Goal: Task Accomplishment & Management: Use online tool/utility

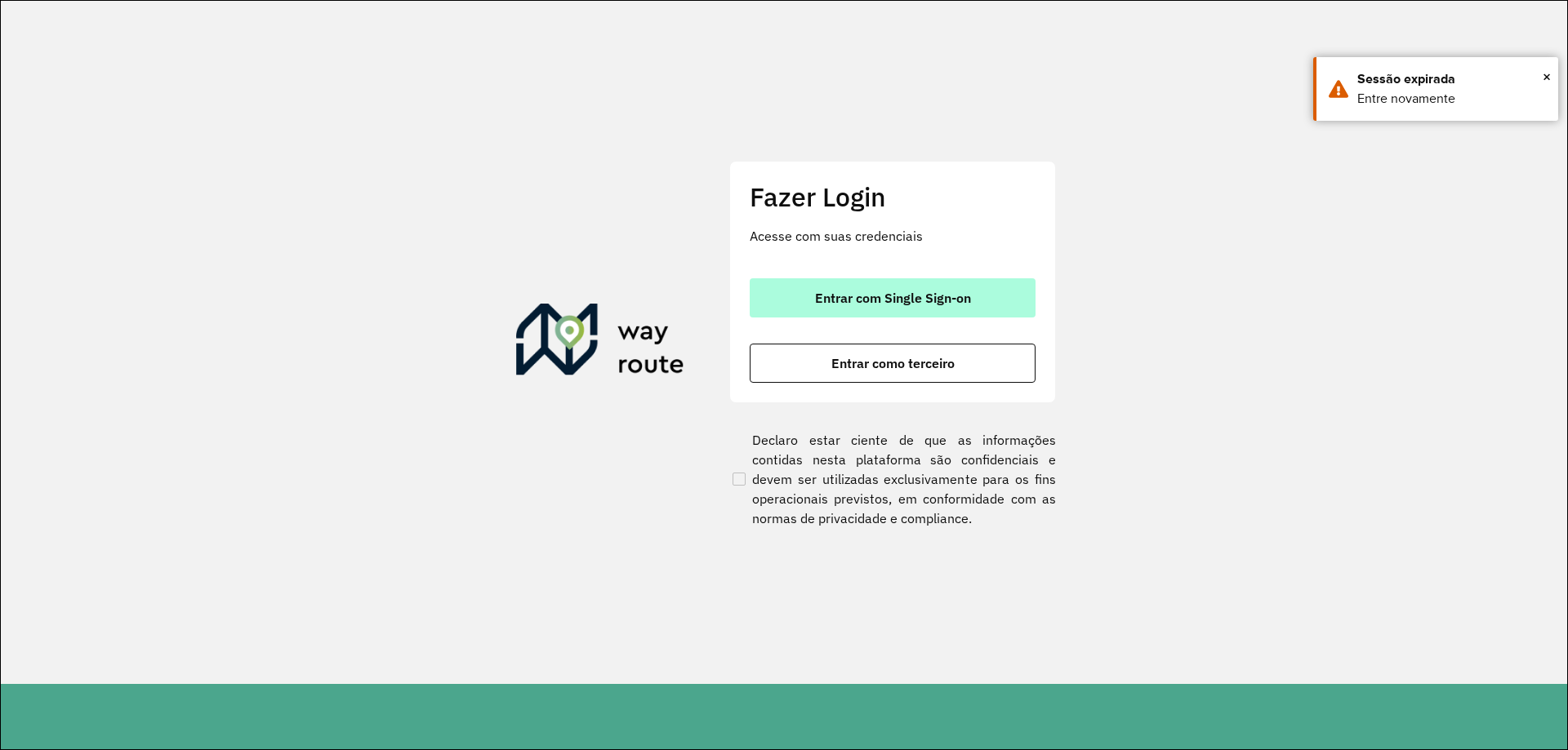
click at [876, 297] on span "Entrar com Single Sign-on" at bounding box center [893, 297] width 156 height 13
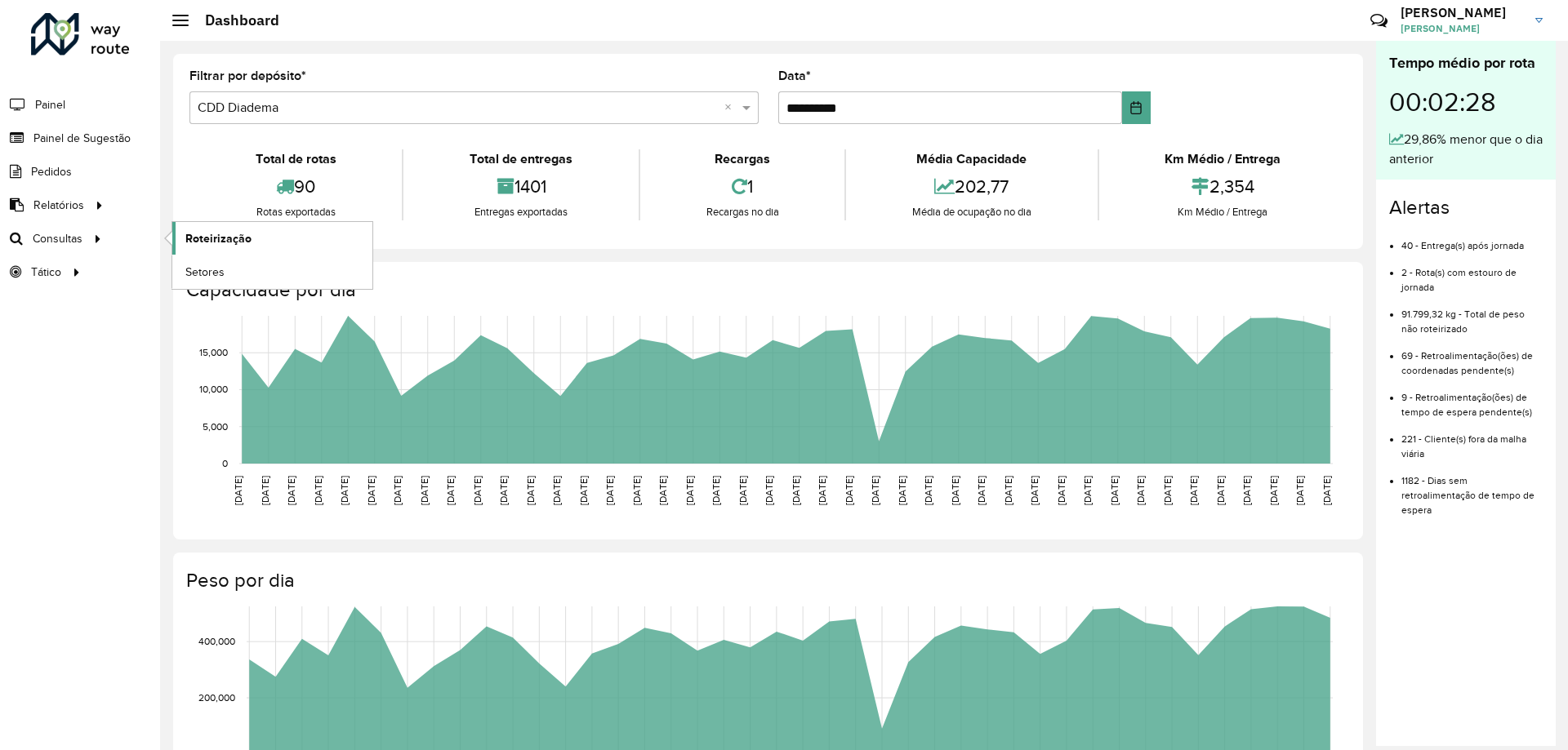
click at [243, 246] on span "Roteirização" at bounding box center [218, 239] width 66 height 17
click at [216, 270] on span "Setores" at bounding box center [205, 272] width 40 height 17
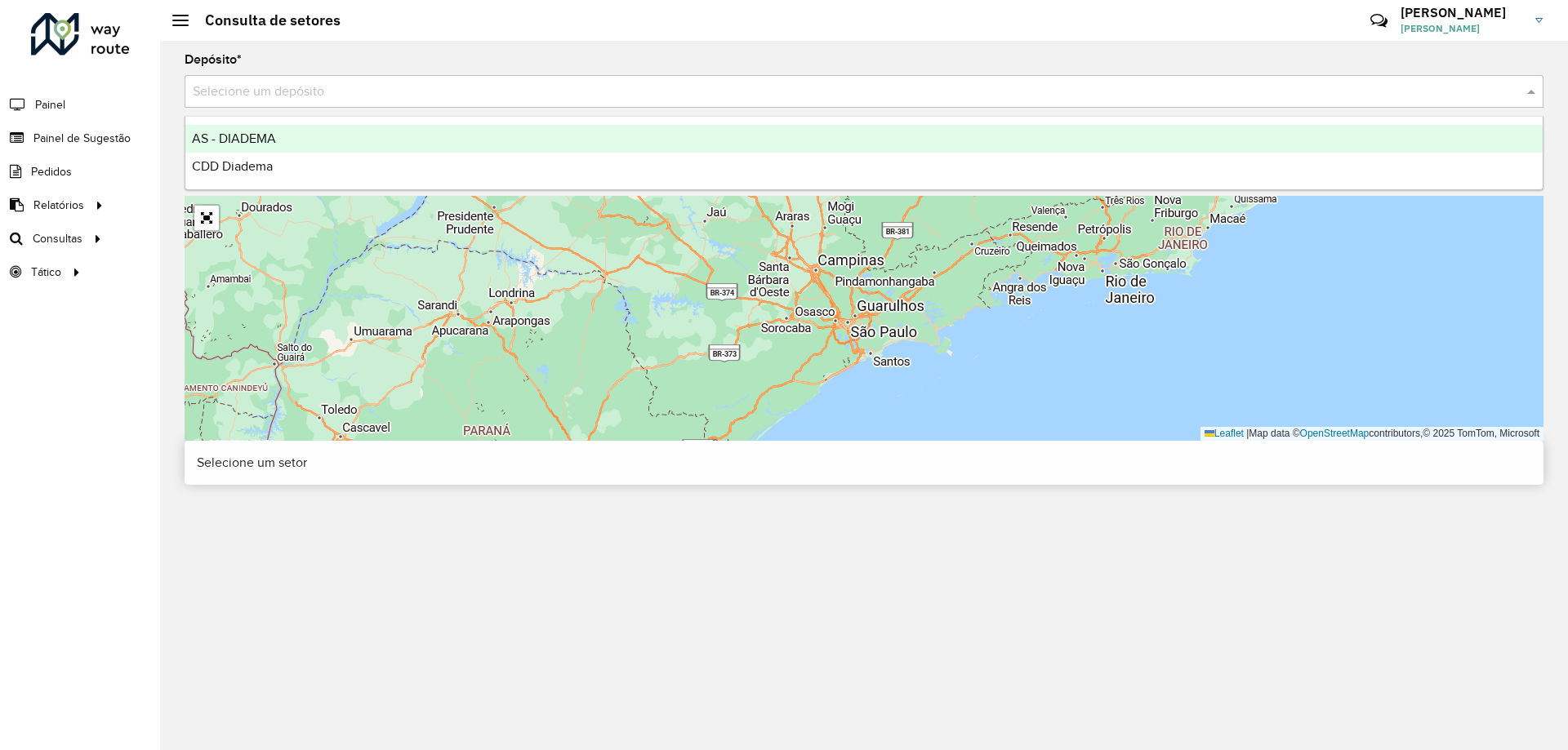
click at [533, 80] on div "Selecione um depósito" at bounding box center [863, 92] width 1358 height 33
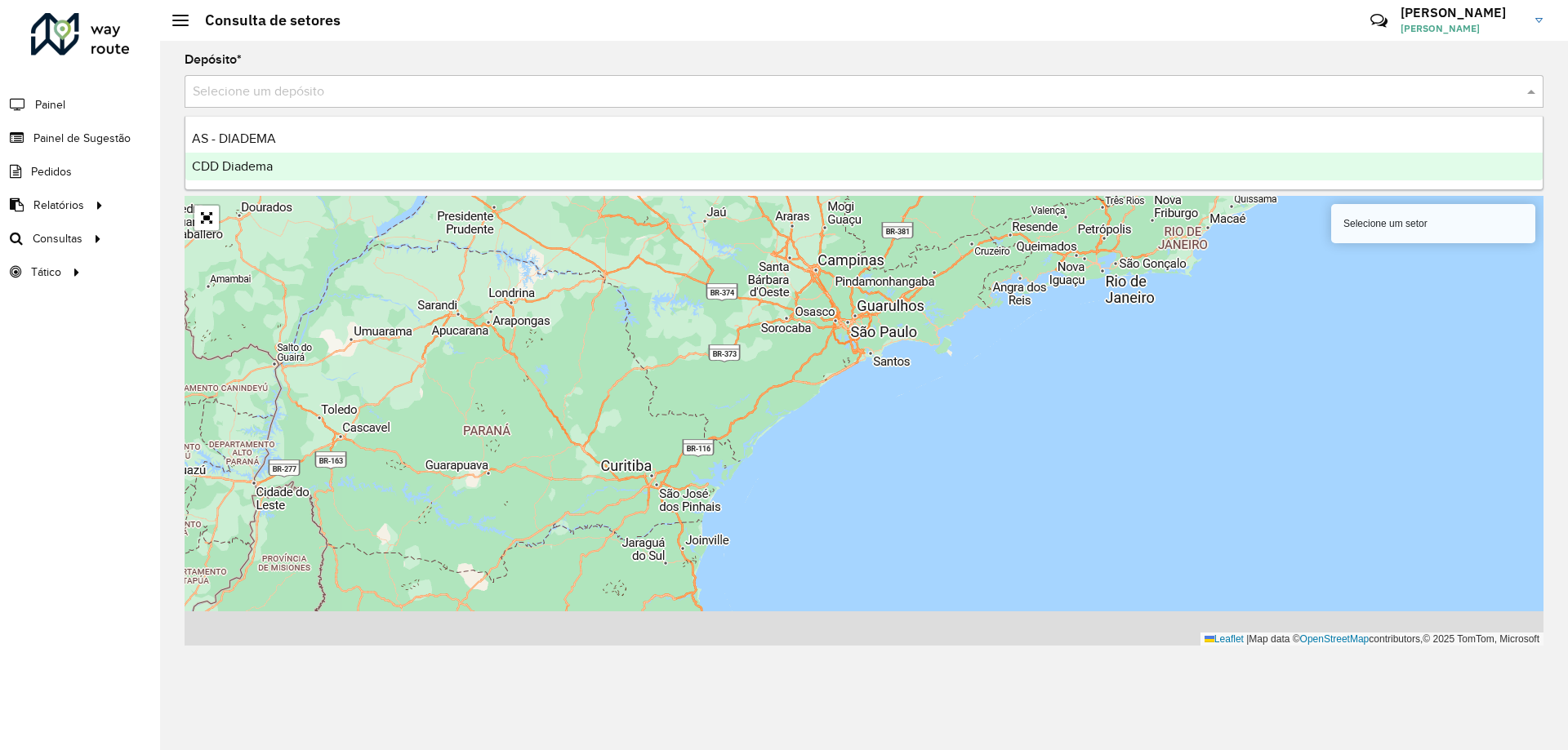
click at [365, 173] on div "CDD Diadema" at bounding box center [864, 166] width 1357 height 28
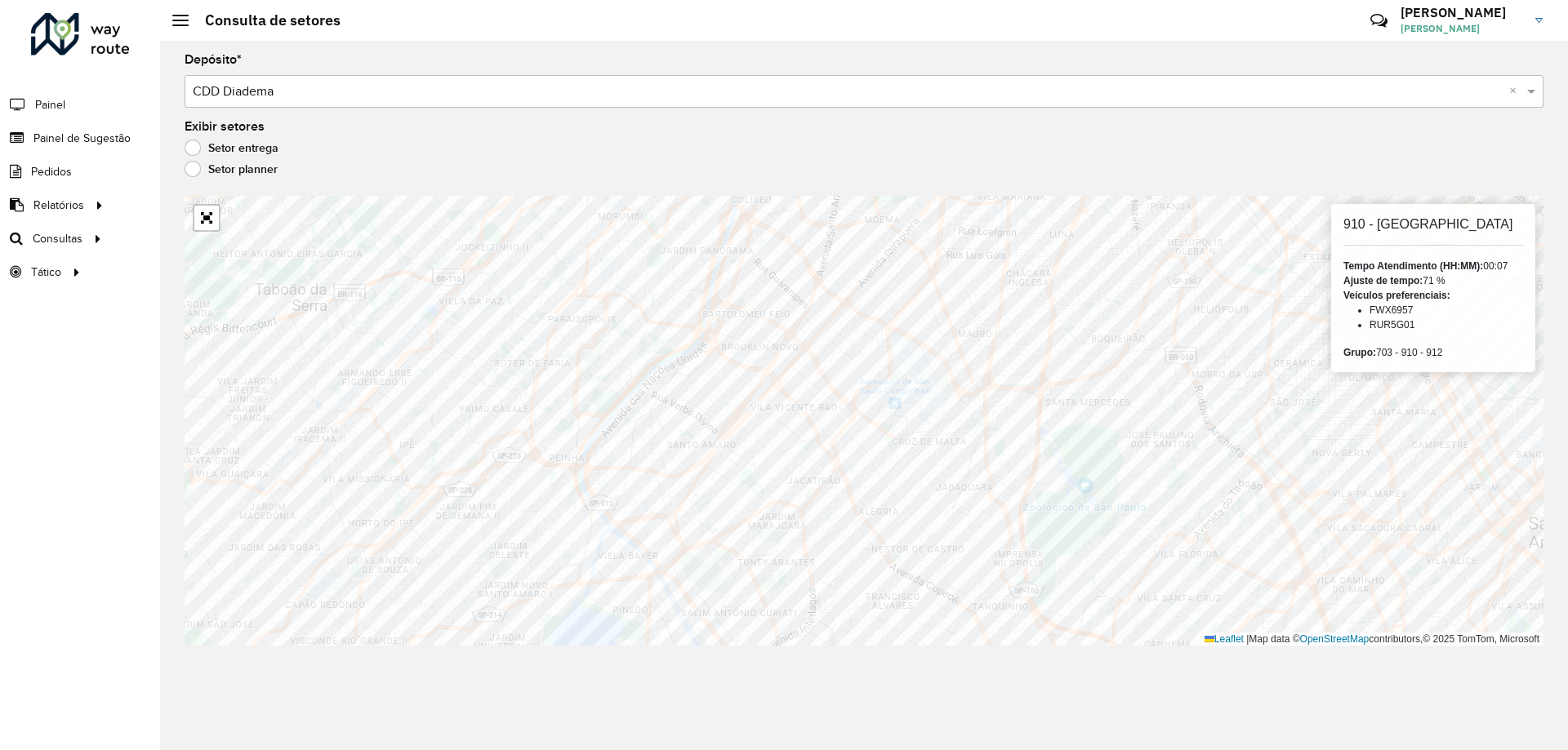
click at [1418, 229] on h6 "910 - [GEOGRAPHIC_DATA]" at bounding box center [1433, 223] width 180 height 15
copy h6
click at [1386, 229] on h6 "703 - [GEOGRAPHIC_DATA]" at bounding box center [1433, 223] width 180 height 15
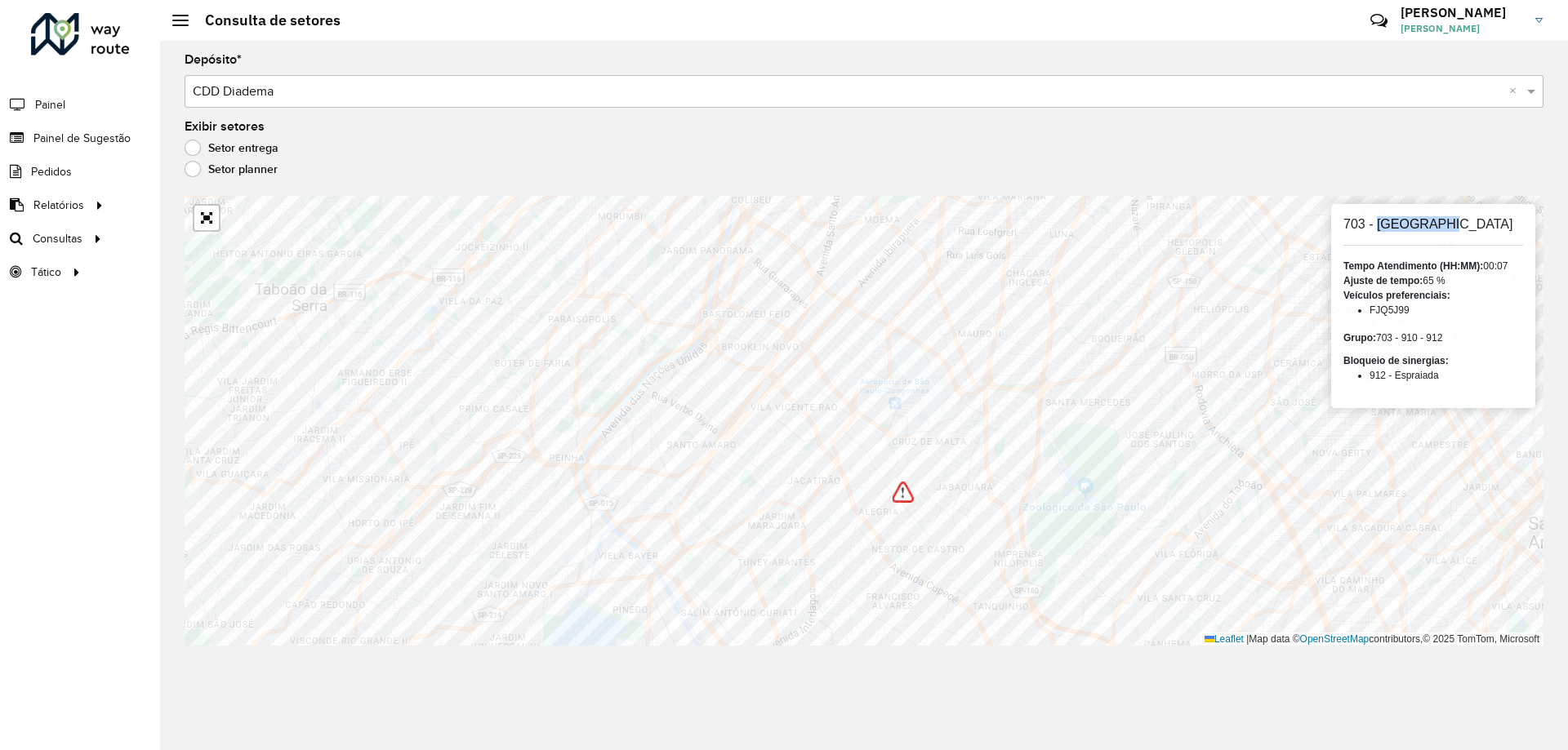
click at [1386, 229] on h6 "703 - [GEOGRAPHIC_DATA]" at bounding box center [1433, 223] width 180 height 15
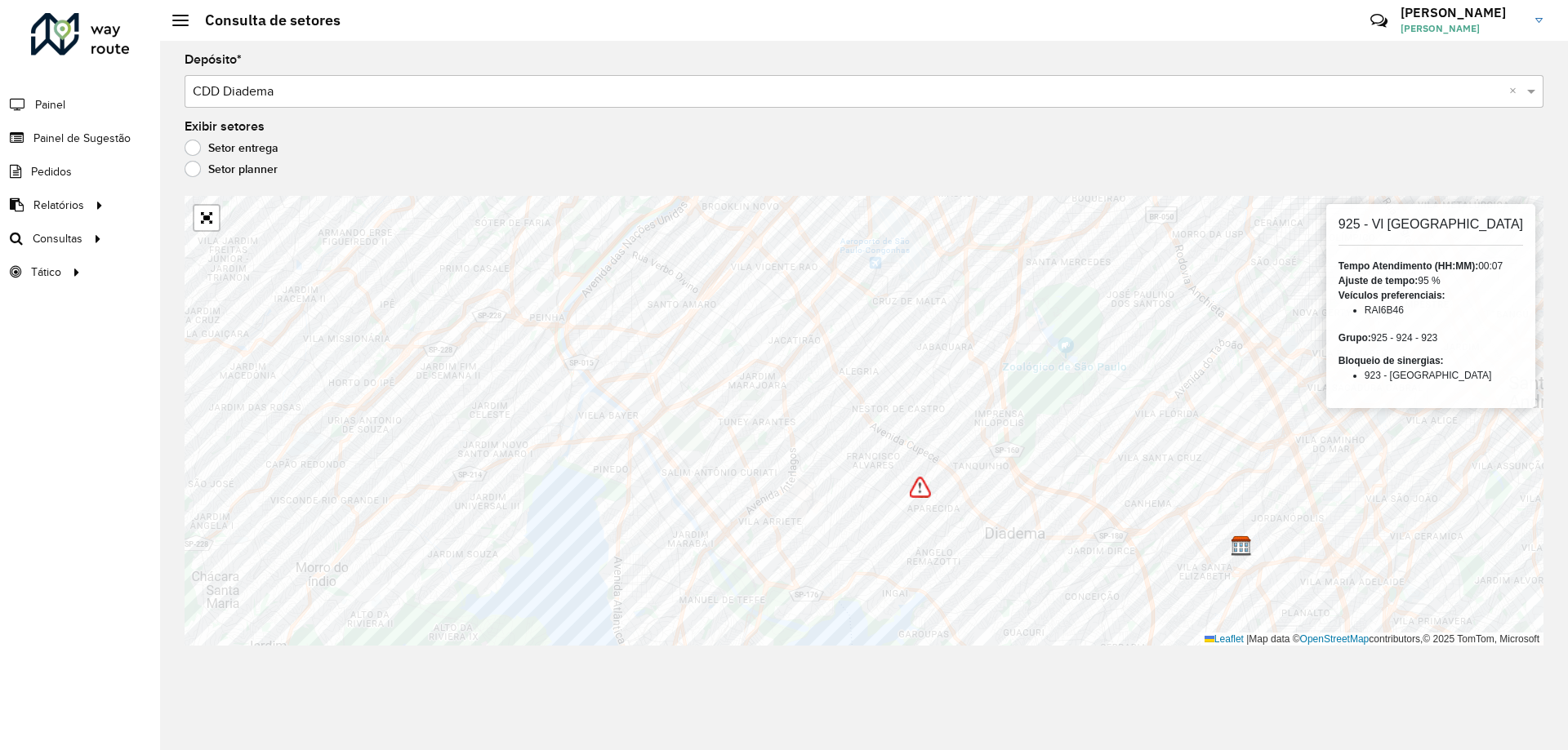
click at [1428, 224] on h6 "925 - Vl São Paulo" at bounding box center [1430, 223] width 184 height 15
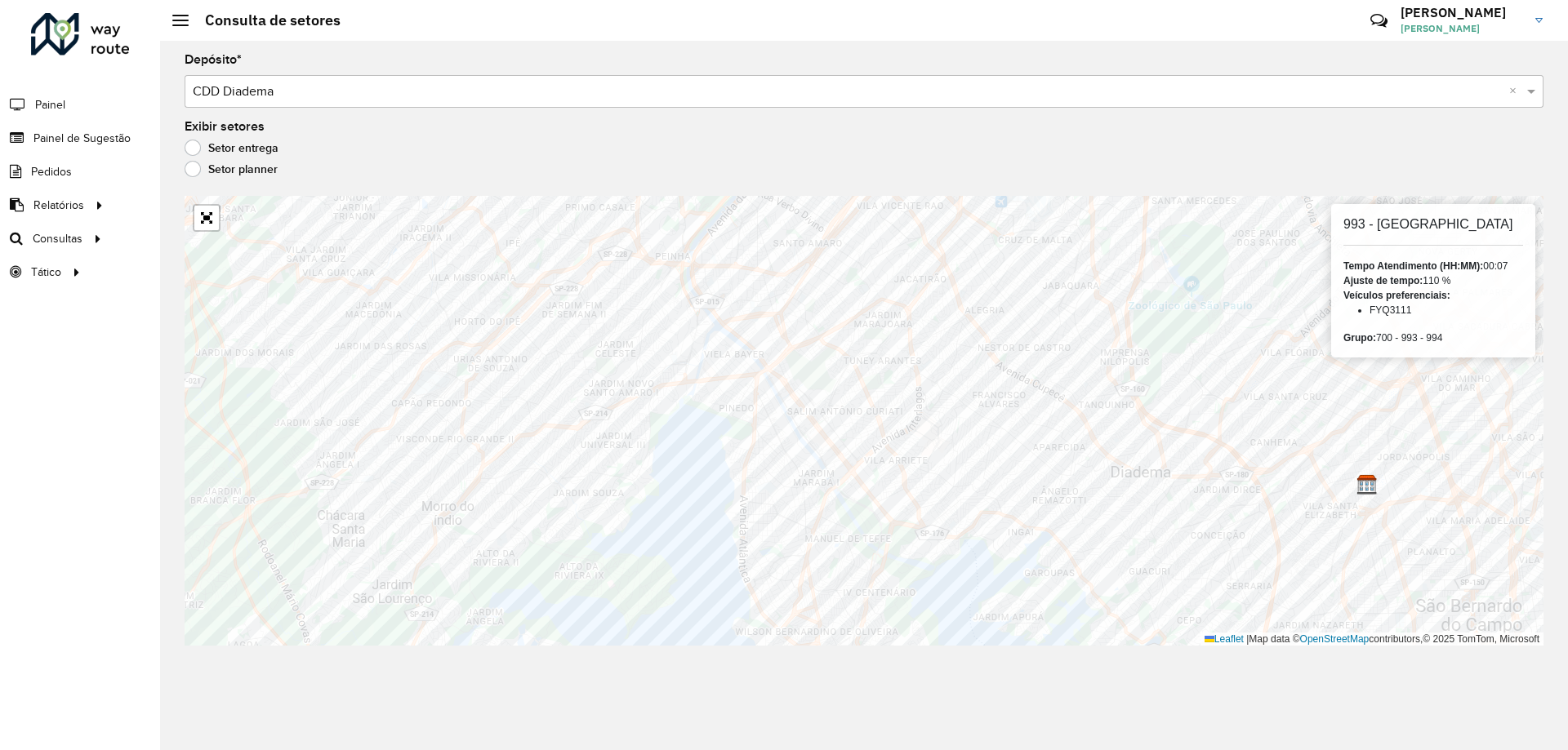
click at [1412, 220] on h6 "993 - Jardim Marajoara" at bounding box center [1433, 223] width 180 height 15
click at [1382, 231] on h6 "700 - SP Market" at bounding box center [1433, 223] width 180 height 15
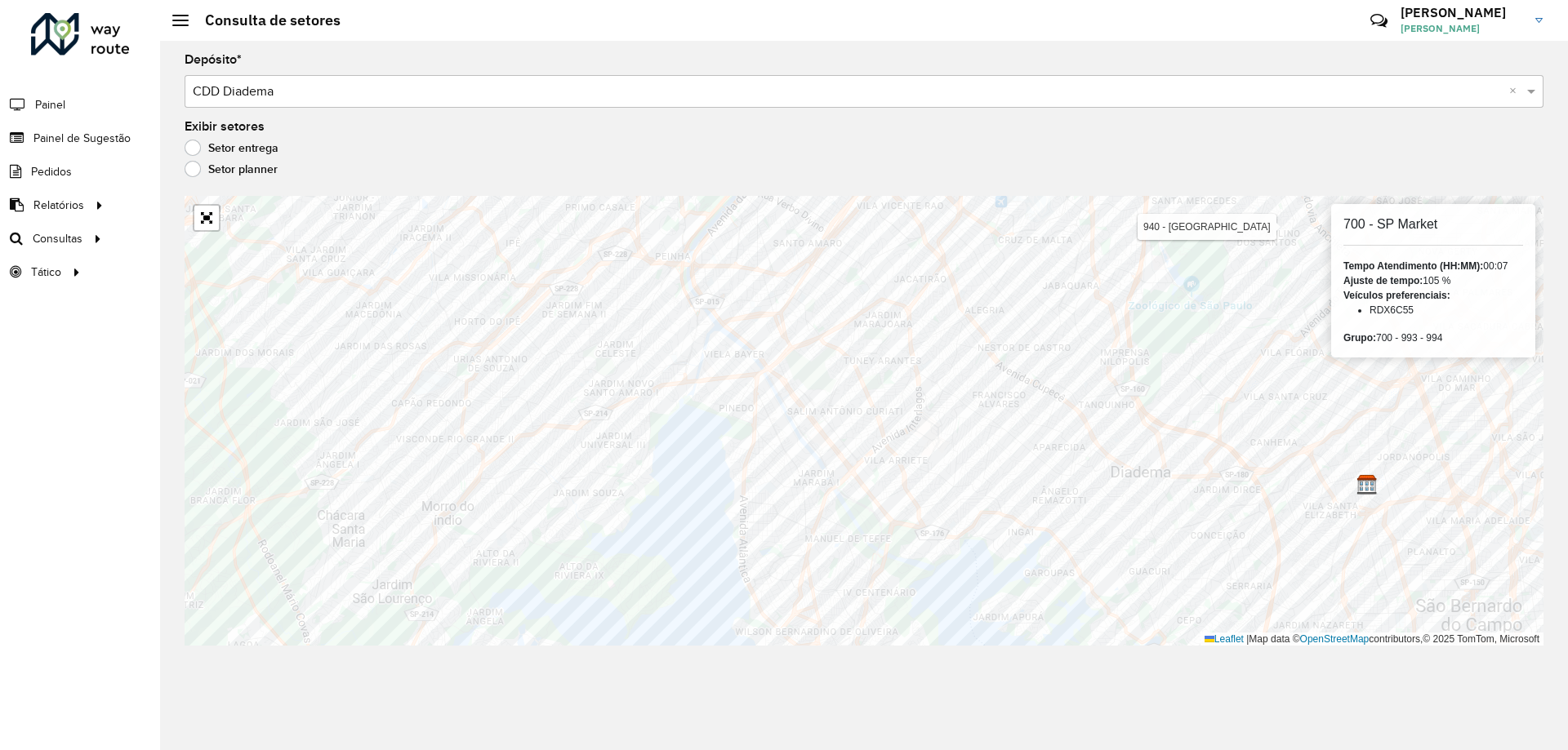
click at [1382, 231] on h6 "700 - SP Market" at bounding box center [1433, 223] width 180 height 15
click at [1428, 222] on h6 "994 - Vila Ariete" at bounding box center [1433, 223] width 180 height 15
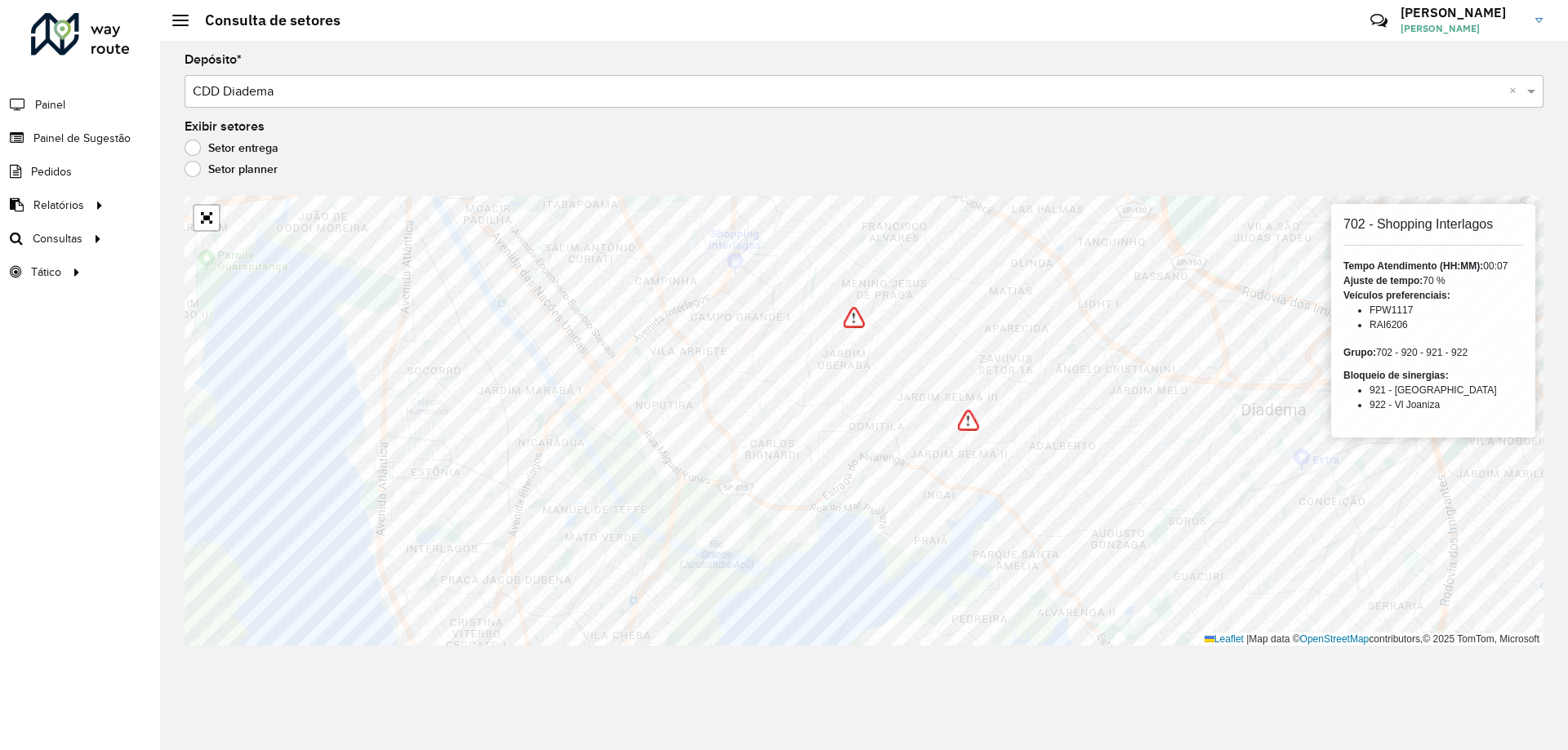
click at [1426, 207] on div "702 - Shopping Interlagos Tempo Atendimento (HH:MM): 00:07 Ajuste de tempo: 70 …" at bounding box center [1433, 320] width 204 height 233
click at [1412, 224] on h6 "702 - Shopping Interlagos" at bounding box center [1433, 223] width 180 height 15
copy h6 "Shopping"
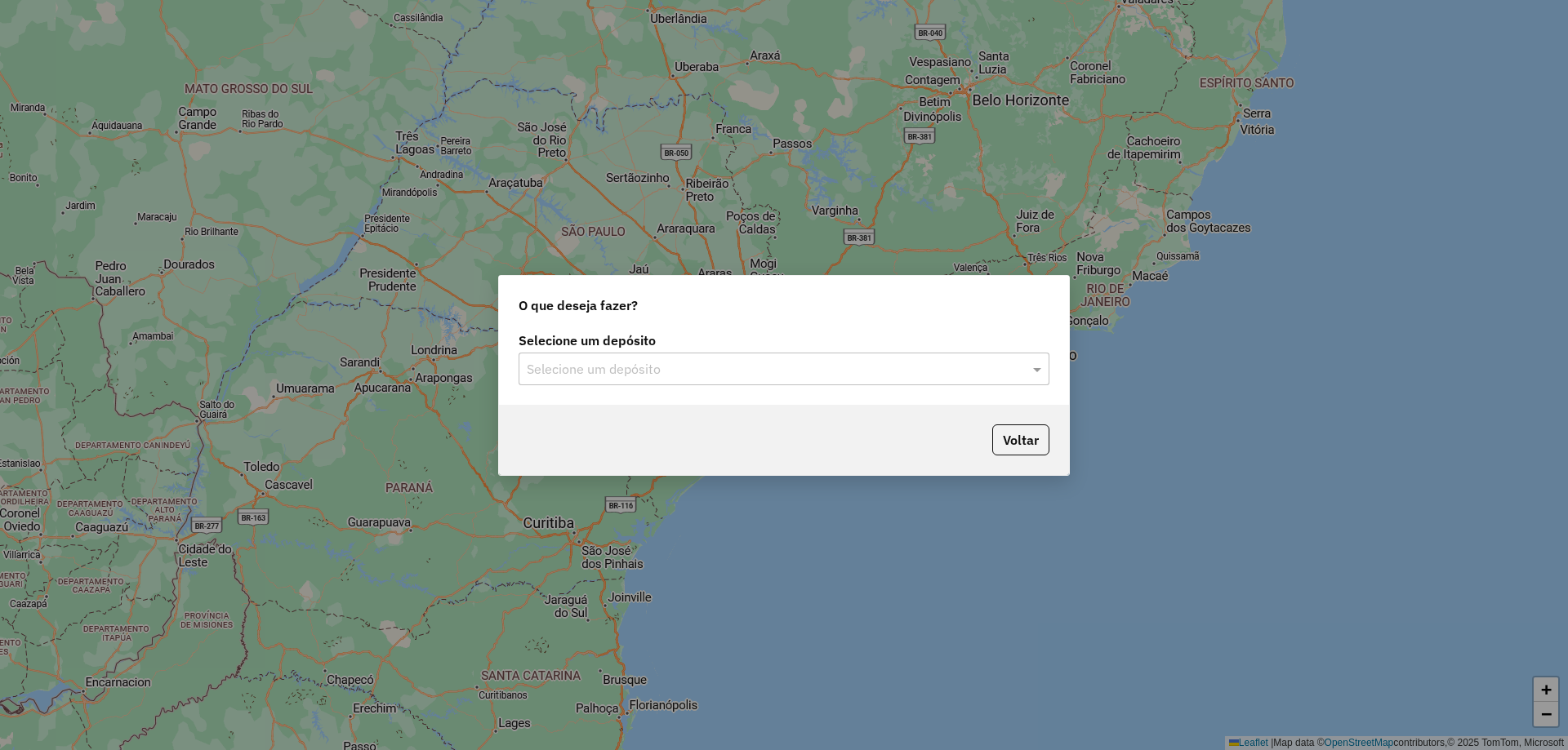
click at [584, 370] on input "text" at bounding box center [767, 370] width 482 height 20
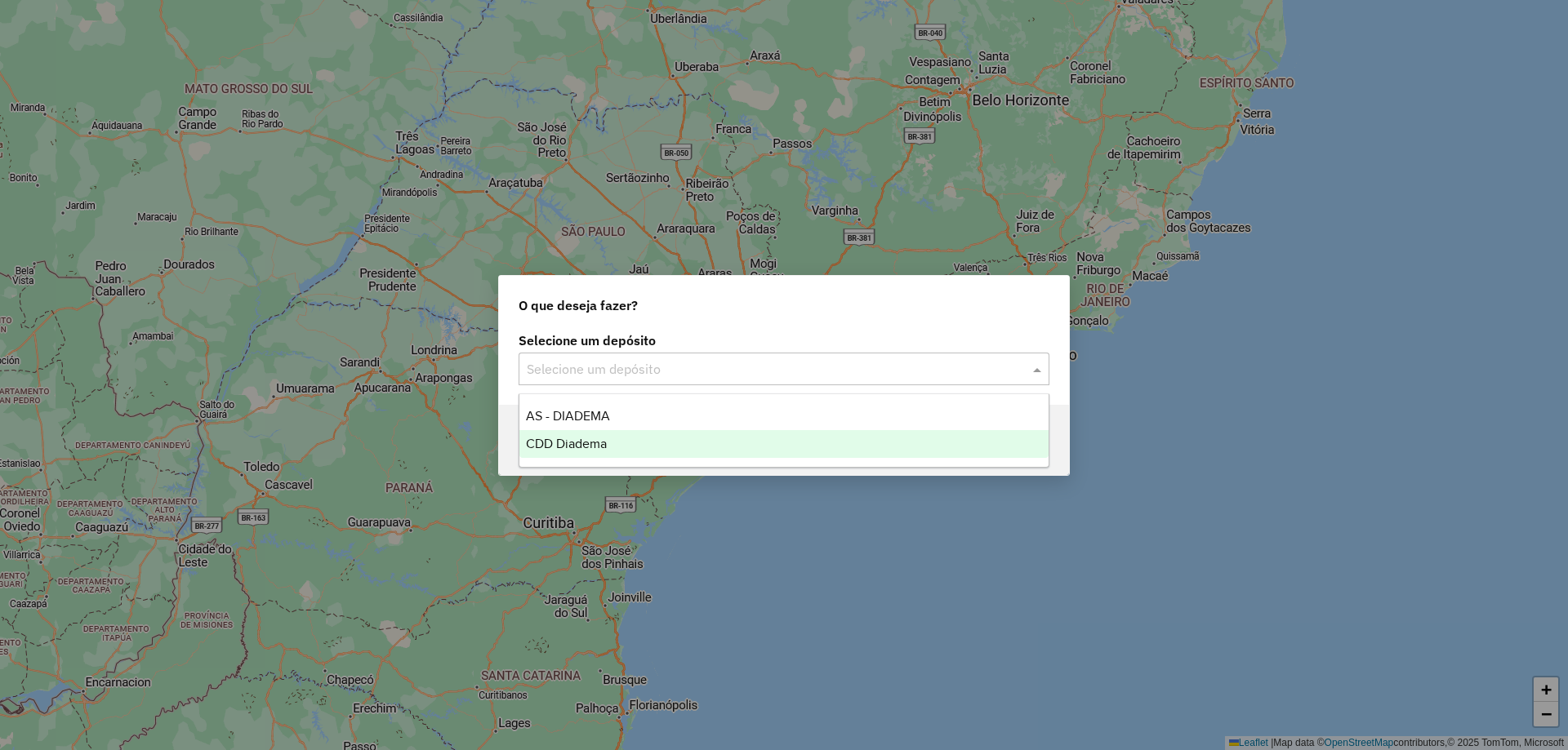
click at [571, 435] on div "CDD Diadema" at bounding box center [783, 443] width 529 height 28
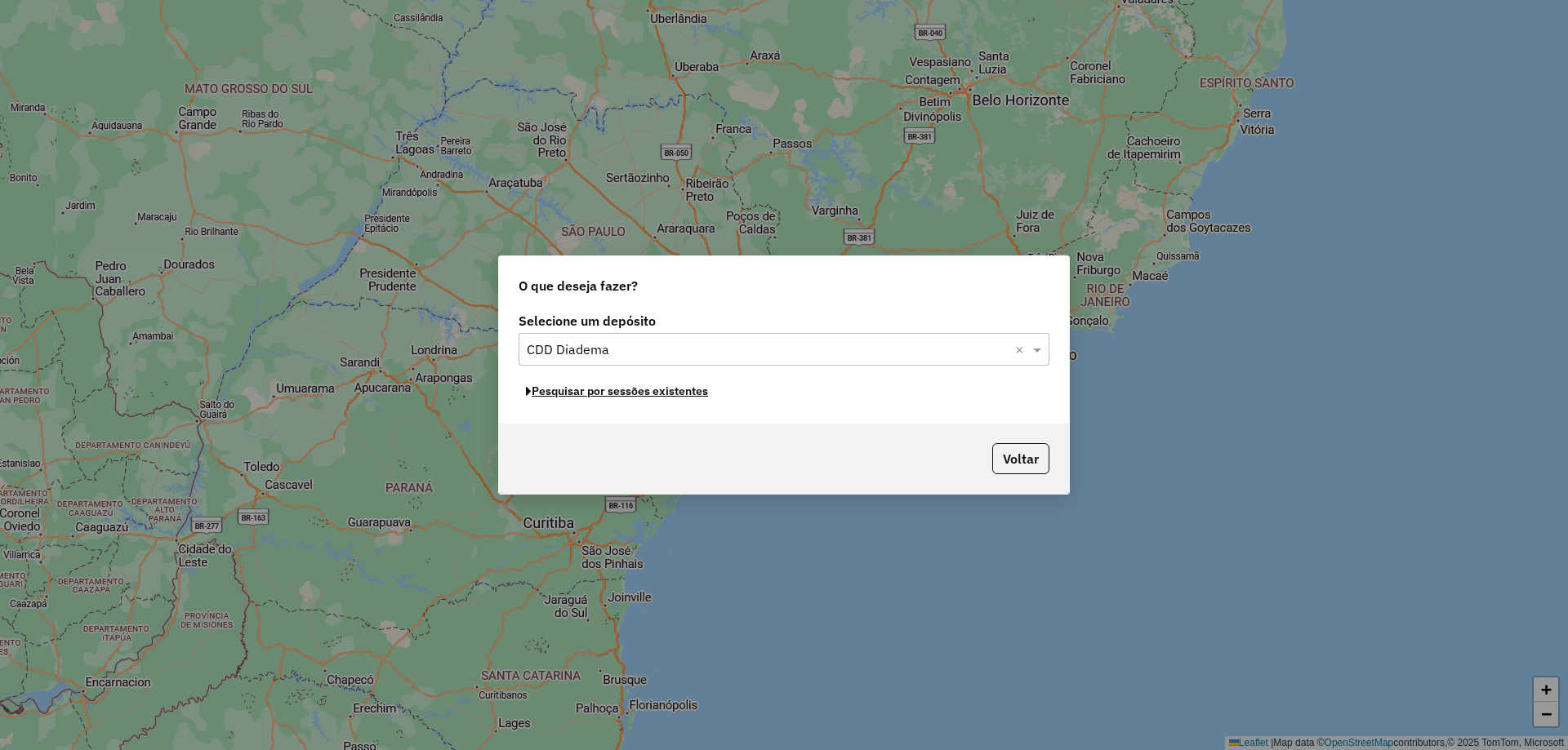
click at [627, 394] on button "Pesquisar por sessões existentes" at bounding box center [616, 392] width 197 height 25
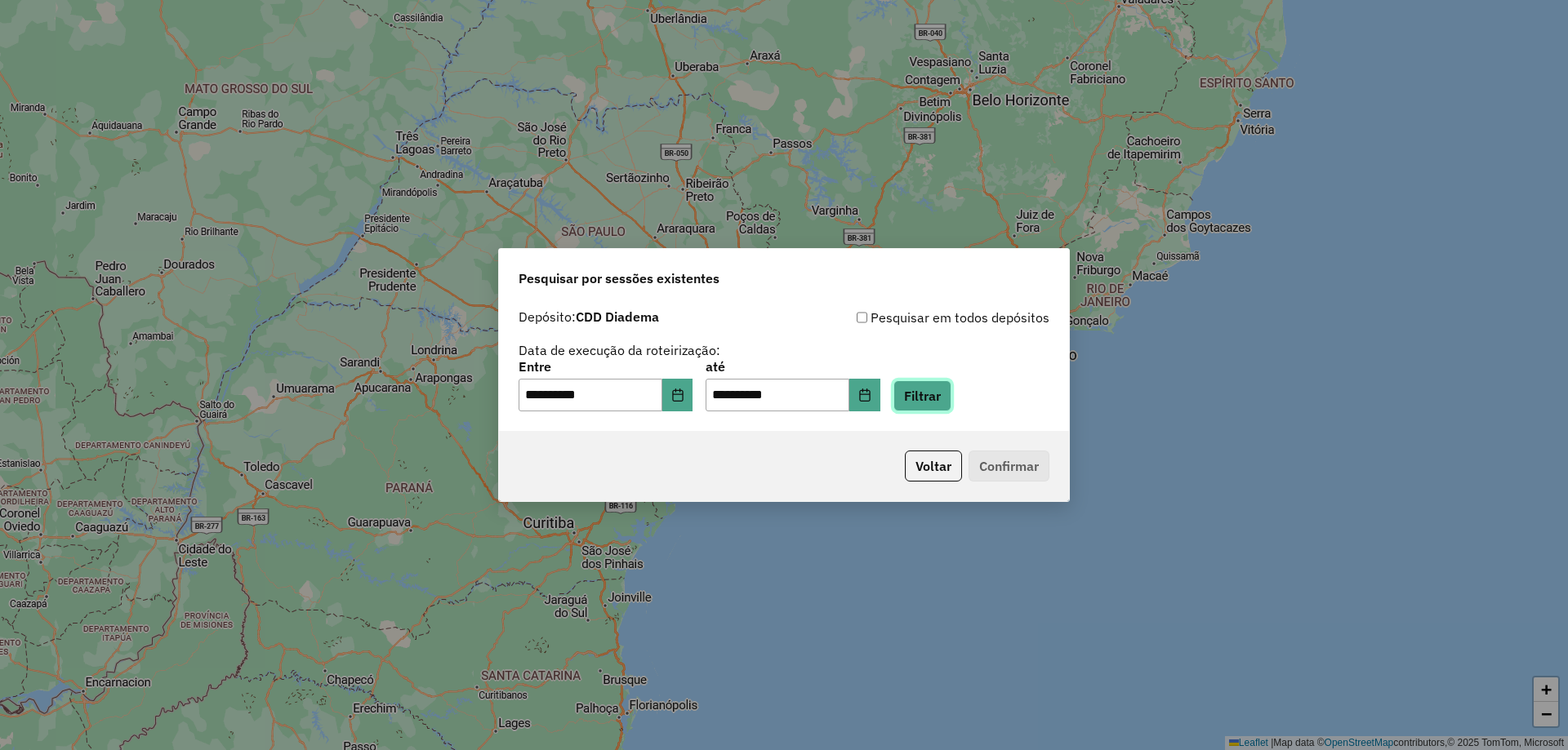
drag, startPoint x: 946, startPoint y: 404, endPoint x: 1004, endPoint y: 348, distance: 80.6
click at [1004, 348] on div "**********" at bounding box center [783, 359] width 531 height 103
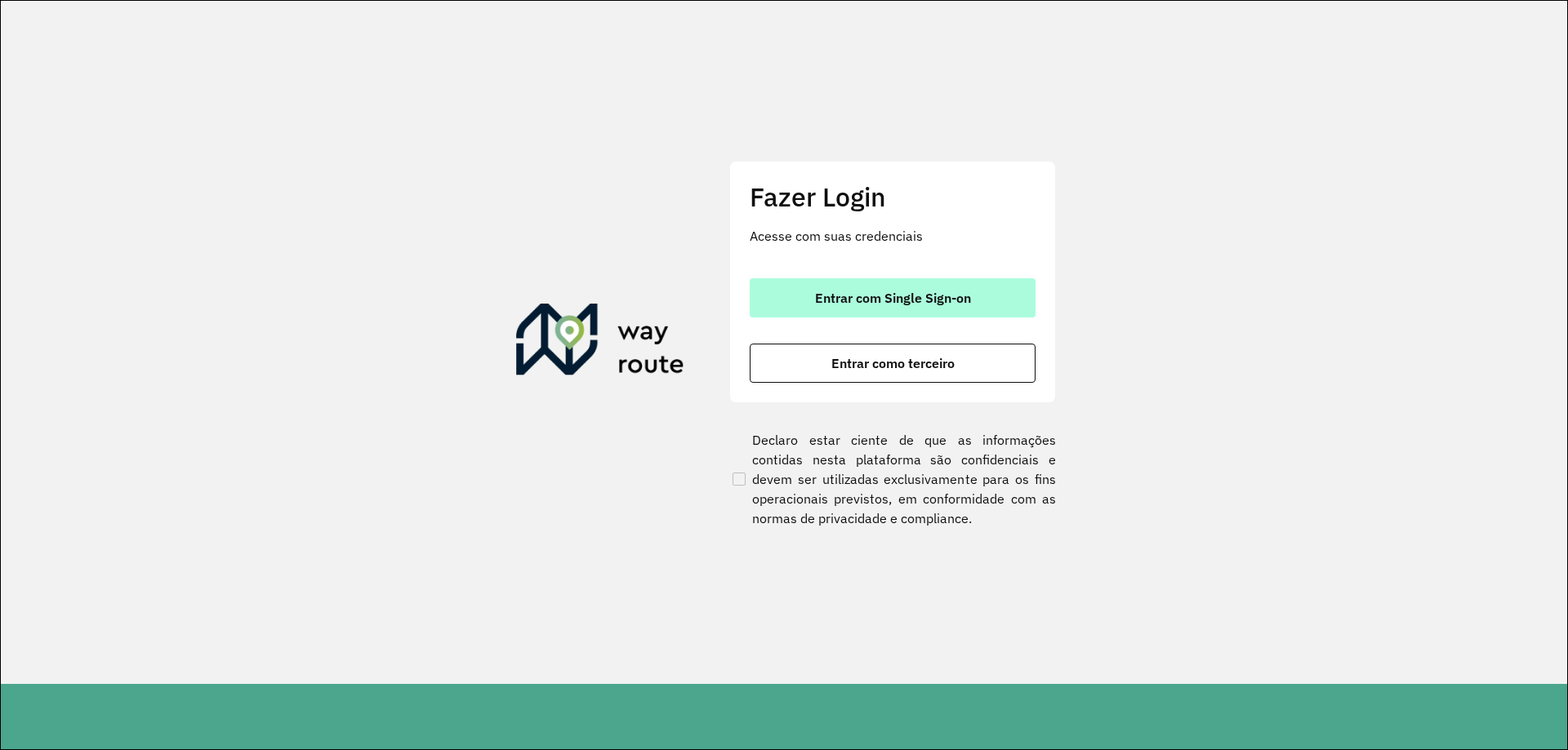
click at [884, 297] on span "Entrar com Single Sign-on" at bounding box center [893, 297] width 156 height 13
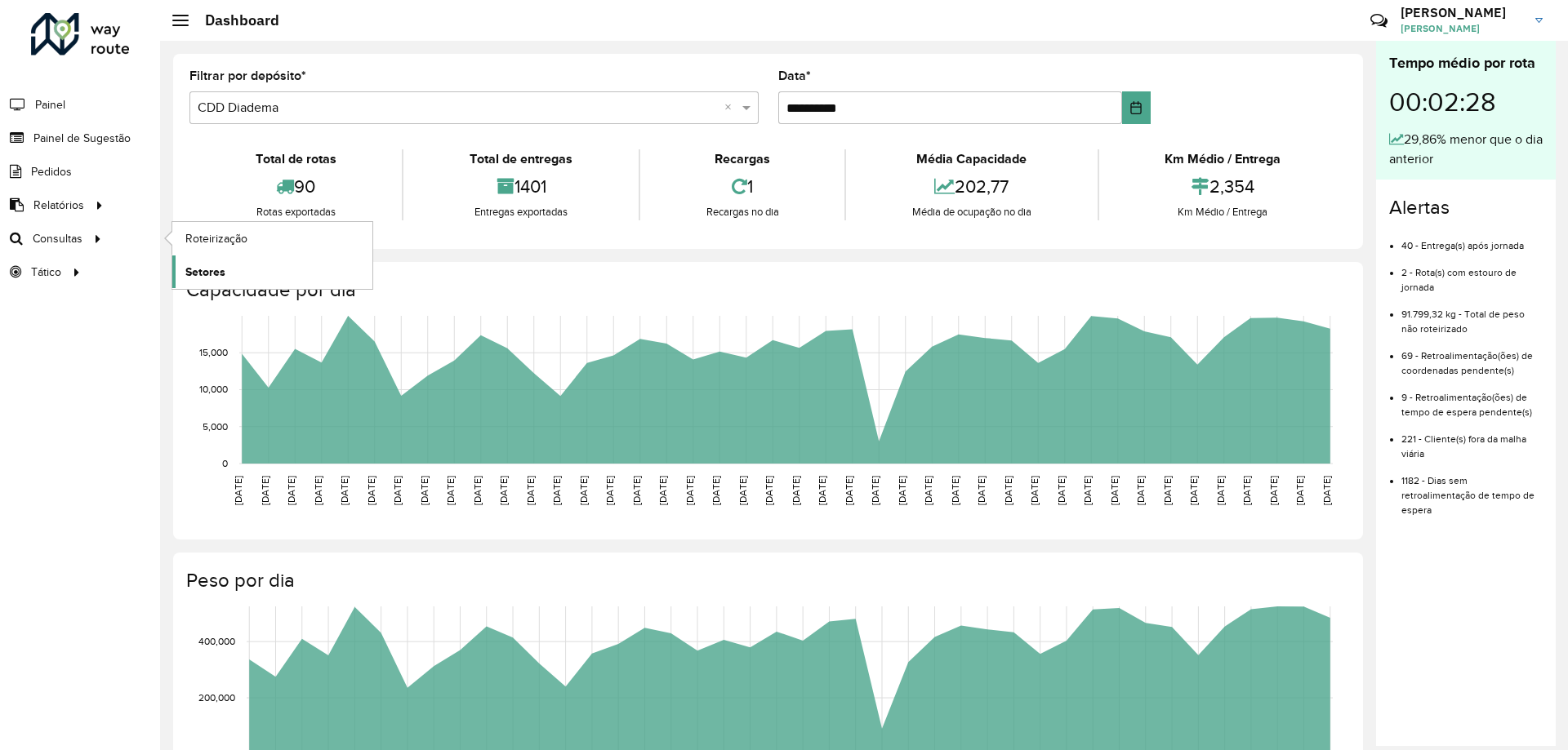
click at [232, 266] on link "Setores" at bounding box center [272, 272] width 200 height 33
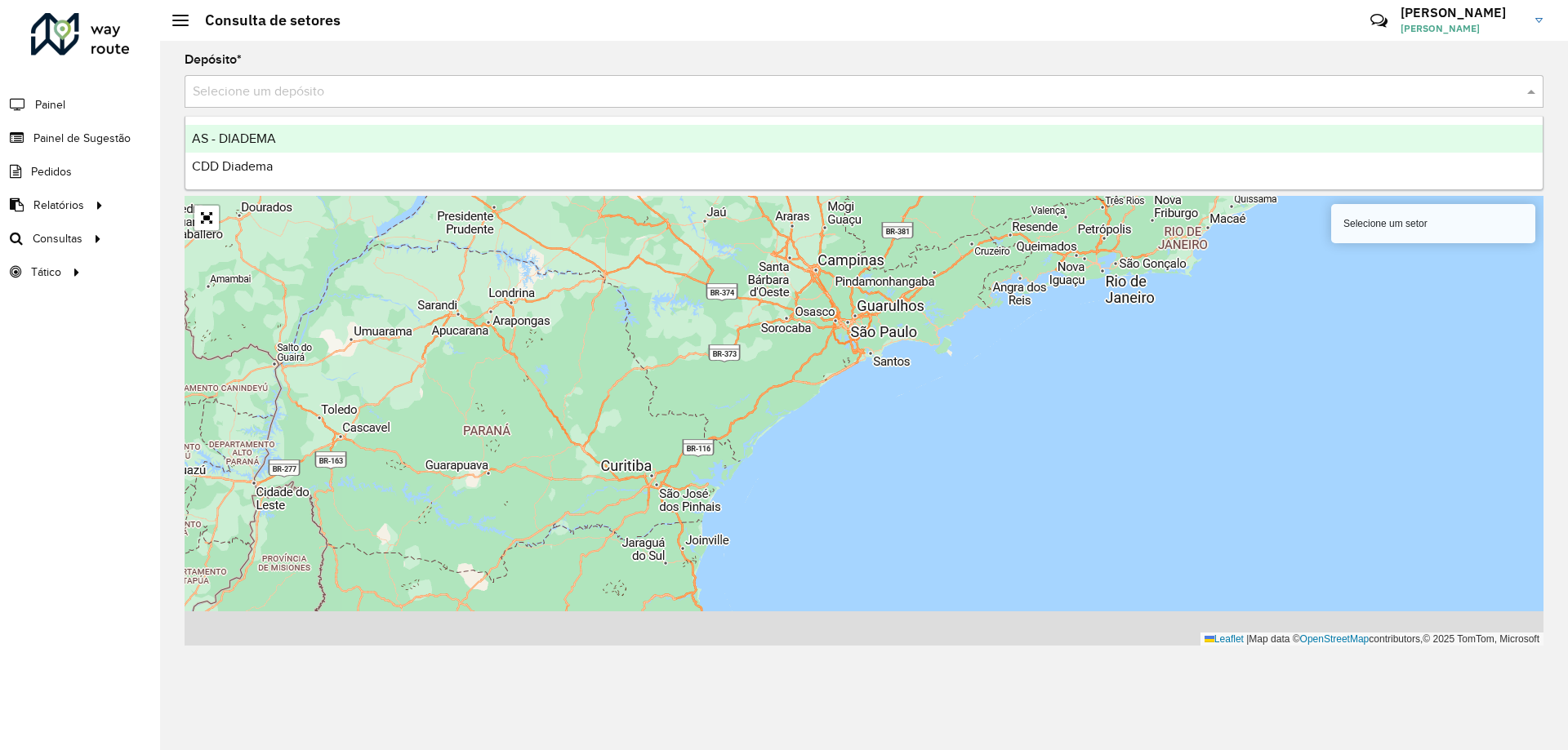
click at [397, 100] on input "text" at bounding box center [847, 93] width 1309 height 20
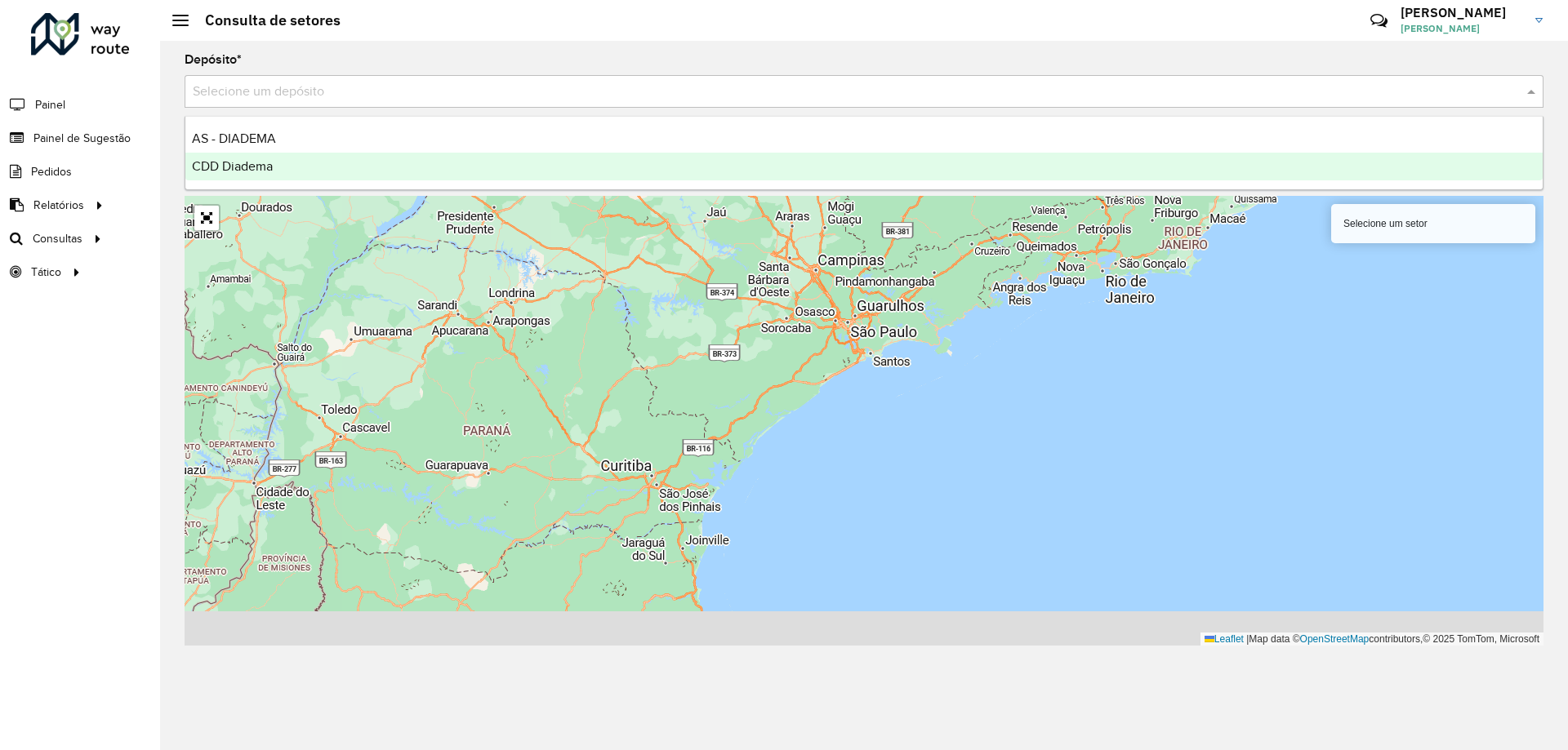
click at [318, 157] on div "CDD Diadema" at bounding box center [864, 166] width 1357 height 28
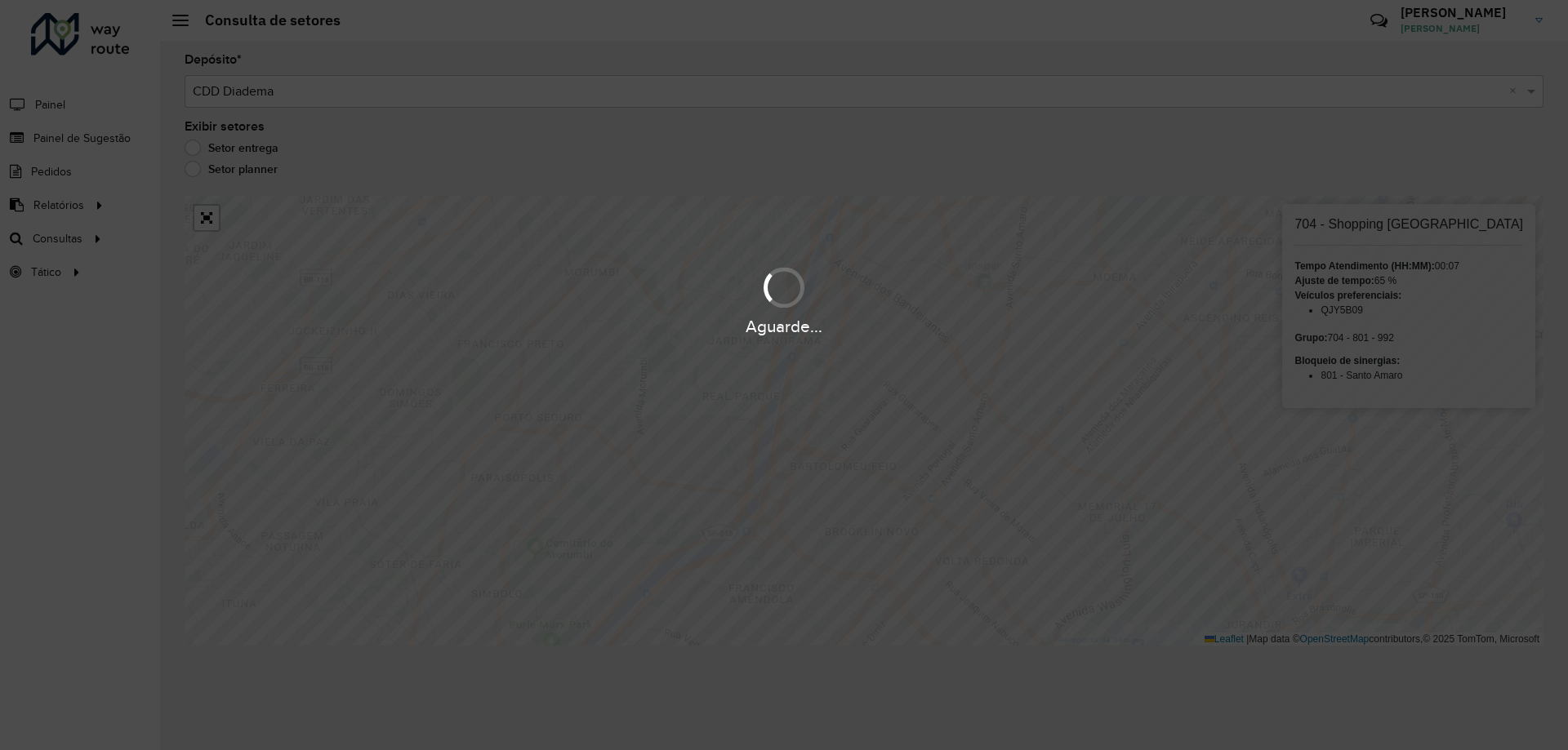
click at [797, 537] on div "Aguarde..." at bounding box center [784, 375] width 1568 height 750
click at [793, 555] on div "Aguarde..." at bounding box center [784, 375] width 1568 height 750
click at [808, 392] on div "Aguarde..." at bounding box center [784, 375] width 1568 height 750
click at [1491, 324] on div "Aguarde..." at bounding box center [784, 326] width 1568 height 25
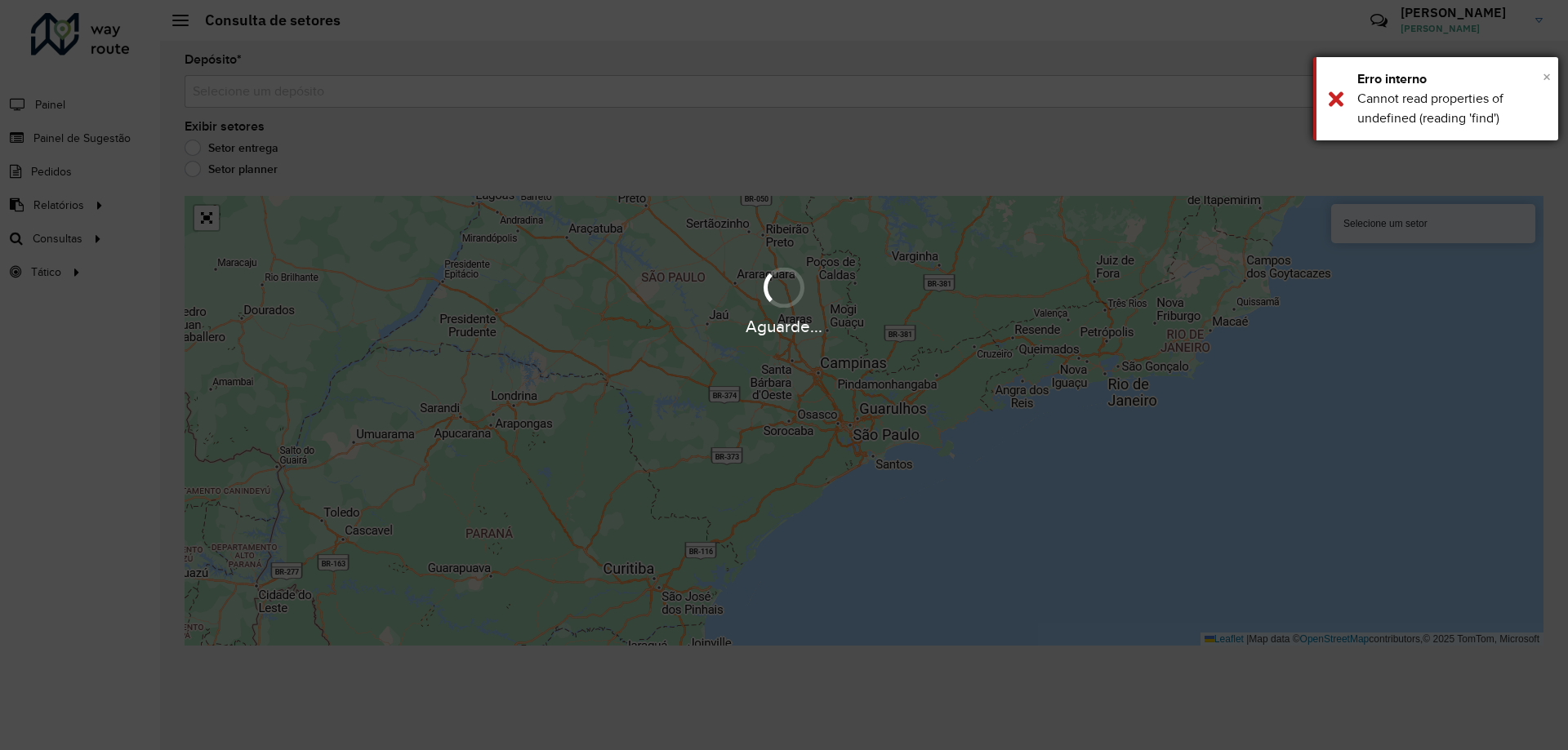
click at [1546, 75] on span "×" at bounding box center [1546, 77] width 8 height 18
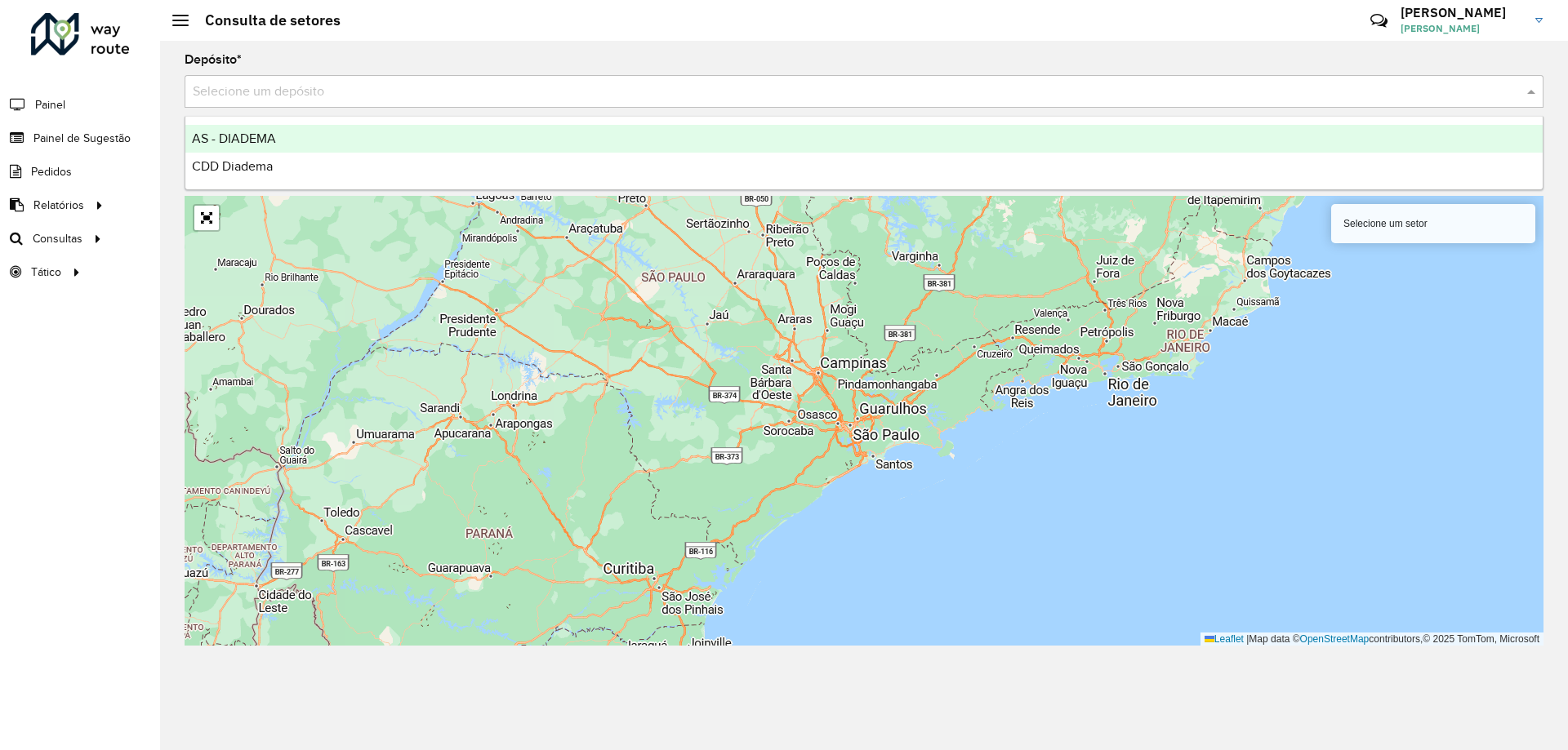
click at [335, 99] on input "text" at bounding box center [847, 93] width 1309 height 20
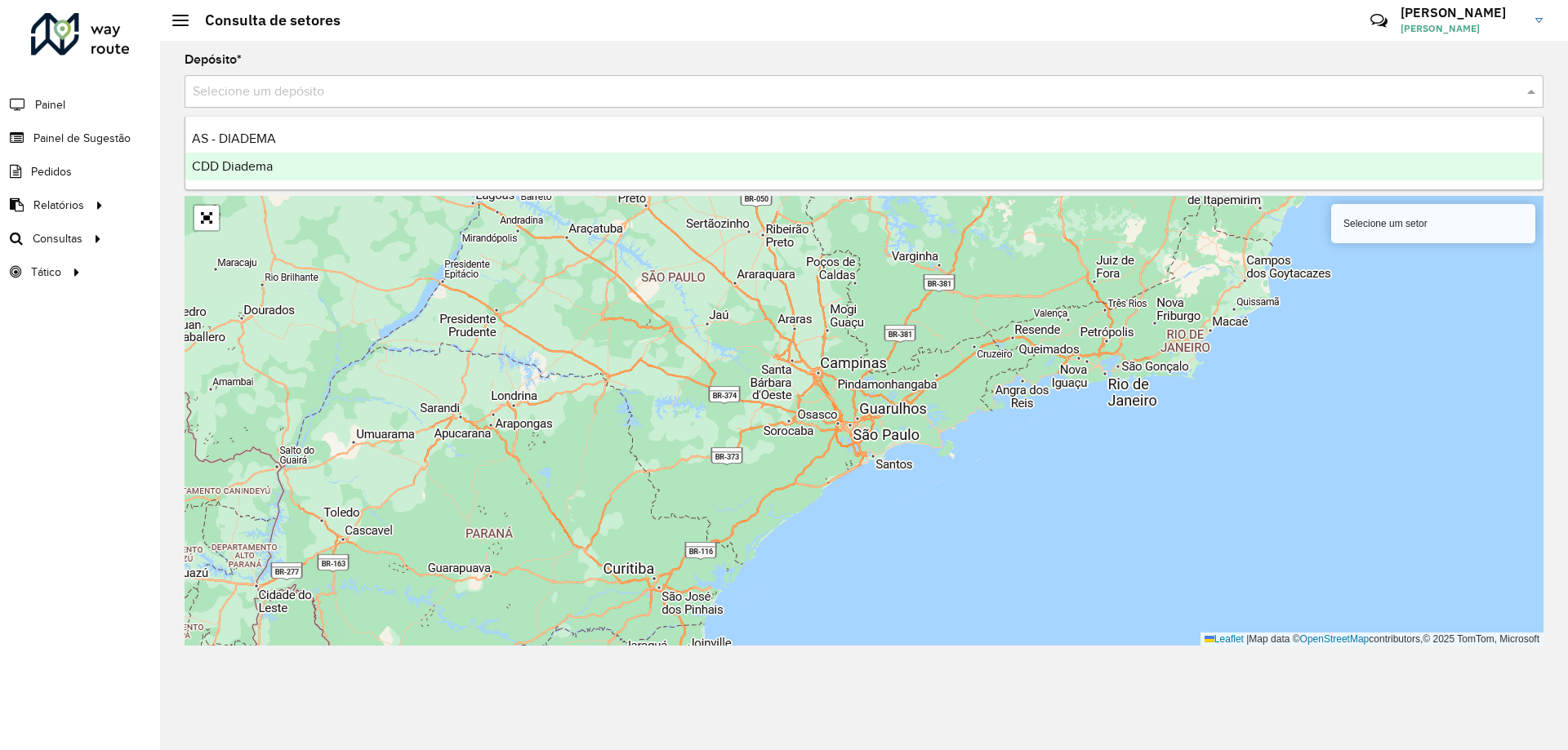
click at [273, 157] on div "CDD Diadema" at bounding box center [864, 166] width 1357 height 28
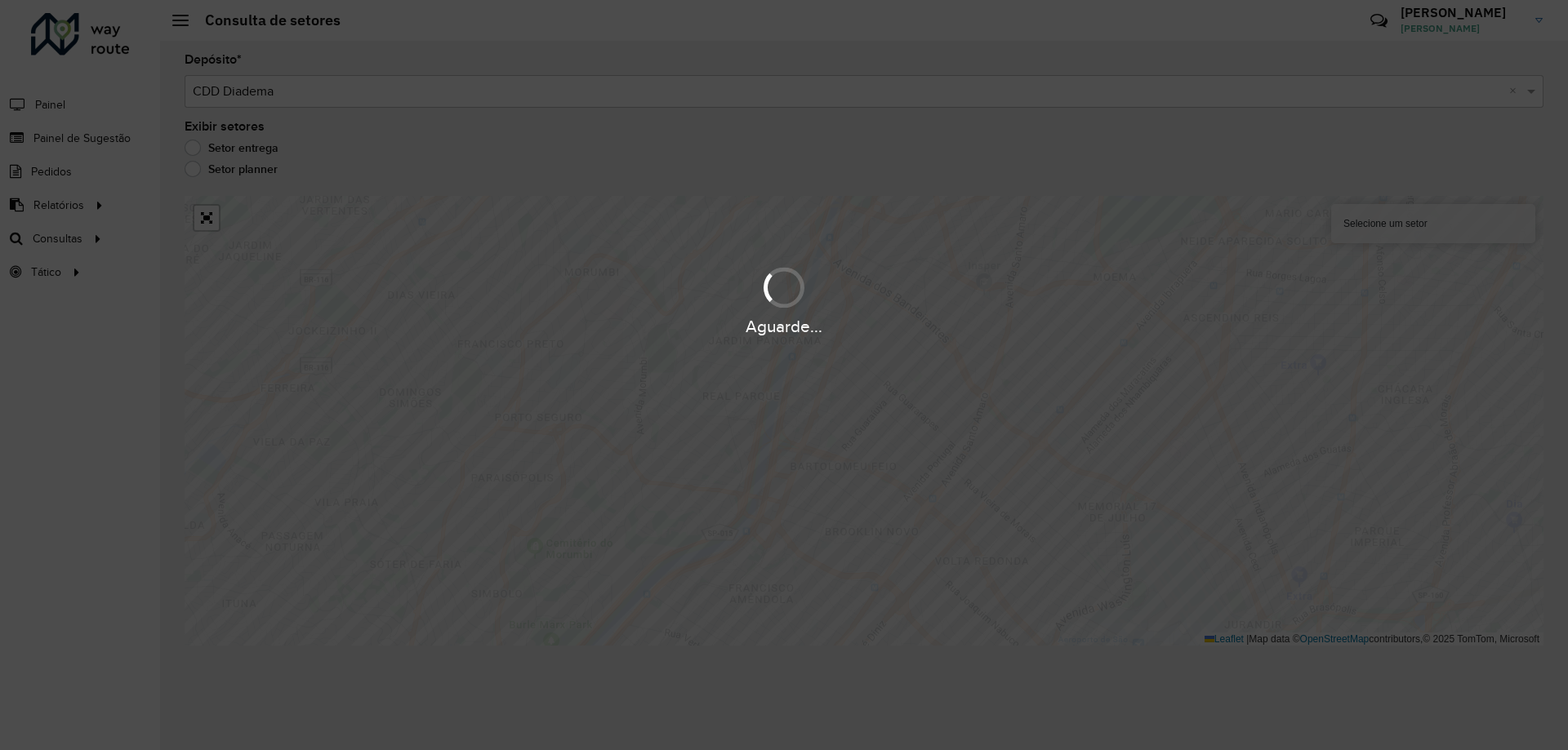
click at [893, 434] on div "Aguarde..." at bounding box center [784, 375] width 1568 height 750
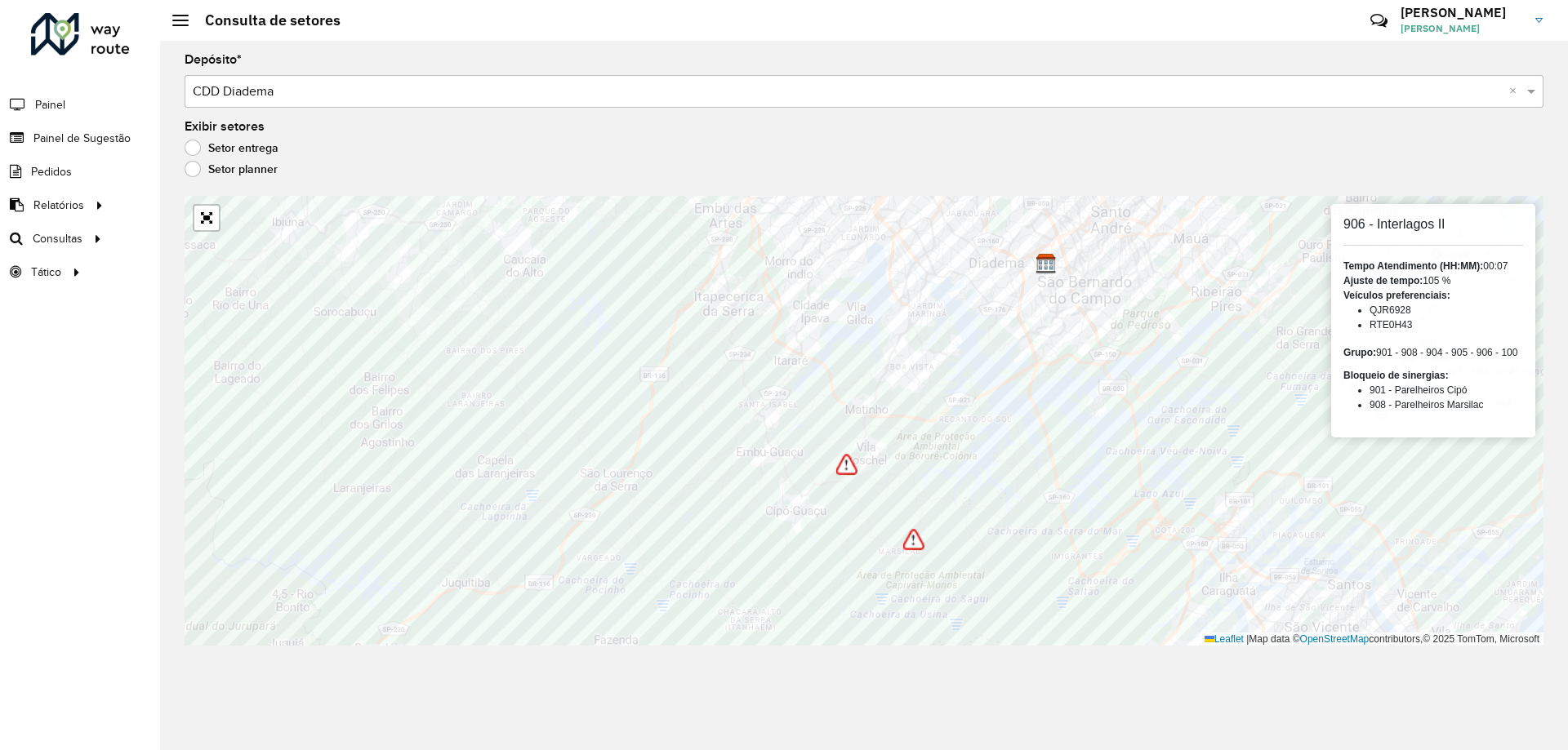
click at [1439, 225] on h6 "906 - Interlagos II" at bounding box center [1433, 223] width 180 height 15
copy h6 "II"
click at [255, 246] on link "Roteirização" at bounding box center [272, 239] width 200 height 33
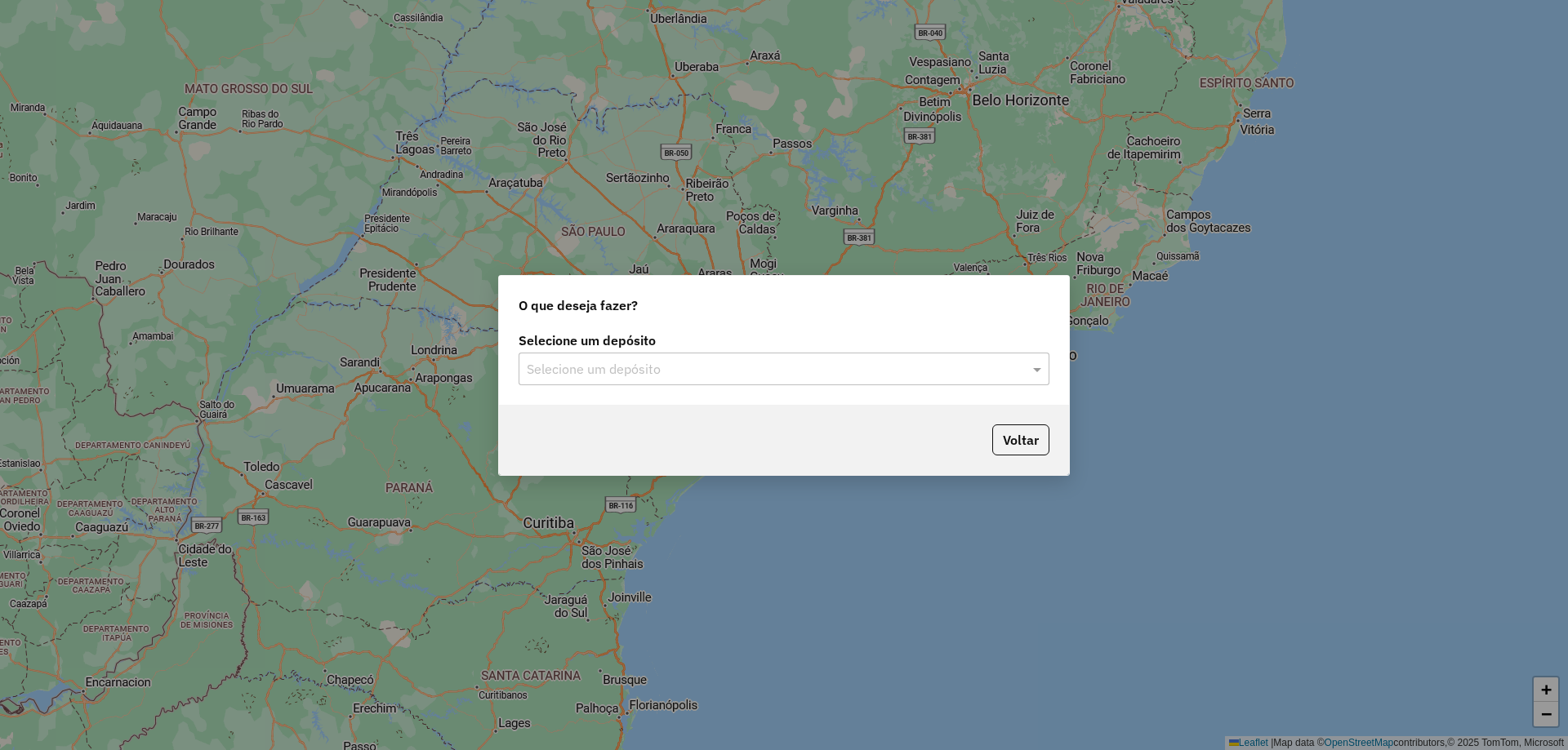
click at [714, 362] on input "text" at bounding box center [767, 370] width 482 height 20
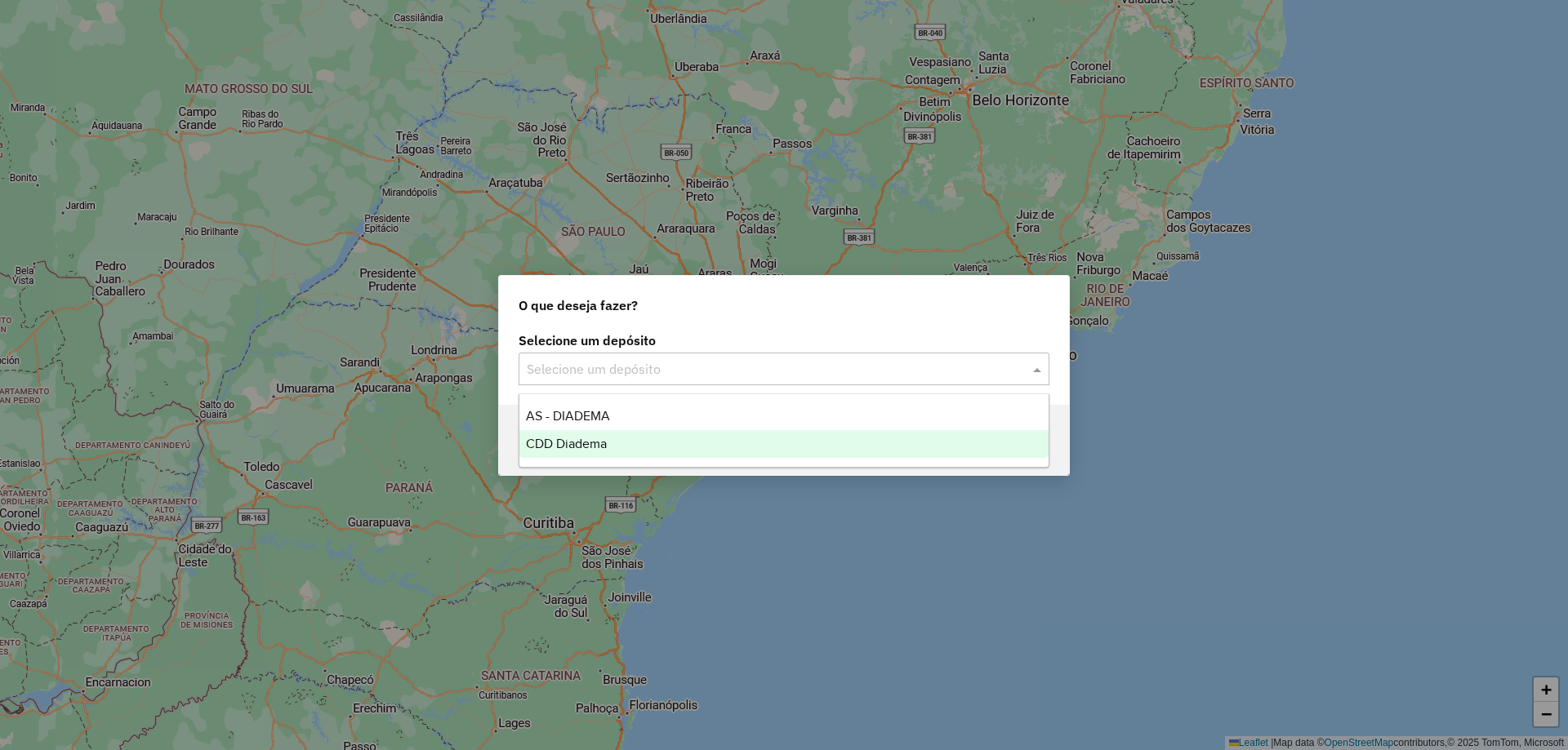
click at [594, 439] on span "CDD Diadema" at bounding box center [566, 443] width 81 height 14
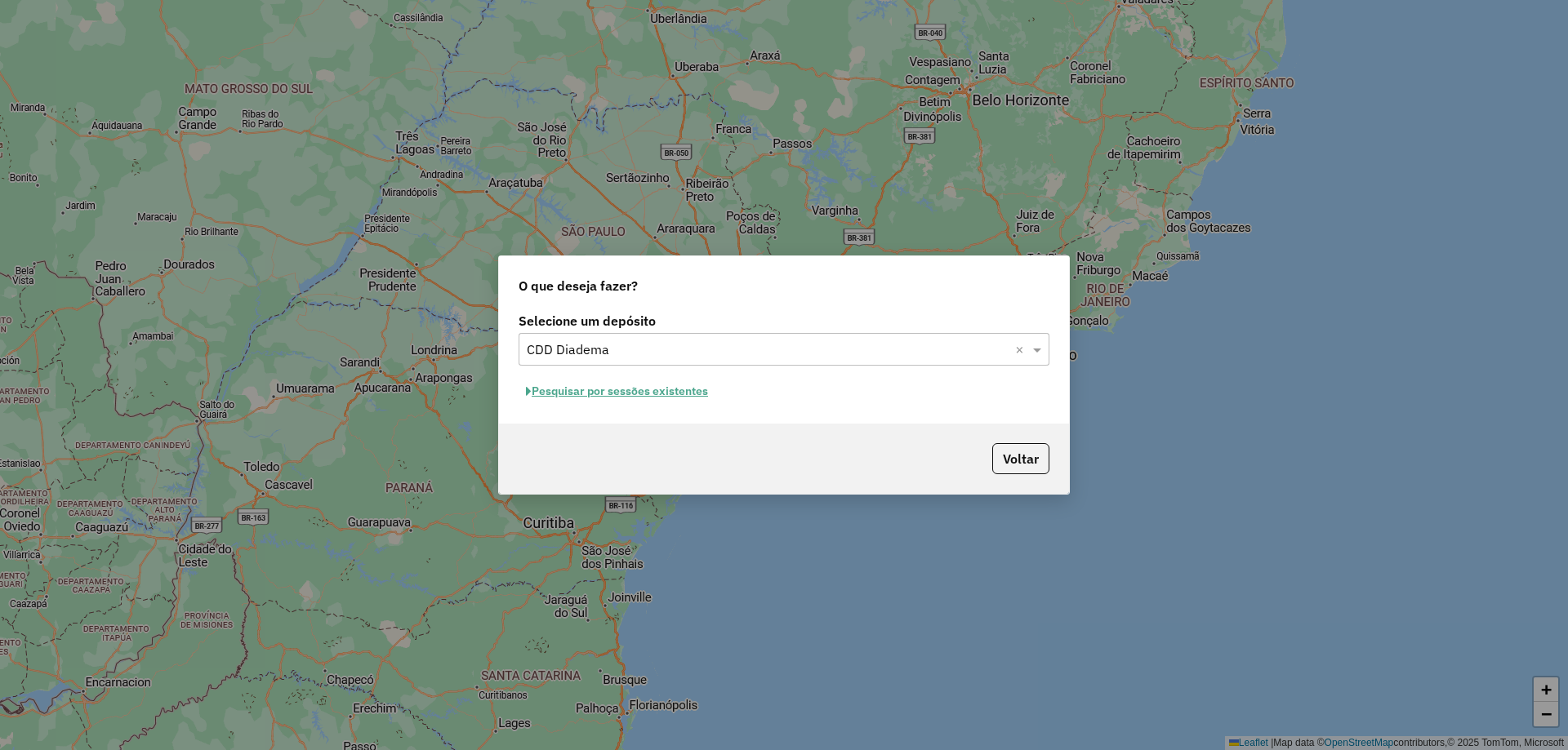
click at [643, 394] on button "Pesquisar por sessões existentes" at bounding box center [616, 392] width 197 height 25
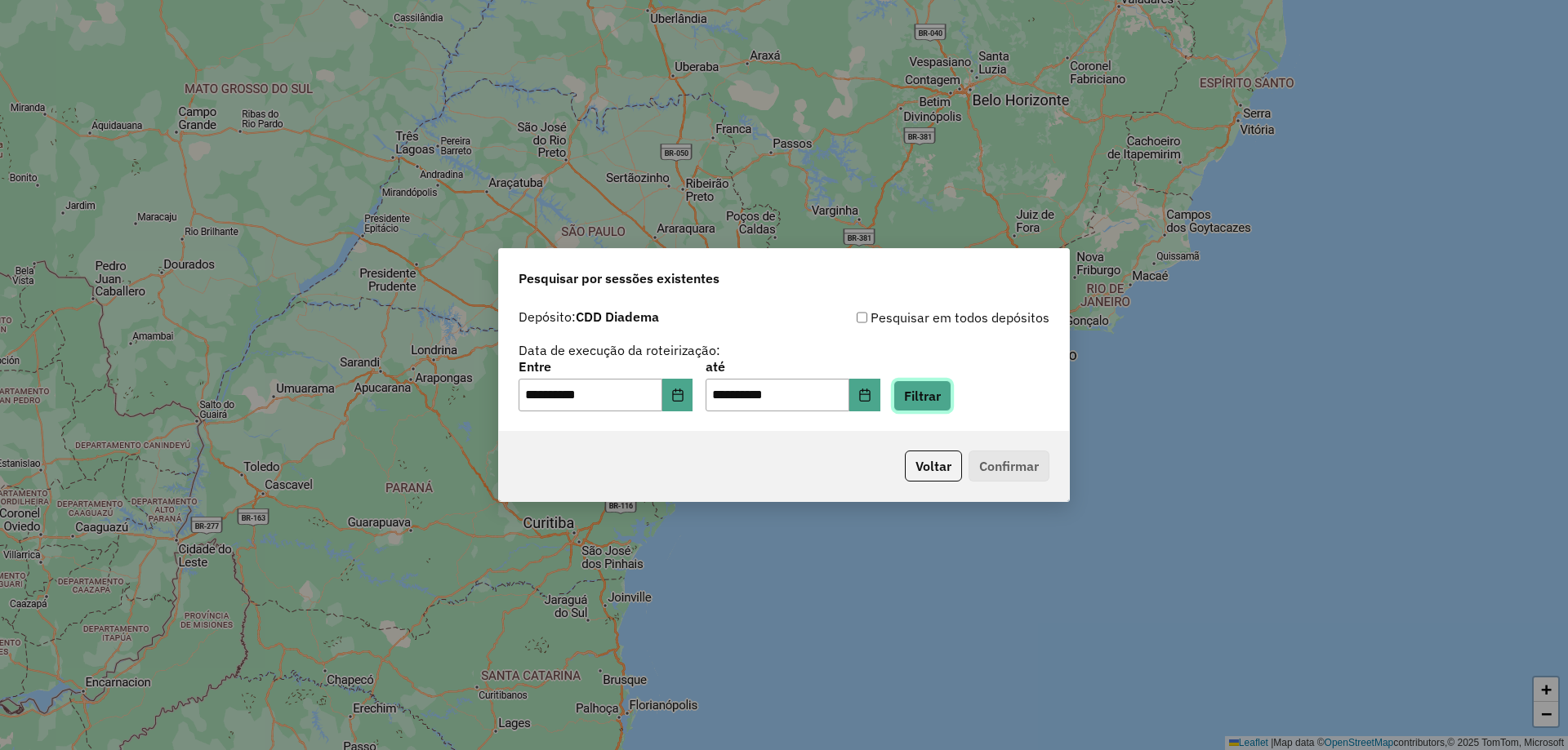
click at [947, 389] on button "Filtrar" at bounding box center [923, 395] width 58 height 31
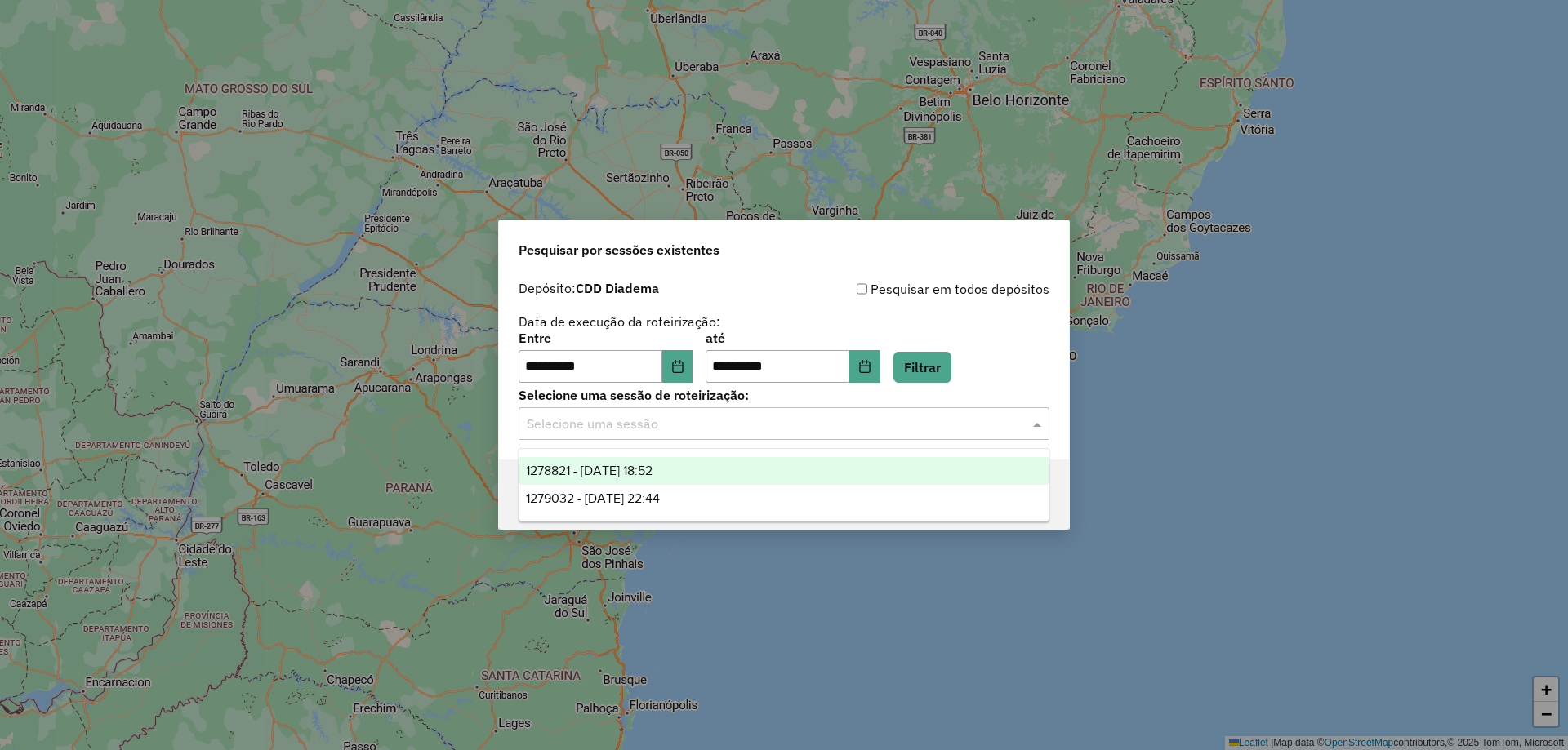
click at [669, 423] on input "text" at bounding box center [767, 424] width 482 height 20
click at [637, 462] on div "1278821 - 19/09/2025 18:52" at bounding box center [783, 471] width 529 height 28
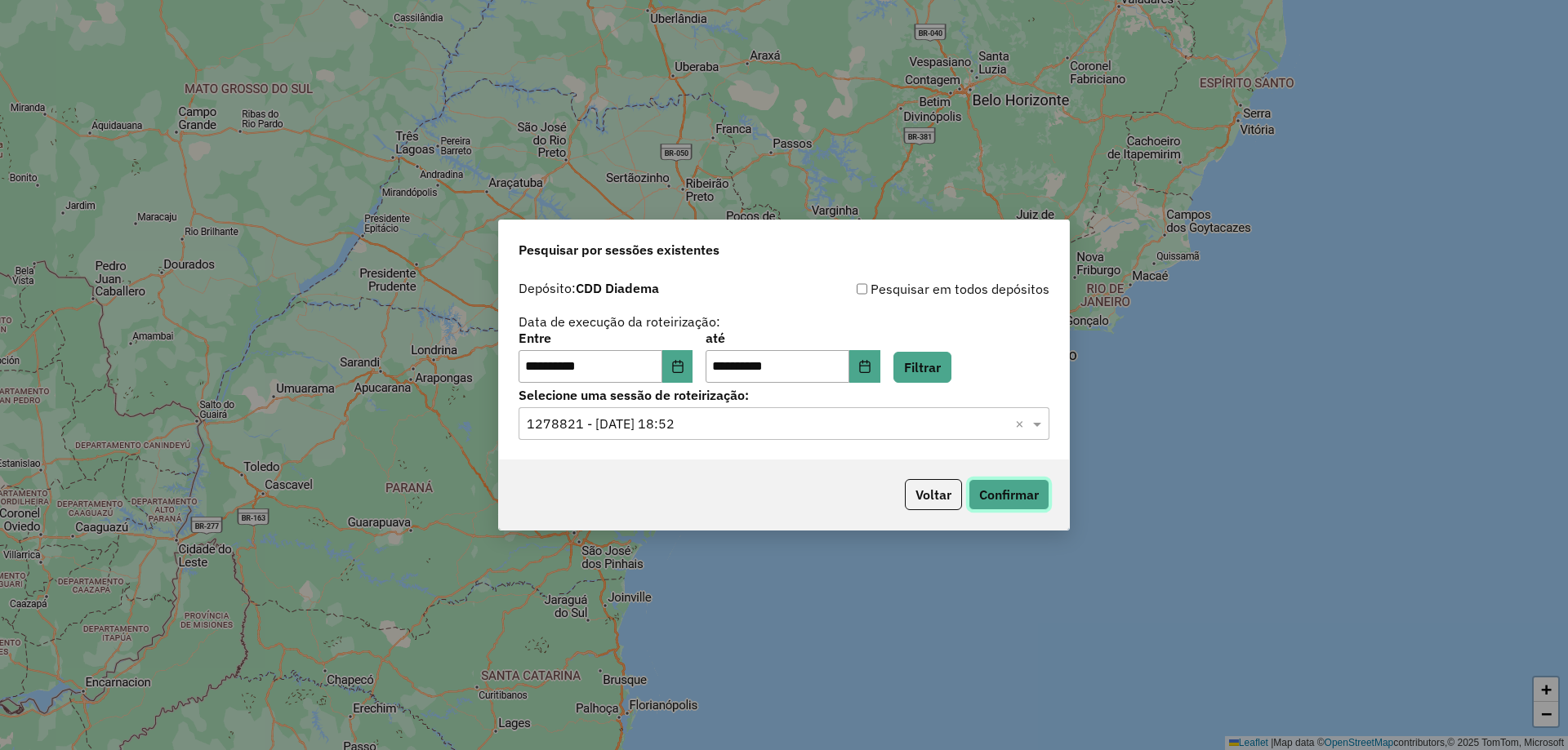
click at [1003, 495] on button "Confirmar" at bounding box center [1008, 494] width 81 height 31
click at [693, 376] on button "Choose Date" at bounding box center [678, 366] width 31 height 33
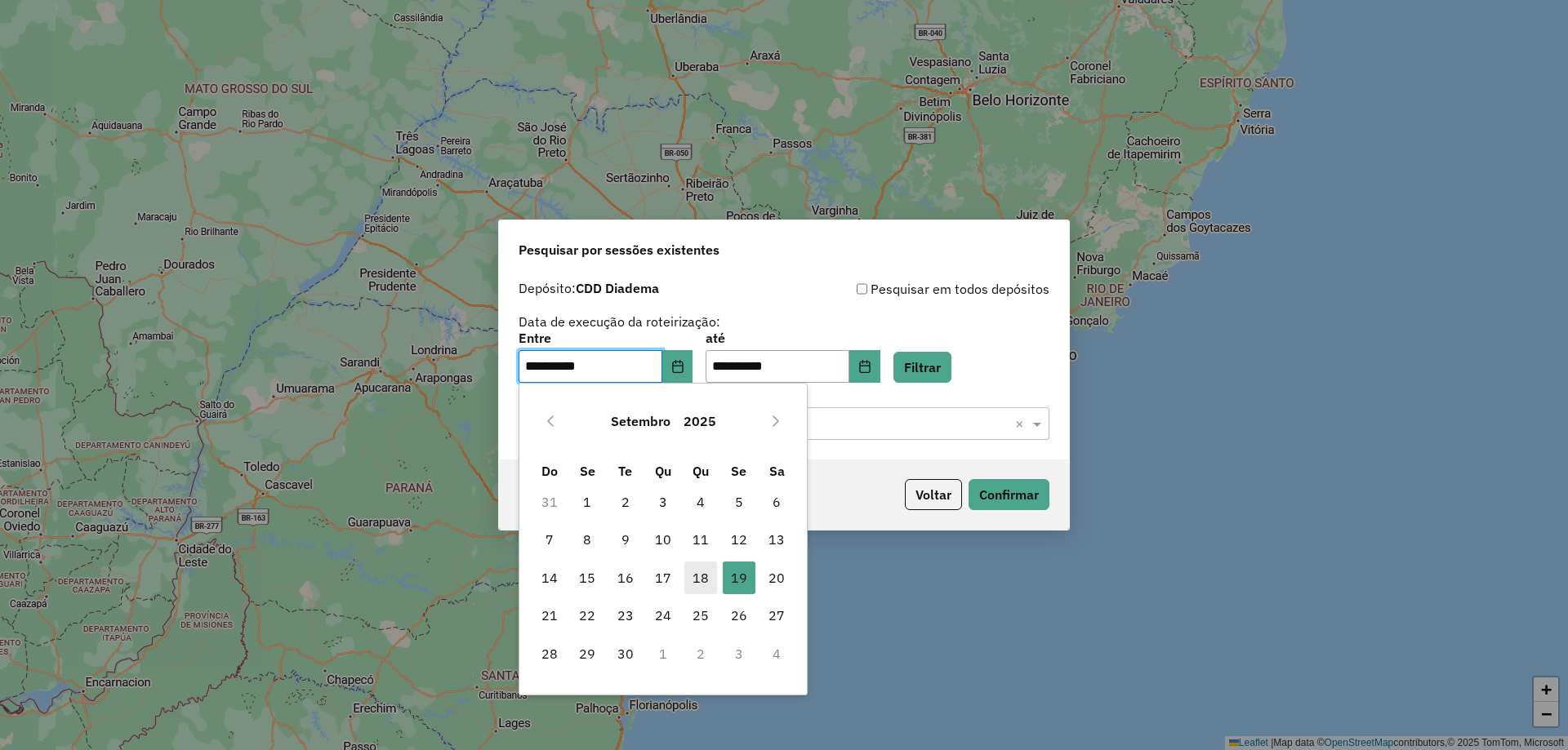
click at [697, 575] on span "18" at bounding box center [701, 578] width 33 height 33
type input "**********"
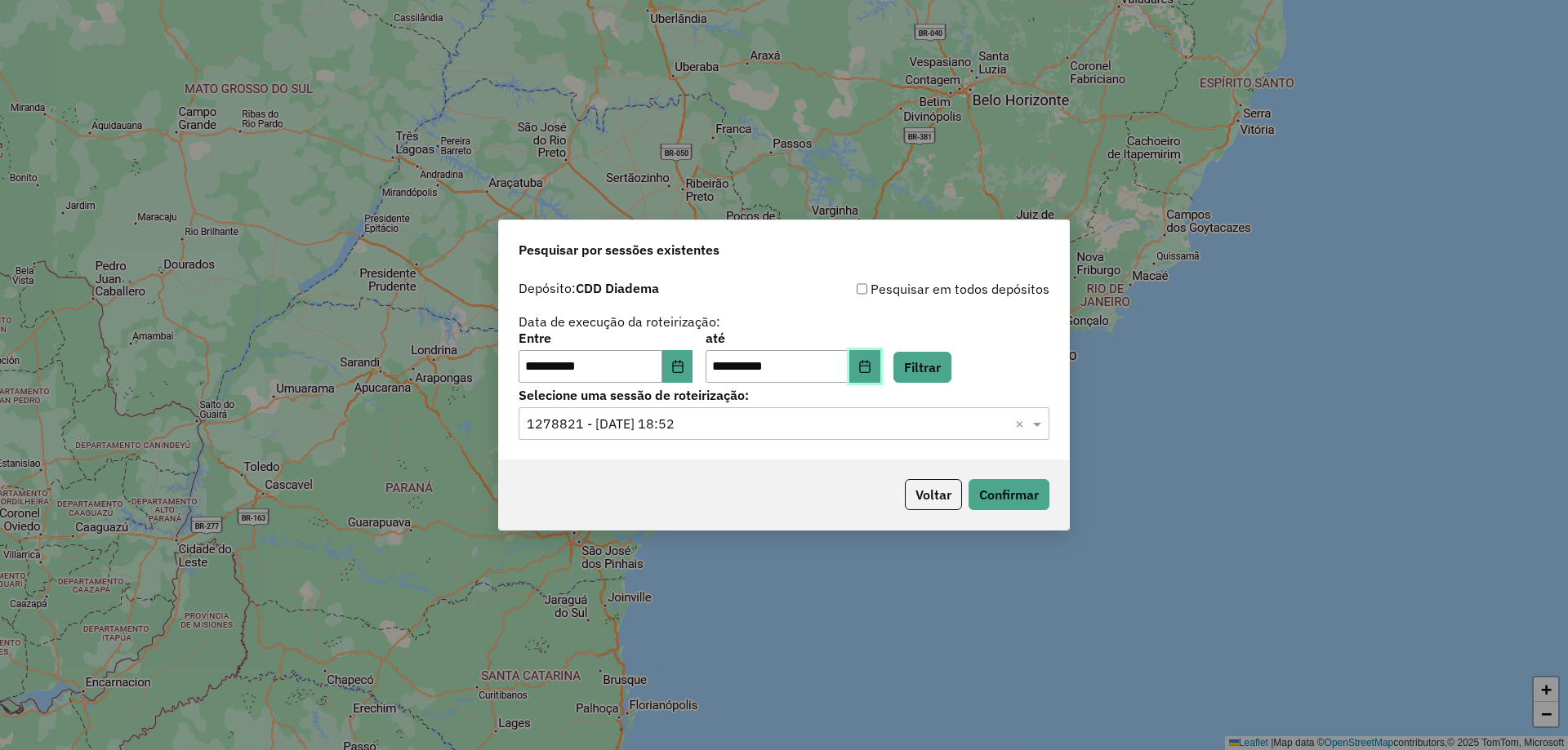
click at [880, 375] on button "Choose Date" at bounding box center [865, 366] width 31 height 33
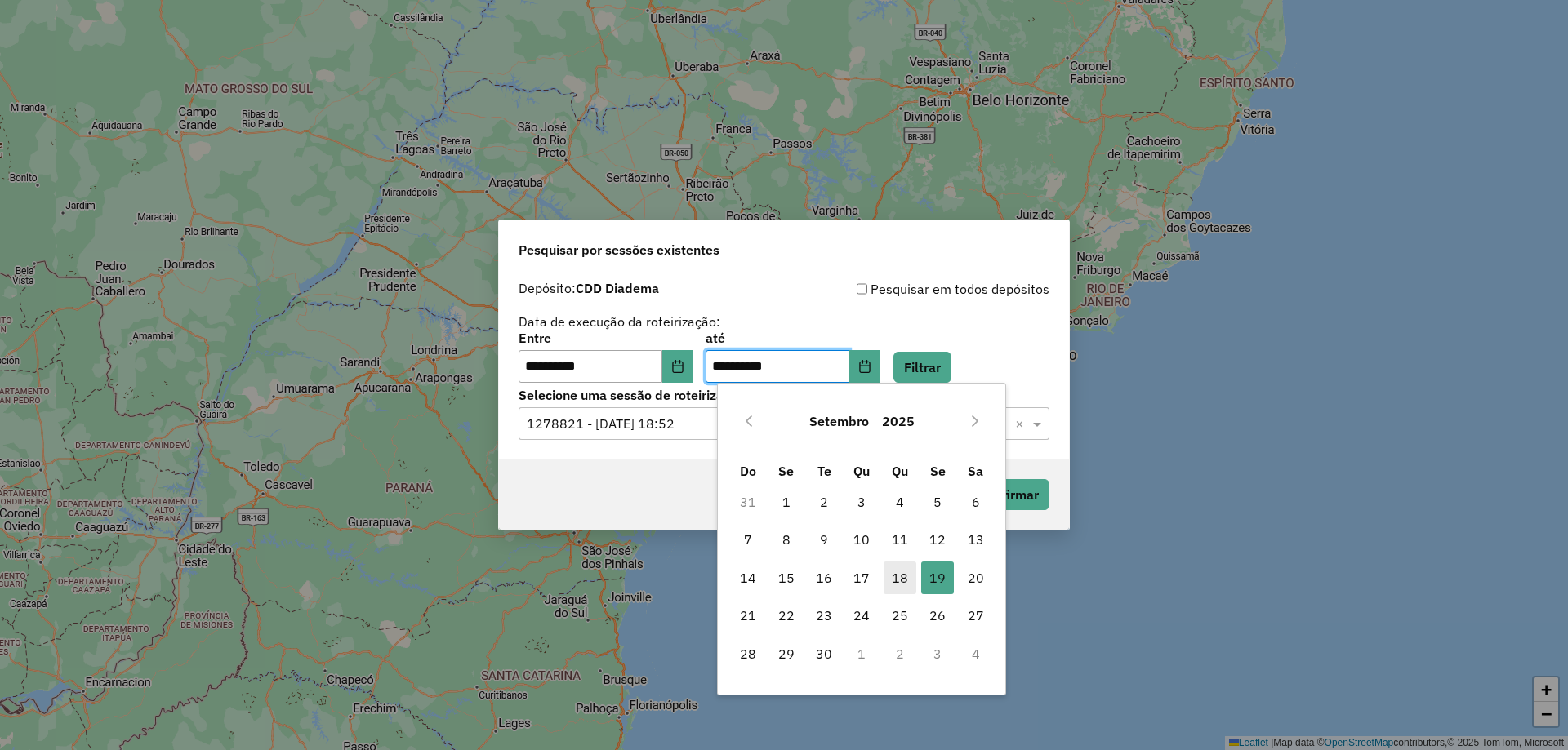
click at [897, 586] on span "18" at bounding box center [900, 578] width 33 height 33
type input "**********"
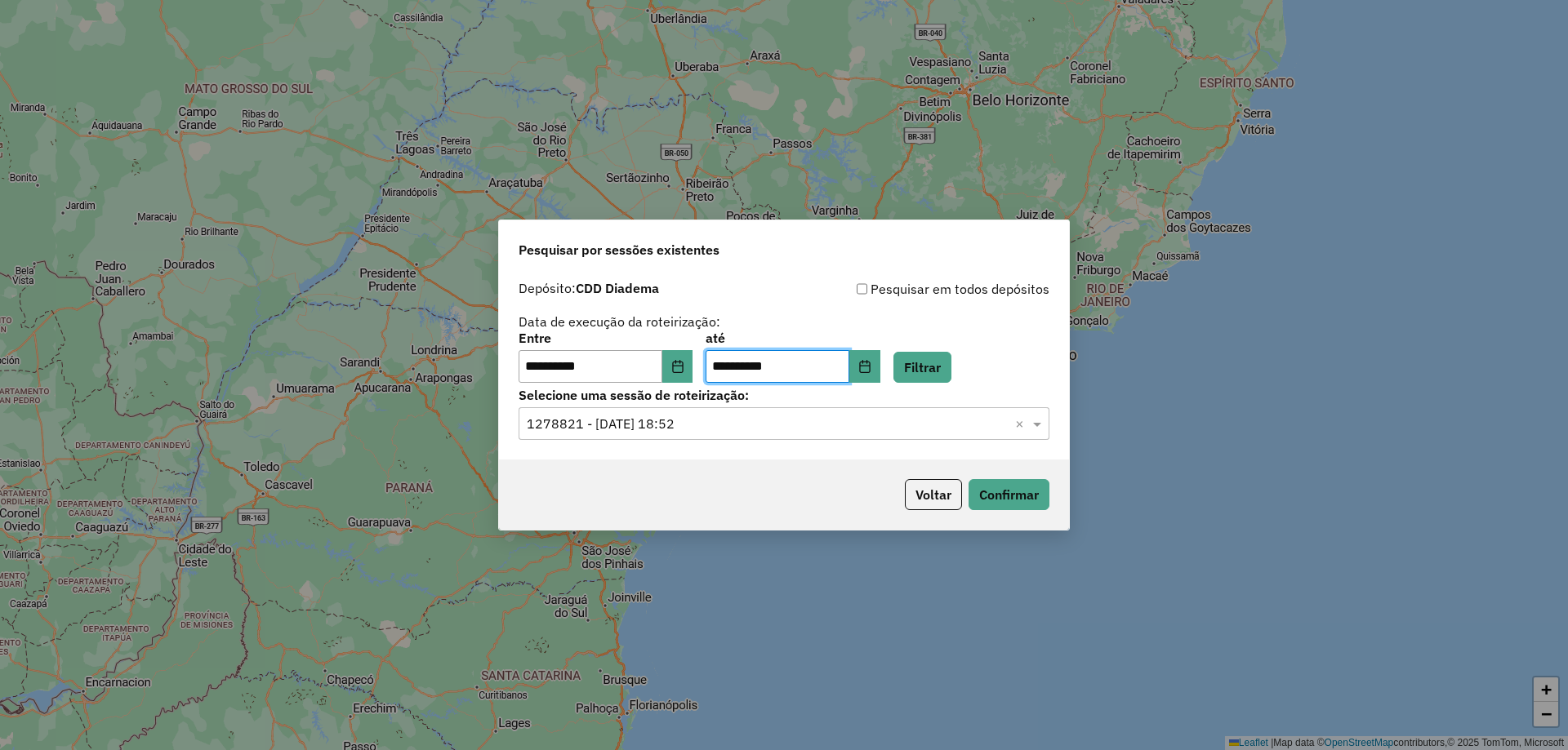
click at [966, 416] on input "text" at bounding box center [767, 424] width 482 height 20
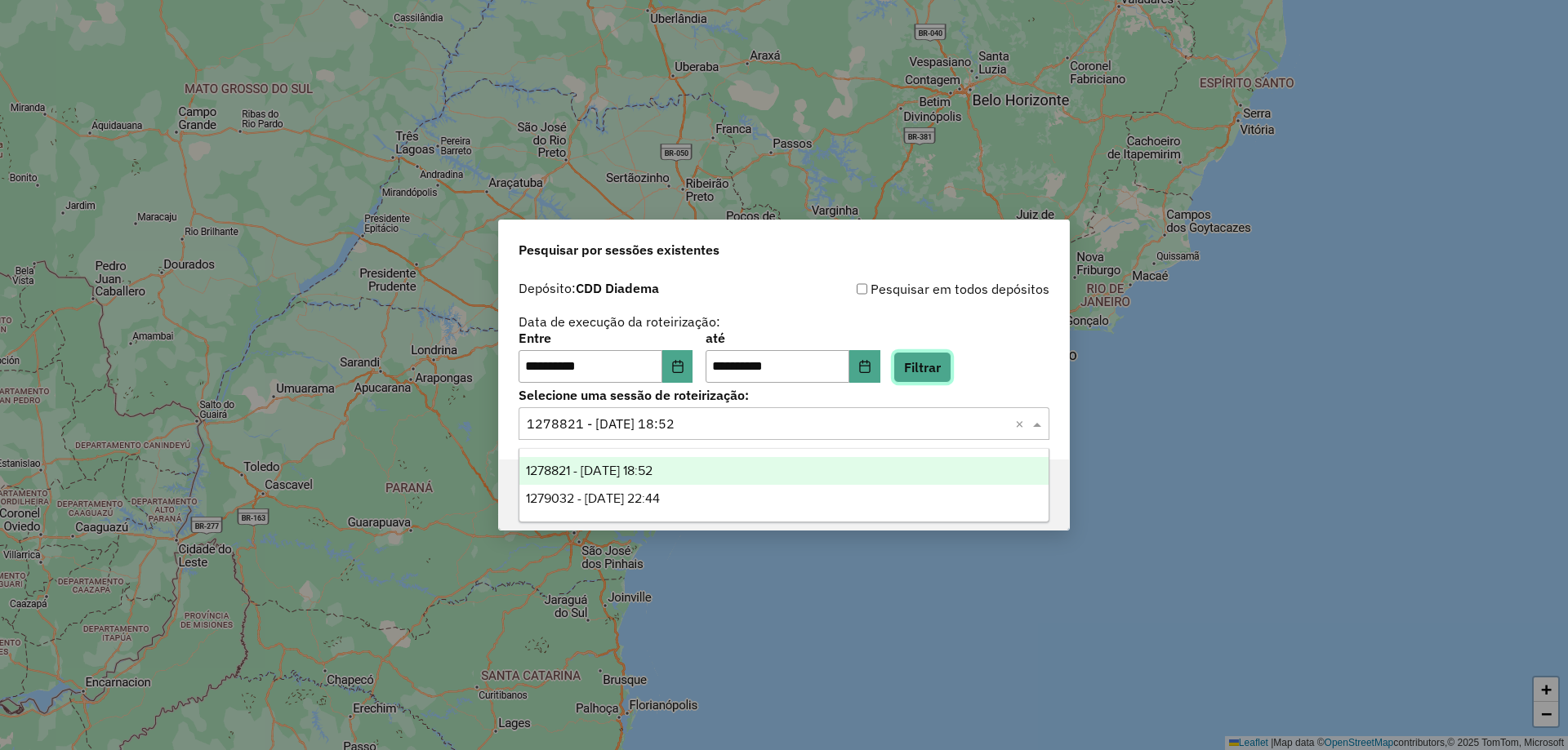
click at [931, 363] on button "Filtrar" at bounding box center [923, 367] width 58 height 31
click at [798, 417] on input "text" at bounding box center [767, 424] width 482 height 20
click at [690, 468] on div "1277931 - 18/09/2025 18:15" at bounding box center [783, 471] width 529 height 28
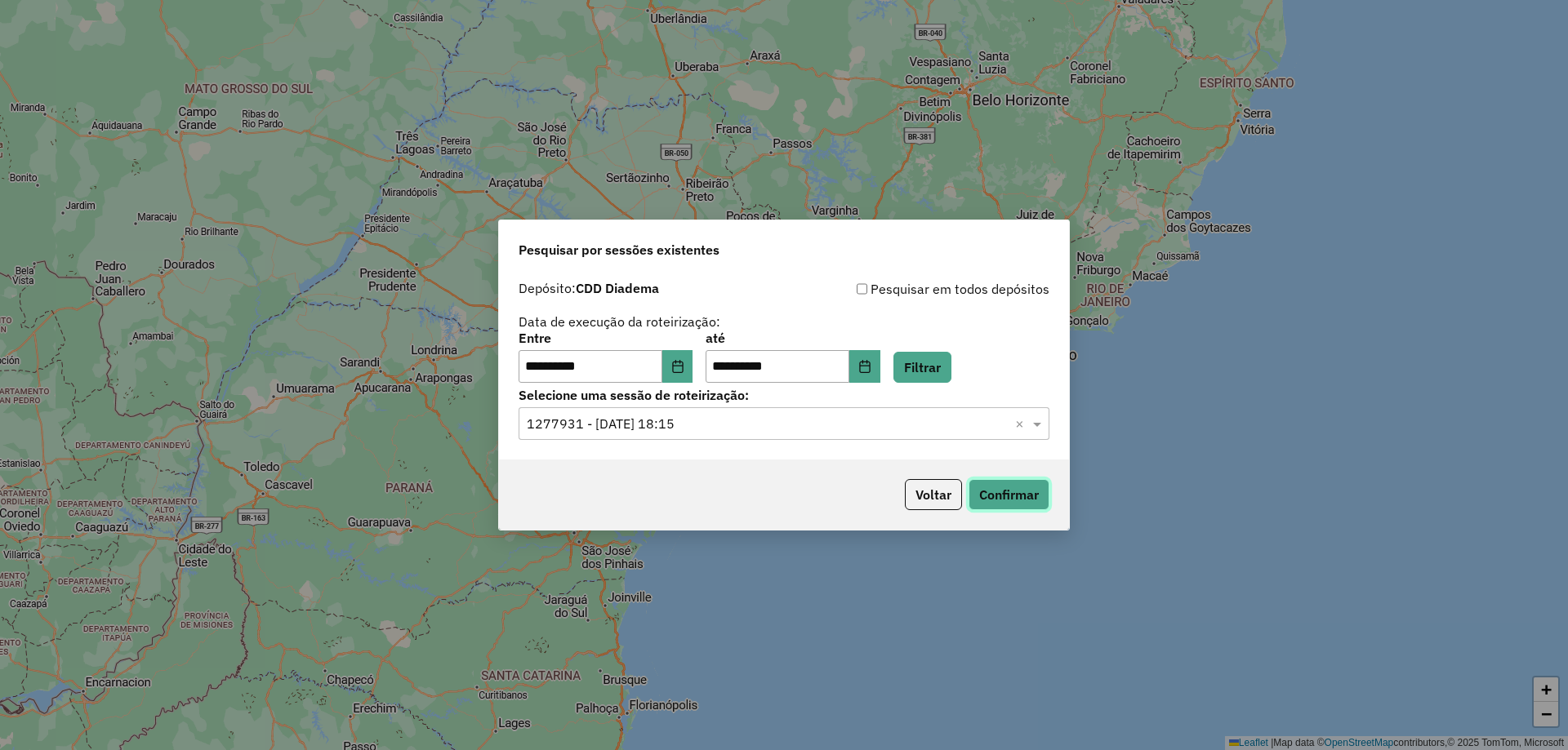
click at [990, 484] on button "Confirmar" at bounding box center [1008, 494] width 81 height 31
click at [677, 368] on button "Choose Date" at bounding box center [678, 366] width 31 height 33
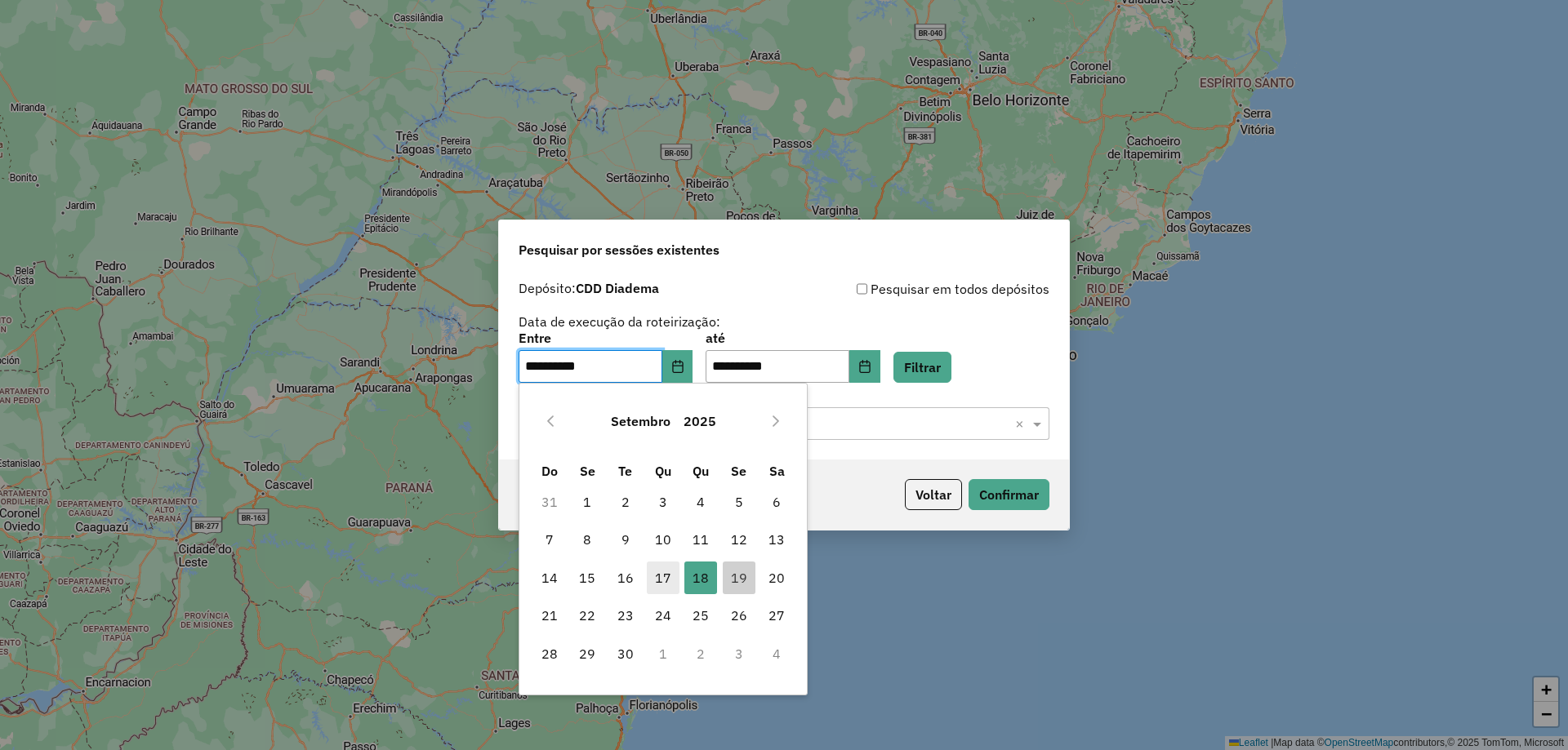
click at [652, 570] on span "17" at bounding box center [663, 578] width 33 height 33
type input "**********"
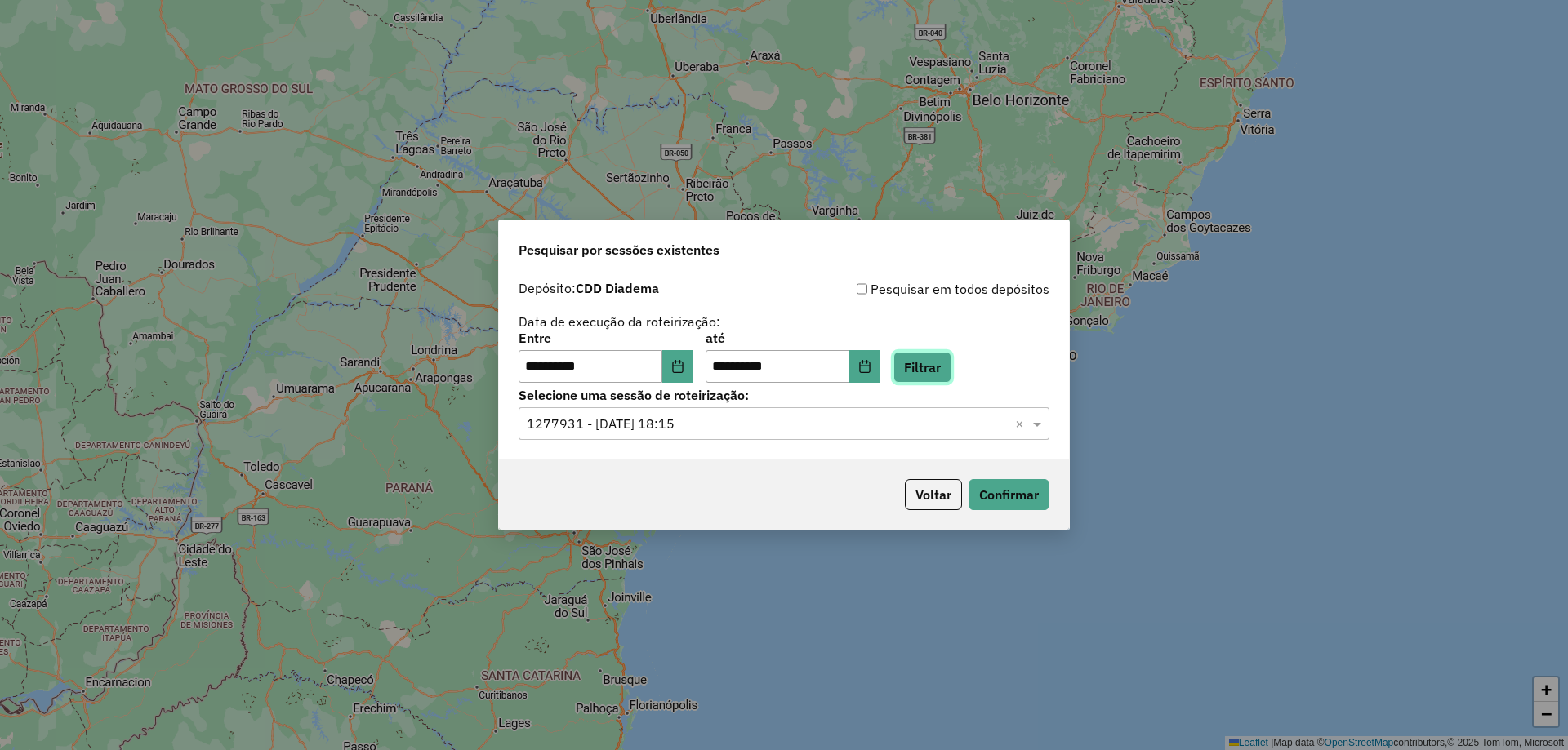
click at [946, 371] on button "Filtrar" at bounding box center [923, 367] width 58 height 31
click at [747, 428] on input "text" at bounding box center [767, 424] width 482 height 20
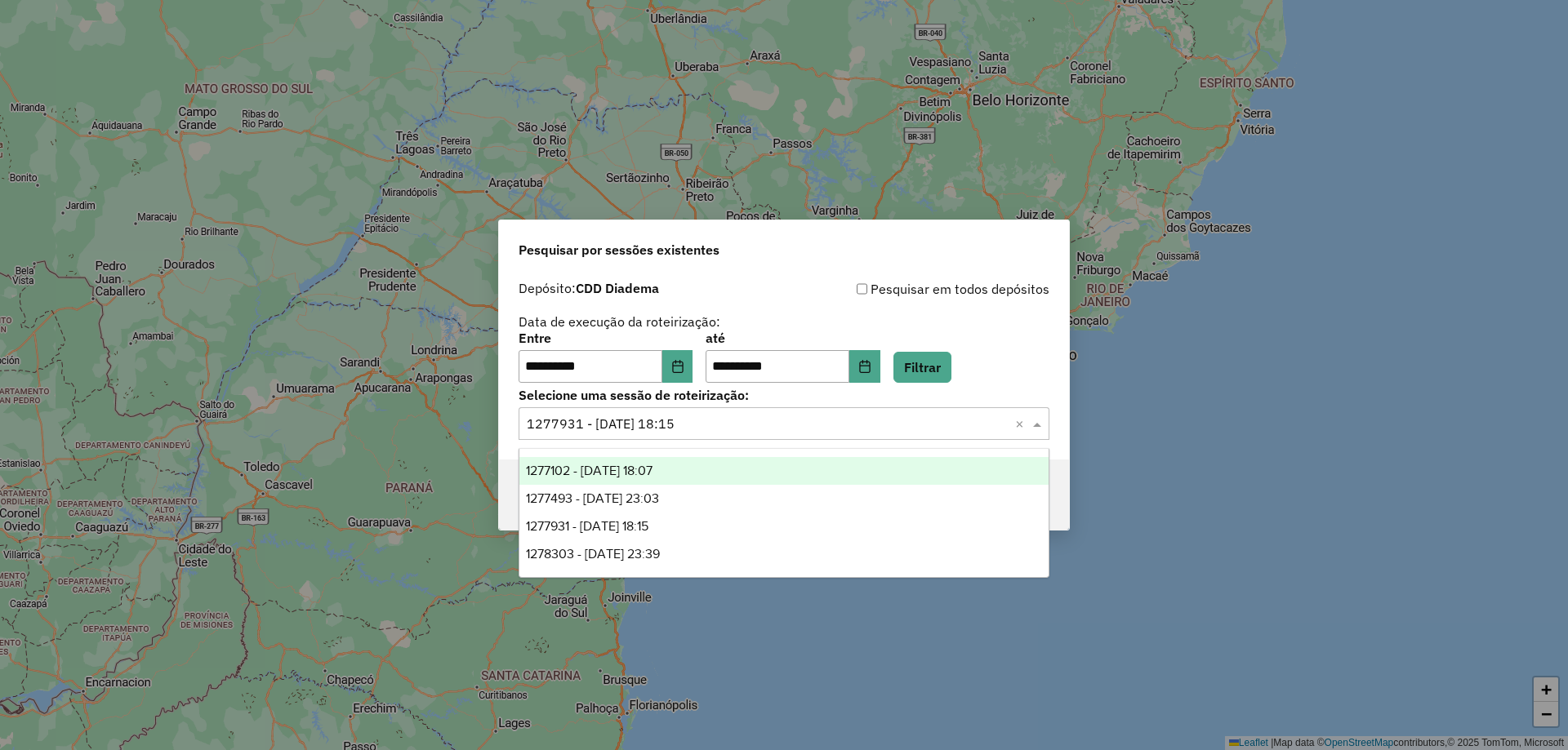
click at [652, 472] on span "1277102 - 17/09/2025 18:07" at bounding box center [589, 470] width 126 height 14
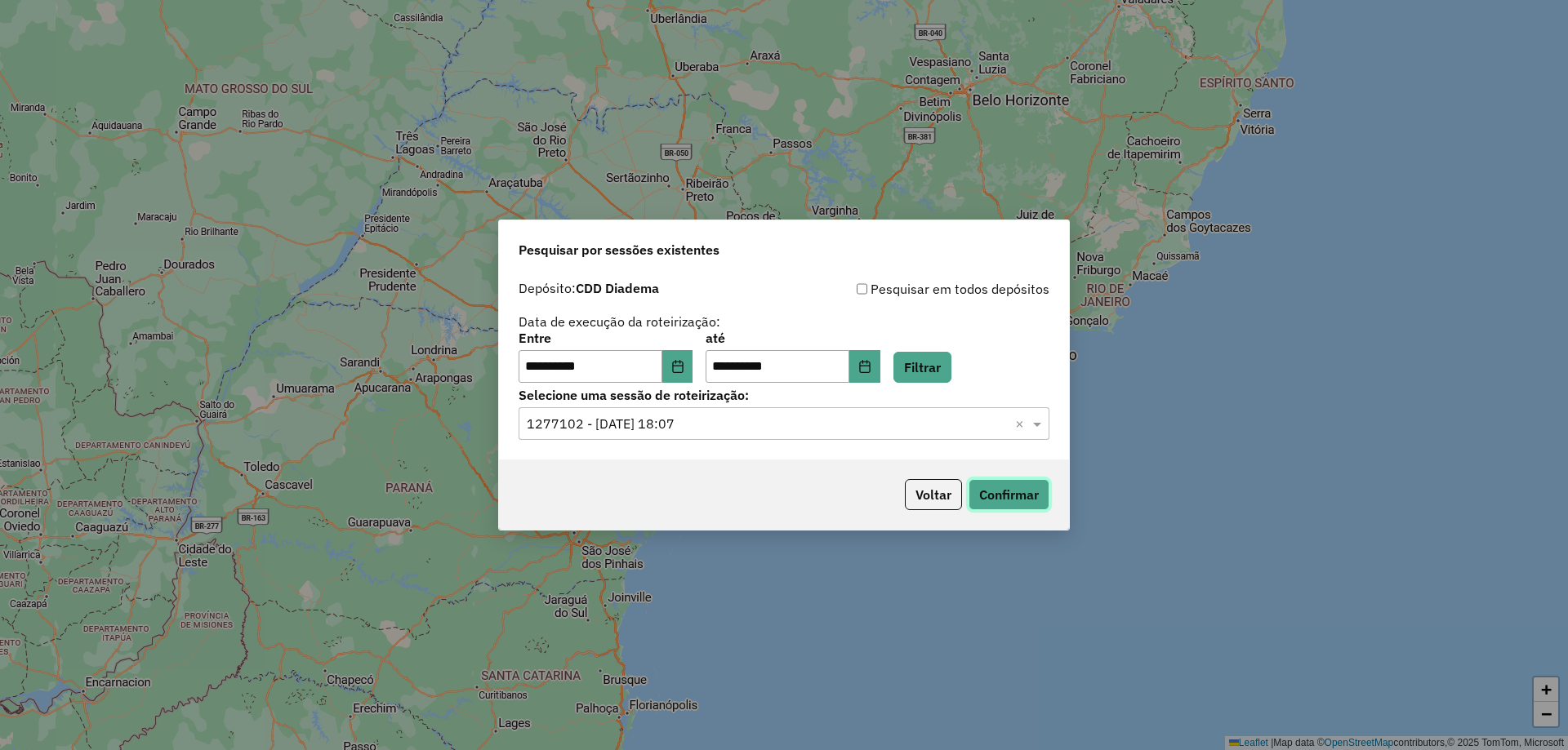
click at [992, 494] on button "Confirmar" at bounding box center [1008, 494] width 81 height 31
click at [880, 359] on button "Choose Date" at bounding box center [865, 366] width 31 height 33
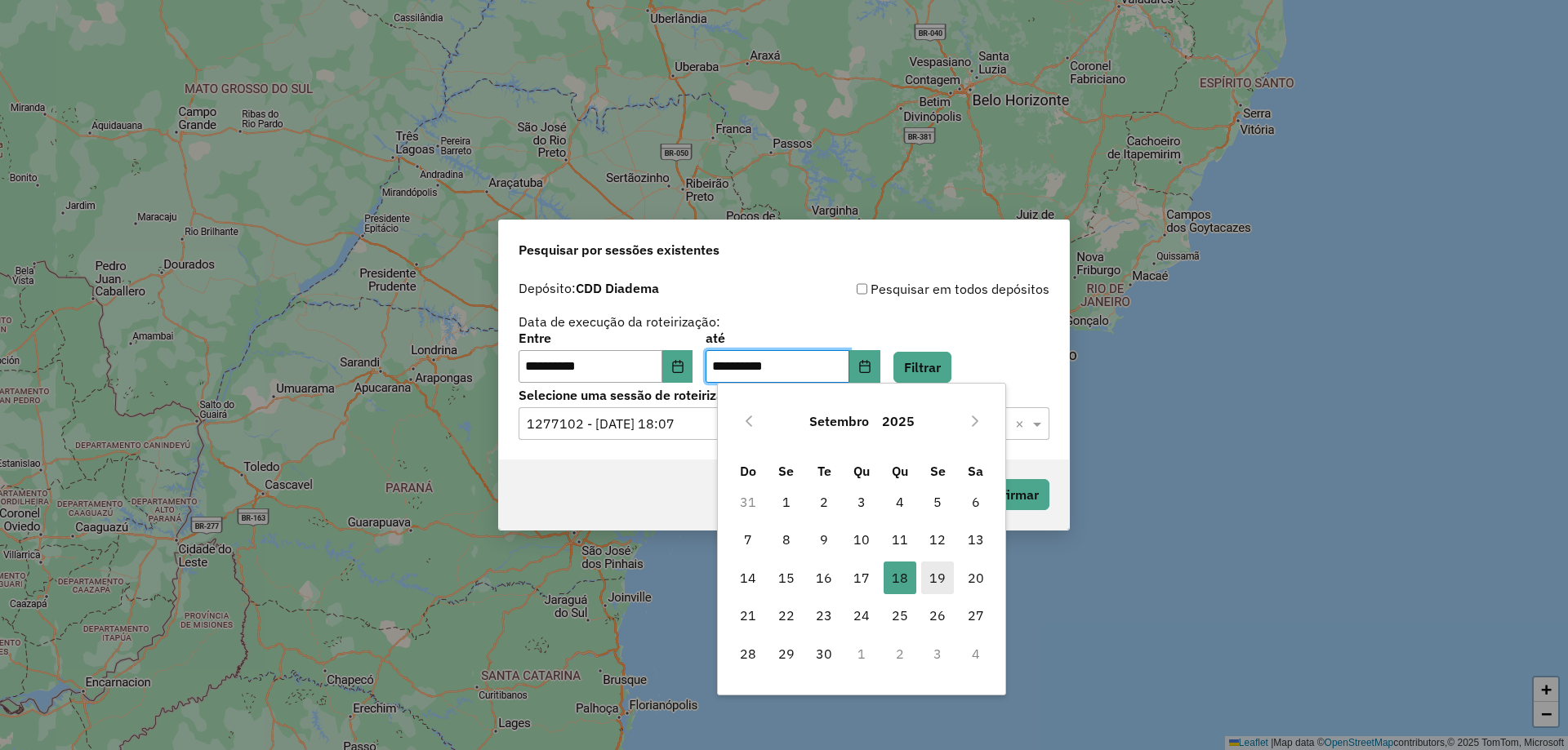
click at [947, 577] on span "19" at bounding box center [937, 578] width 33 height 33
type input "**********"
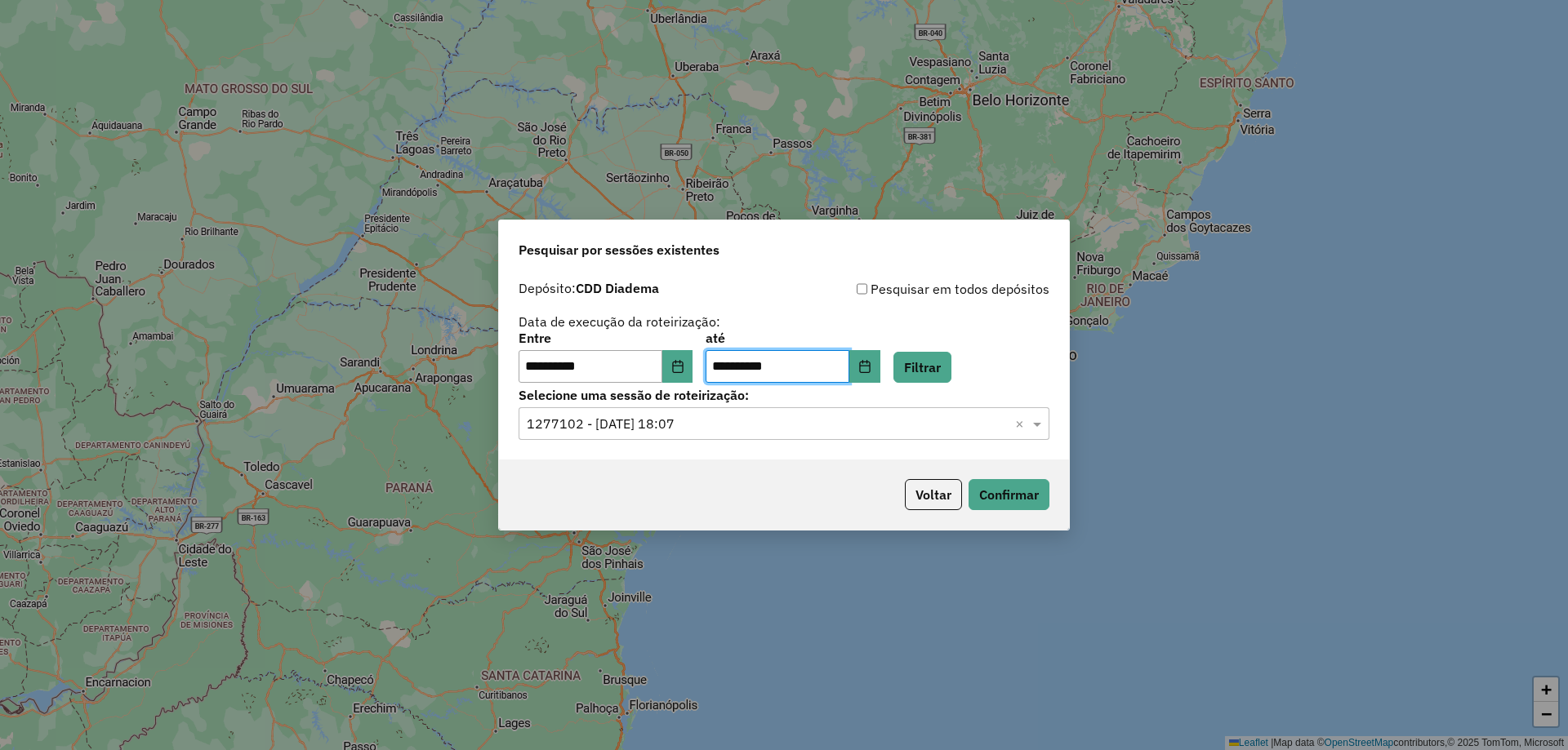
click at [1023, 326] on div "**********" at bounding box center [783, 331] width 531 height 103
click at [995, 500] on button "Confirmar" at bounding box center [1008, 494] width 81 height 31
click at [749, 415] on input "text" at bounding box center [767, 424] width 482 height 20
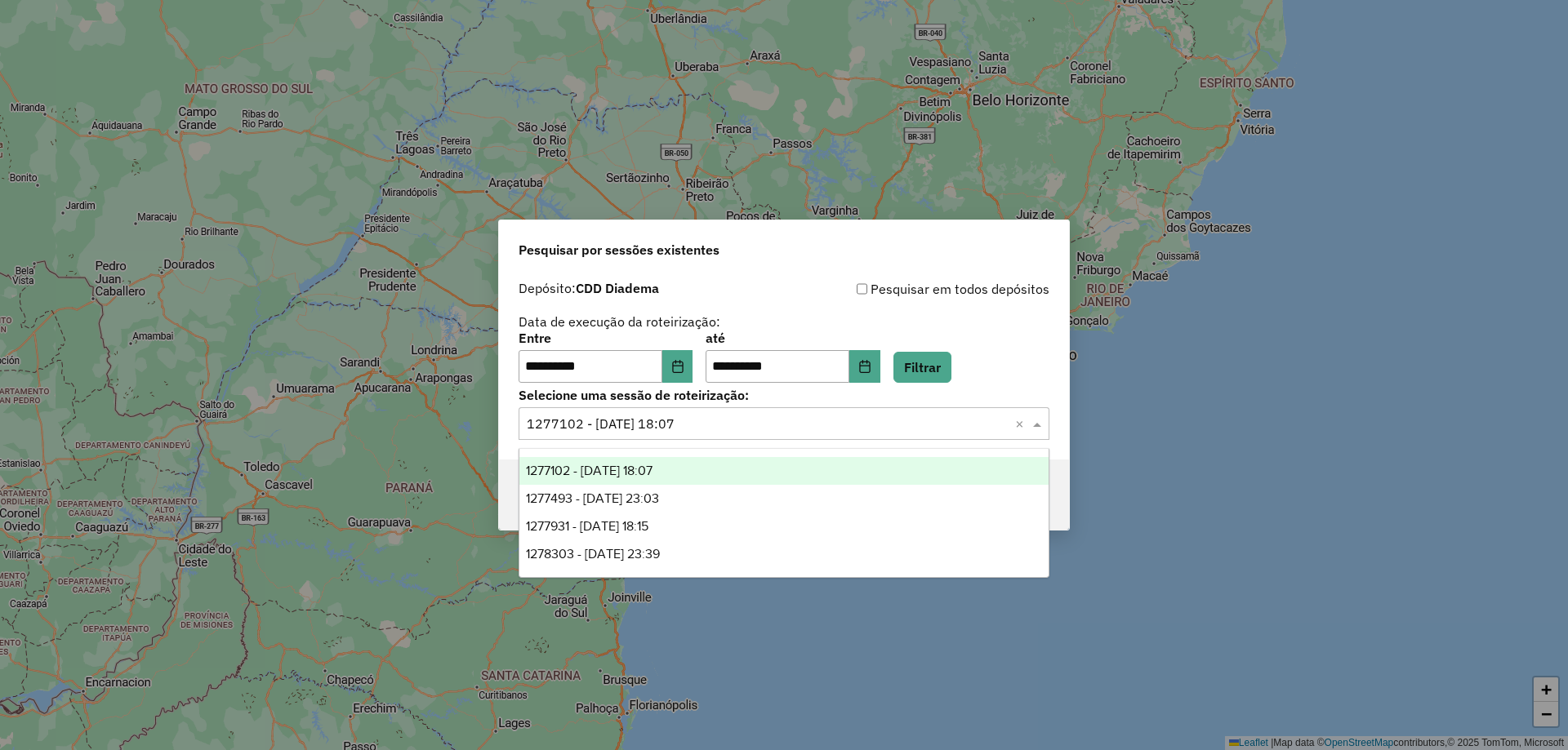
click at [1030, 330] on div "**********" at bounding box center [783, 331] width 531 height 103
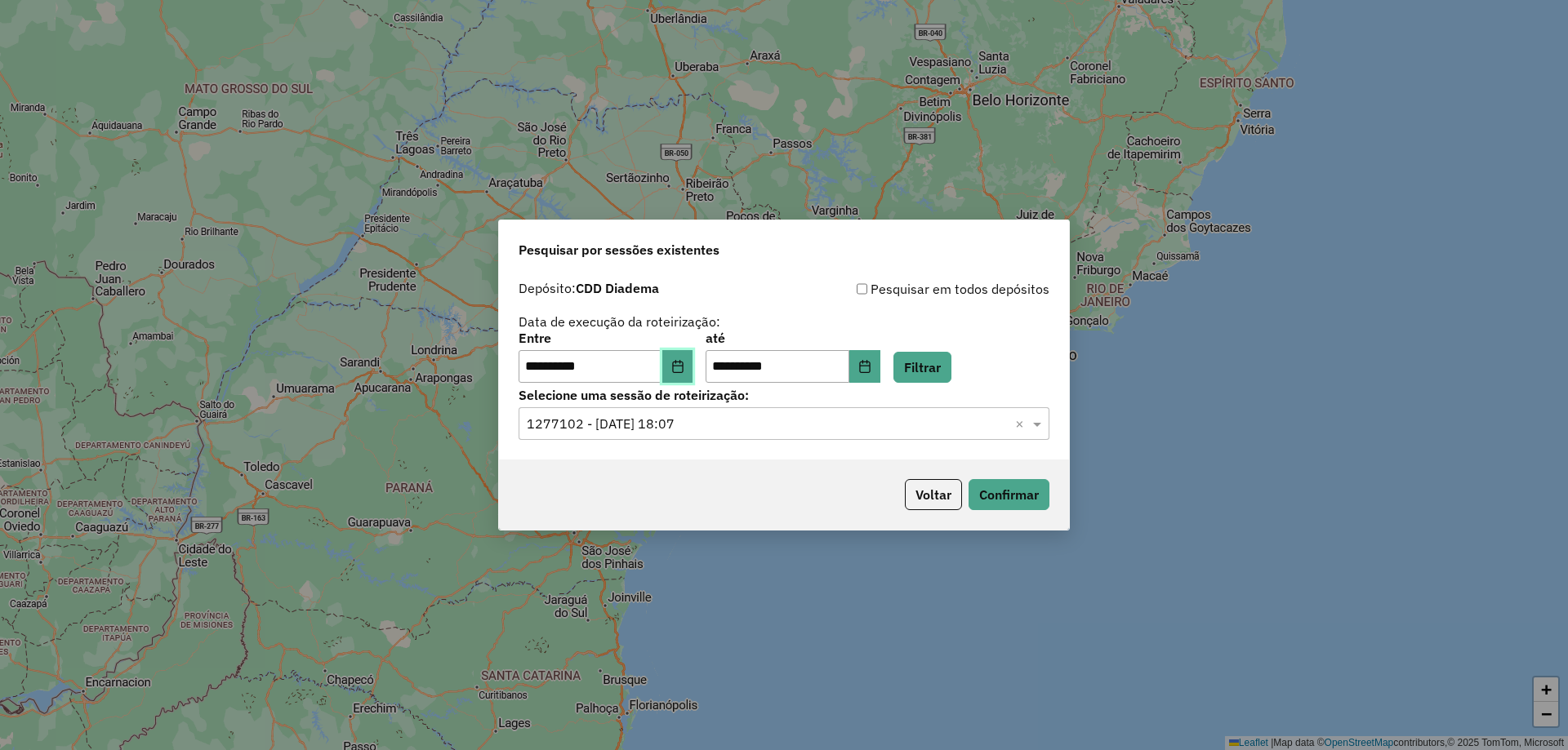
click at [682, 363] on icon "Choose Date" at bounding box center [678, 366] width 11 height 13
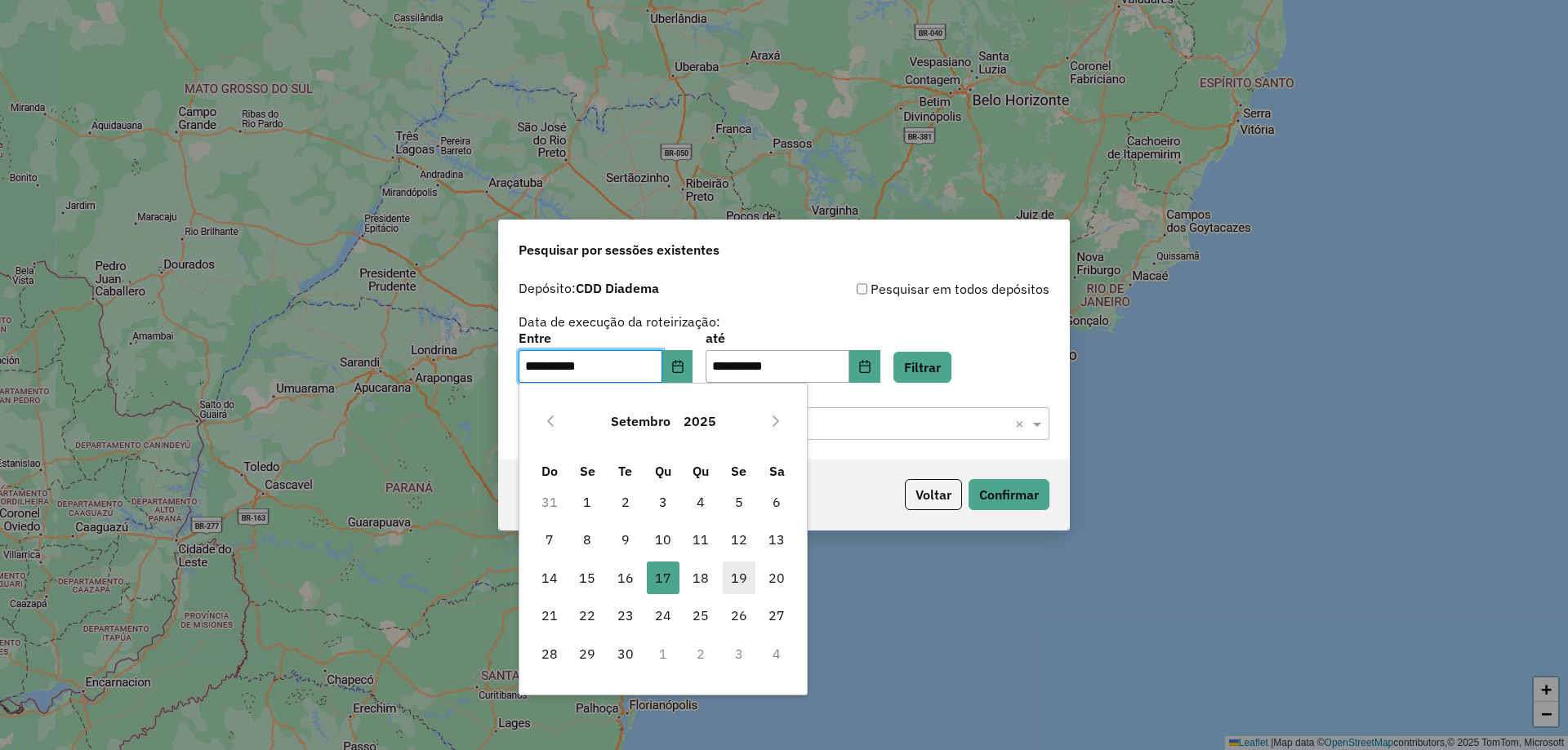
click at [731, 569] on span "19" at bounding box center [739, 578] width 33 height 33
type input "**********"
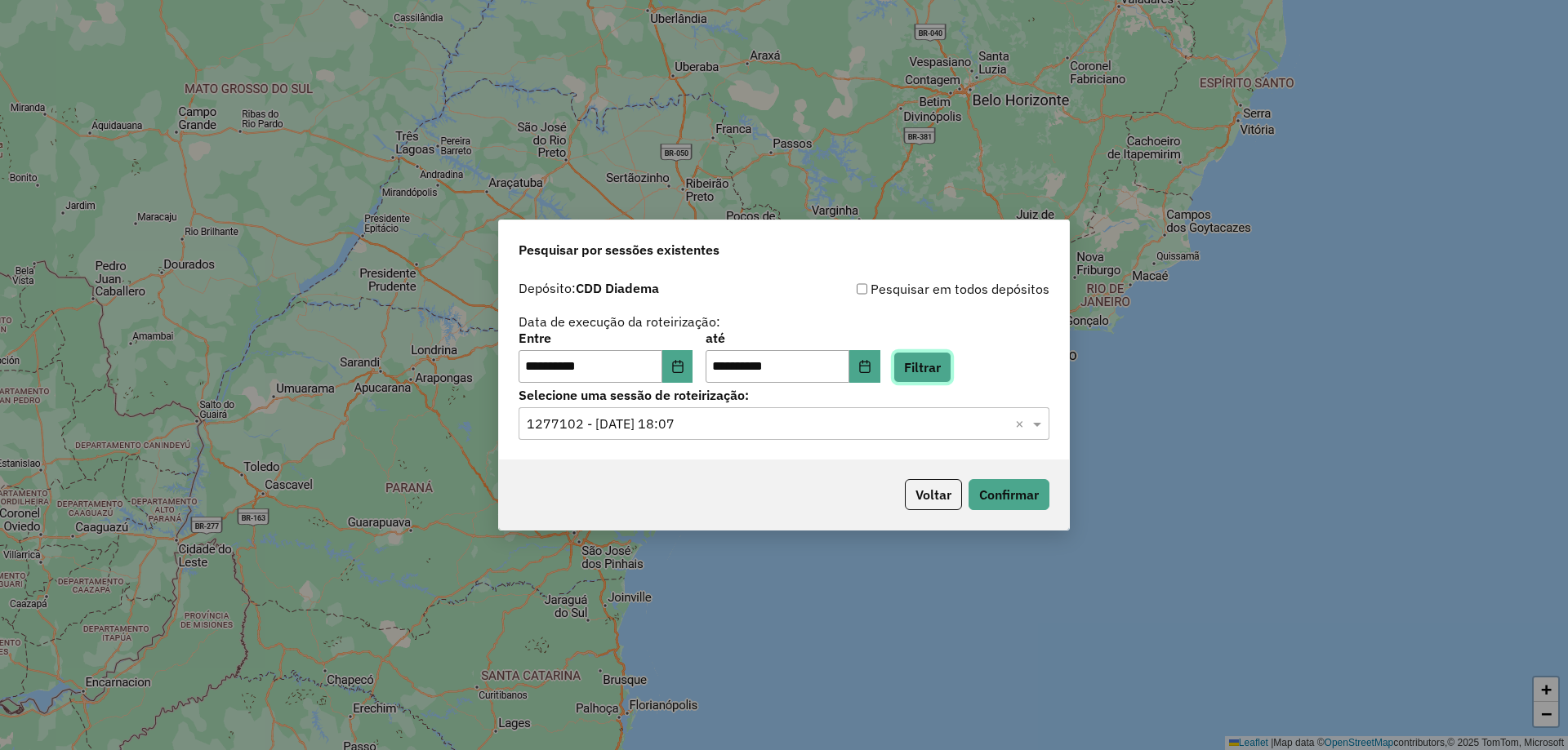
click at [951, 374] on button "Filtrar" at bounding box center [923, 367] width 58 height 31
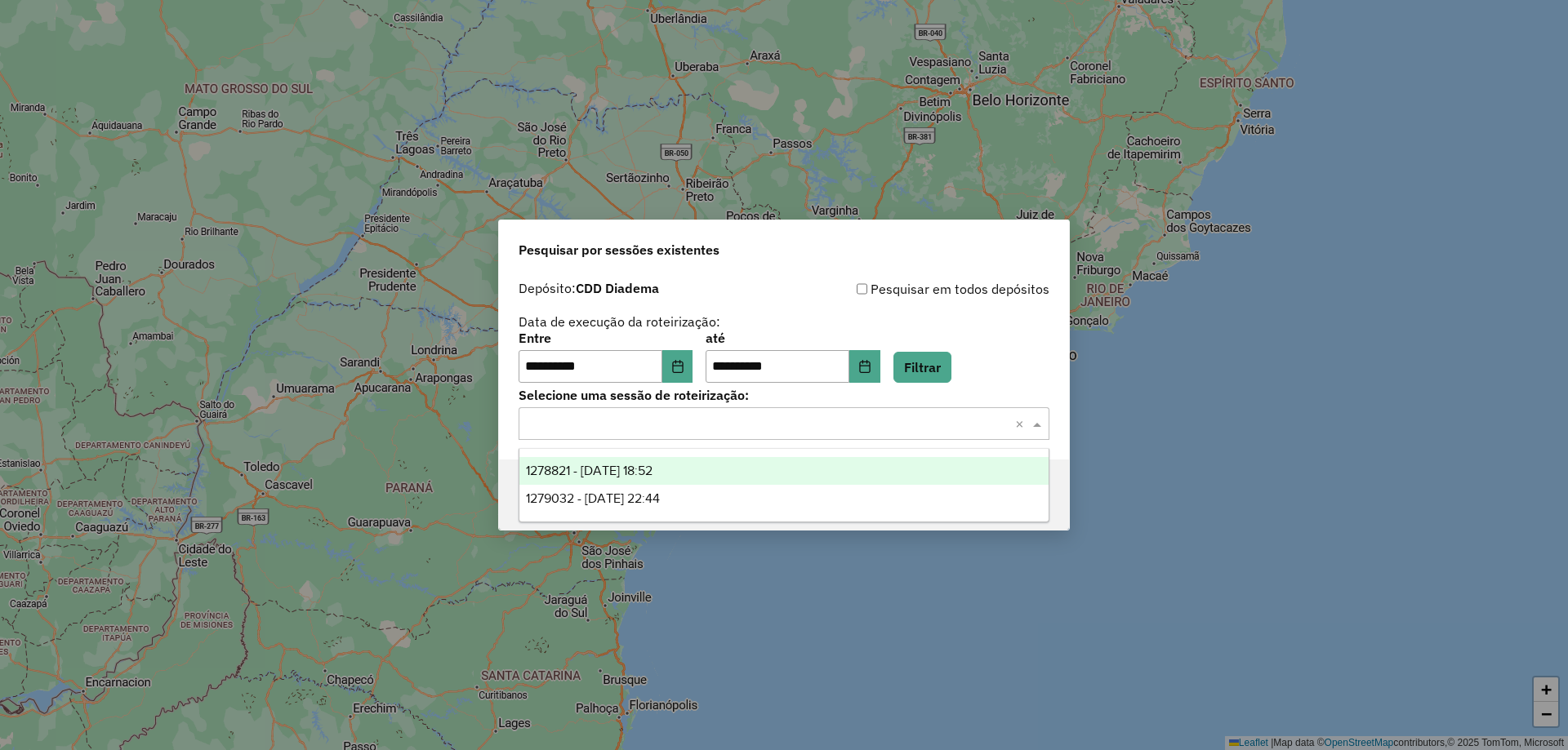
click at [718, 430] on input "text" at bounding box center [767, 424] width 482 height 20
click at [648, 473] on span "1278821 - 19/09/2025 18:52" at bounding box center [589, 470] width 126 height 14
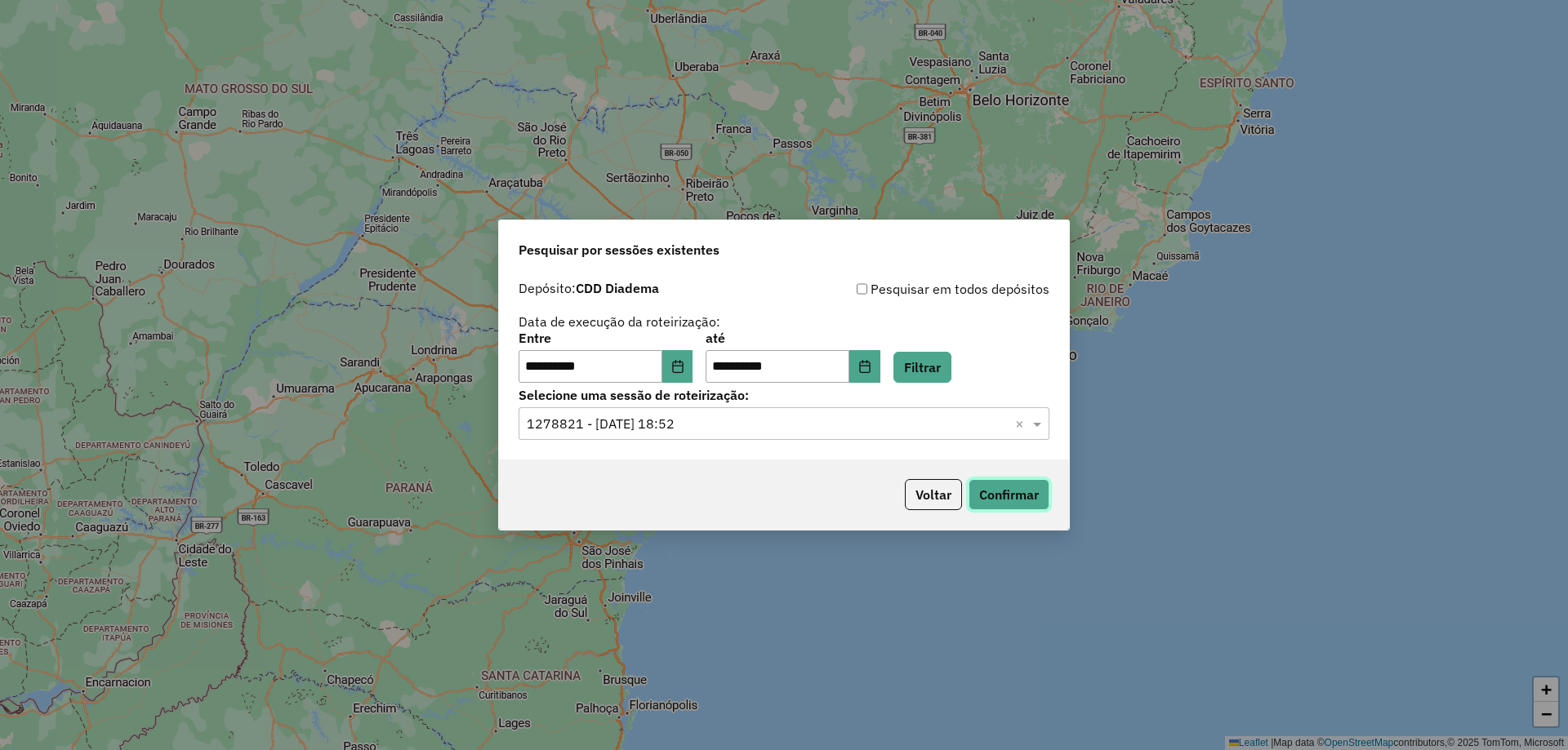
click at [986, 493] on button "Confirmar" at bounding box center [1008, 494] width 81 height 31
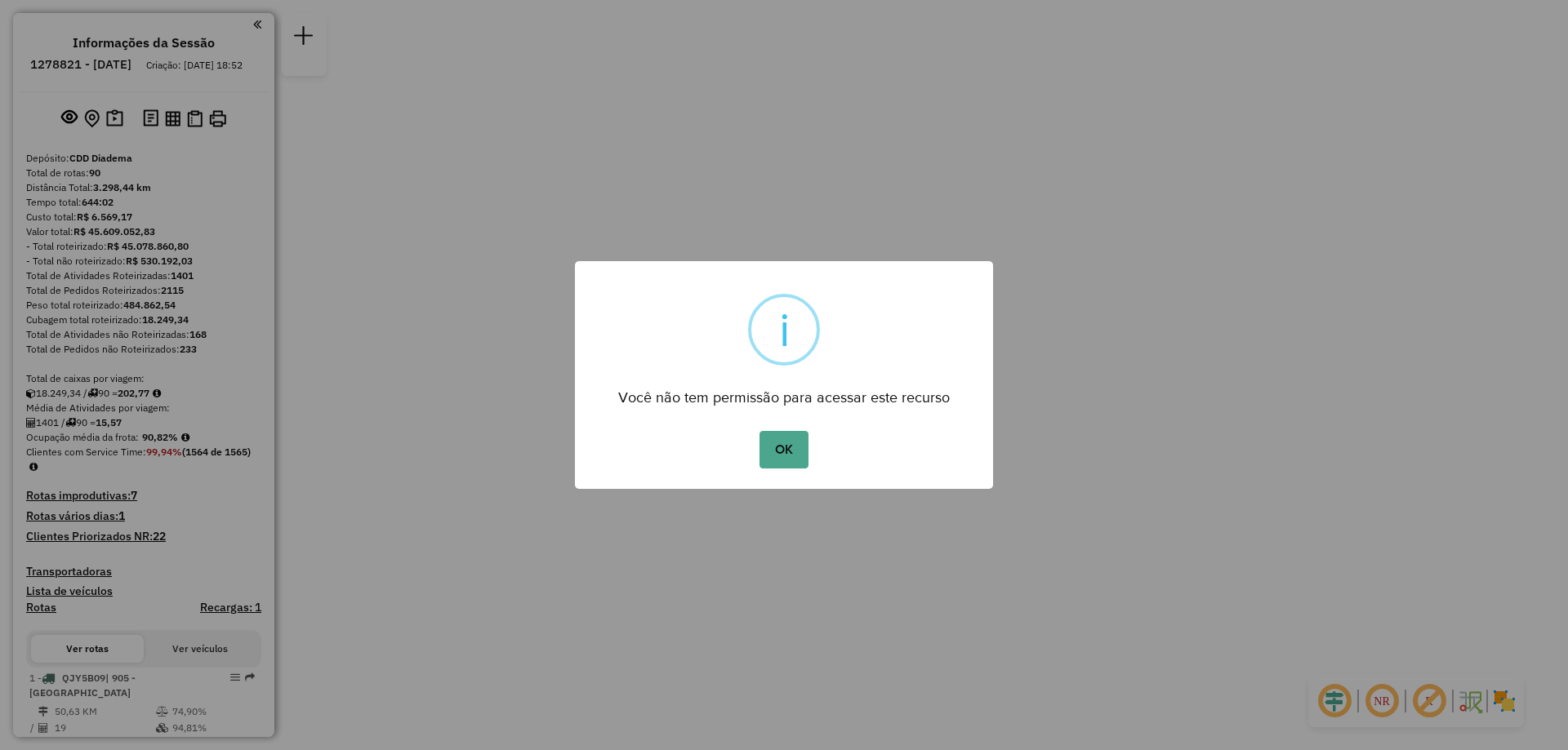
click button "OK" at bounding box center [783, 449] width 48 height 37
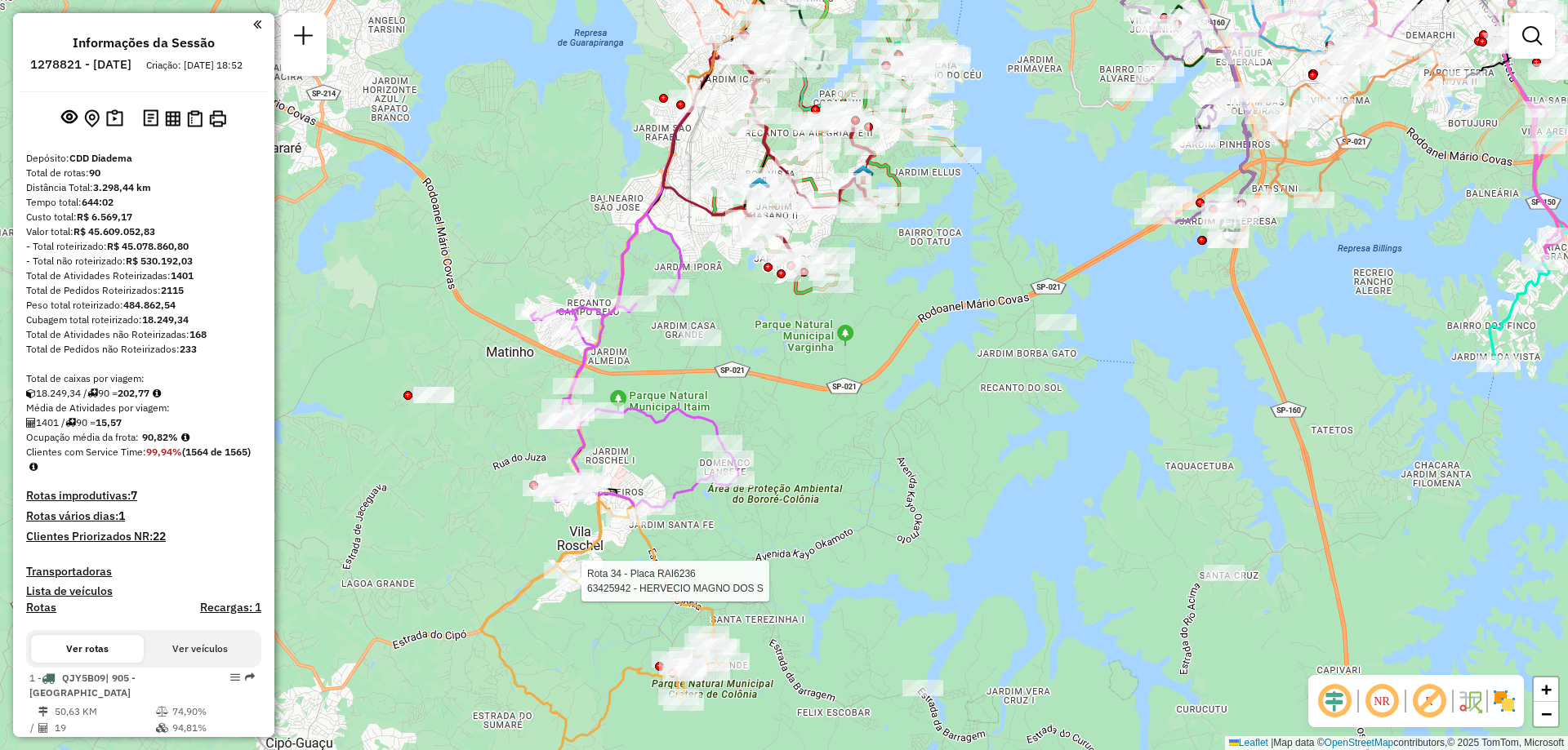
select select "**********"
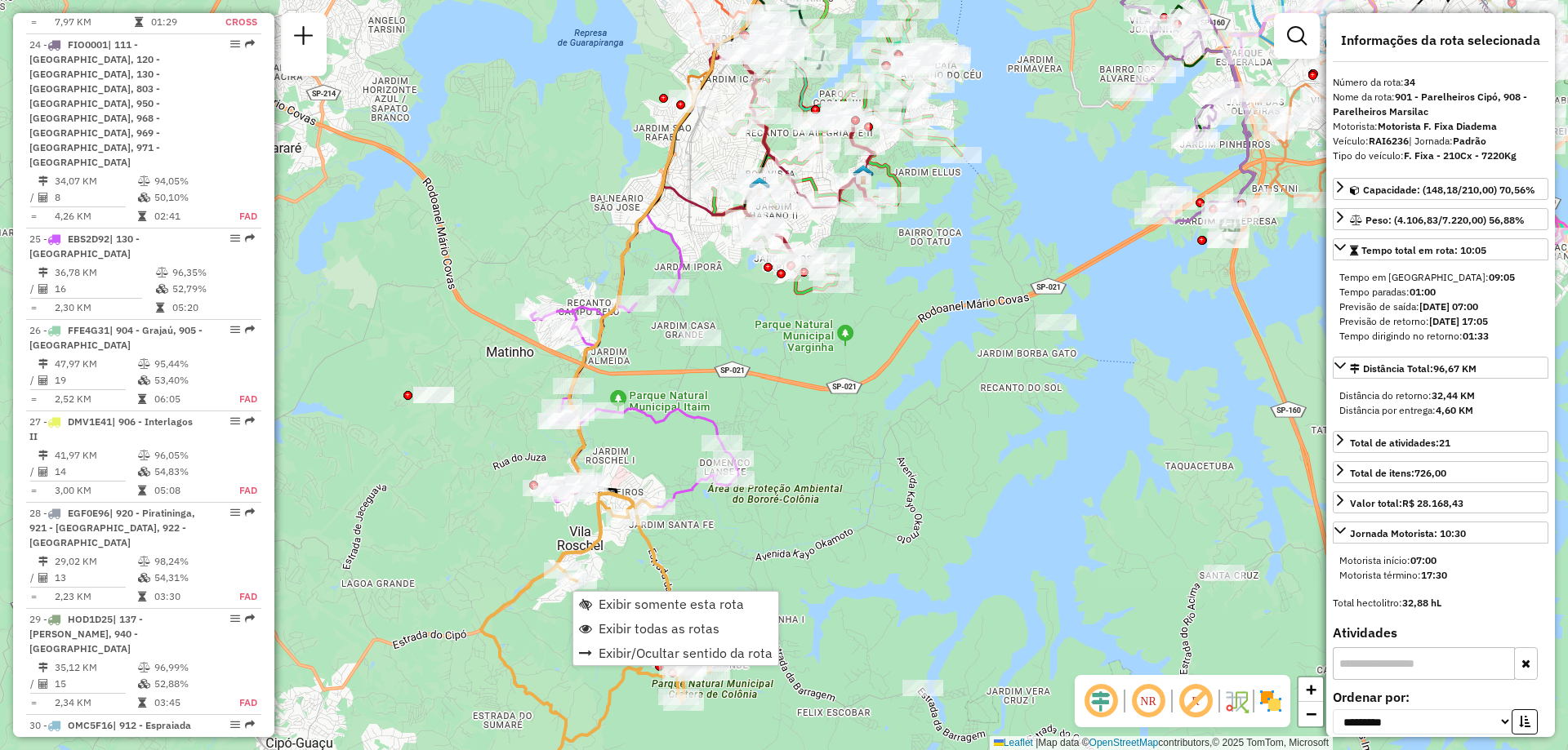
scroll to position [4086, 0]
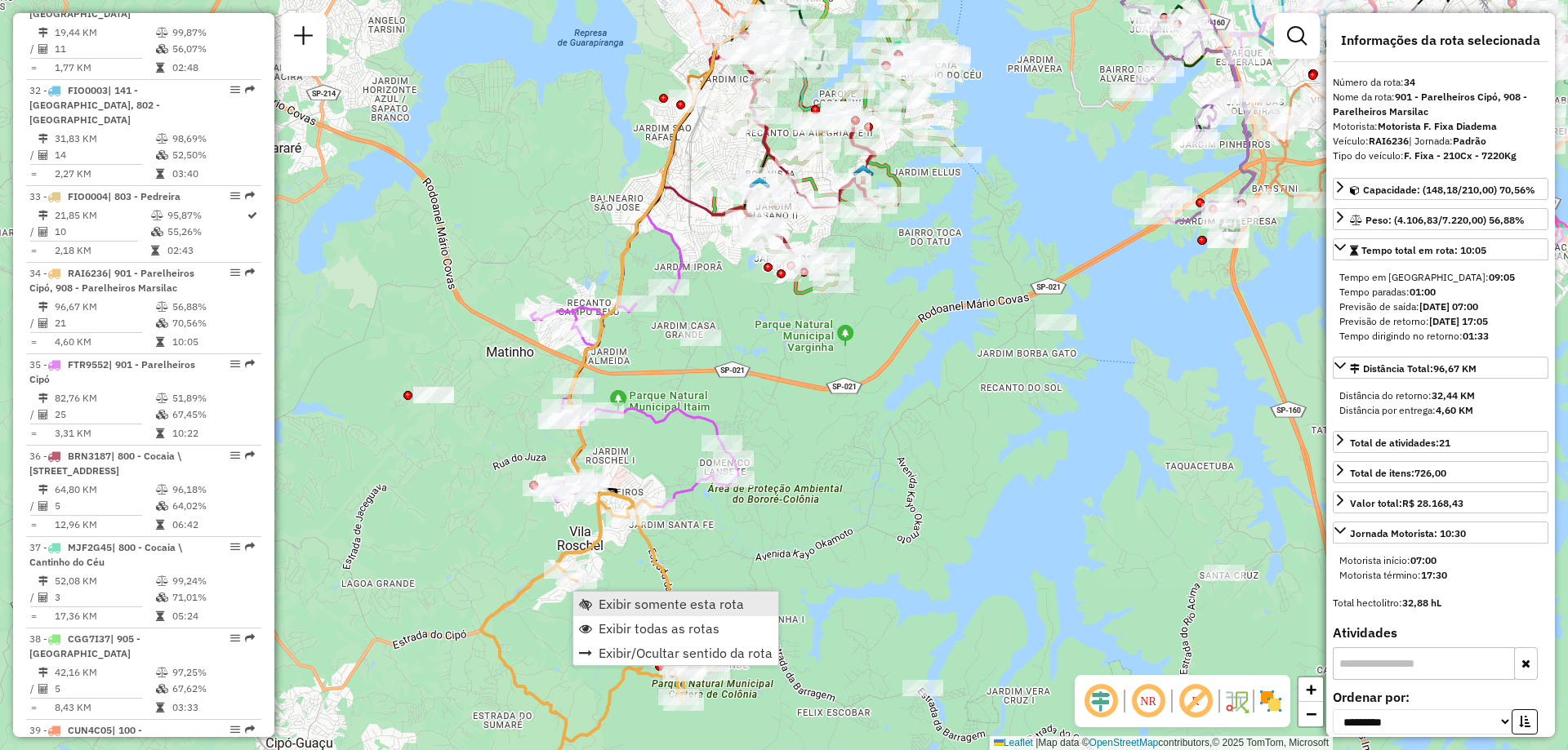
click at [591, 600] on span "Exibir somente esta rota" at bounding box center [585, 604] width 13 height 13
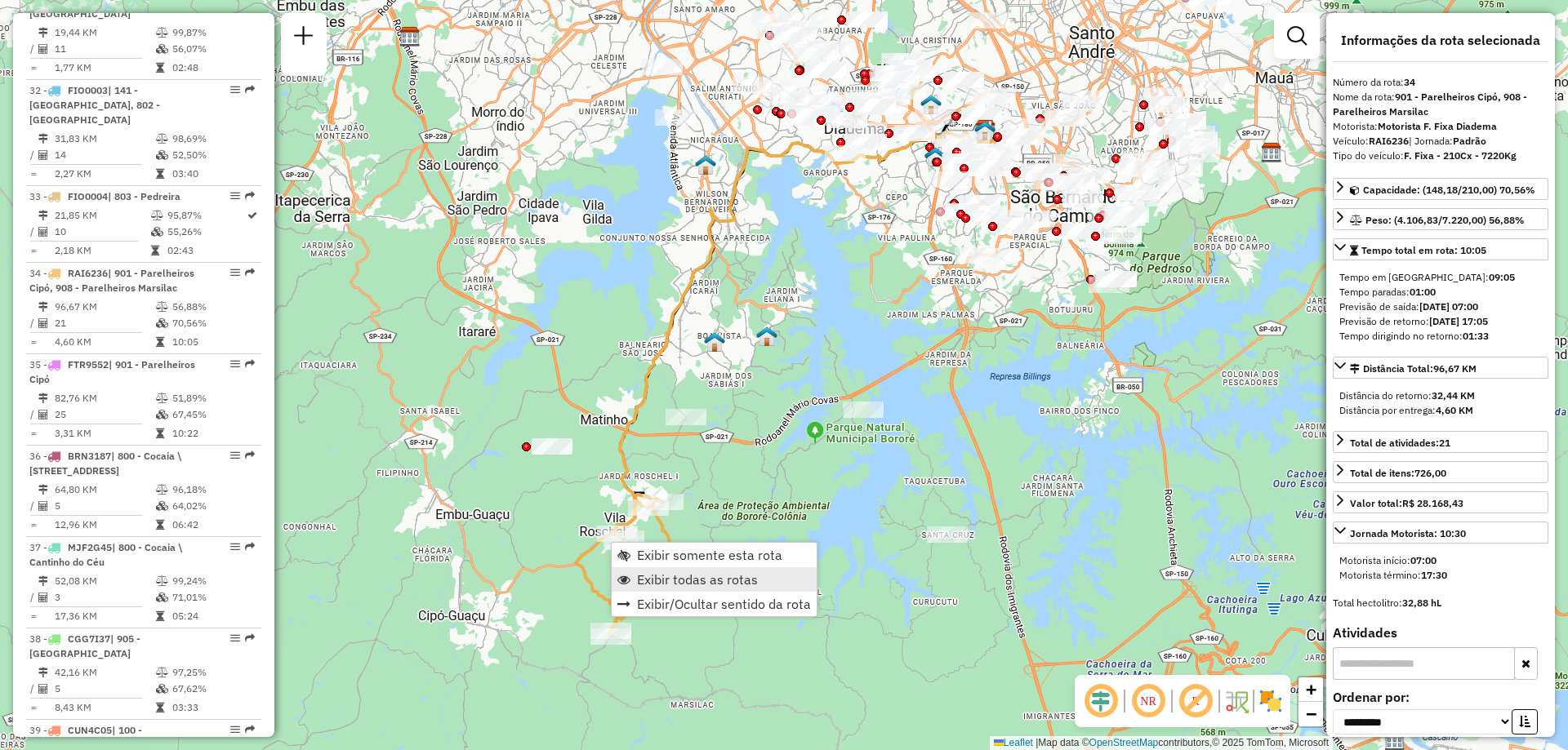
click at [698, 583] on span "Exibir todas as rotas" at bounding box center [697, 580] width 121 height 13
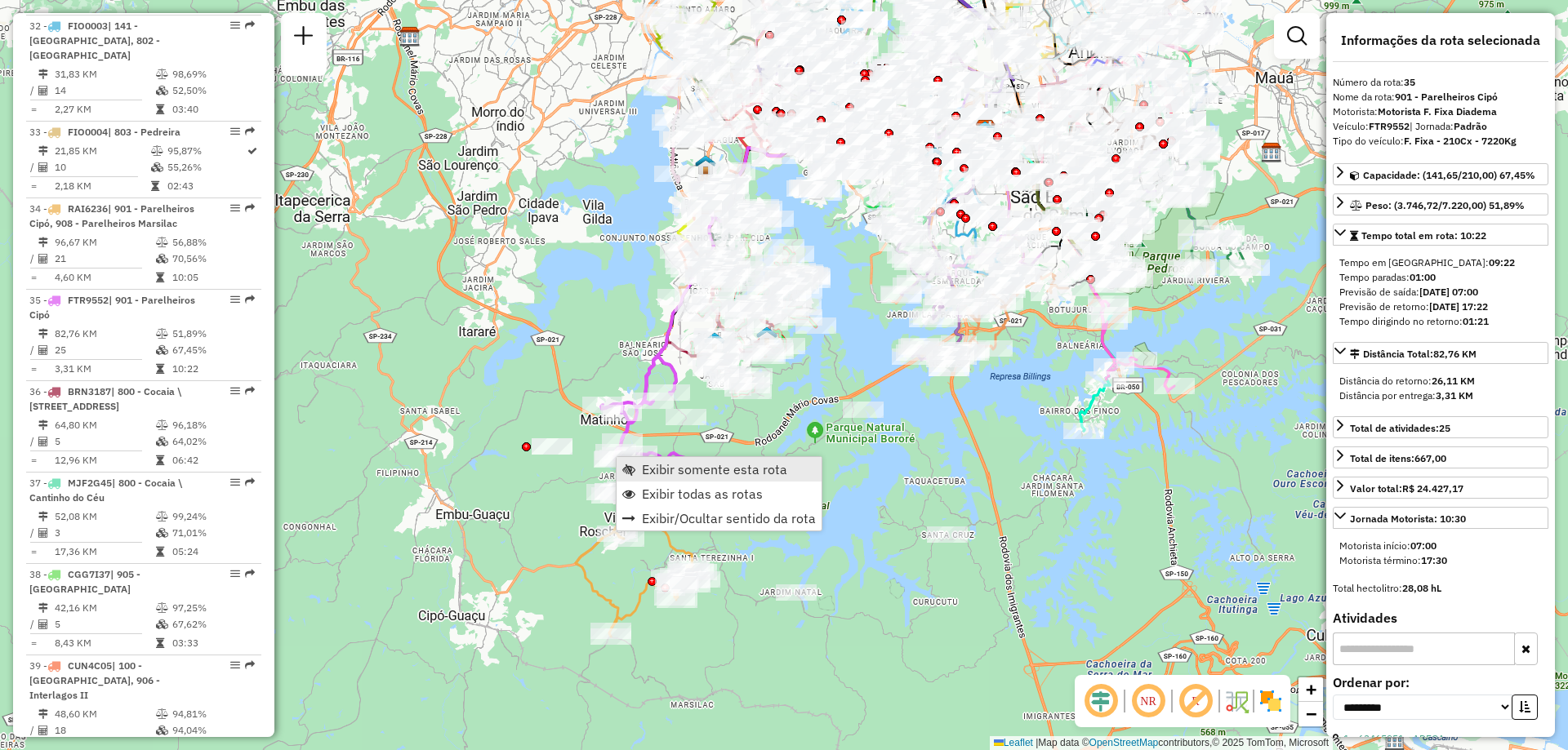
scroll to position [4177, 0]
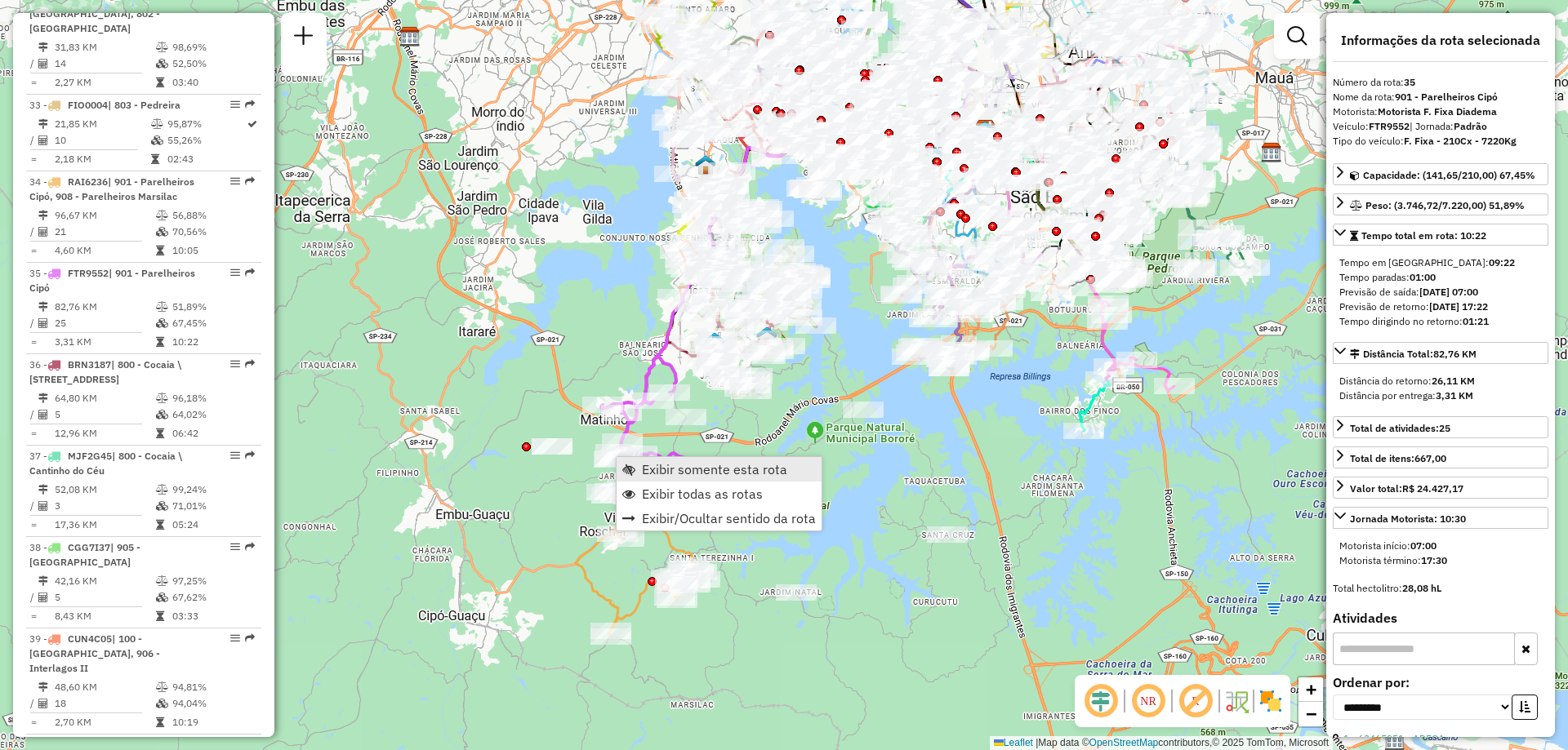
click at [676, 465] on span "Exibir somente esta rota" at bounding box center [714, 469] width 145 height 13
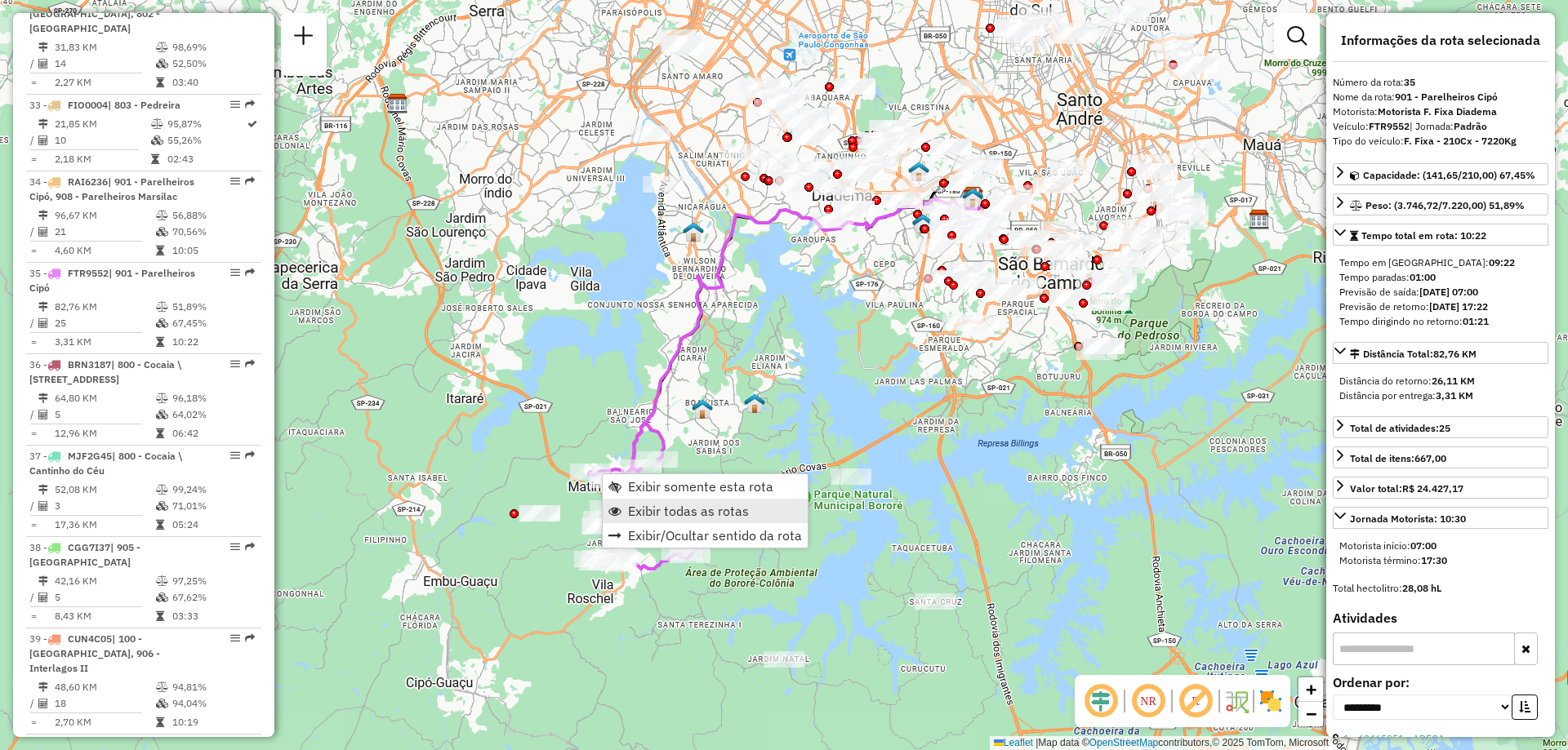
click at [652, 502] on link "Exibir todas as rotas" at bounding box center [705, 511] width 205 height 24
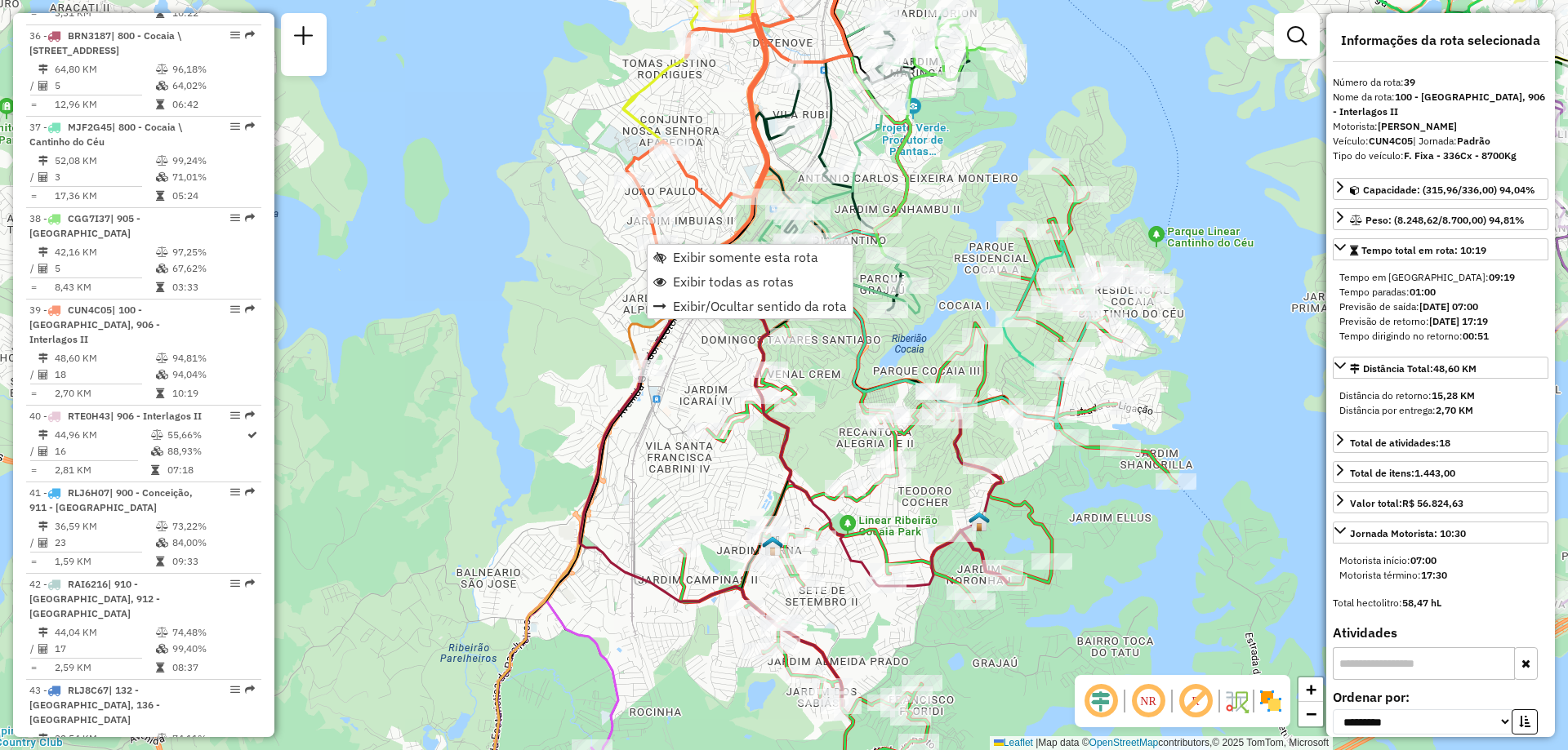
scroll to position [4543, 0]
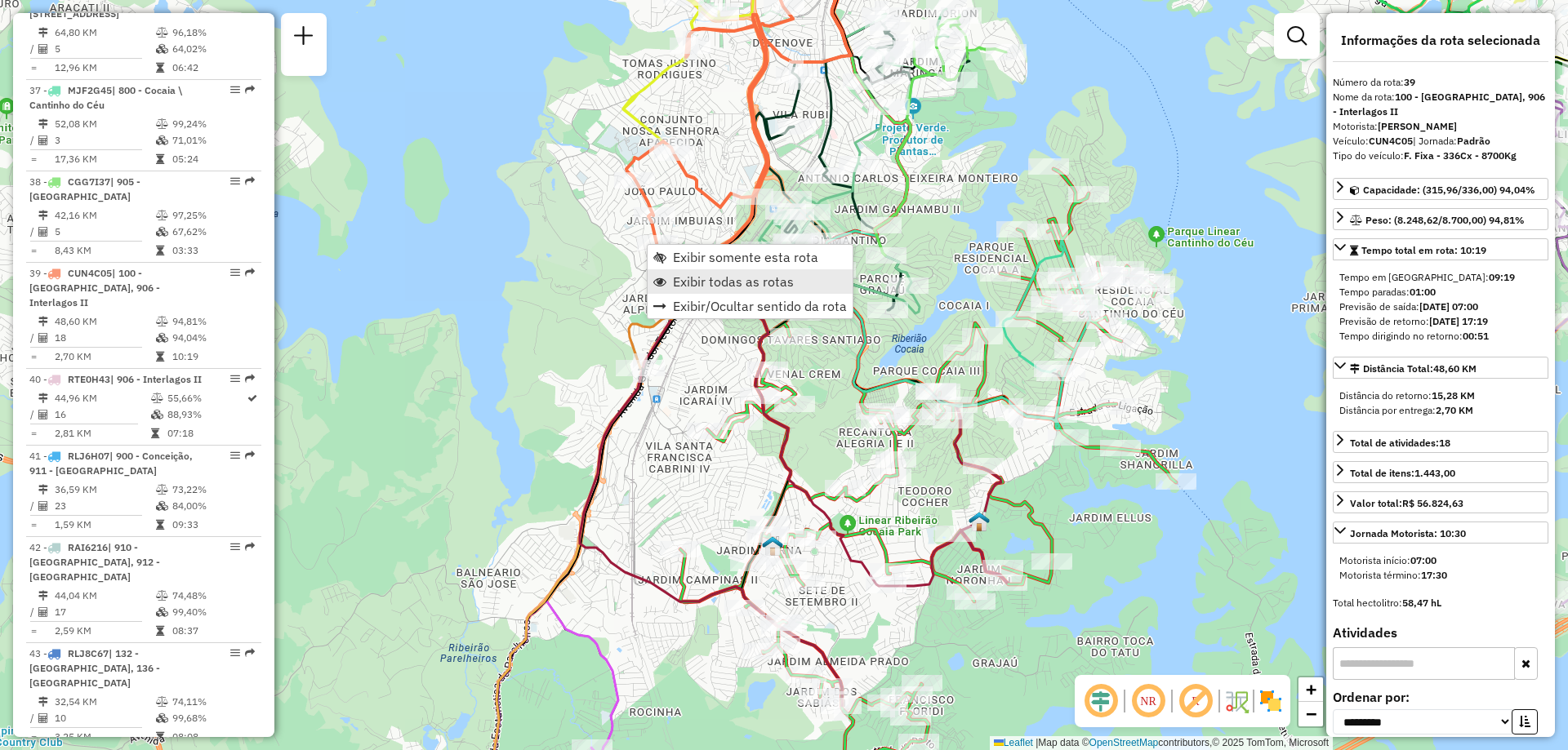
click at [692, 281] on span "Exibir todas as rotas" at bounding box center [733, 281] width 121 height 13
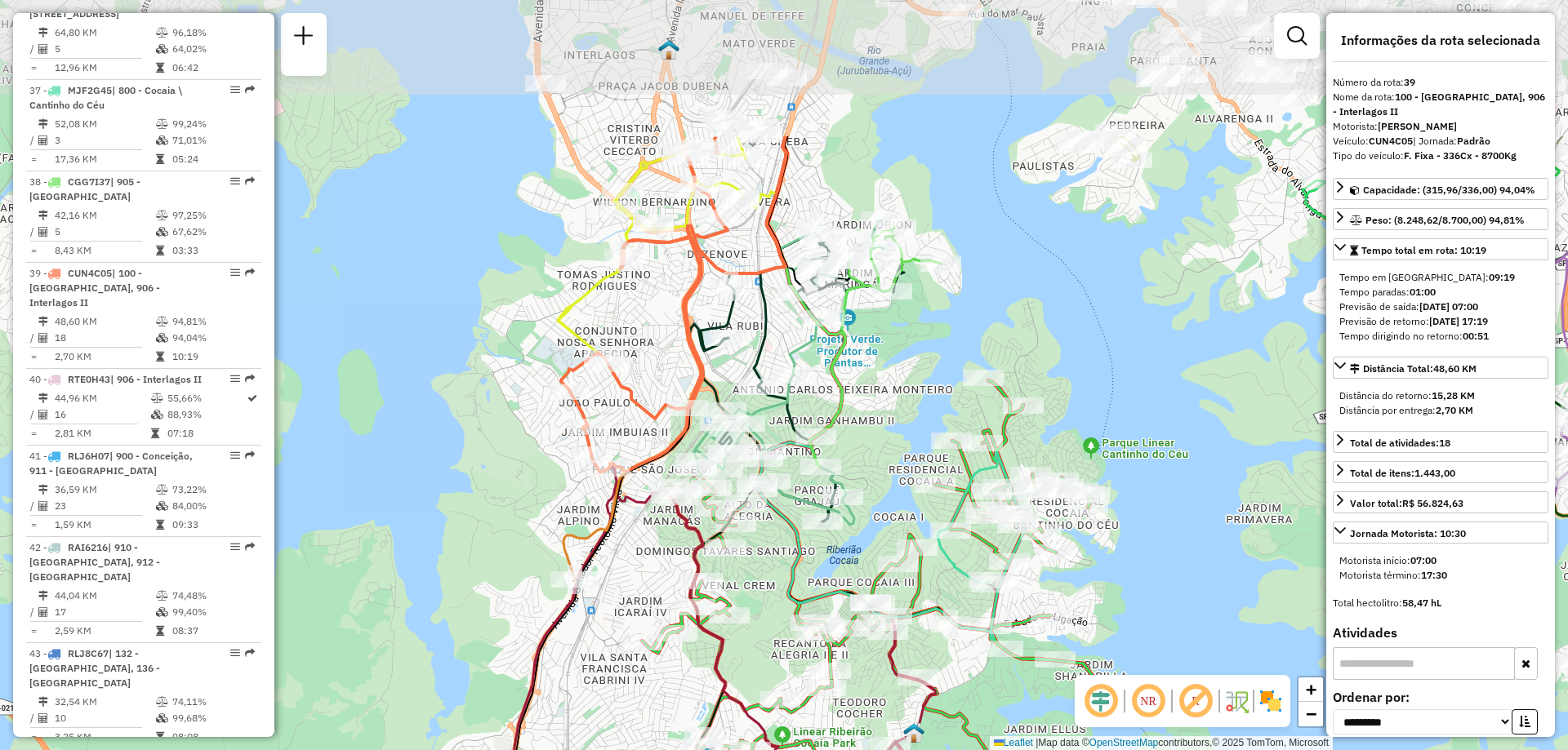
drag, startPoint x: 704, startPoint y: 214, endPoint x: 635, endPoint y: 430, distance: 226.8
click at [635, 430] on div "Janela de atendimento Grade de atendimento Capacidade Transportadoras Veículos …" at bounding box center [784, 375] width 1568 height 750
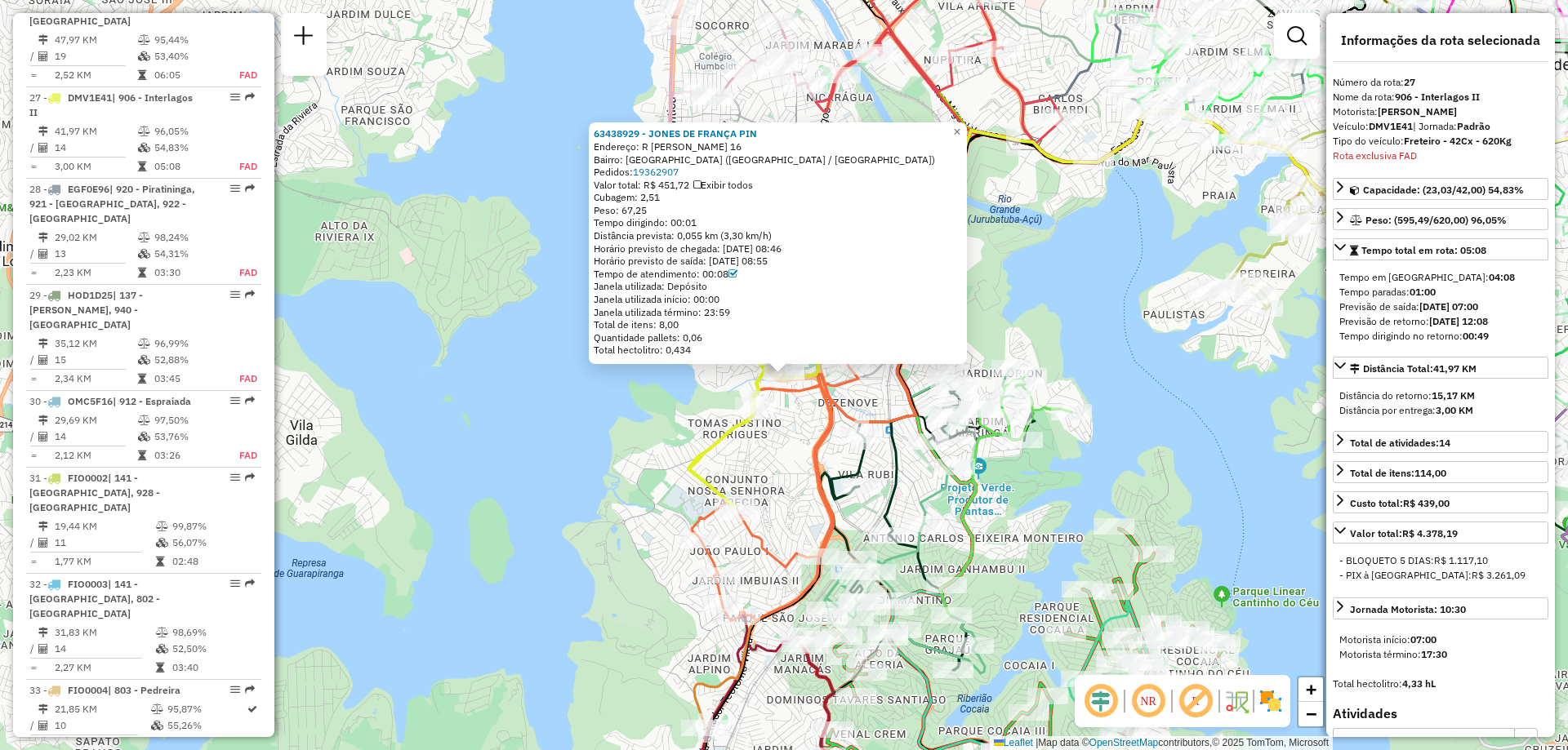
scroll to position [3444, 0]
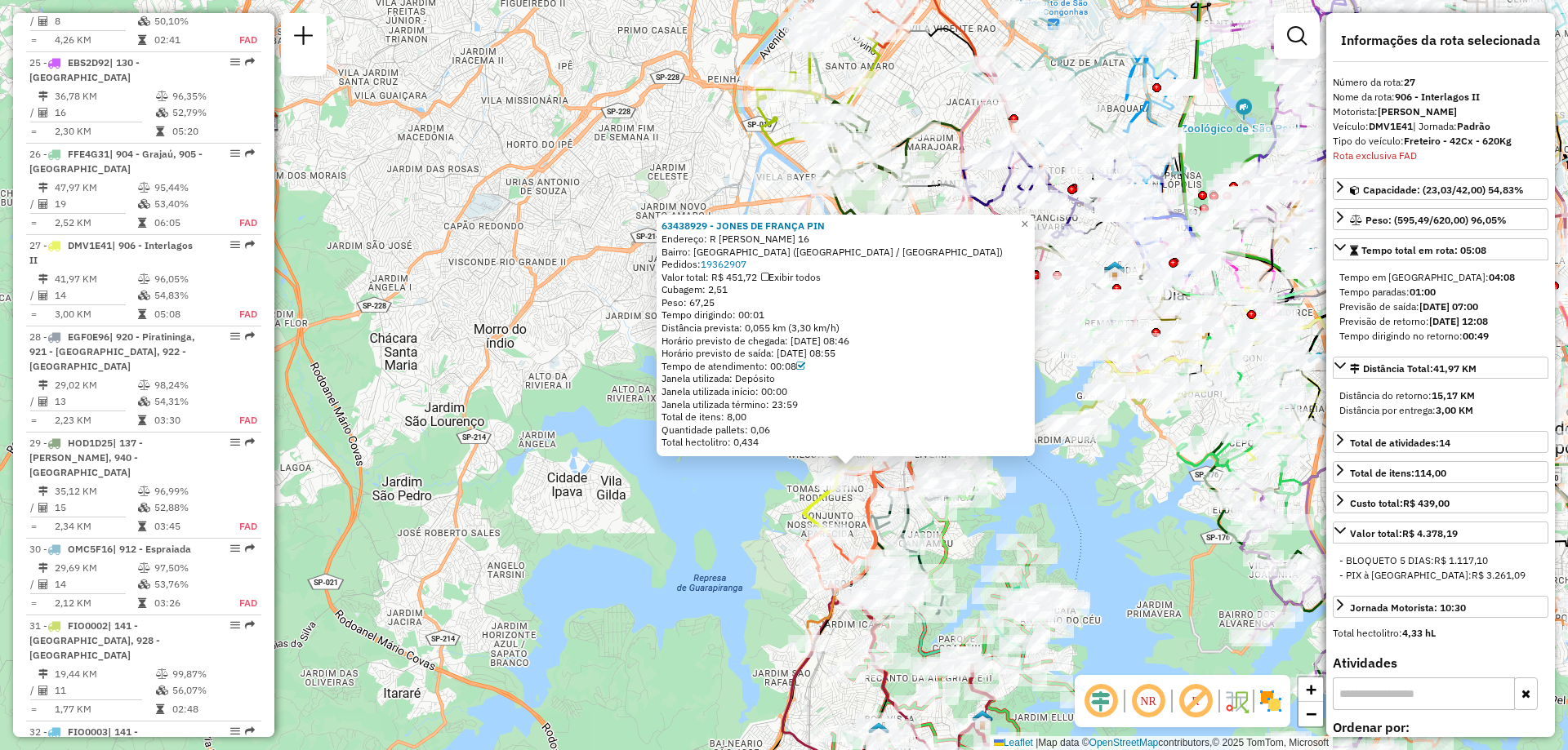
drag, startPoint x: 633, startPoint y: 126, endPoint x: 690, endPoint y: 363, distance: 243.8
click at [586, 461] on div "63438929 - JONES DE FRANÇA PIN Endereço: R ALBERTO ARVANI 16 Bairro: CIDADE DUT…" at bounding box center [784, 375] width 1568 height 750
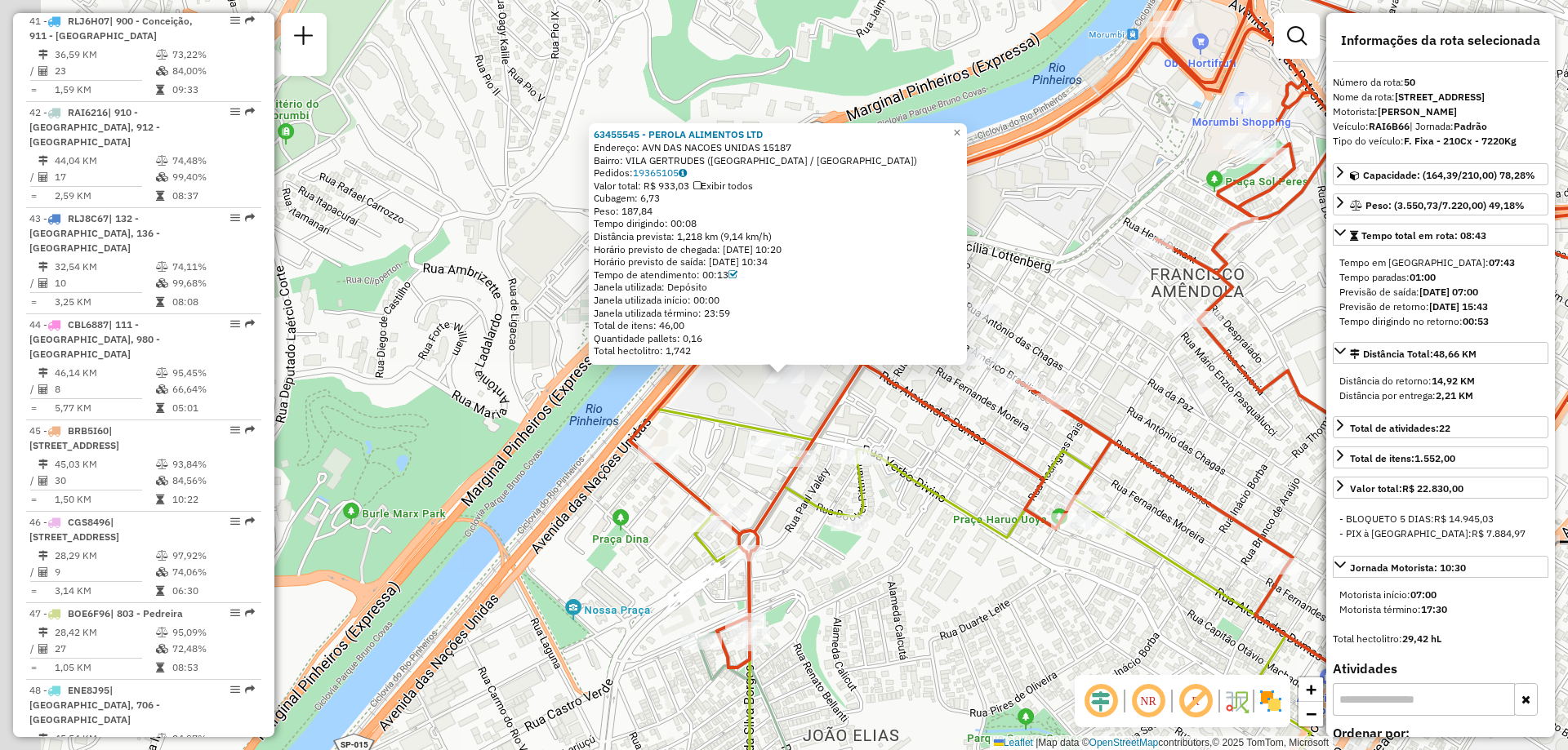
scroll to position [5636, 0]
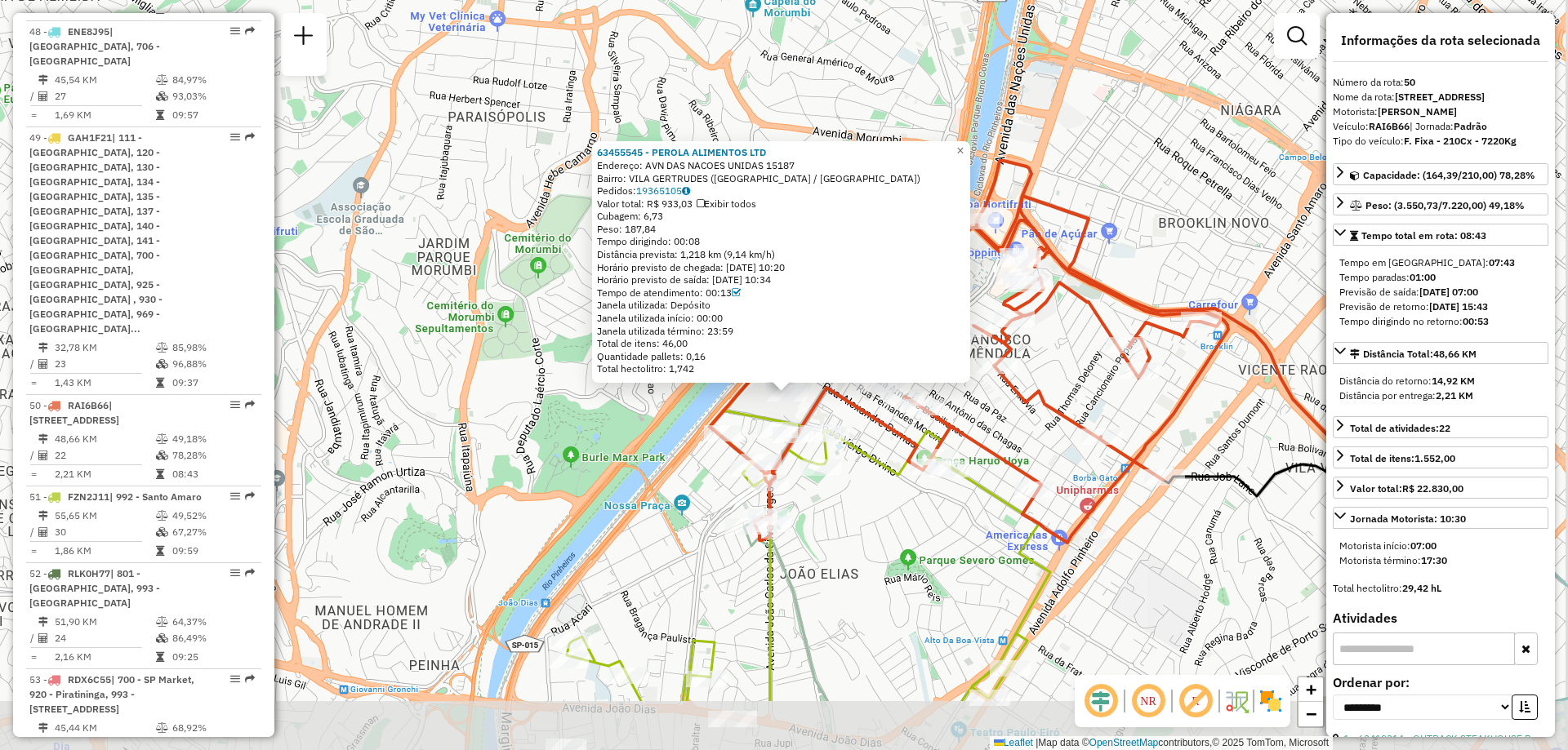
drag, startPoint x: 723, startPoint y: 612, endPoint x: 657, endPoint y: 393, distance: 228.7
click at [667, 412] on div "63455545 - PEROLA ALIMENTOS LTD Endereço: AVN DAS NACOES UNIDAS 15187 Bairro: V…" at bounding box center [784, 375] width 1568 height 750
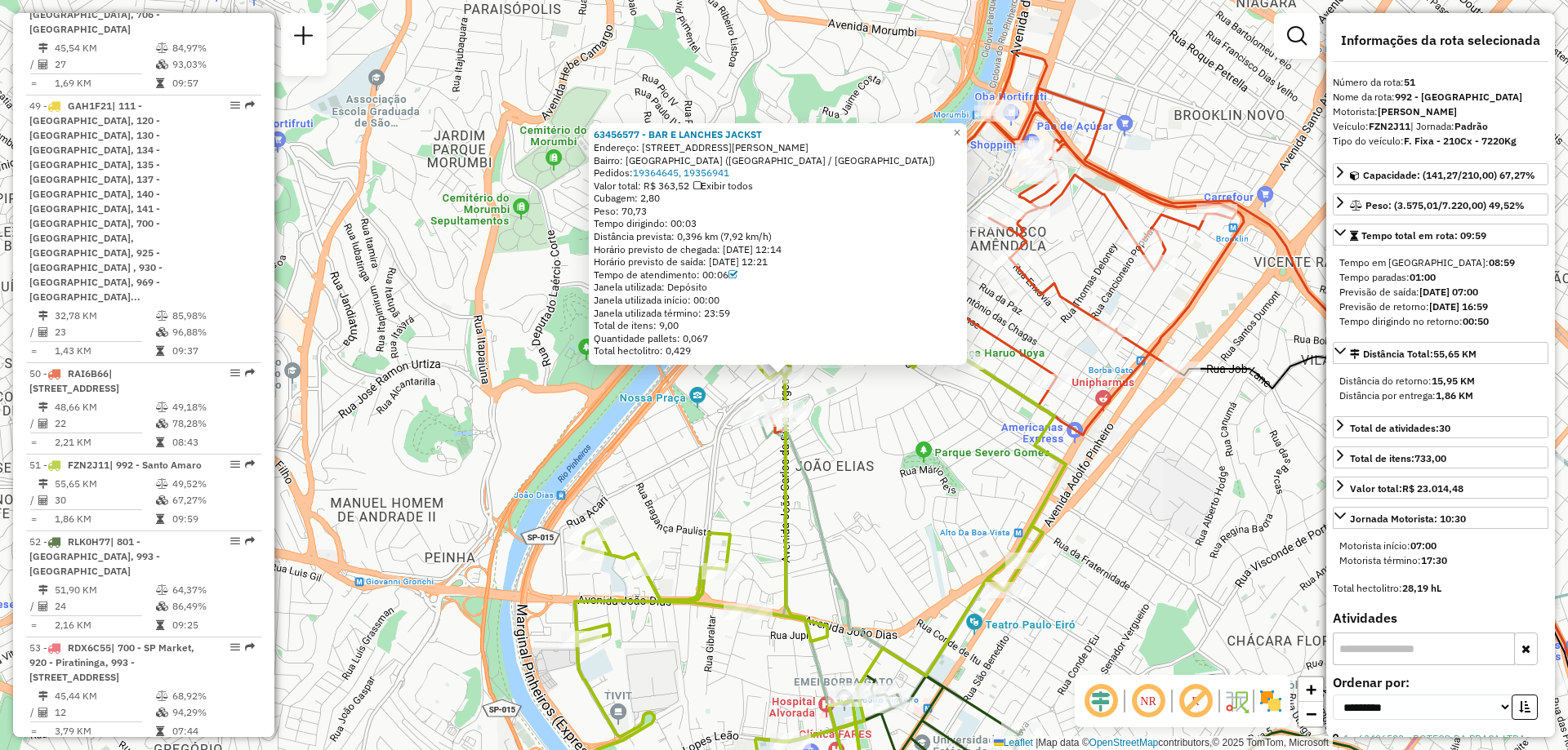
scroll to position [5742, 0]
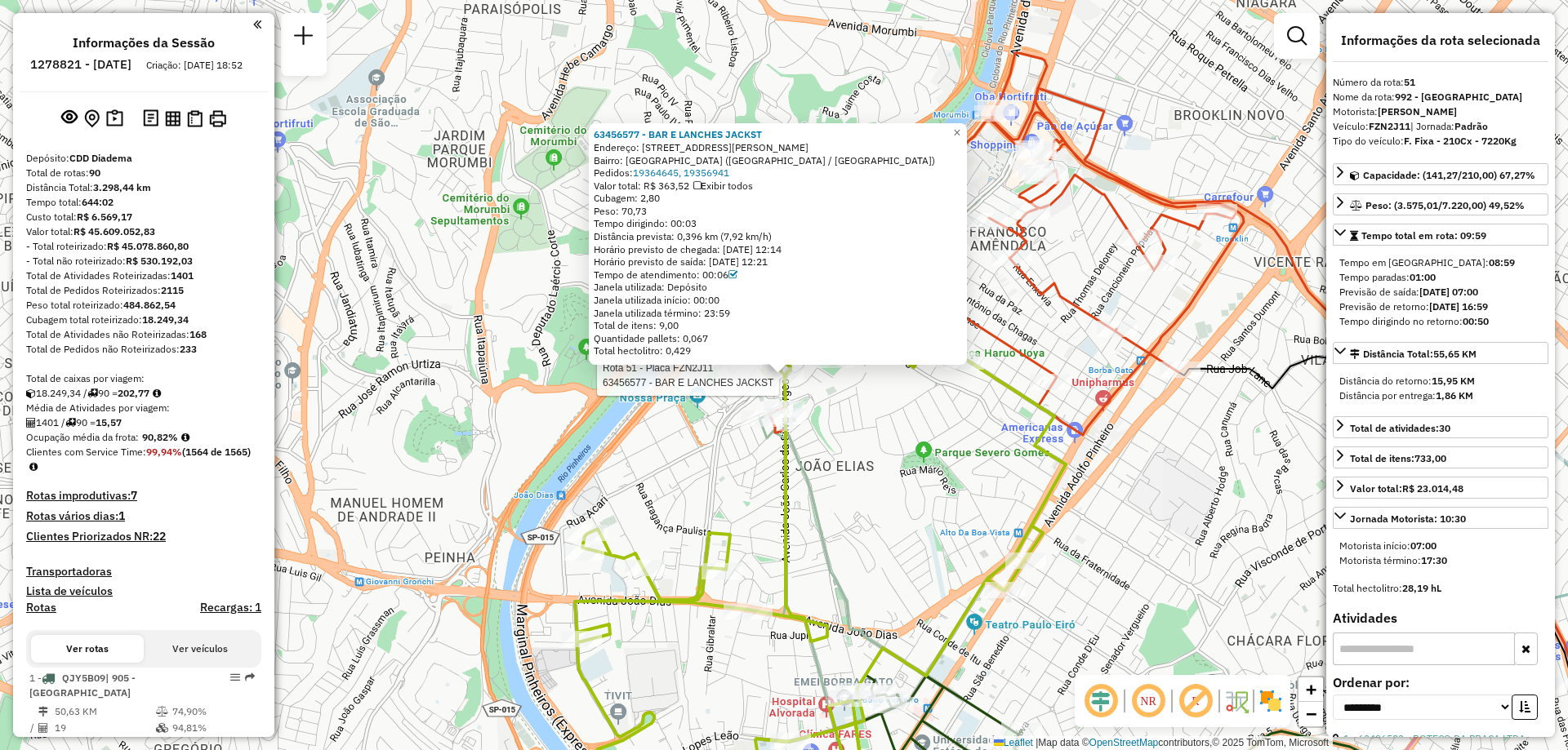
select select "**********"
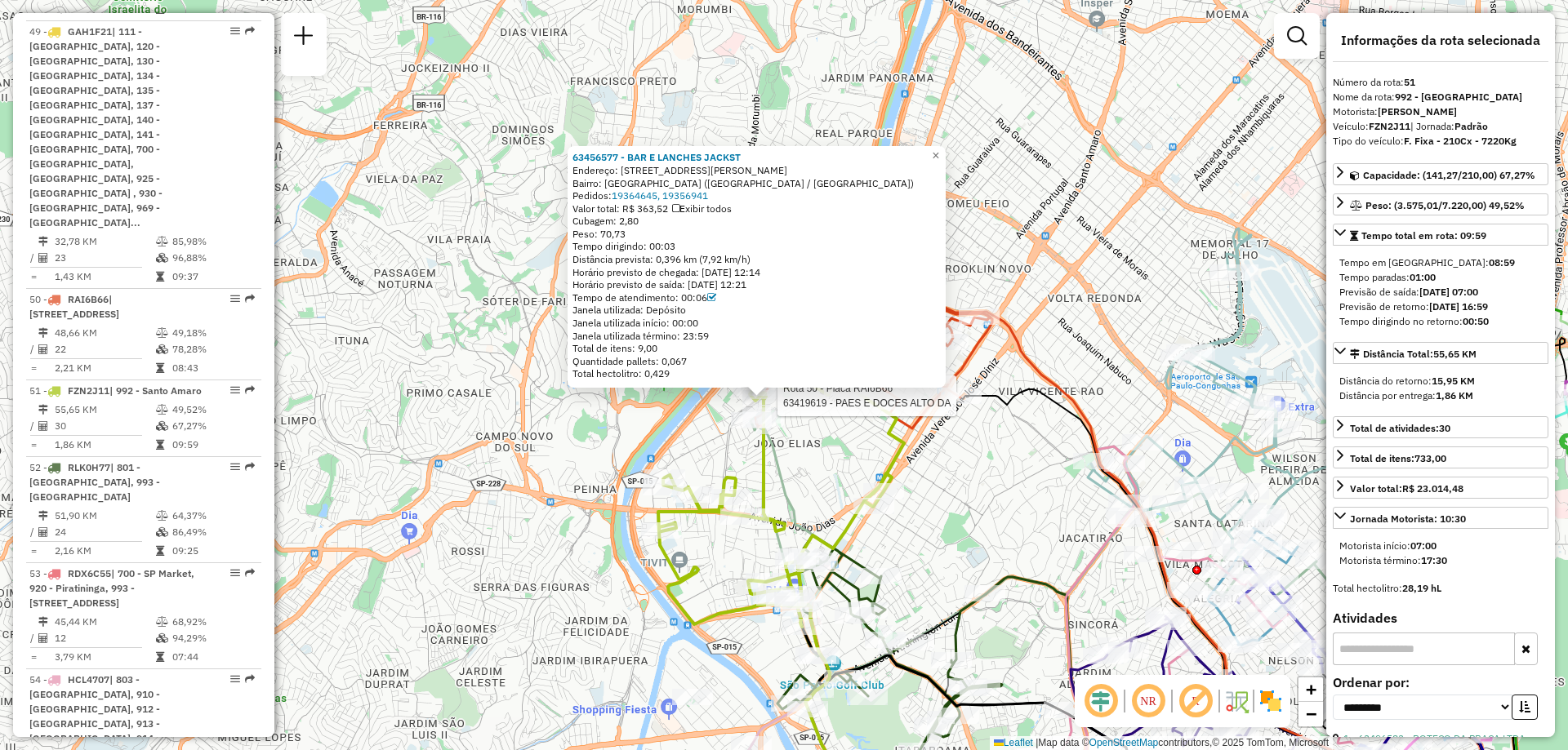
click at [963, 404] on div at bounding box center [961, 395] width 41 height 16
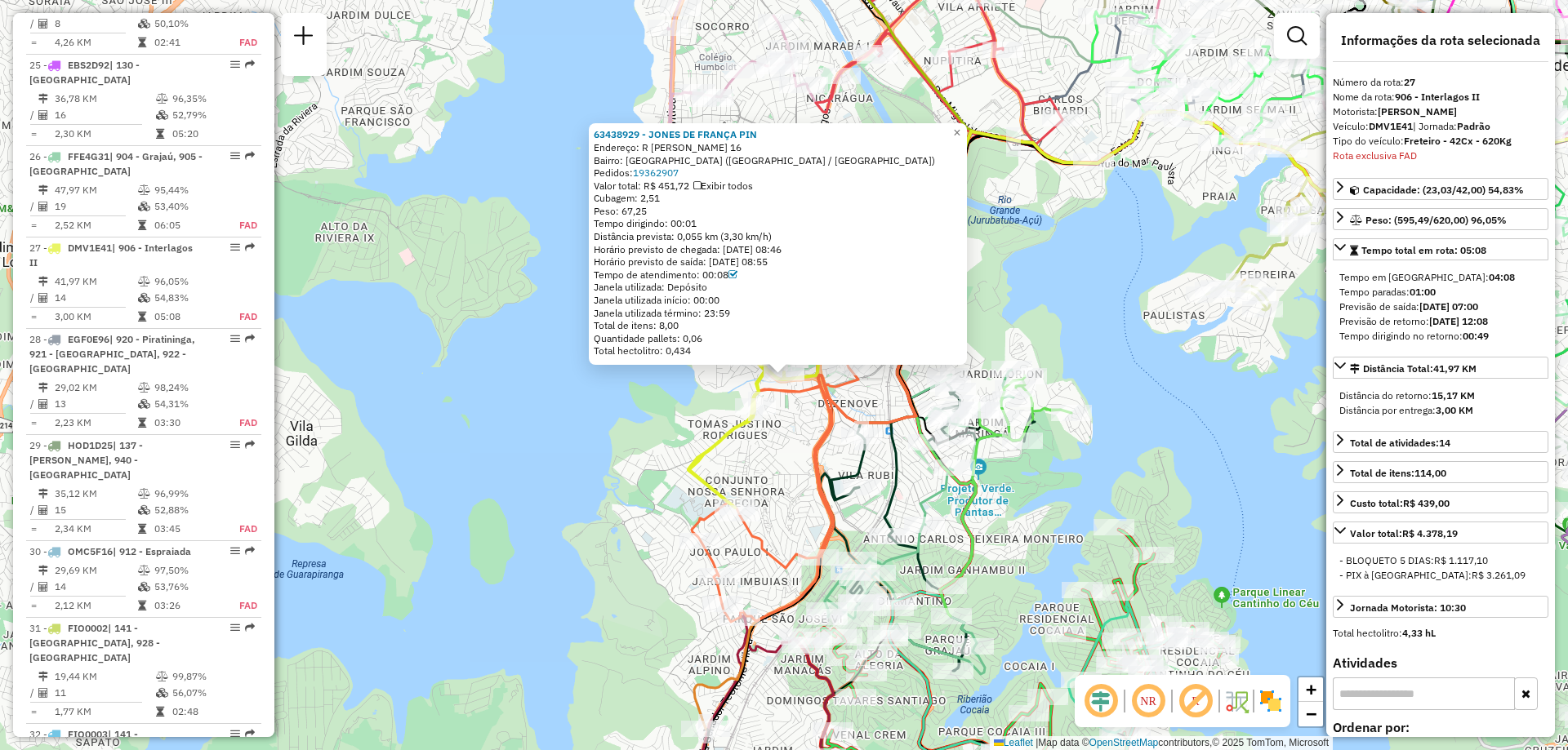
scroll to position [3445, 0]
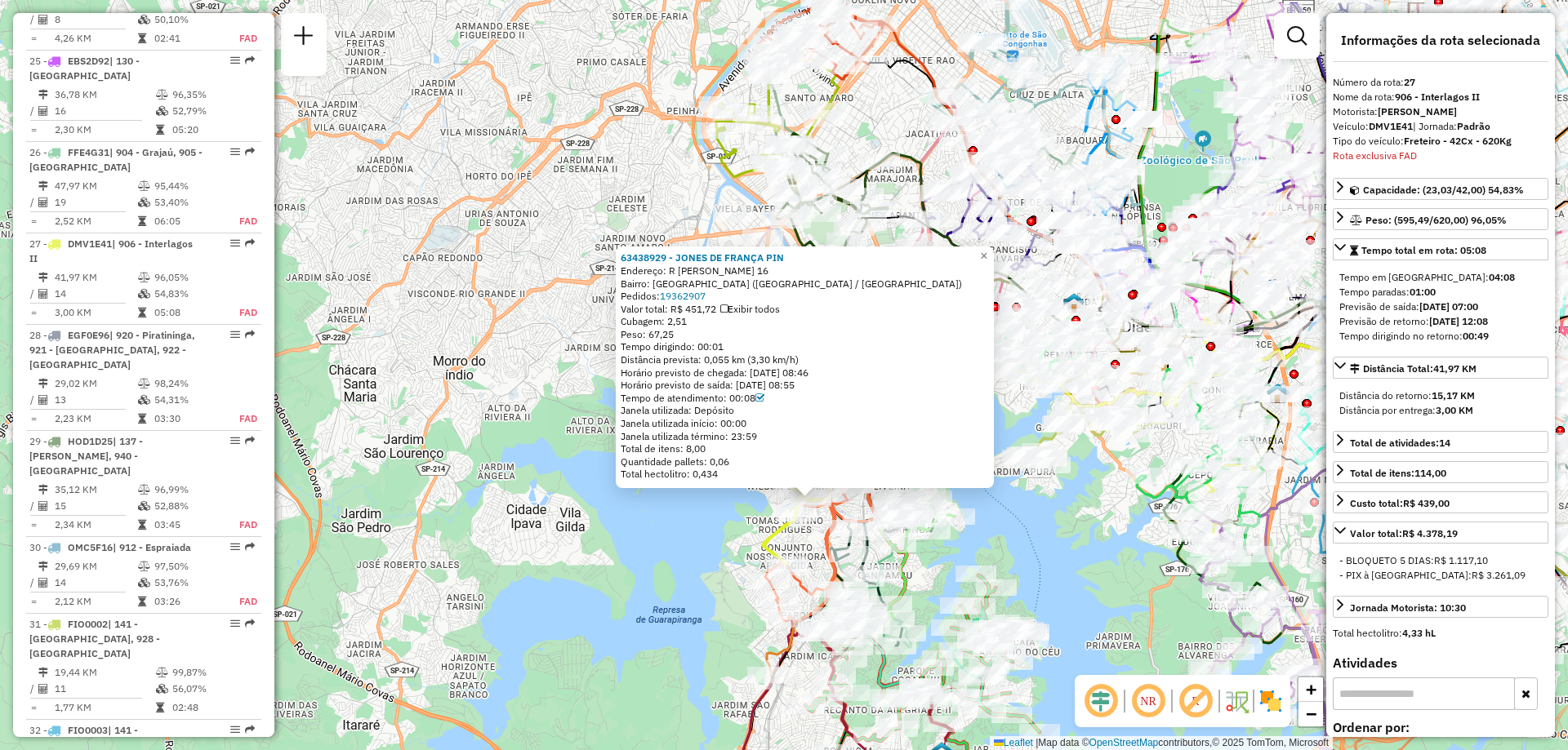
drag, startPoint x: 797, startPoint y: 457, endPoint x: 810, endPoint y: 583, distance: 126.7
click at [835, 590] on icon at bounding box center [823, 516] width 117 height 191
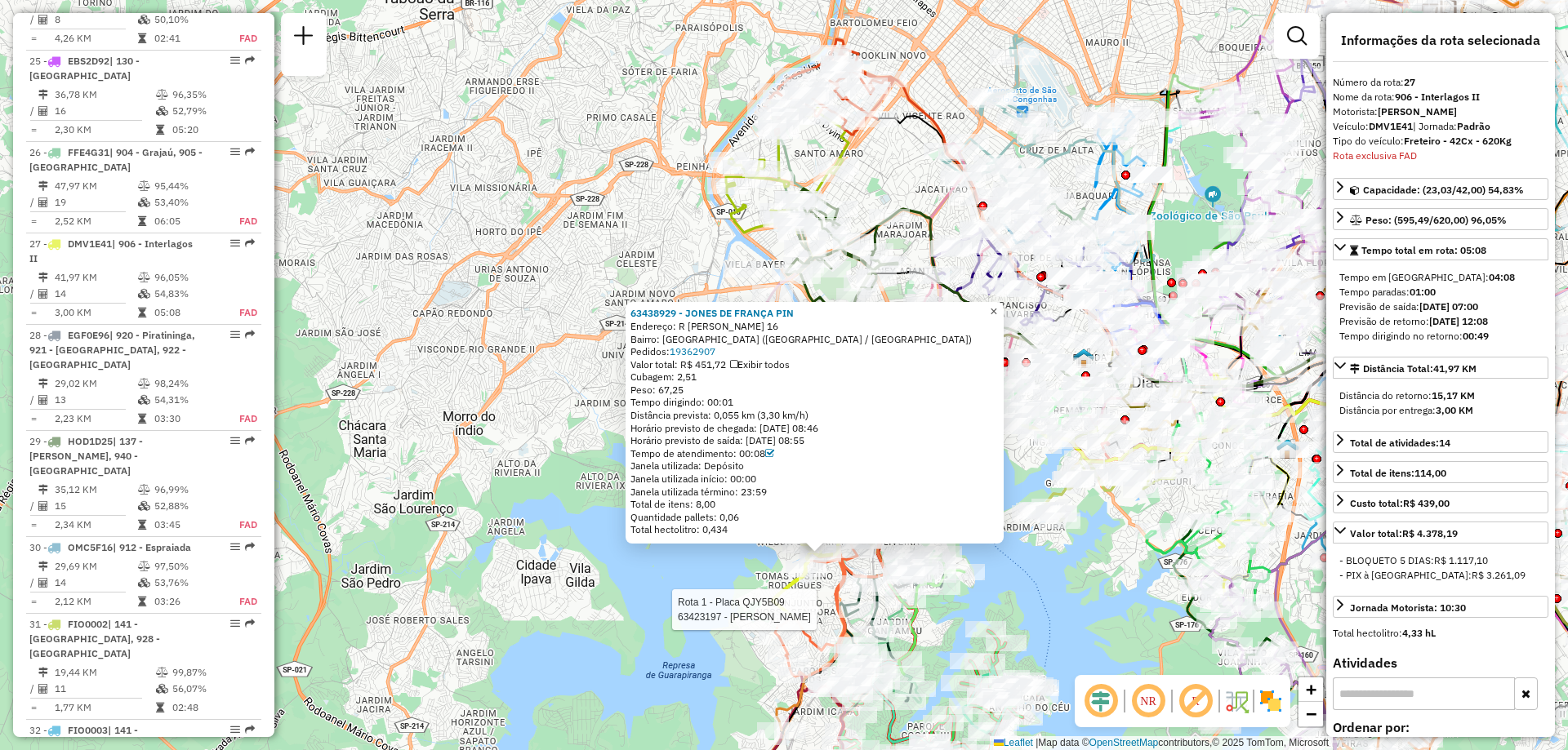
click at [997, 305] on span "×" at bounding box center [994, 311] width 7 height 14
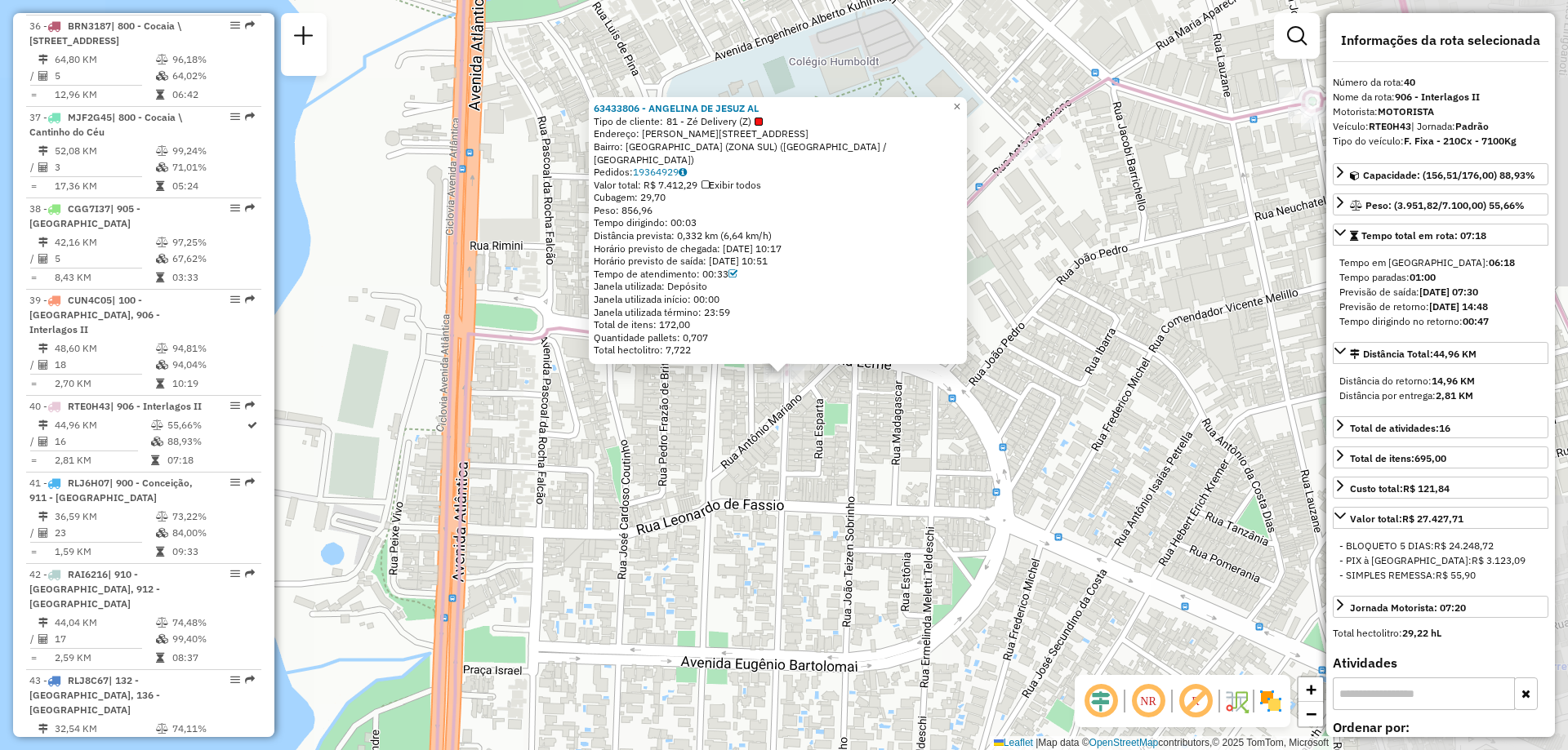
scroll to position [4634, 0]
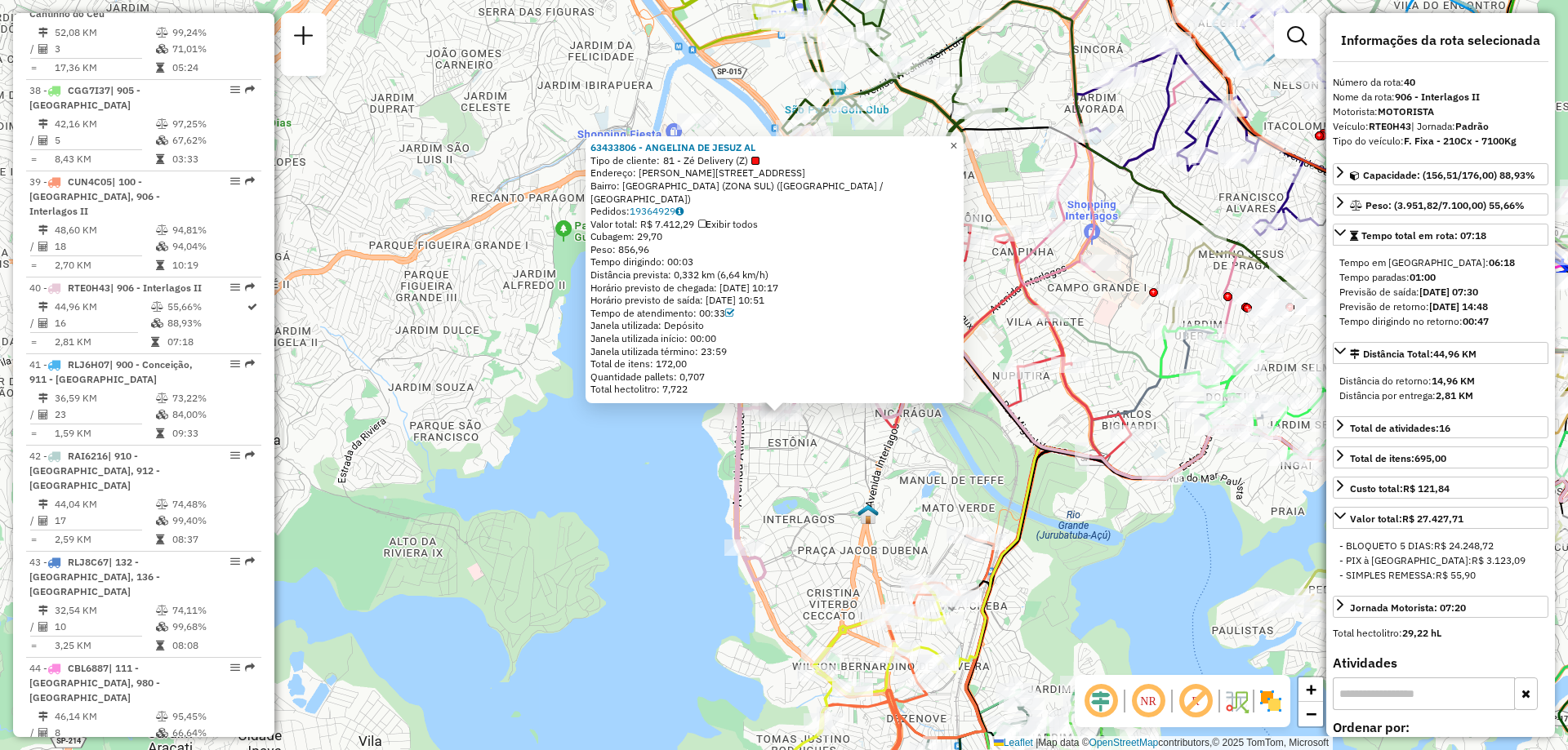
click at [957, 151] on span "×" at bounding box center [954, 145] width 7 height 14
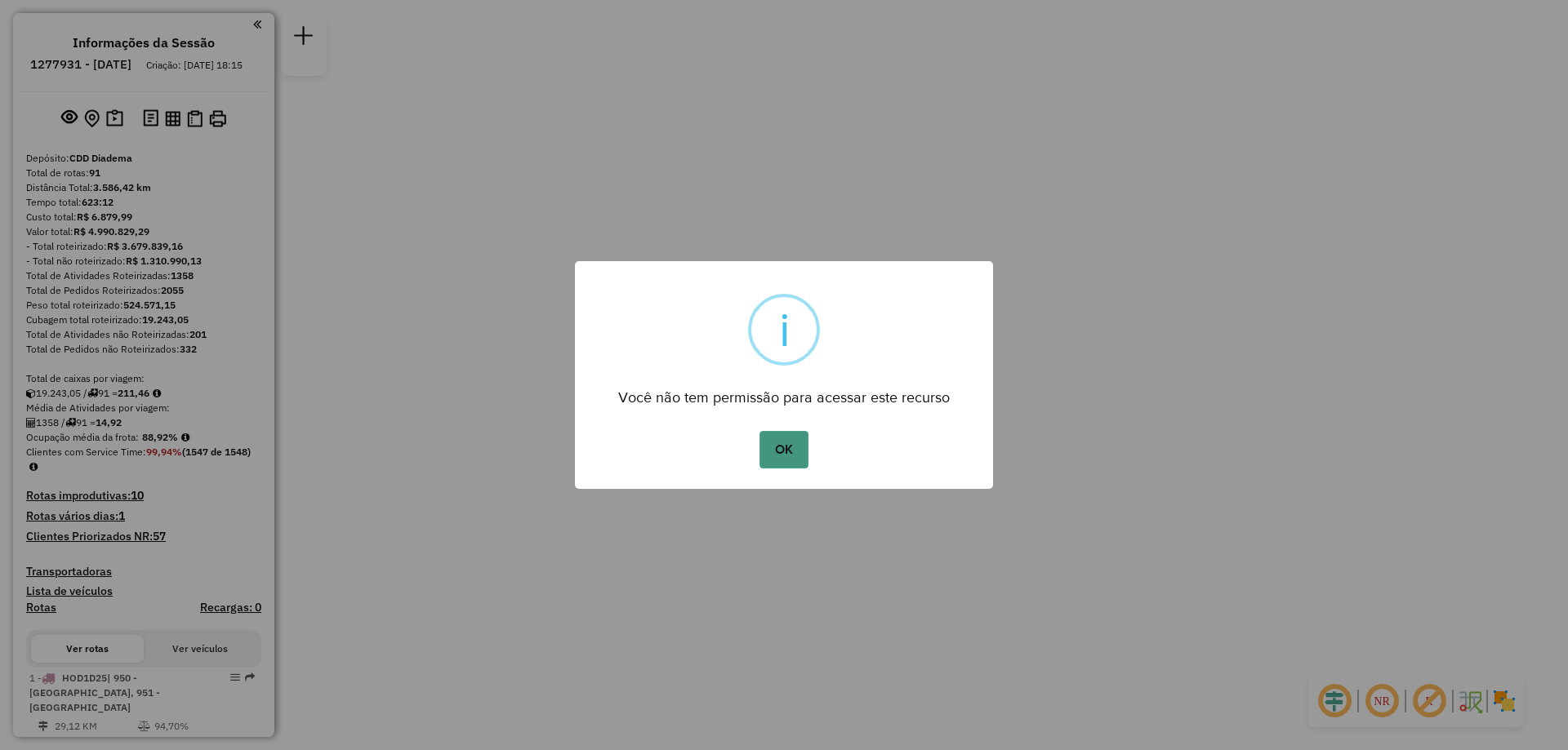
click at [779, 454] on button "OK" at bounding box center [783, 449] width 48 height 37
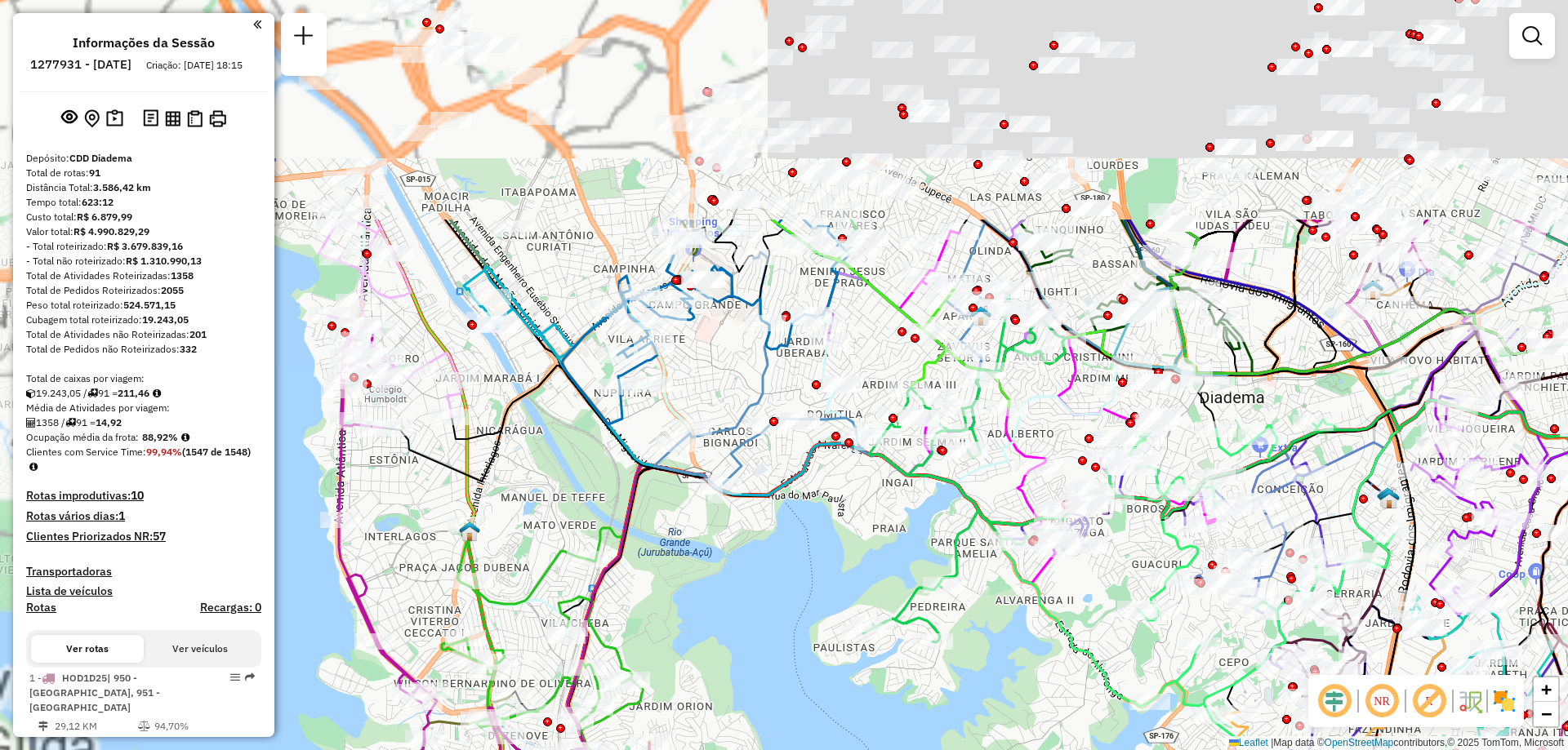
drag, startPoint x: 656, startPoint y: 299, endPoint x: 686, endPoint y: 552, distance: 254.8
click at [845, 686] on div "Janela de atendimento Grade de atendimento Capacidade Transportadoras Veículos …" at bounding box center [784, 375] width 1568 height 750
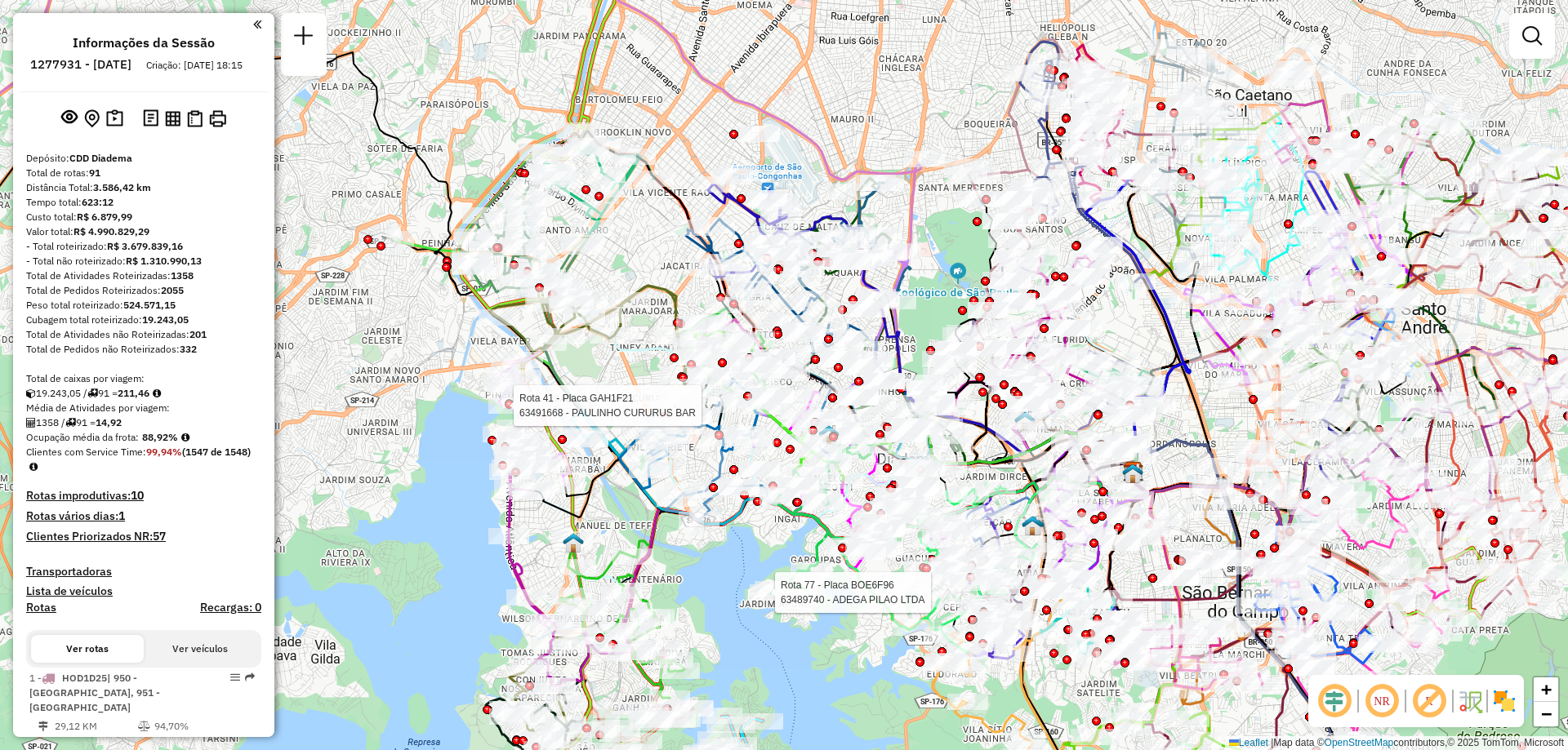
select select "**********"
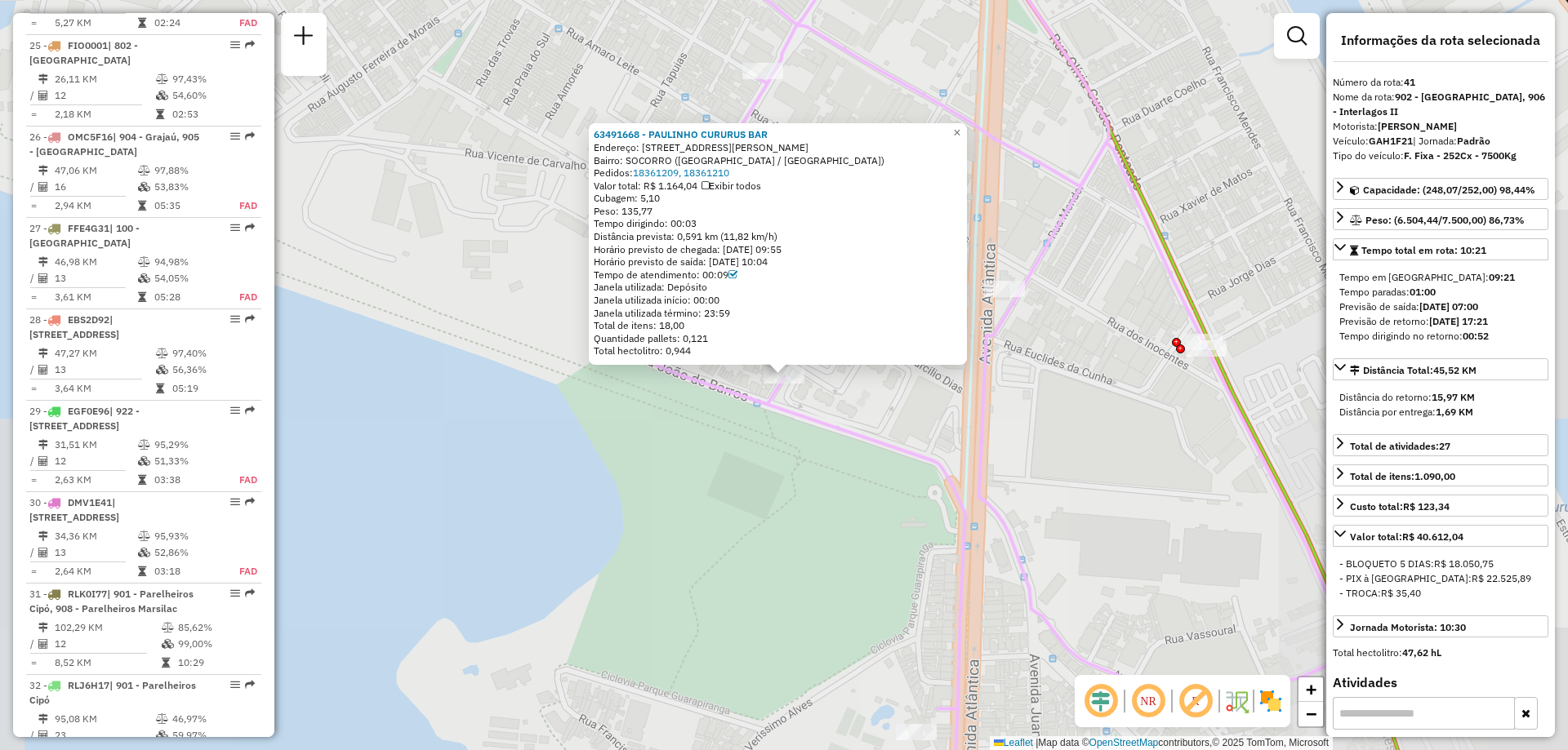
scroll to position [4784, 0]
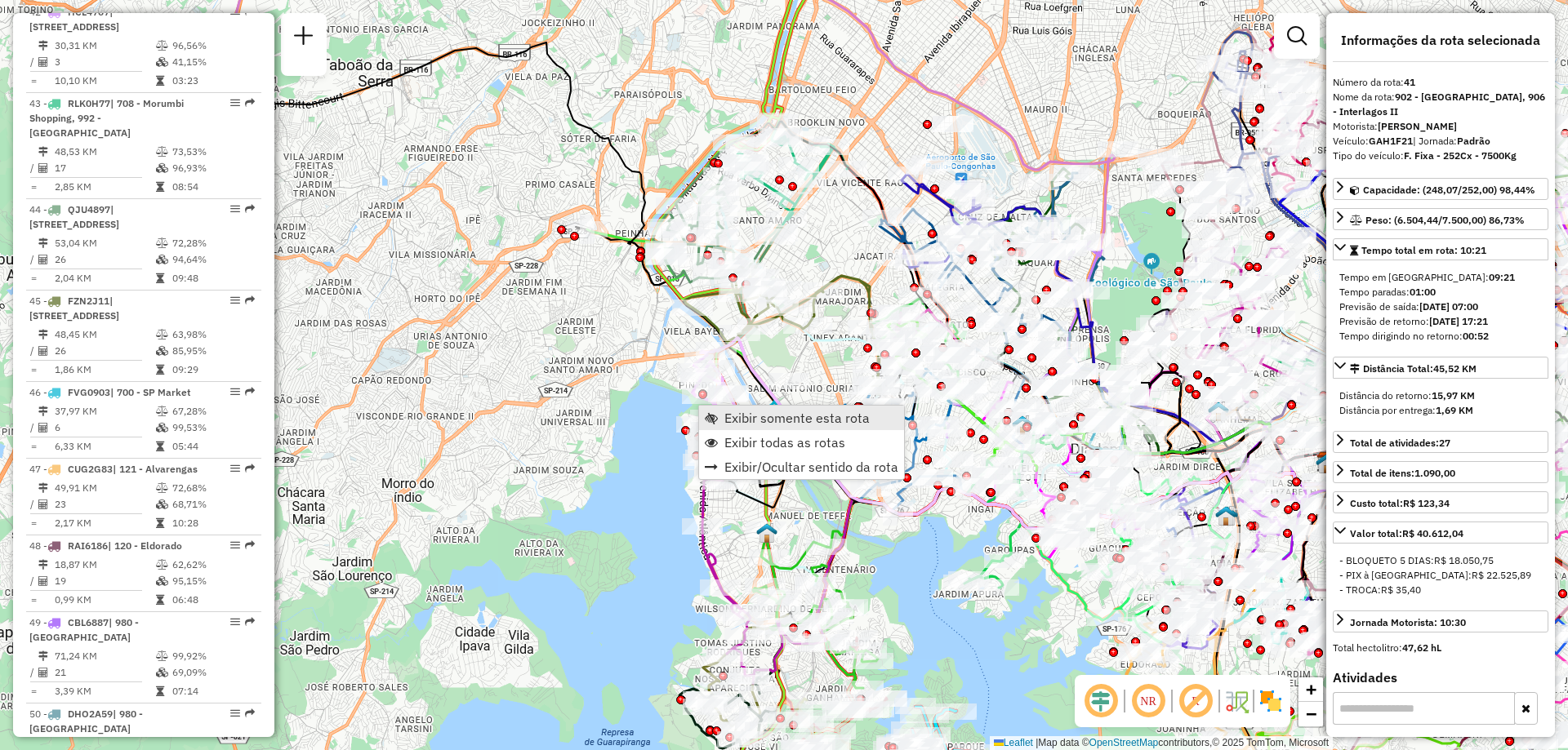
click at [724, 406] on link "Exibir somente esta rota" at bounding box center [801, 417] width 205 height 24
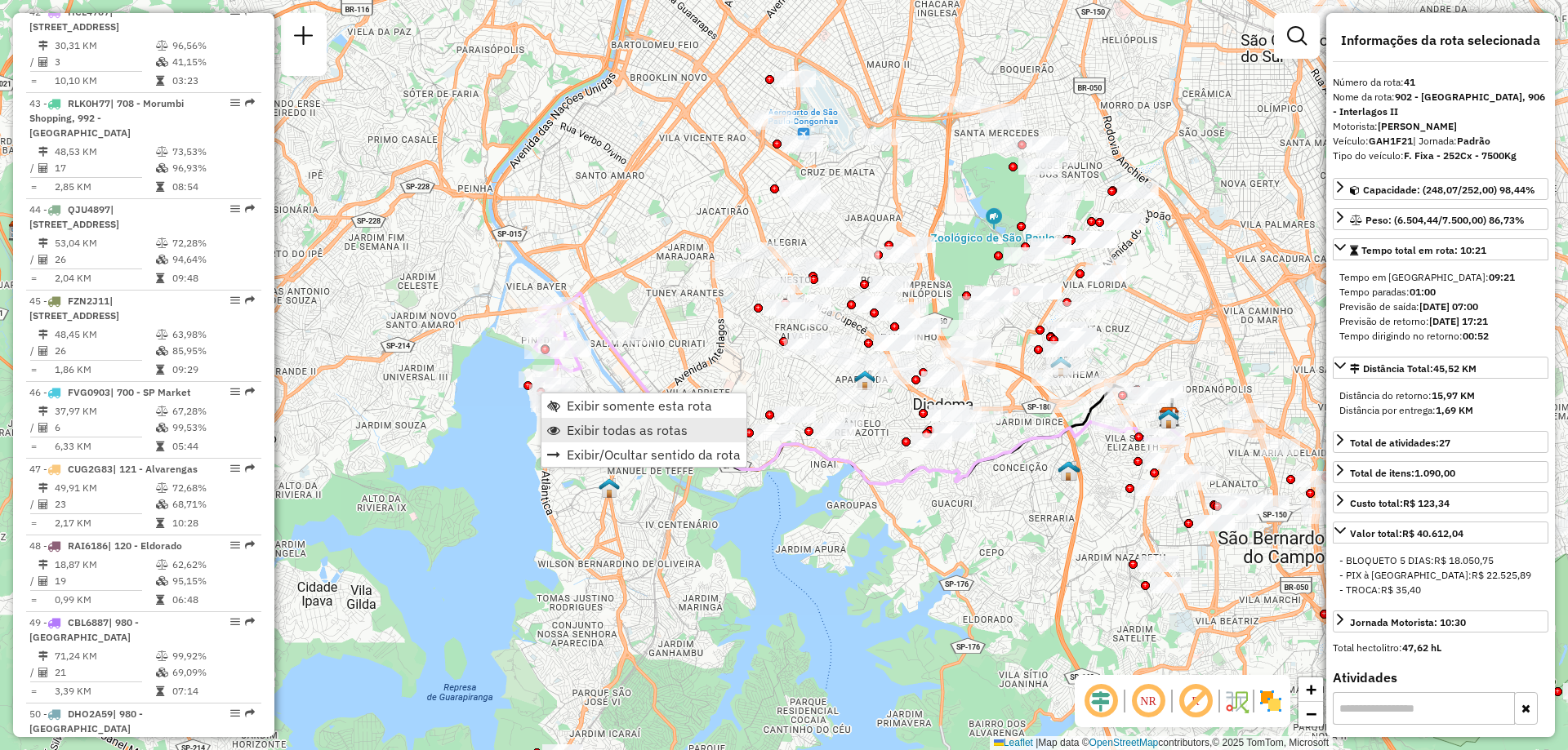
click at [611, 428] on span "Exibir todas as rotas" at bounding box center [627, 430] width 121 height 13
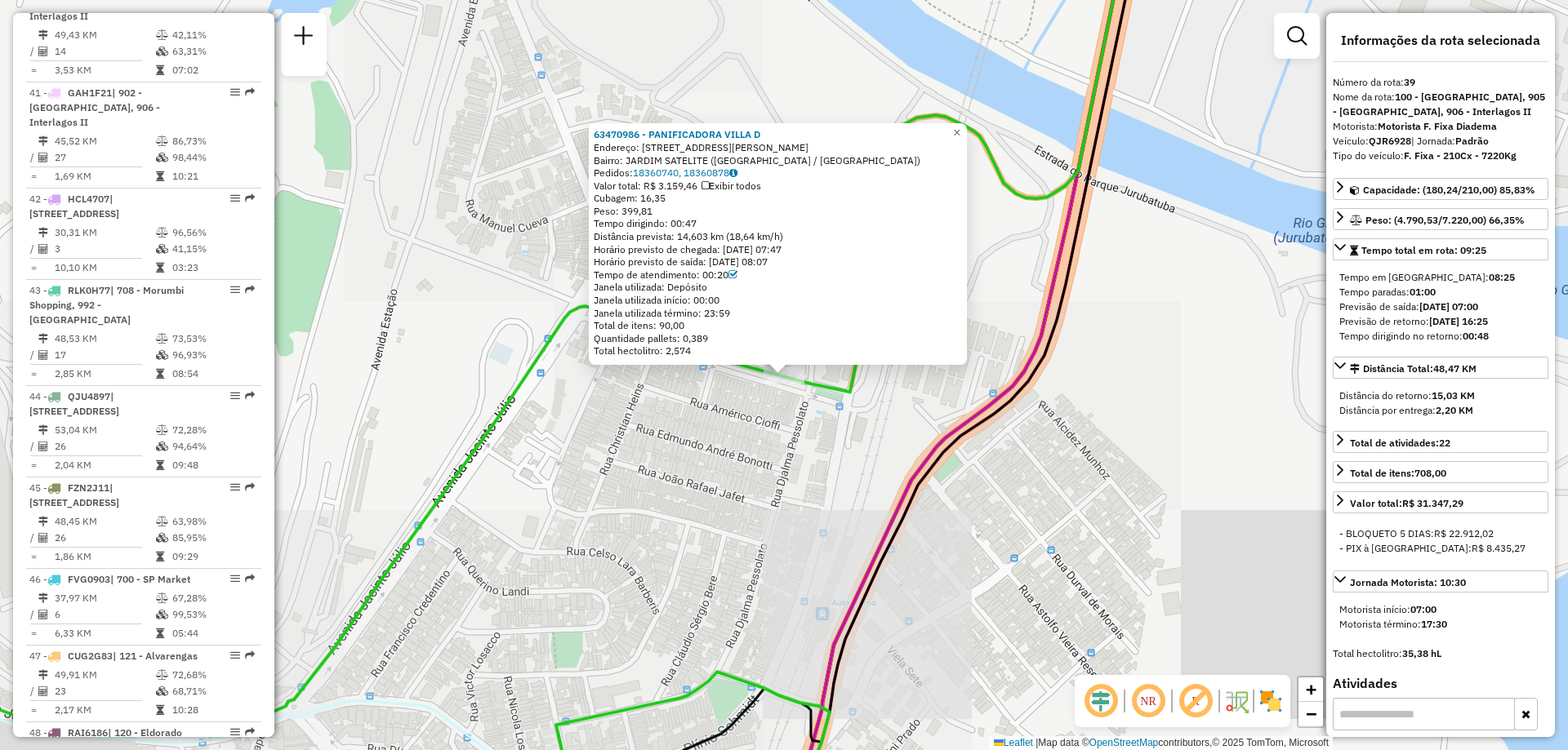
scroll to position [4587, 0]
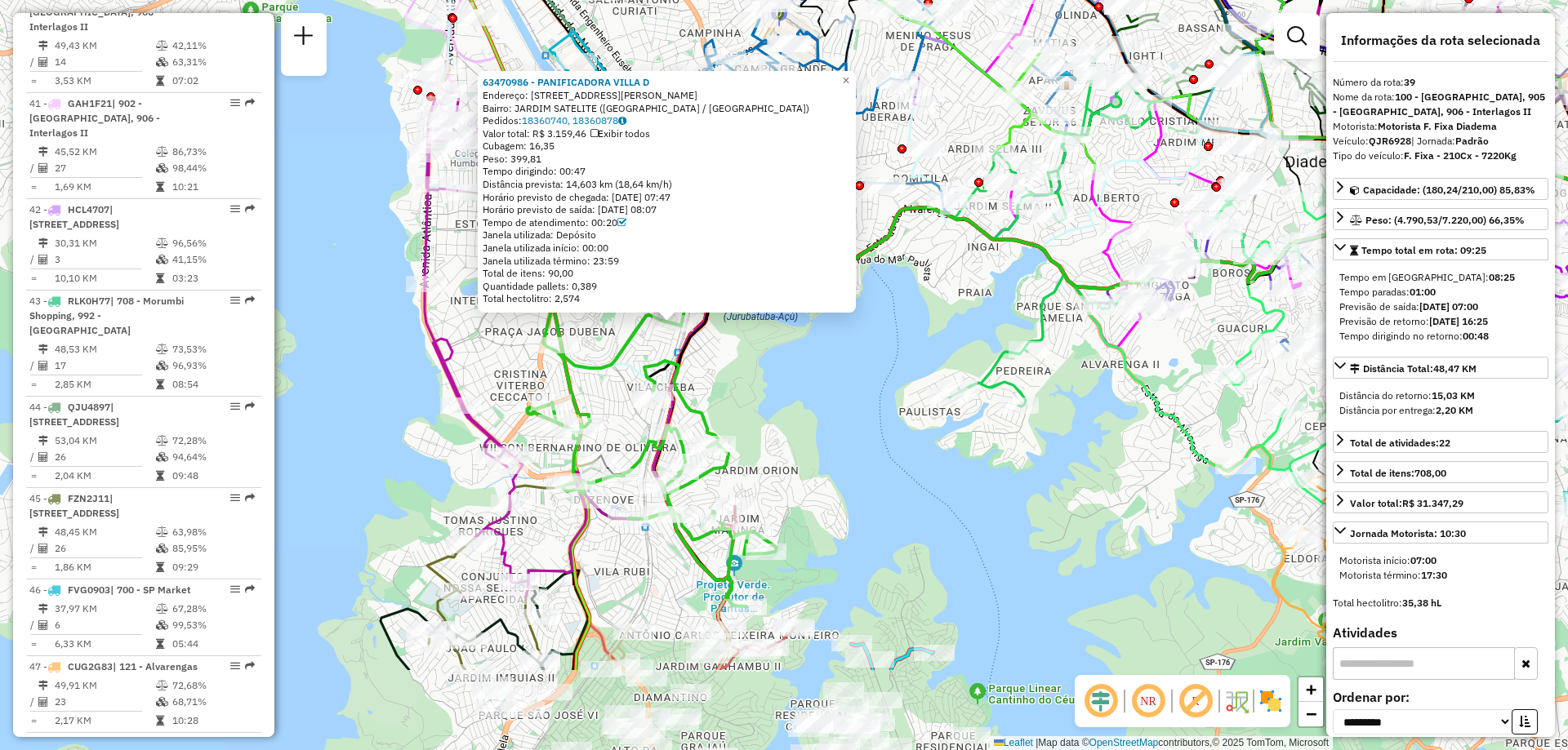
drag, startPoint x: 633, startPoint y: 583, endPoint x: 617, endPoint y: 415, distance: 168.8
click at [617, 415] on div "63470986 - PANIFICADORA VILLA D Endereço: AV FELICIANO CORREIA 70 Bairro: JARDI…" at bounding box center [784, 375] width 1568 height 750
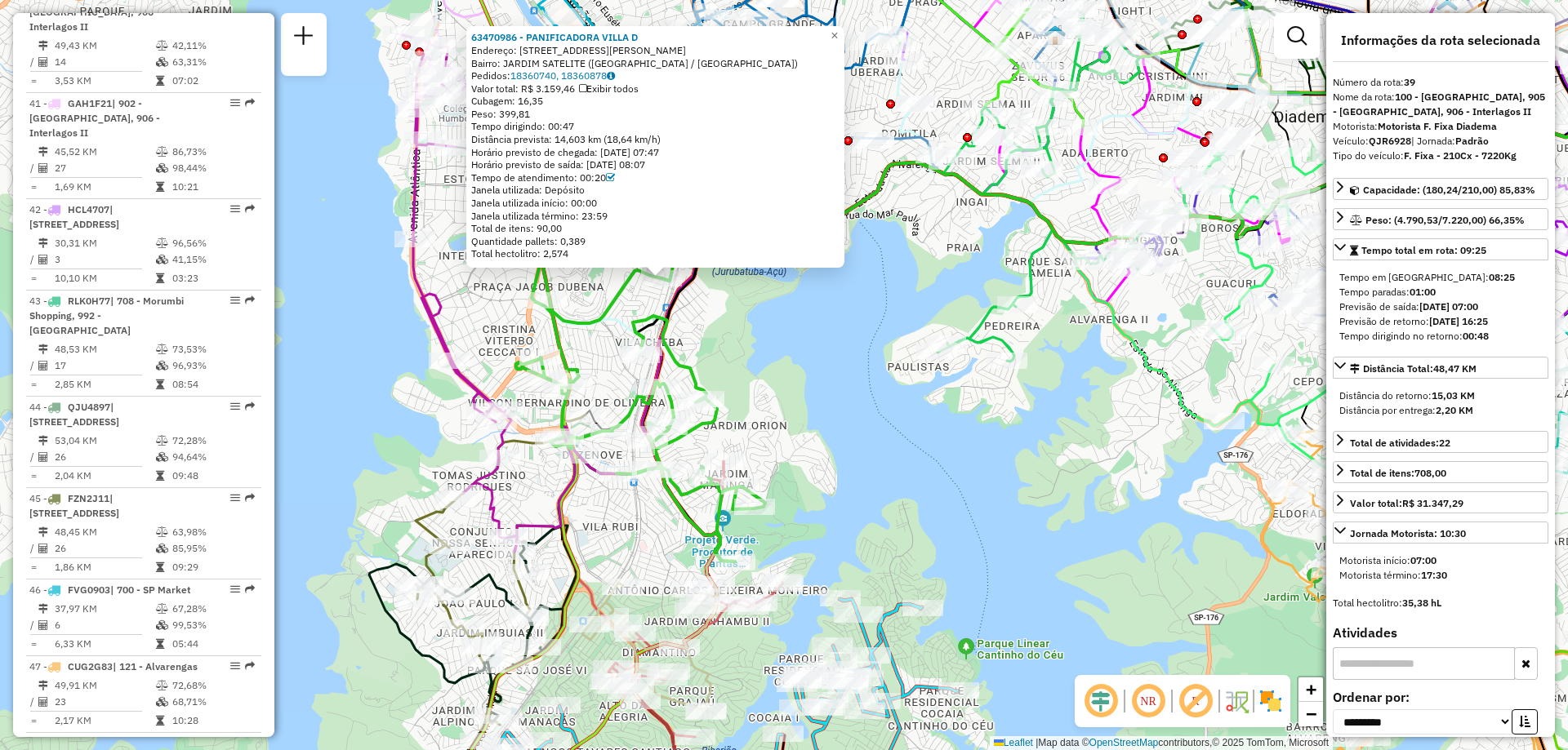
drag, startPoint x: 689, startPoint y: 569, endPoint x: 671, endPoint y: 498, distance: 73.2
click at [671, 498] on div "63470986 - PANIFICADORA VILLA D Endereço: AV FELICIANO CORREIA 70 Bairro: JARDI…" at bounding box center [784, 375] width 1568 height 750
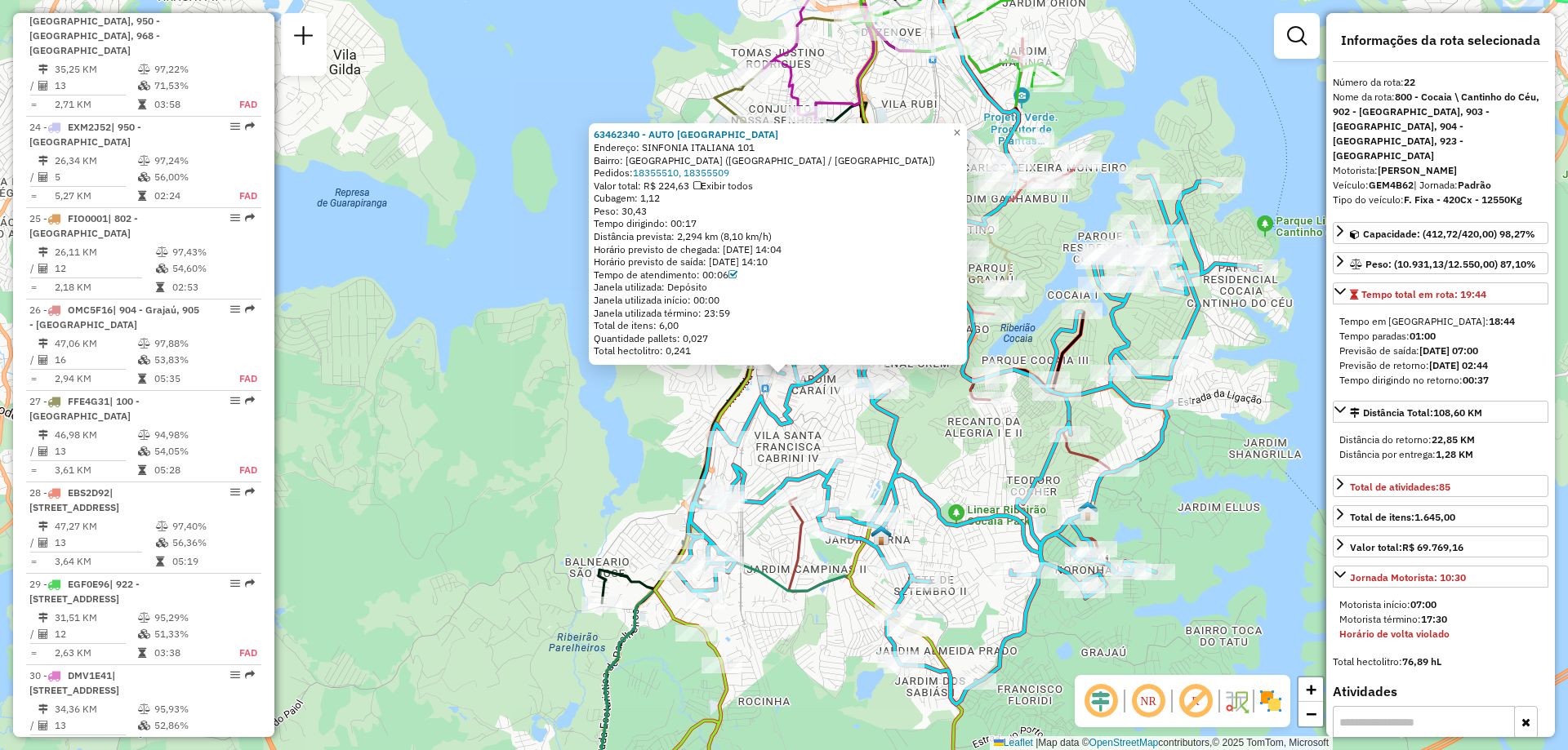
scroll to position [2853, 0]
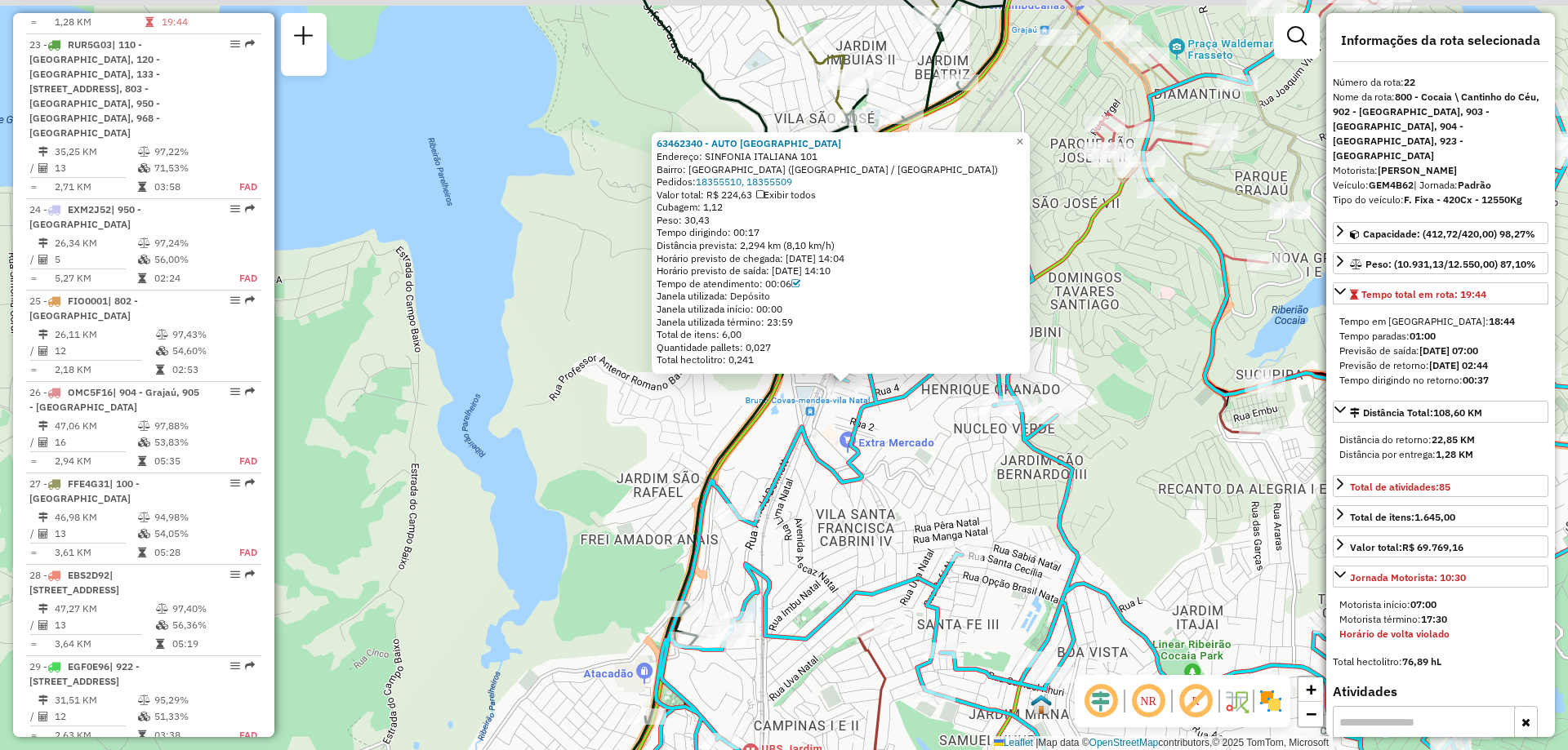
drag, startPoint x: 776, startPoint y: 394, endPoint x: 785, endPoint y: 484, distance: 90.4
click at [785, 484] on div "63462340 - AUTO CIDADE PALMARE Endereço: SINFONIA ITALIANA 101 Bairro: JARDIM S…" at bounding box center [784, 375] width 1568 height 750
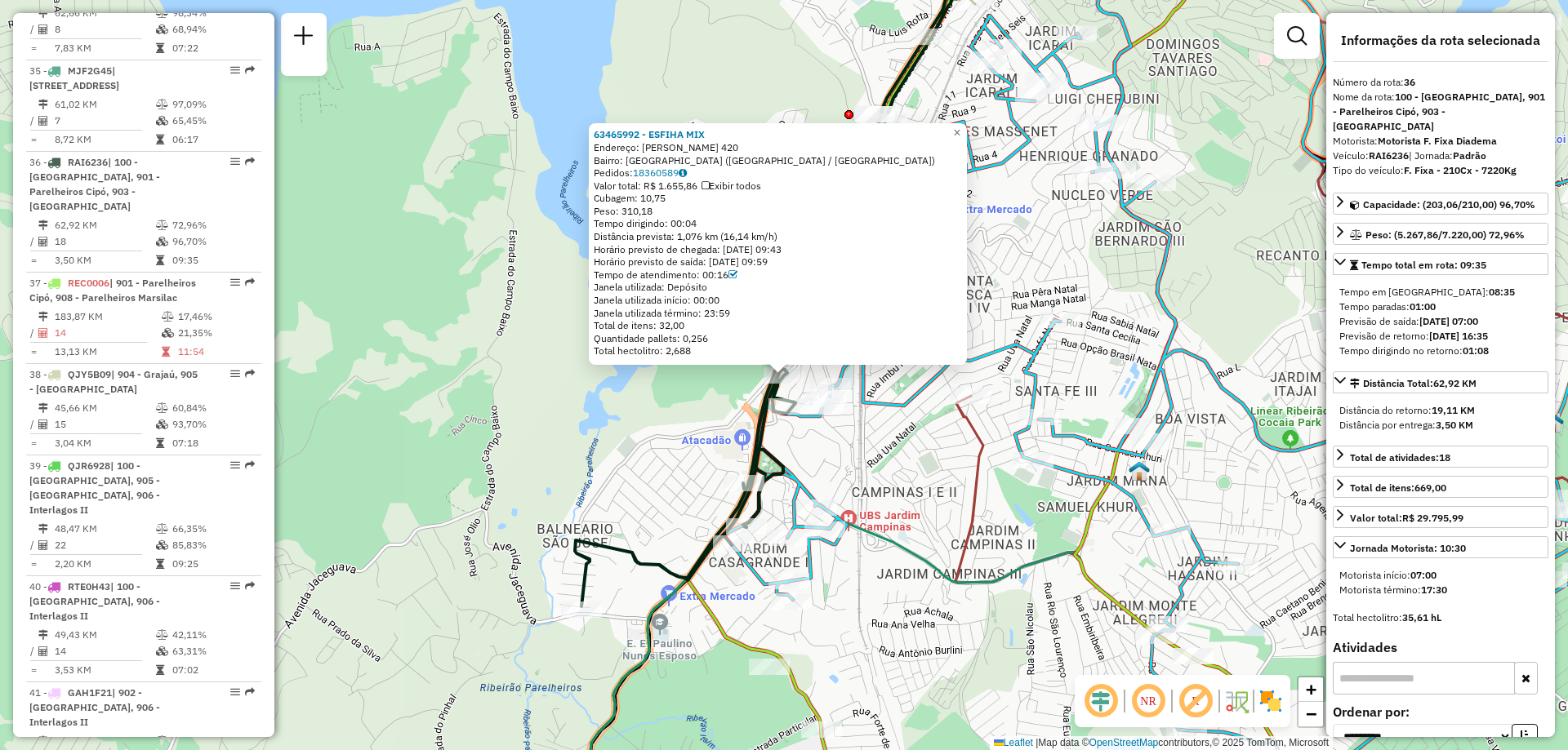
scroll to position [4283, 0]
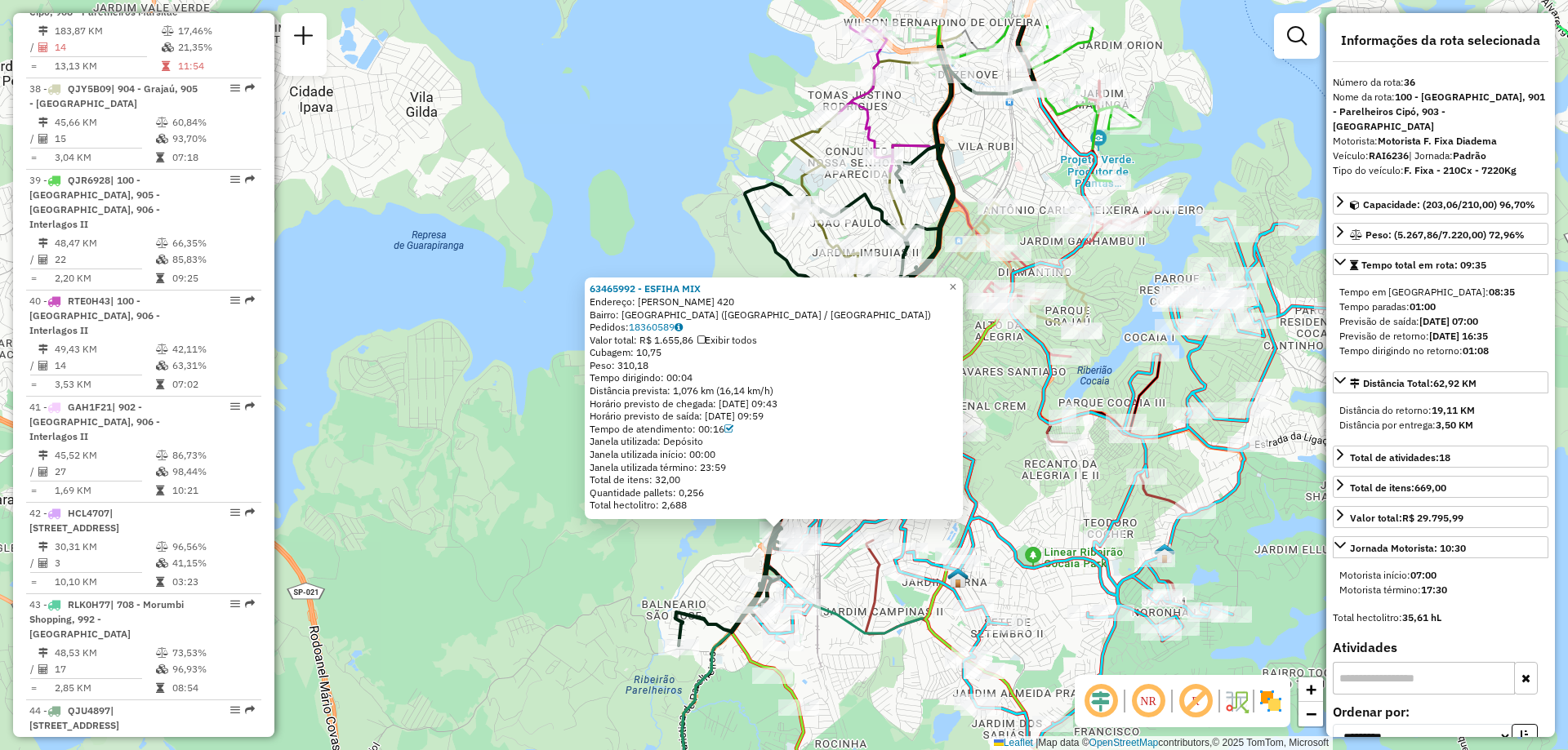
drag, startPoint x: 771, startPoint y: 470, endPoint x: 814, endPoint y: 575, distance: 113.5
click at [814, 575] on div "63465992 - ESFIHA MIX Endereço: Luiz Supertti 420 Bairro: JARDIM GUANABARA (SAO…" at bounding box center [784, 375] width 1568 height 750
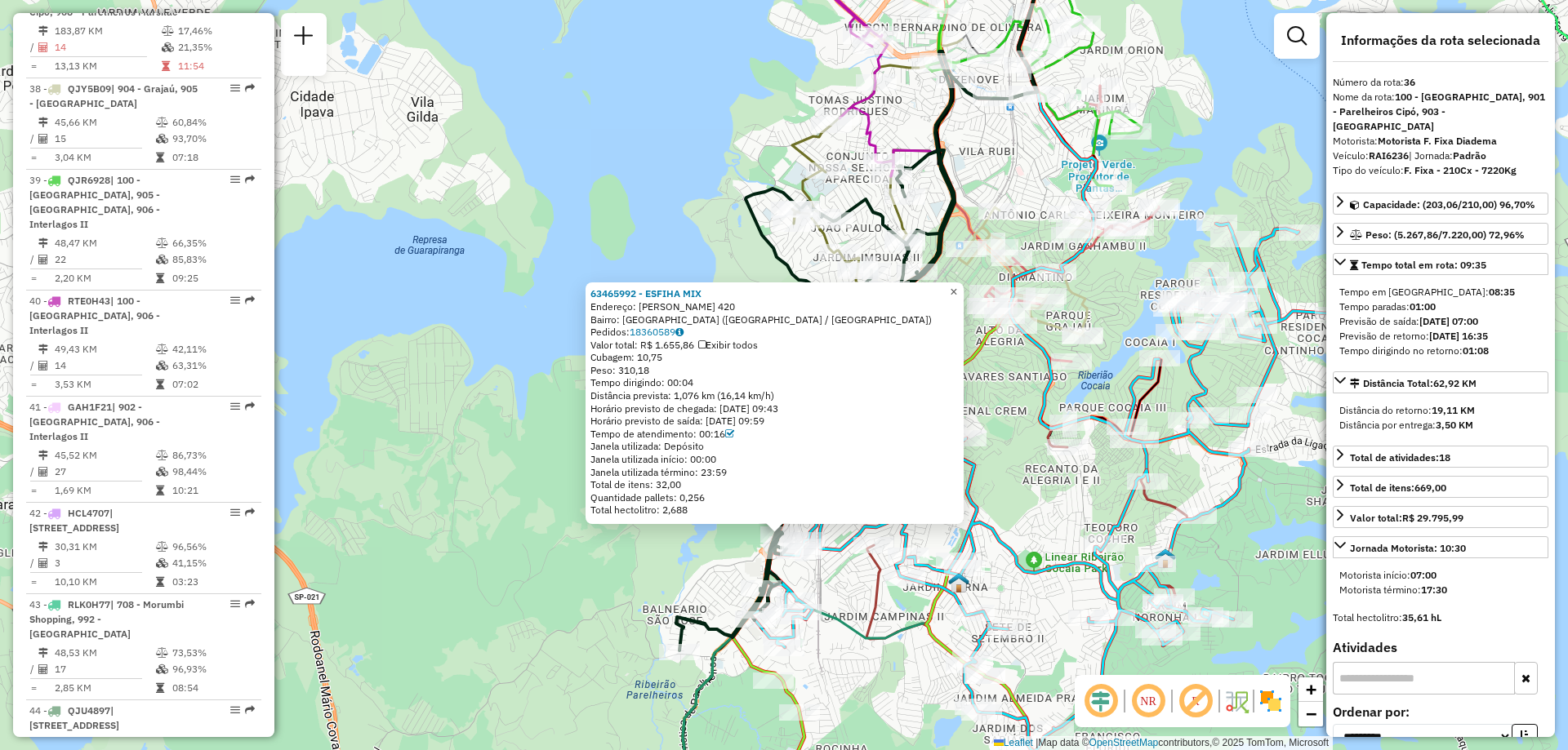
click at [957, 285] on span "×" at bounding box center [954, 291] width 7 height 14
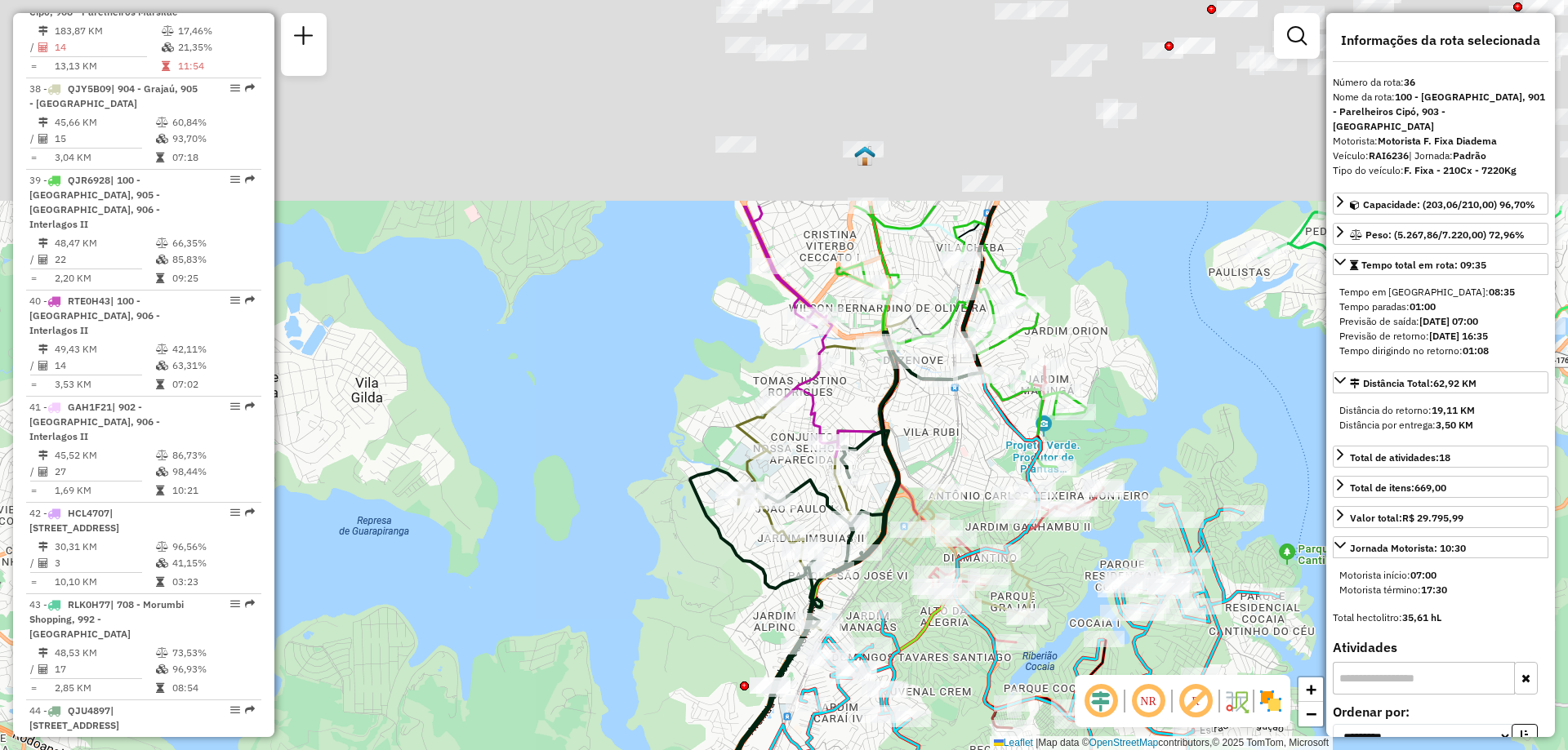
drag, startPoint x: 996, startPoint y: 179, endPoint x: 924, endPoint y: 578, distance: 405.4
click at [924, 578] on div "Janela de atendimento Grade de atendimento Capacidade Transportadoras Veículos …" at bounding box center [784, 375] width 1568 height 750
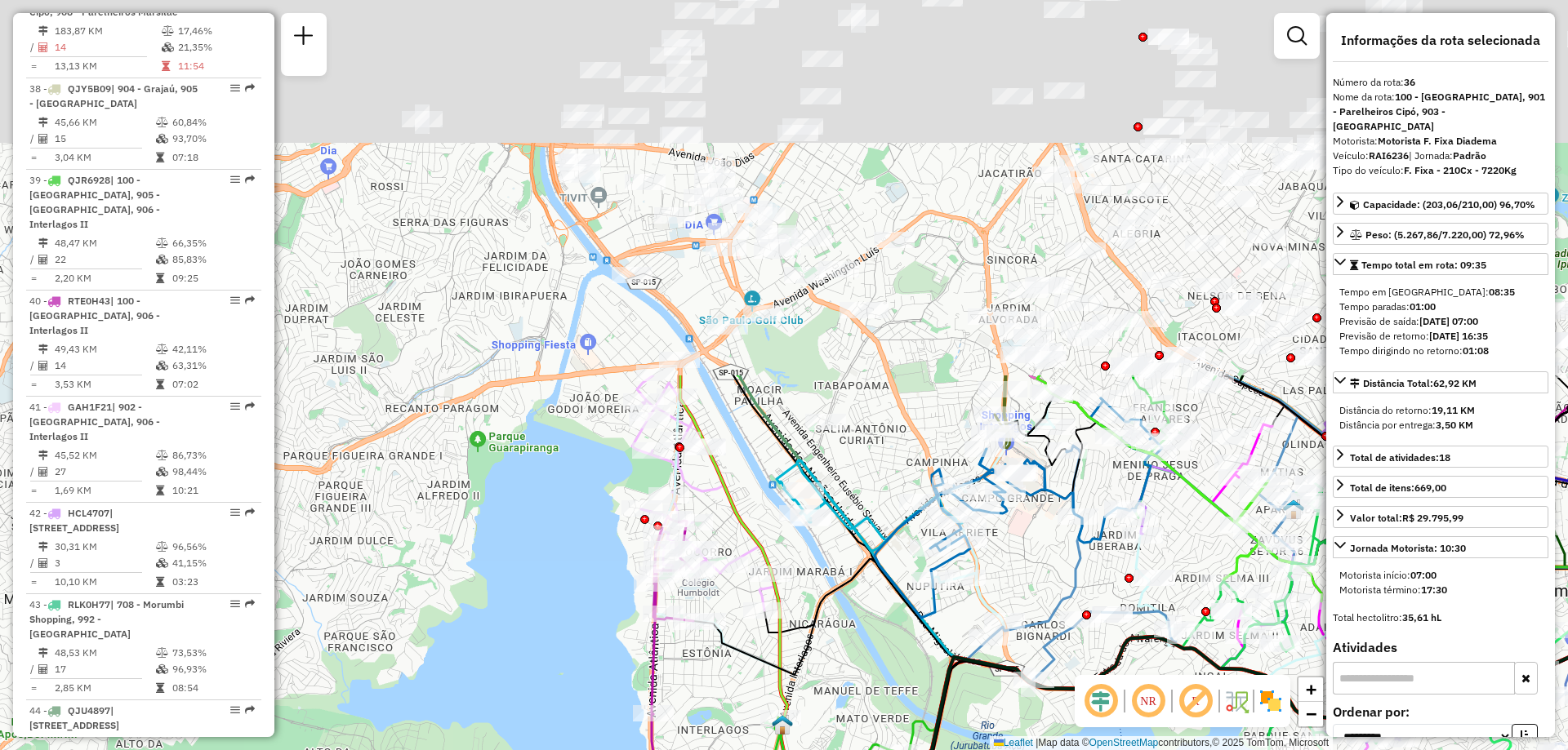
drag, startPoint x: 892, startPoint y: 137, endPoint x: 837, endPoint y: 566, distance: 432.5
click at [827, 589] on icon at bounding box center [1176, 638] width 966 height 159
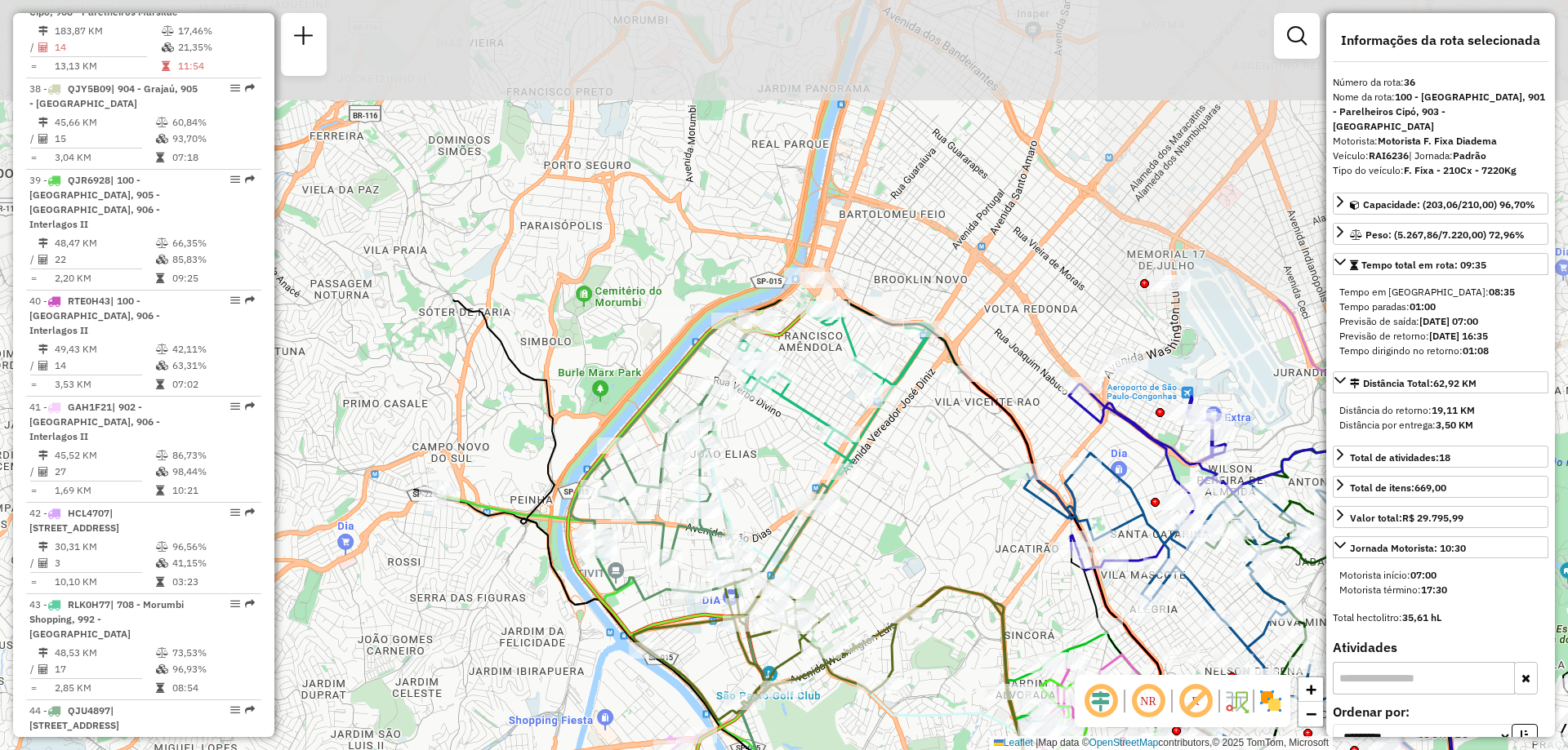
drag, startPoint x: 903, startPoint y: 142, endPoint x: 919, endPoint y: 519, distance: 377.3
click at [919, 519] on div "Rota 22 - Placa GEM4B62 63420102 - NILSON CARNEIRO DE F Rota 38 - Placa QJY5B09…" at bounding box center [784, 375] width 1568 height 750
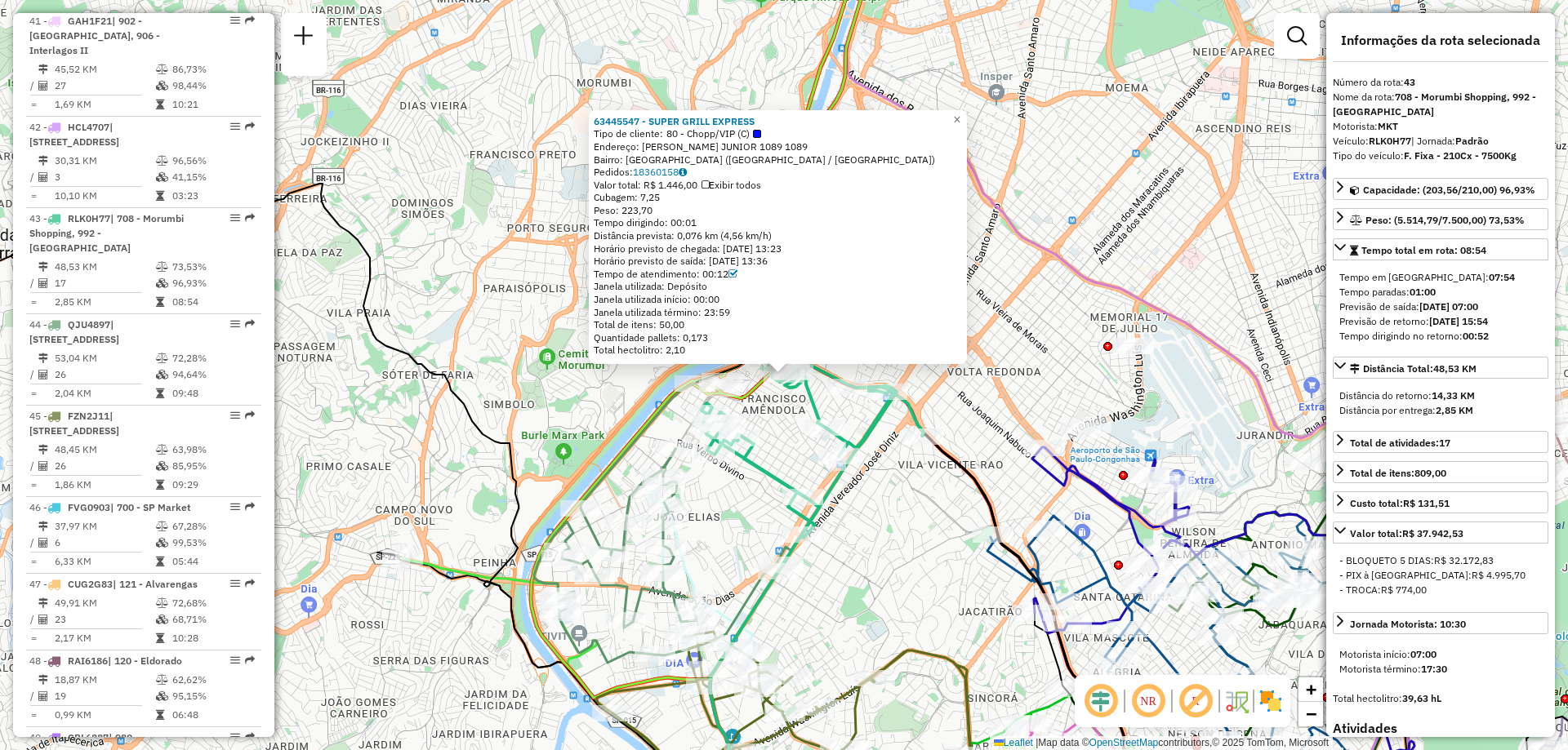
scroll to position [4982, 0]
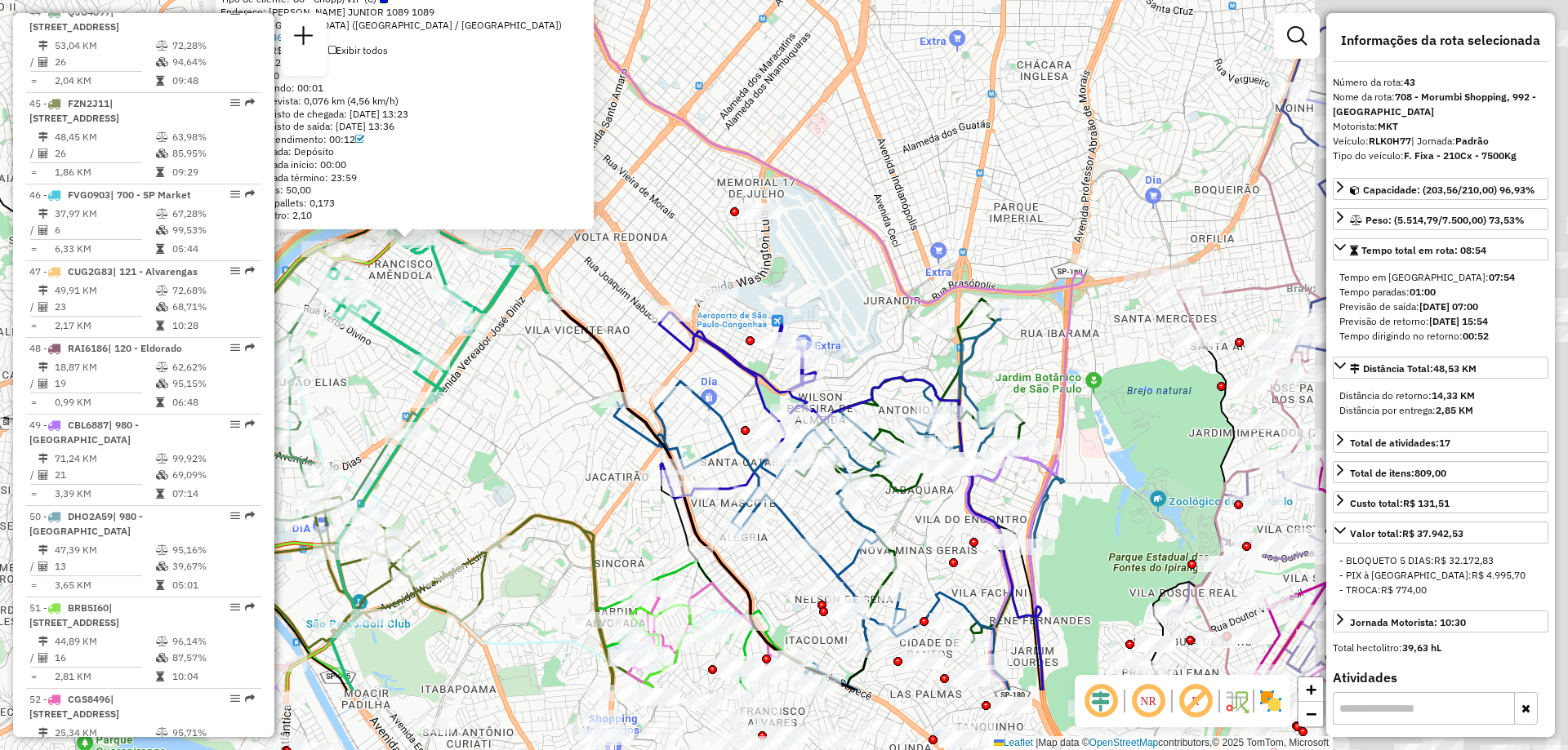
drag, startPoint x: 1079, startPoint y: 500, endPoint x: 671, endPoint y: 356, distance: 432.7
click at [681, 360] on div "63445547 - SUPER GRILL EXPRESS Tipo de cliente: 80 - Chopp/VIP (C) Endereço: RO…" at bounding box center [784, 375] width 1568 height 750
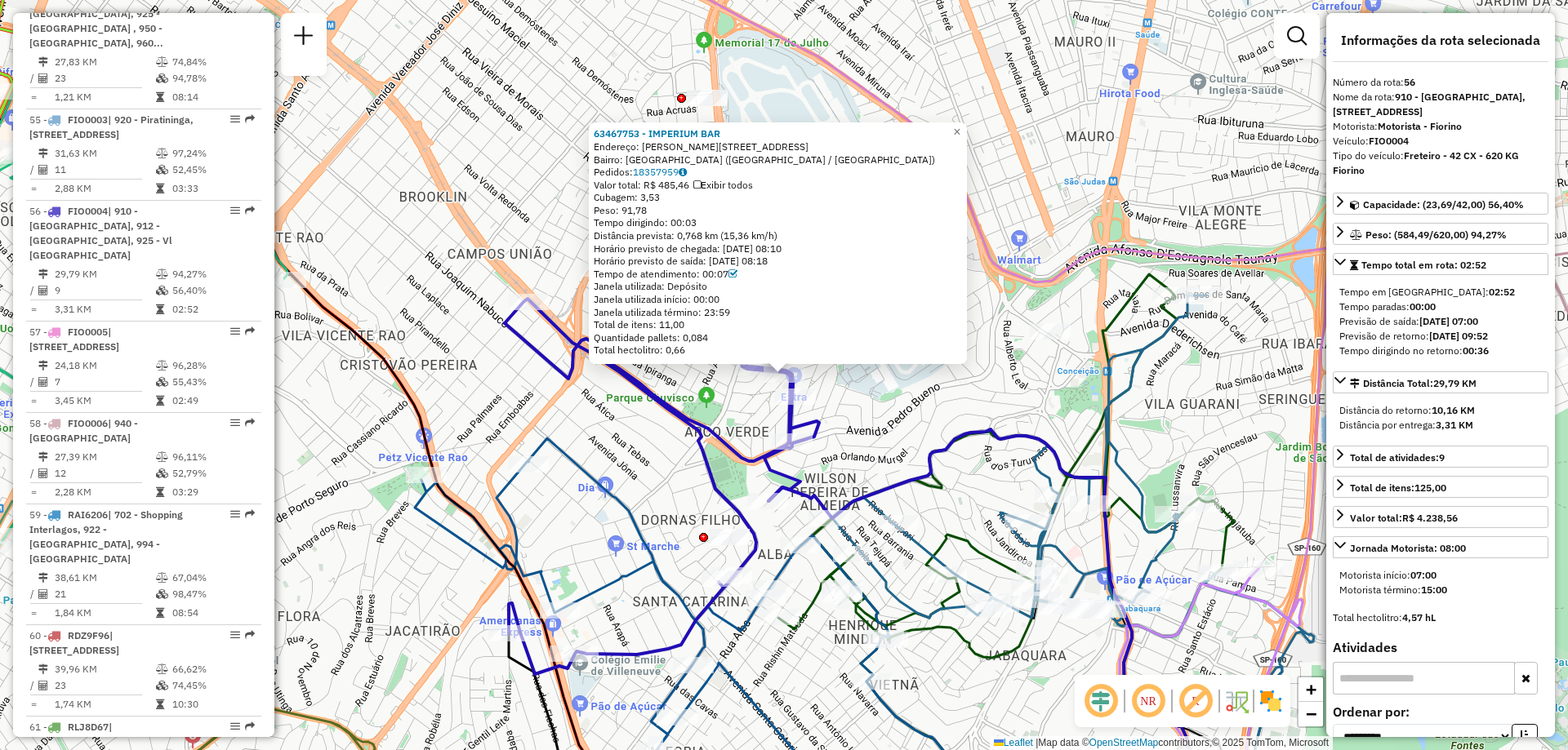
scroll to position [6258, 0]
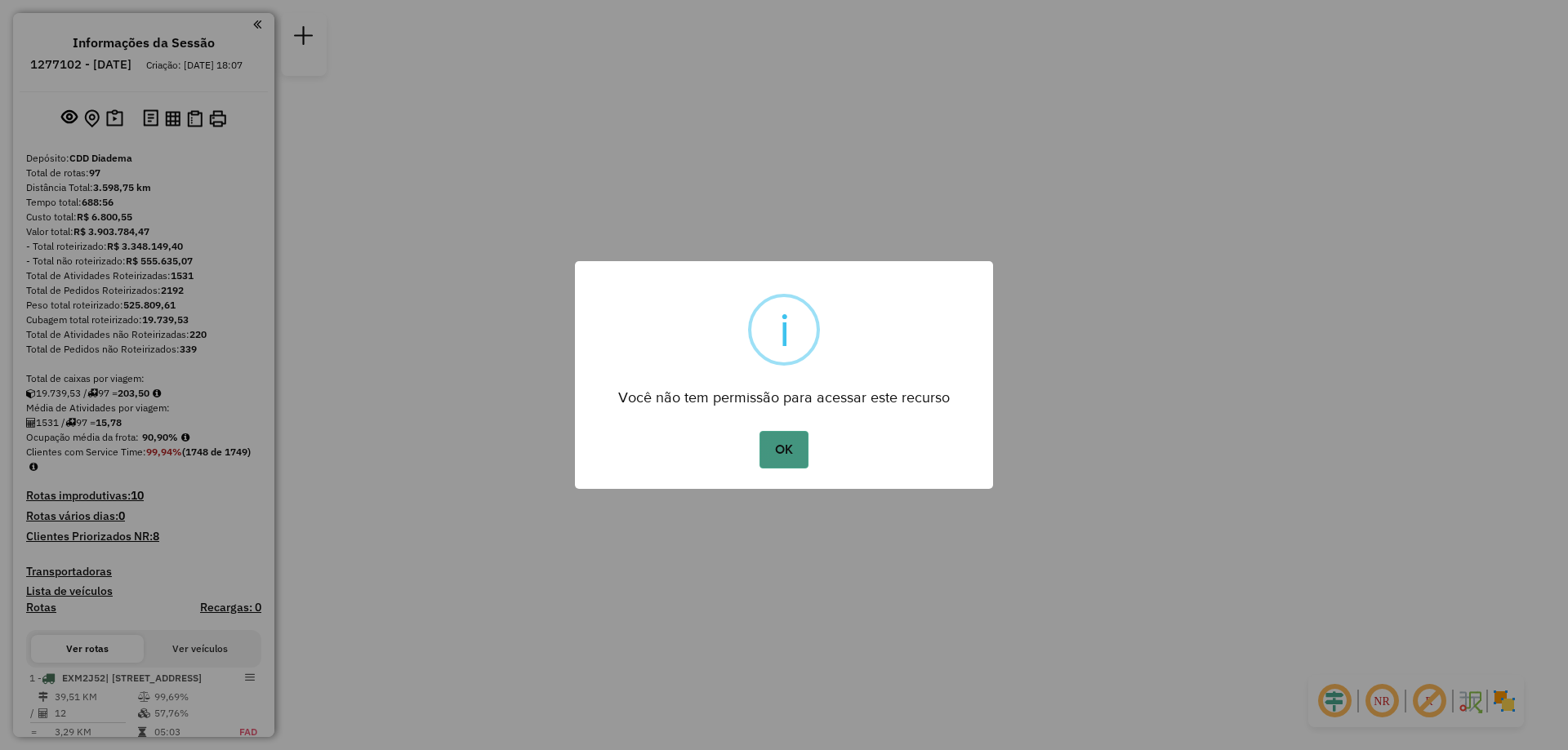
click at [795, 456] on button "OK" at bounding box center [783, 449] width 48 height 37
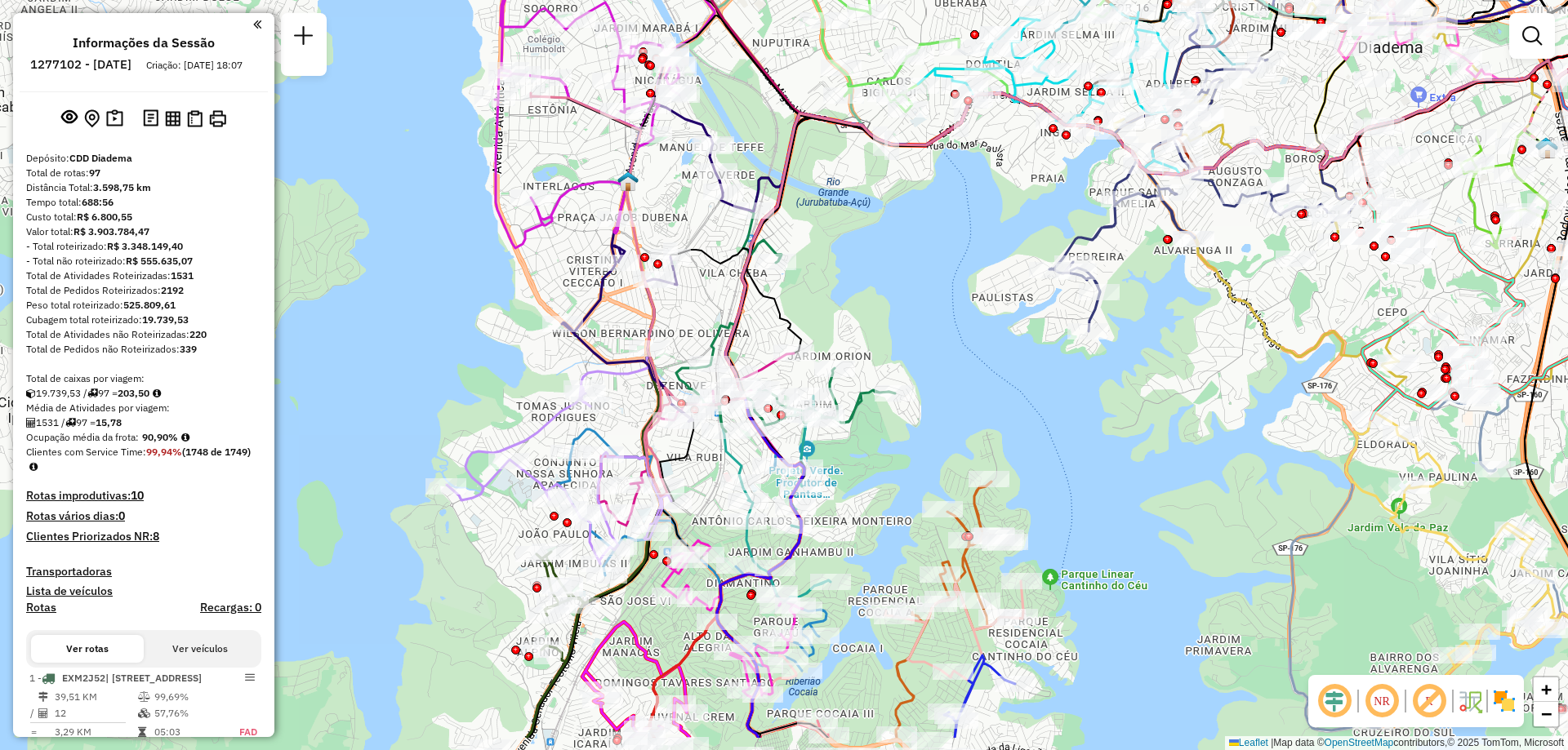
drag, startPoint x: 622, startPoint y: 544, endPoint x: 740, endPoint y: 342, distance: 233.9
click at [740, 342] on icon at bounding box center [1206, 239] width 1093 height 525
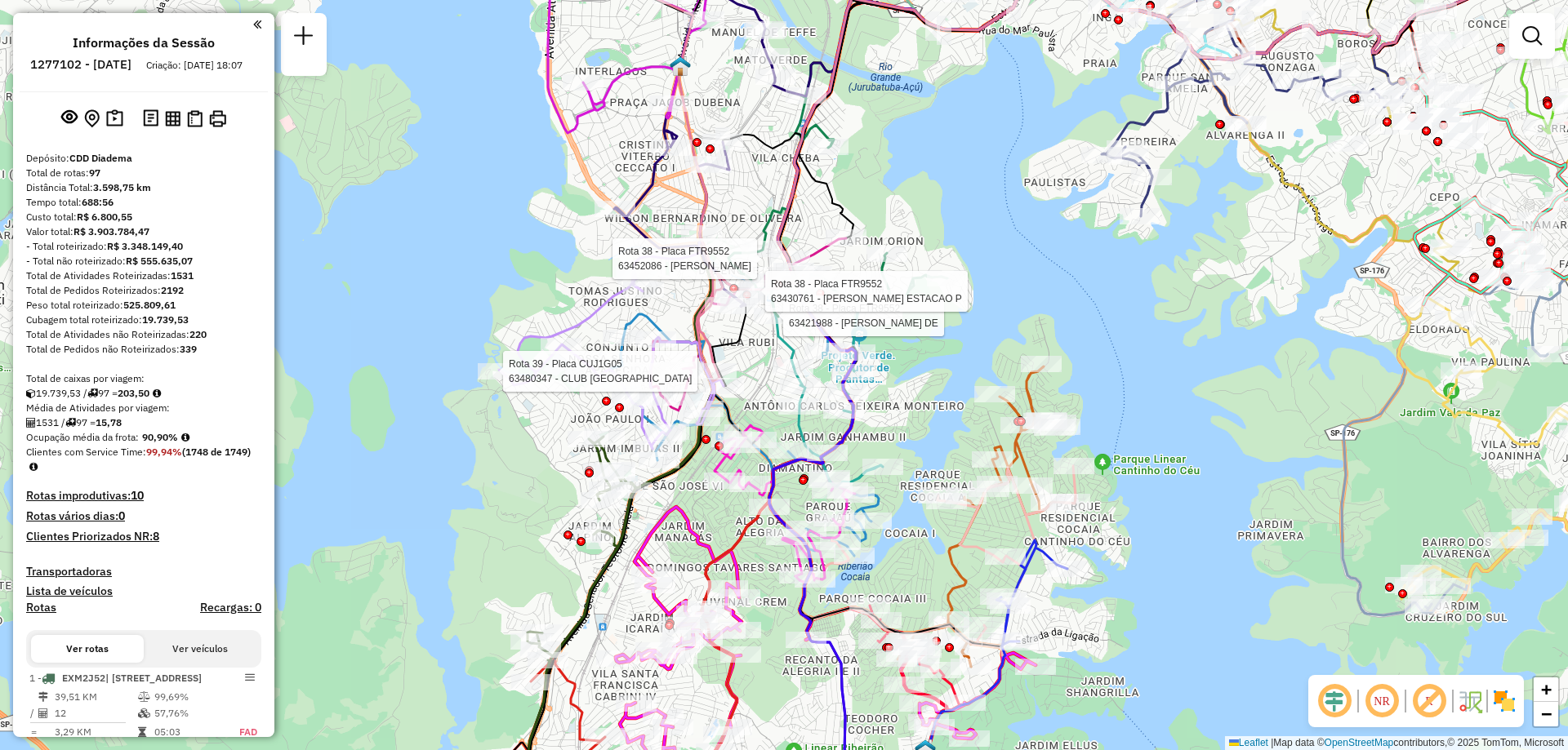
select select "**********"
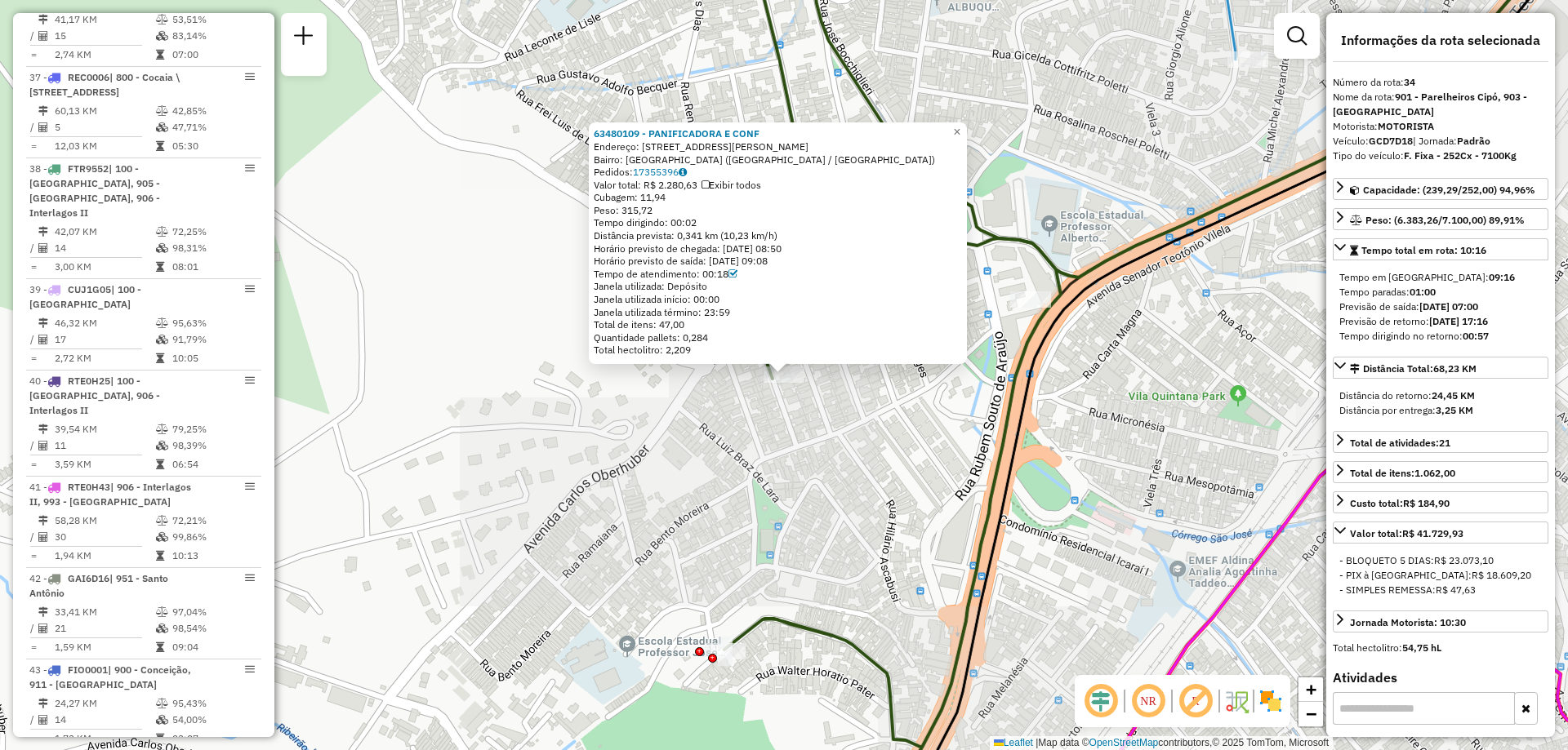
scroll to position [4097, 0]
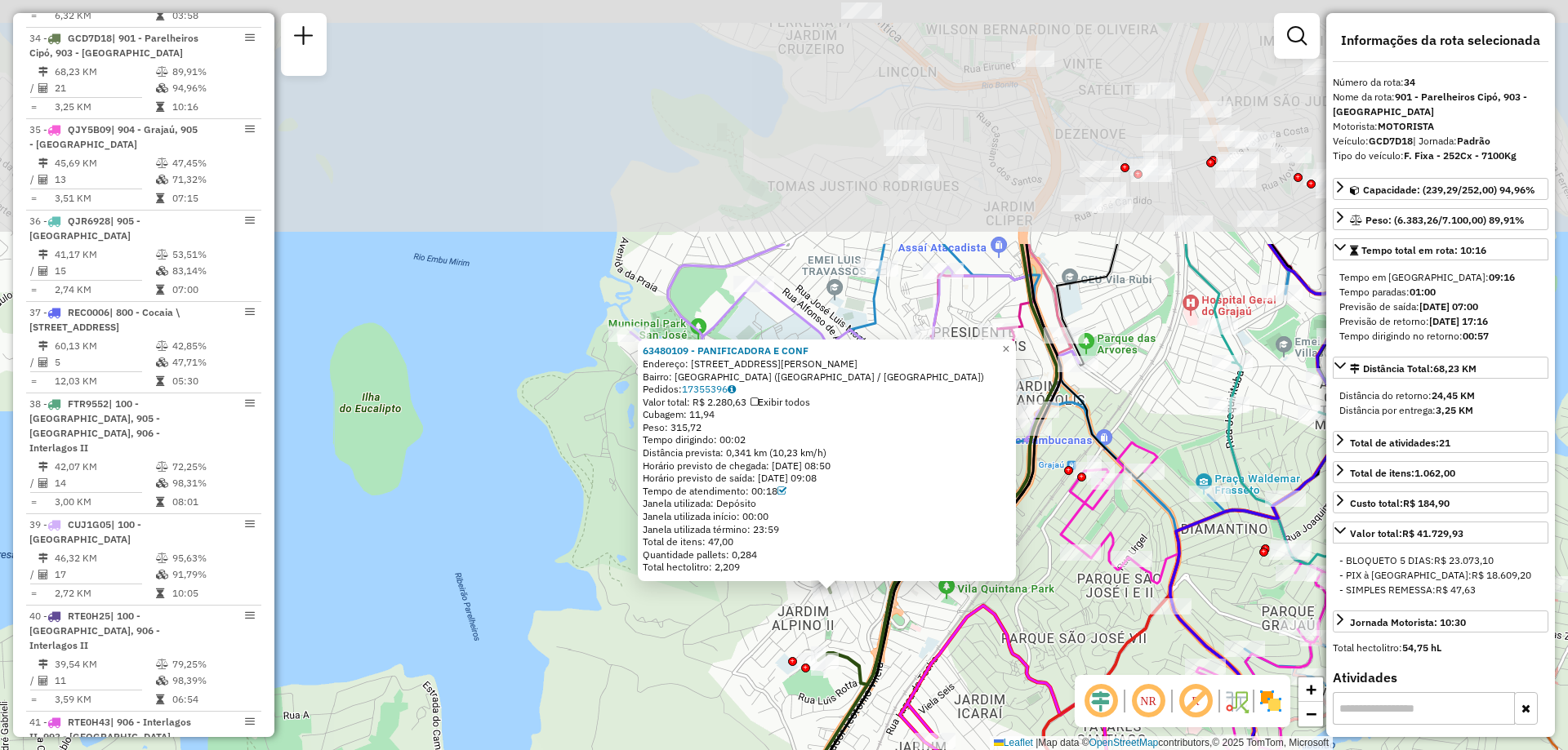
drag, startPoint x: 1097, startPoint y: 308, endPoint x: 926, endPoint y: 613, distance: 349.7
click at [926, 634] on div "63480109 - PANIFICADORA E CONF Endereço: AV [PERSON_NAME] 453 Bairro: [GEOGRAPH…" at bounding box center [784, 375] width 1568 height 750
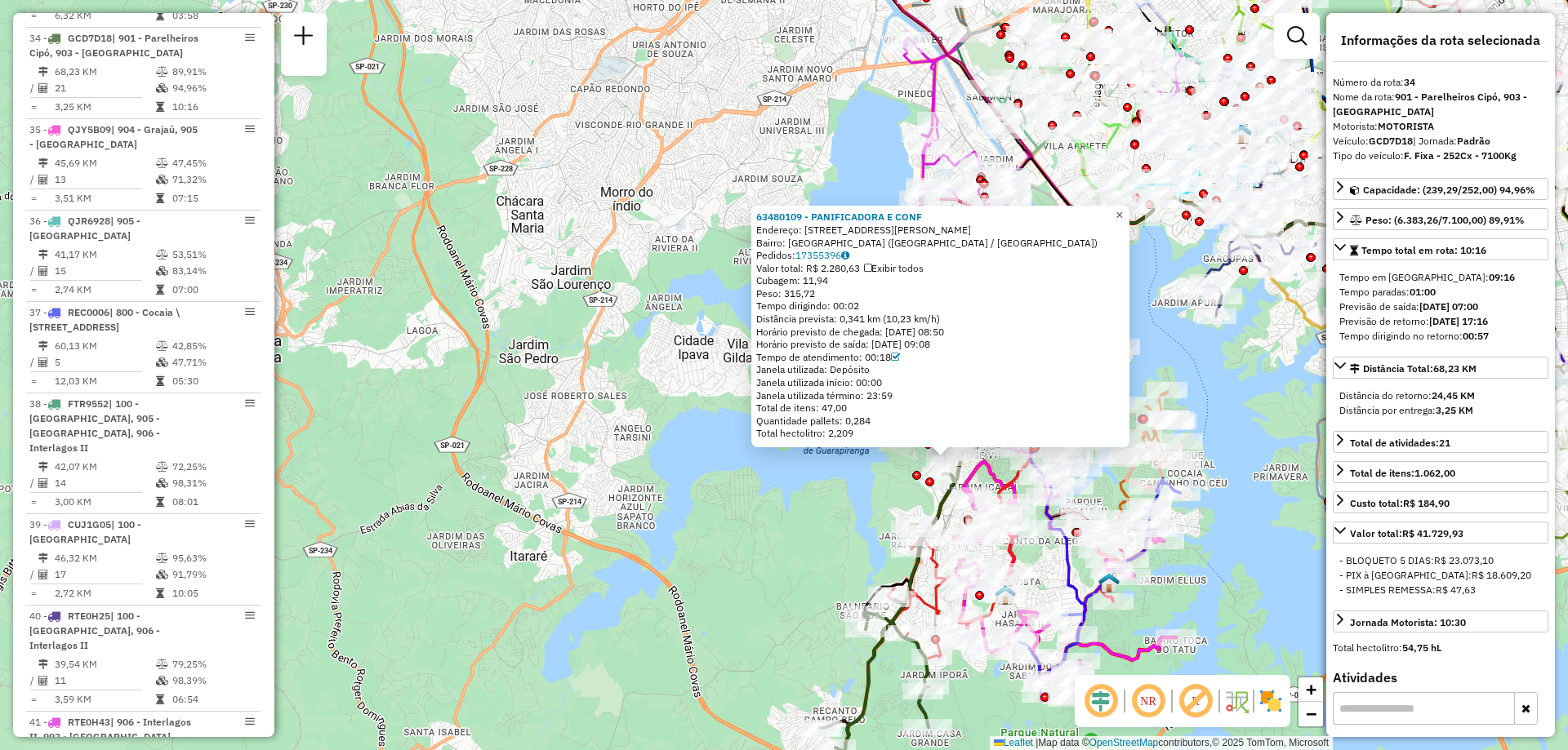
click at [1123, 206] on link "×" at bounding box center [1120, 216] width 20 height 20
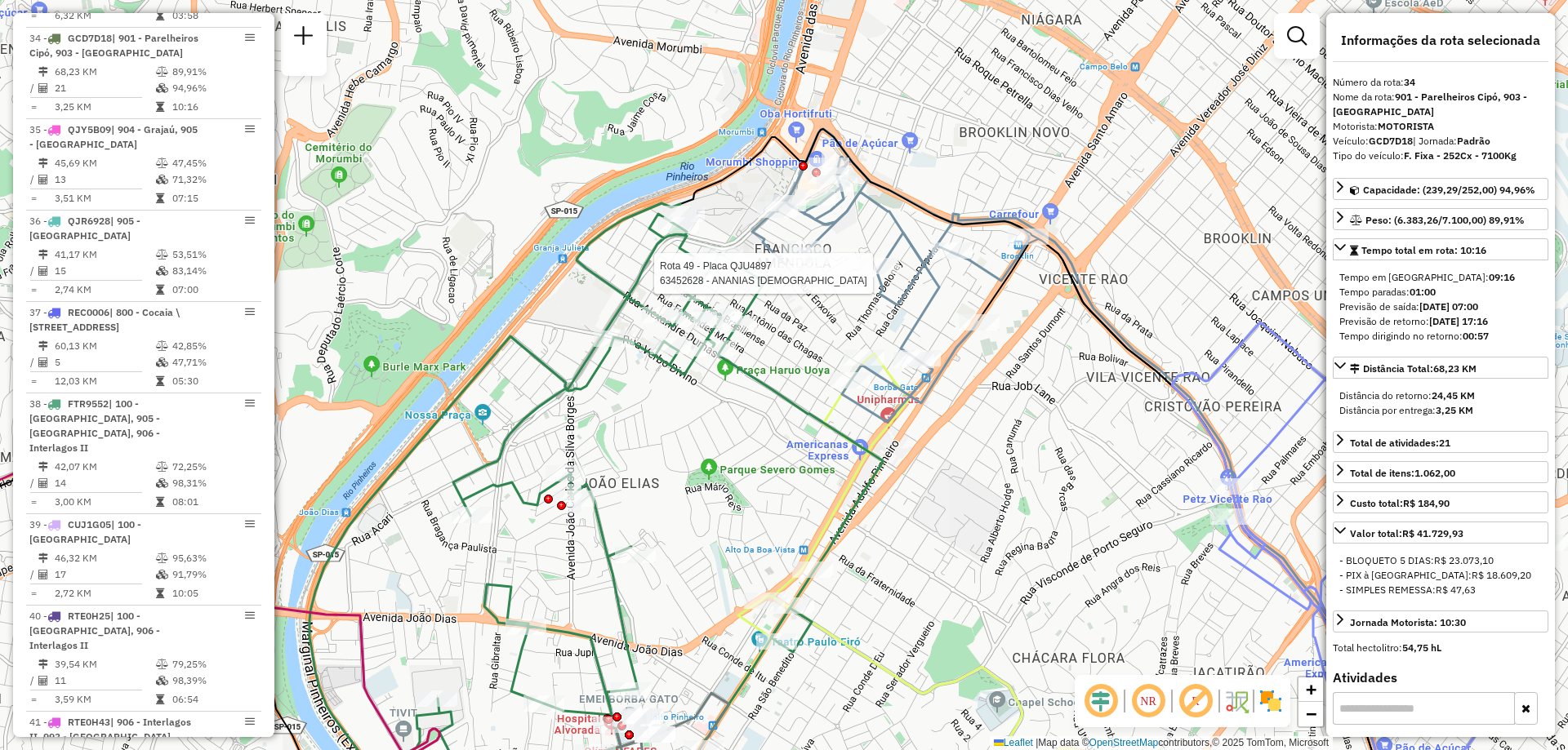
click at [806, 281] on div at bounding box center [799, 273] width 41 height 16
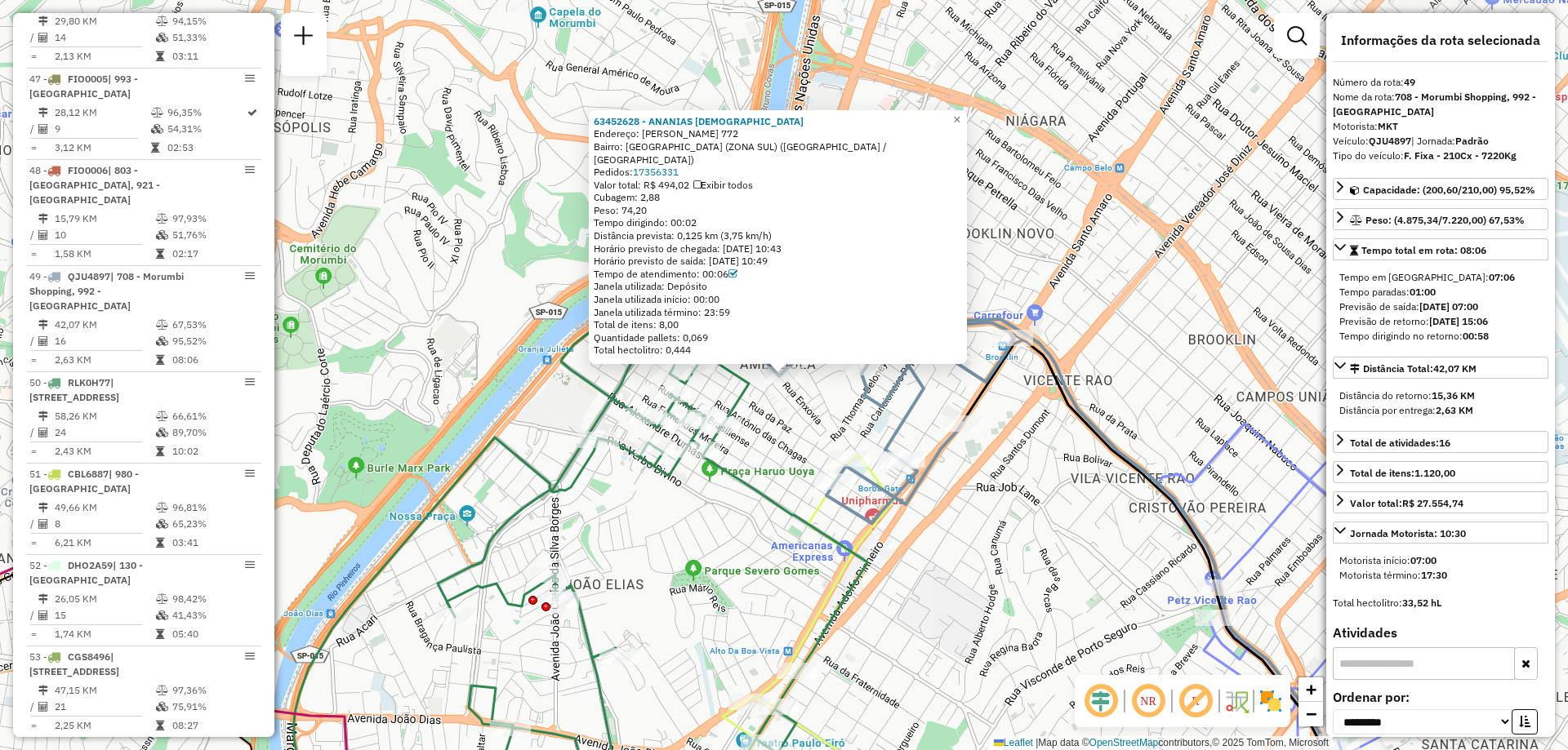
scroll to position [5498, 0]
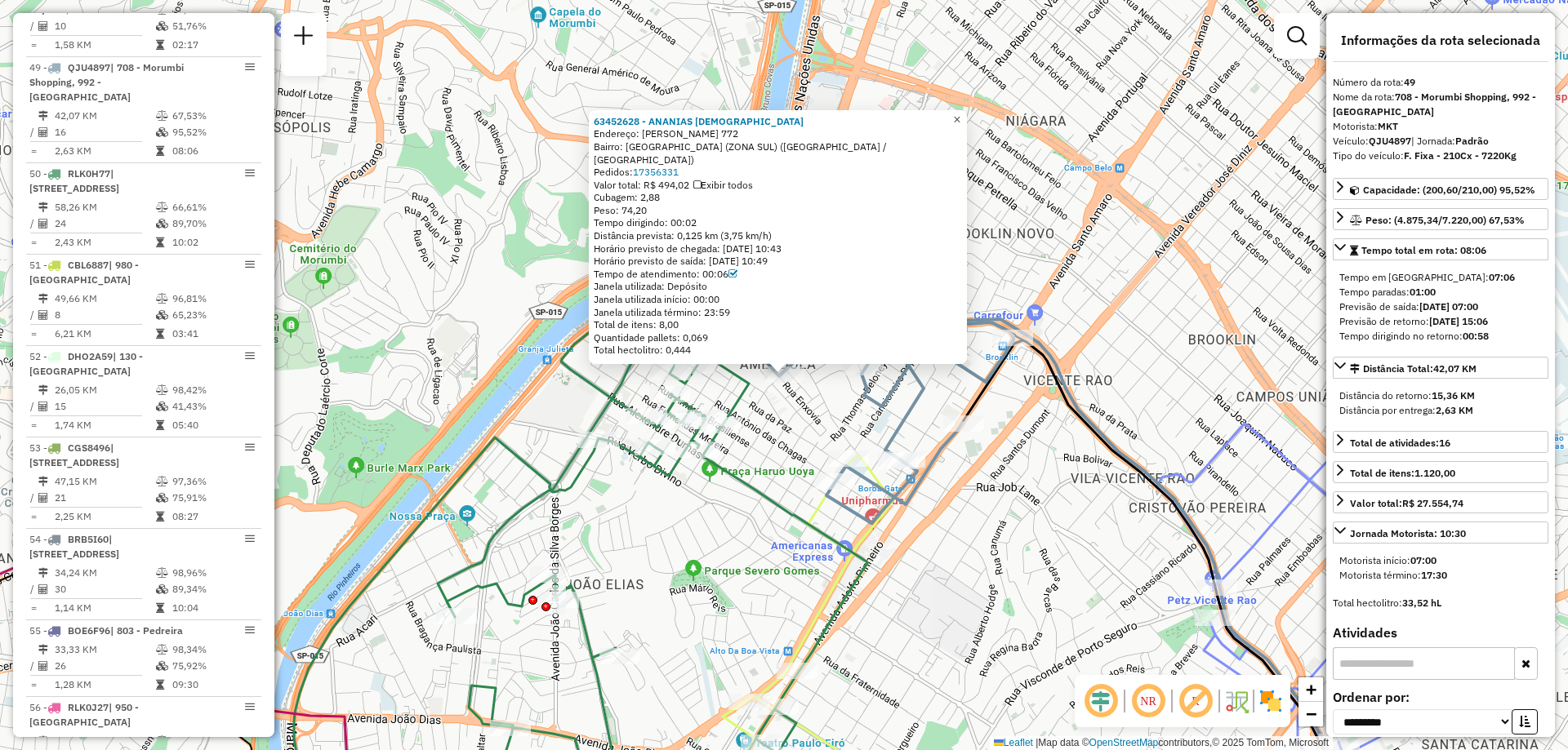
click at [966, 124] on link "×" at bounding box center [957, 120] width 20 height 20
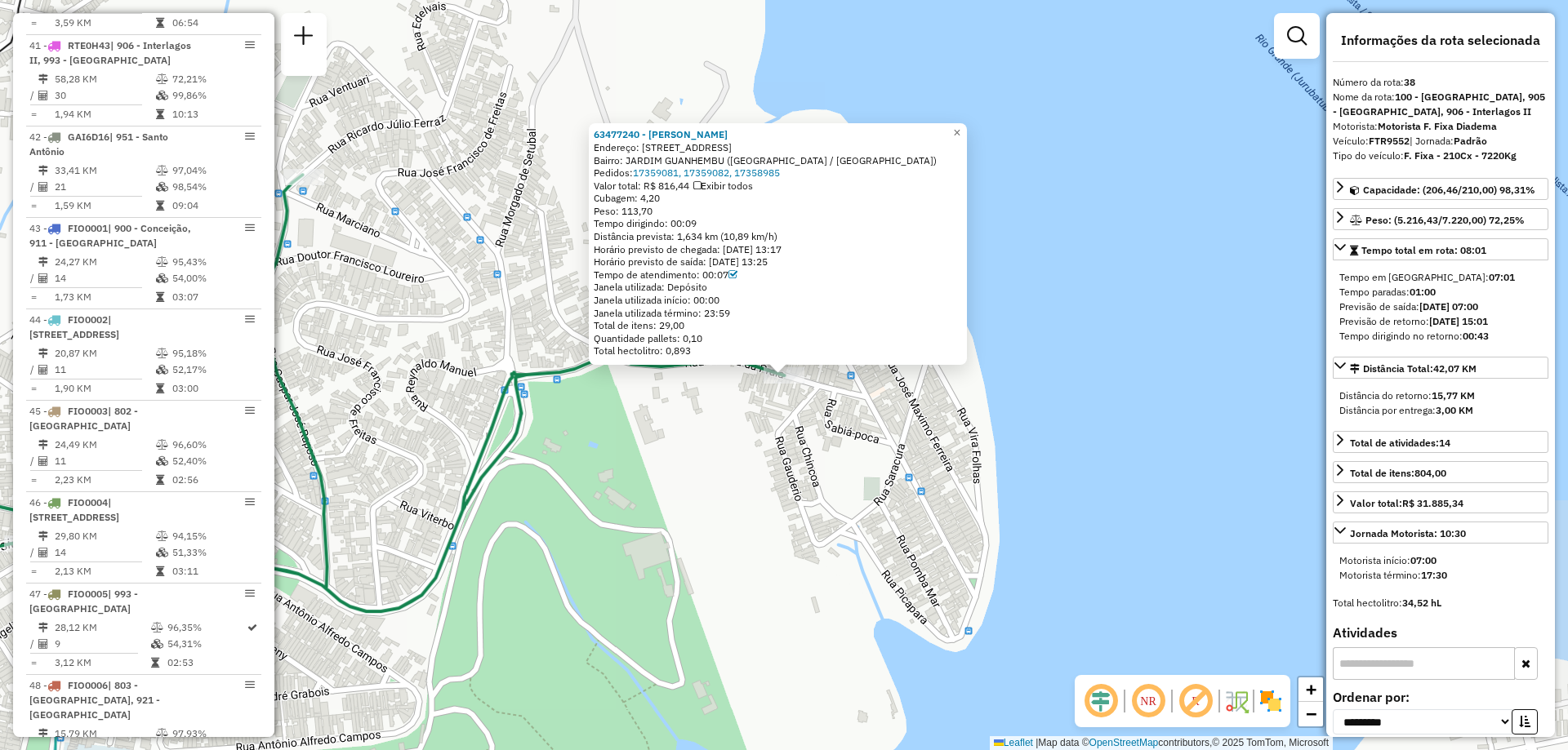
scroll to position [4463, 0]
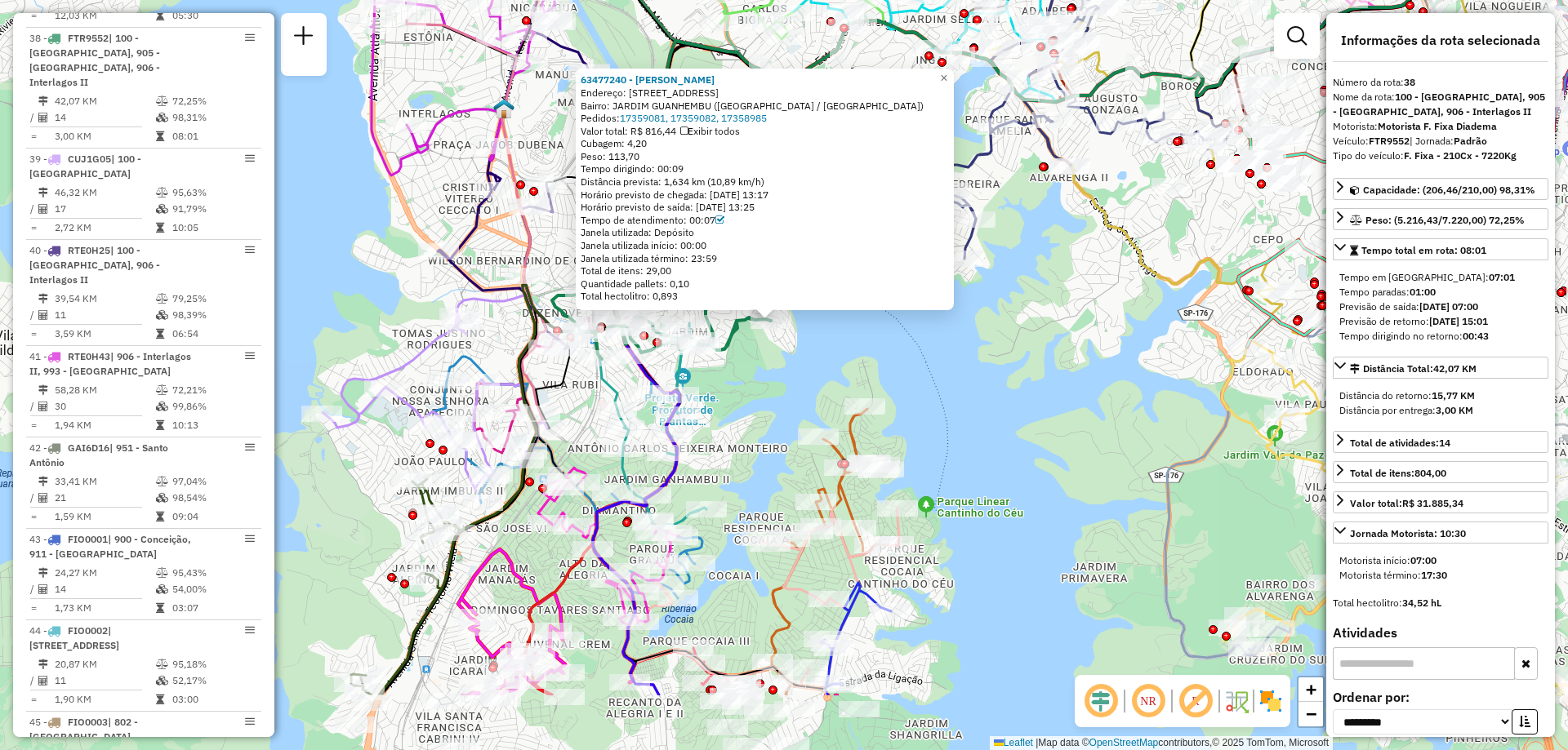
drag, startPoint x: 781, startPoint y: 583, endPoint x: 763, endPoint y: 416, distance: 168.0
click at [763, 416] on div "63477240 - FRANCISCO VITORIANO Endereço: R Vedeta da Praia 17 Bairro: JARDIM GU…" at bounding box center [784, 375] width 1568 height 750
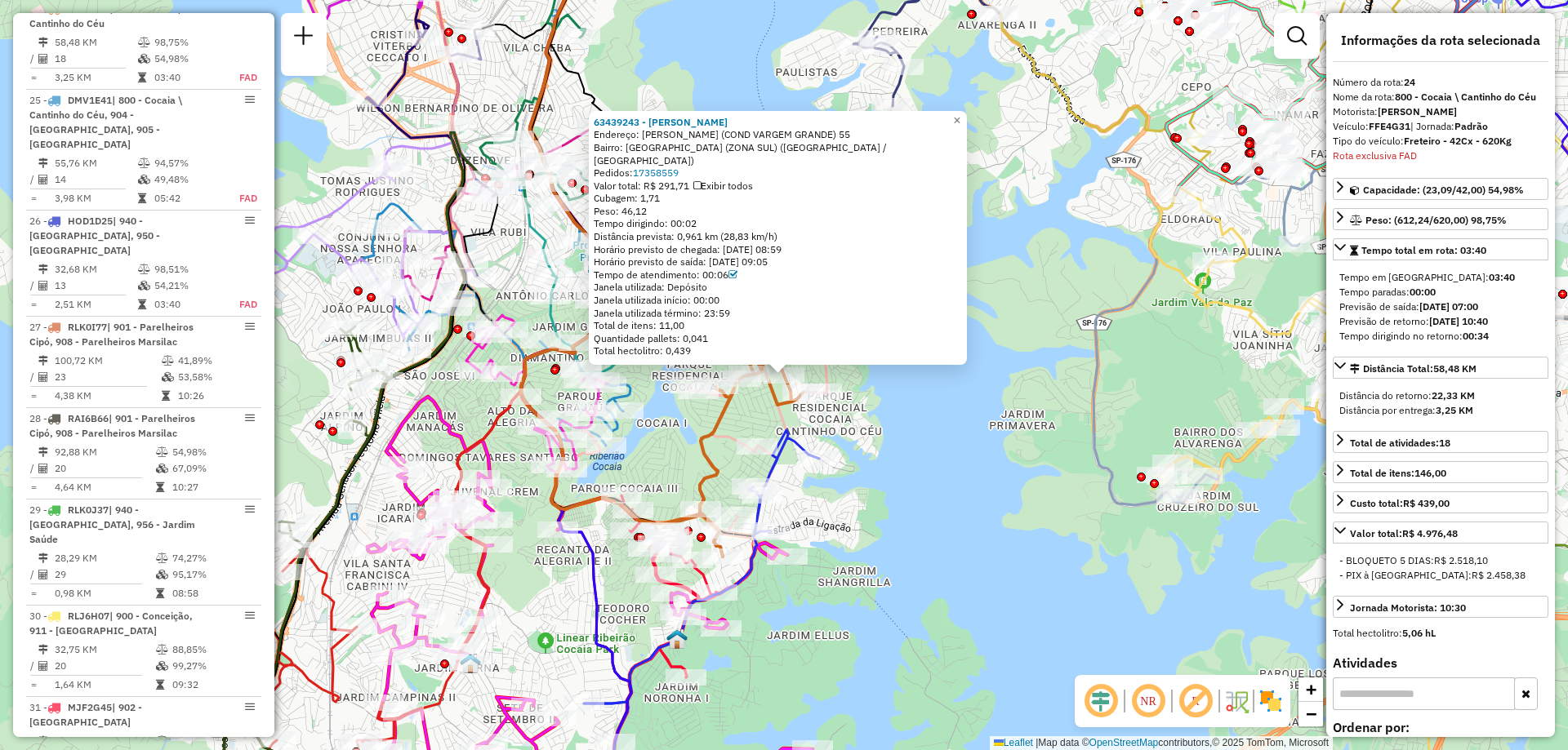
scroll to position [3139, 0]
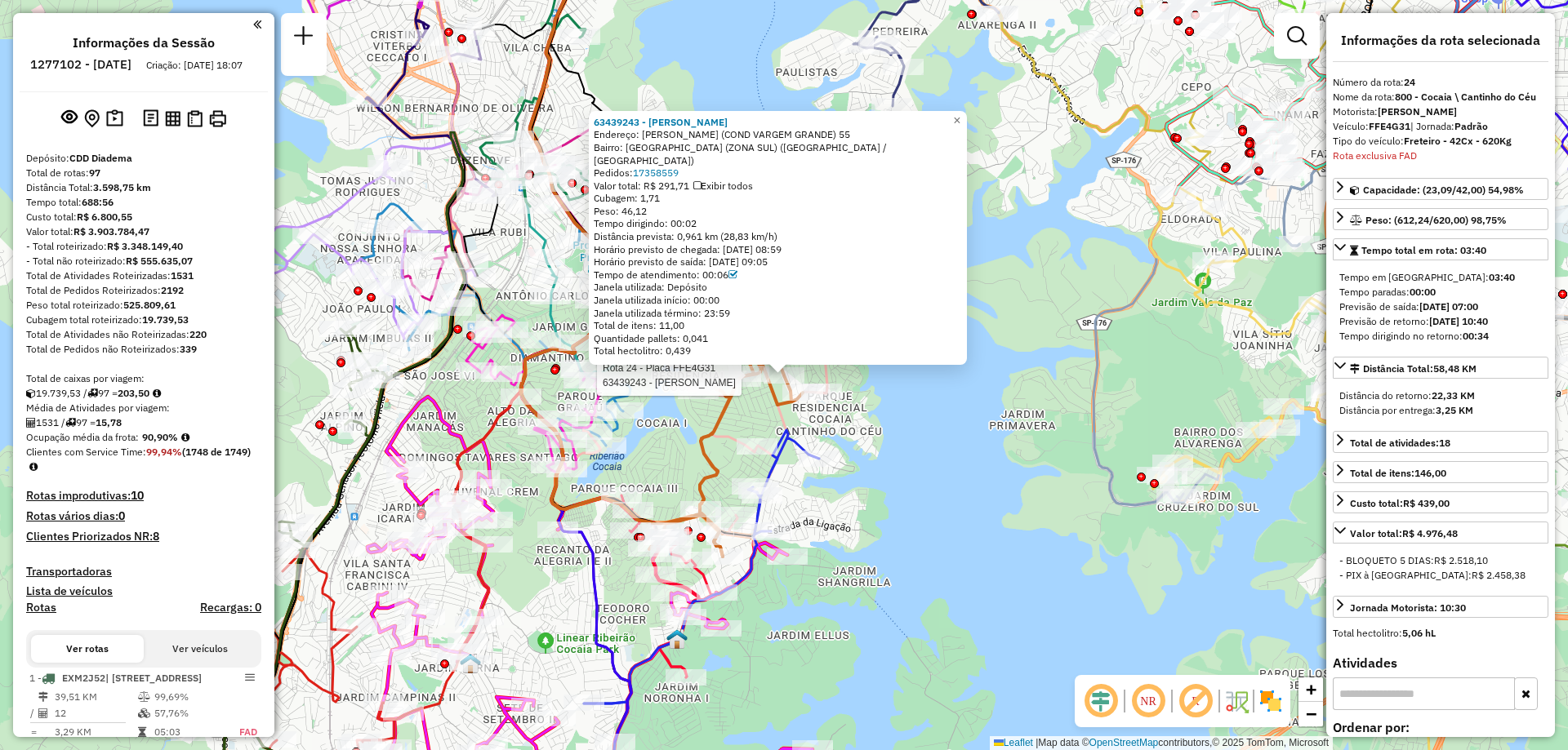
select select "**********"
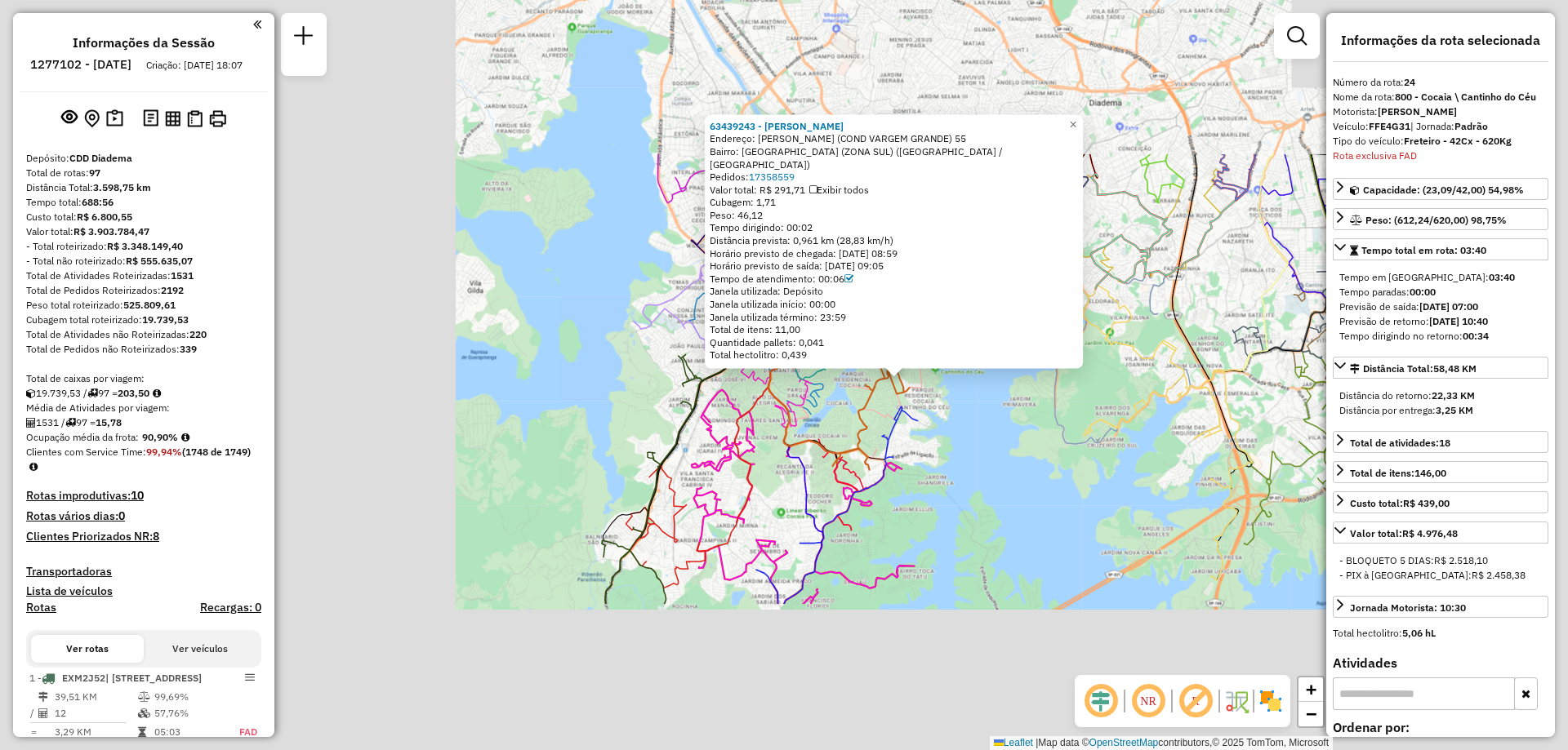
scroll to position [3139, 0]
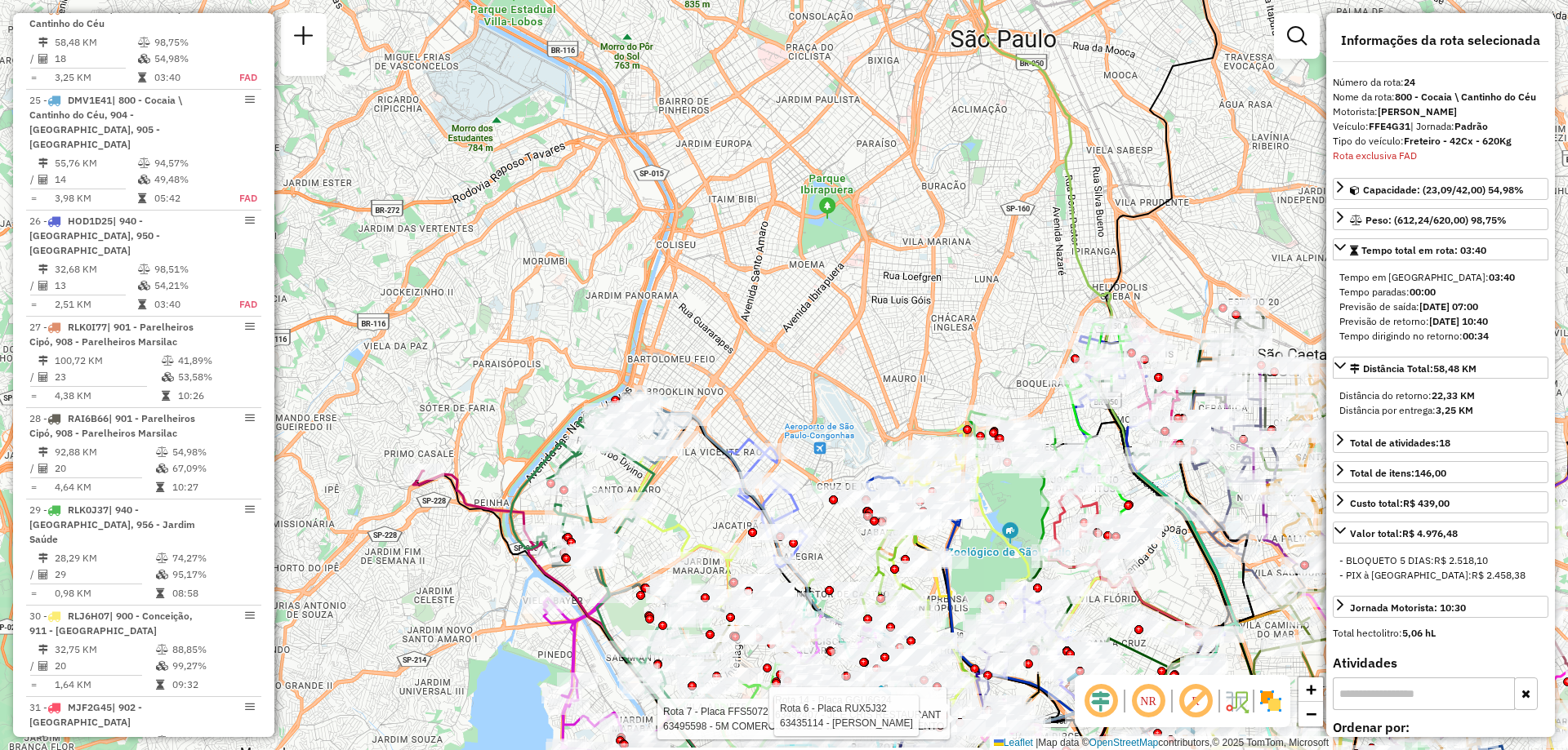
click at [762, 472] on icon at bounding box center [766, 502] width 81 height 128
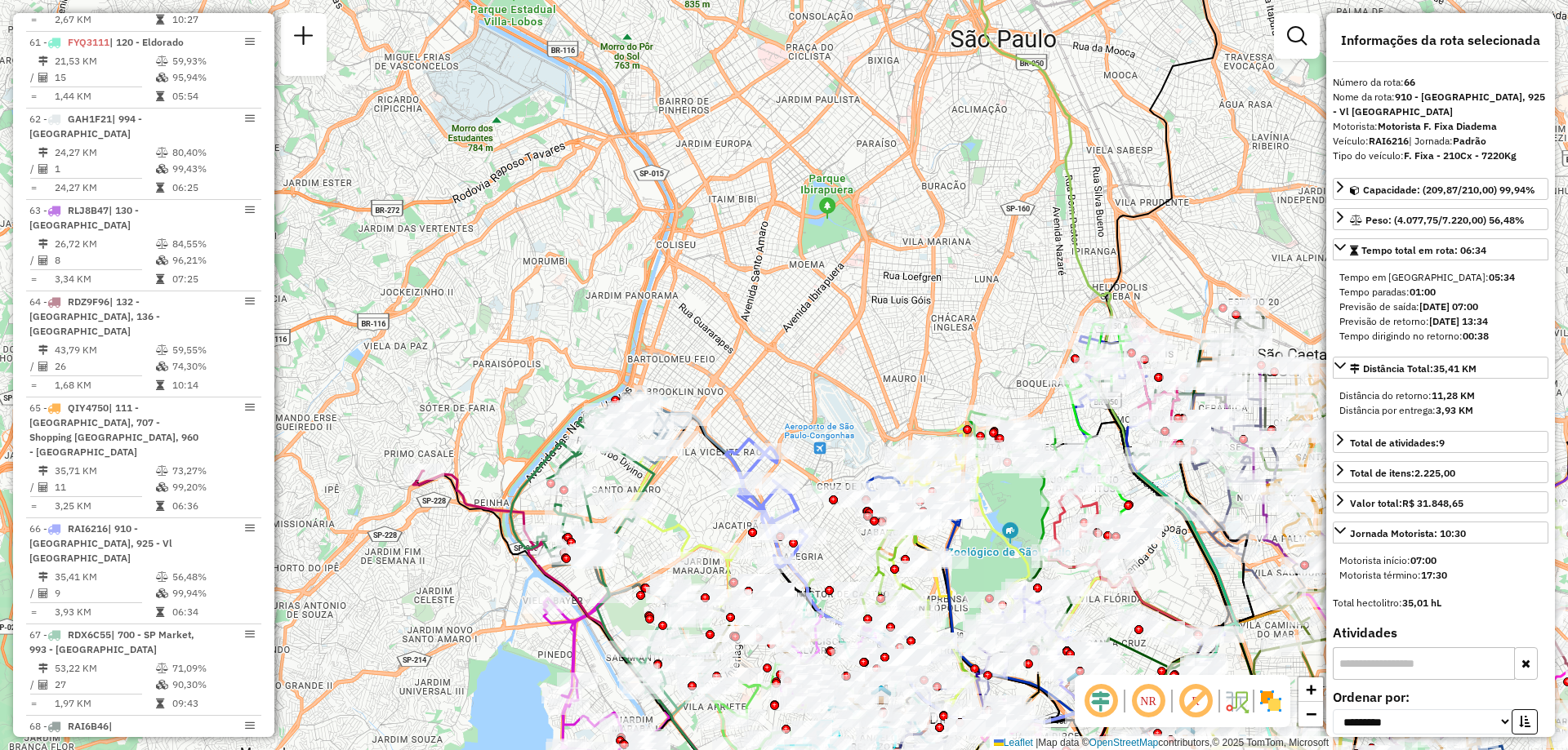
scroll to position [7022, 0]
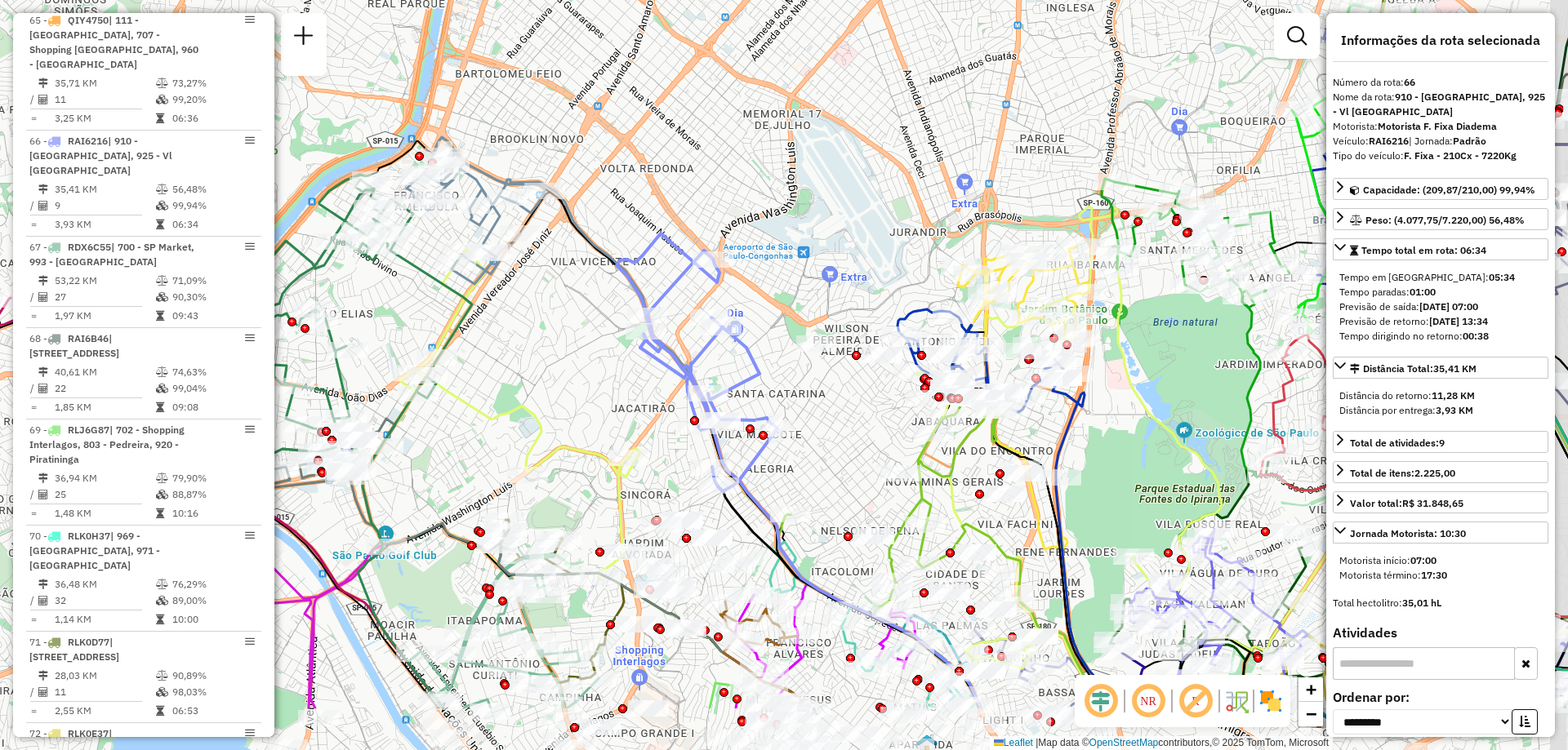
drag, startPoint x: 698, startPoint y: 497, endPoint x: 675, endPoint y: 366, distance: 133.0
click div "Janela de atendimento Grade de atendimento Capacidade Transportadoras Veículos …"
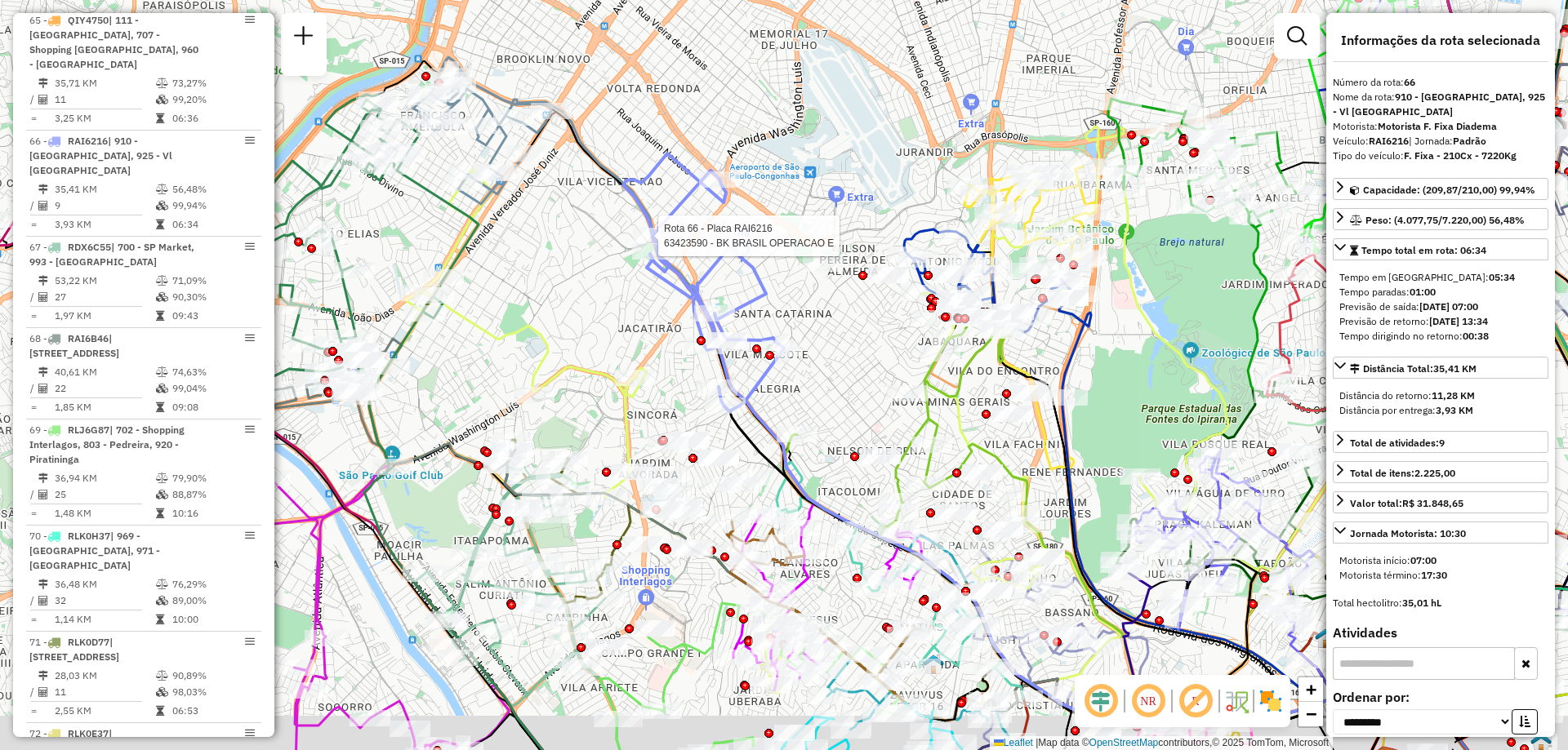
drag, startPoint x: 614, startPoint y: 476, endPoint x: 663, endPoint y: 274, distance: 207.9
click div "Rota 66 - Placa RAI6216 63423590 - BK BRASIL OPERACAO E Janela de atendimento G…"
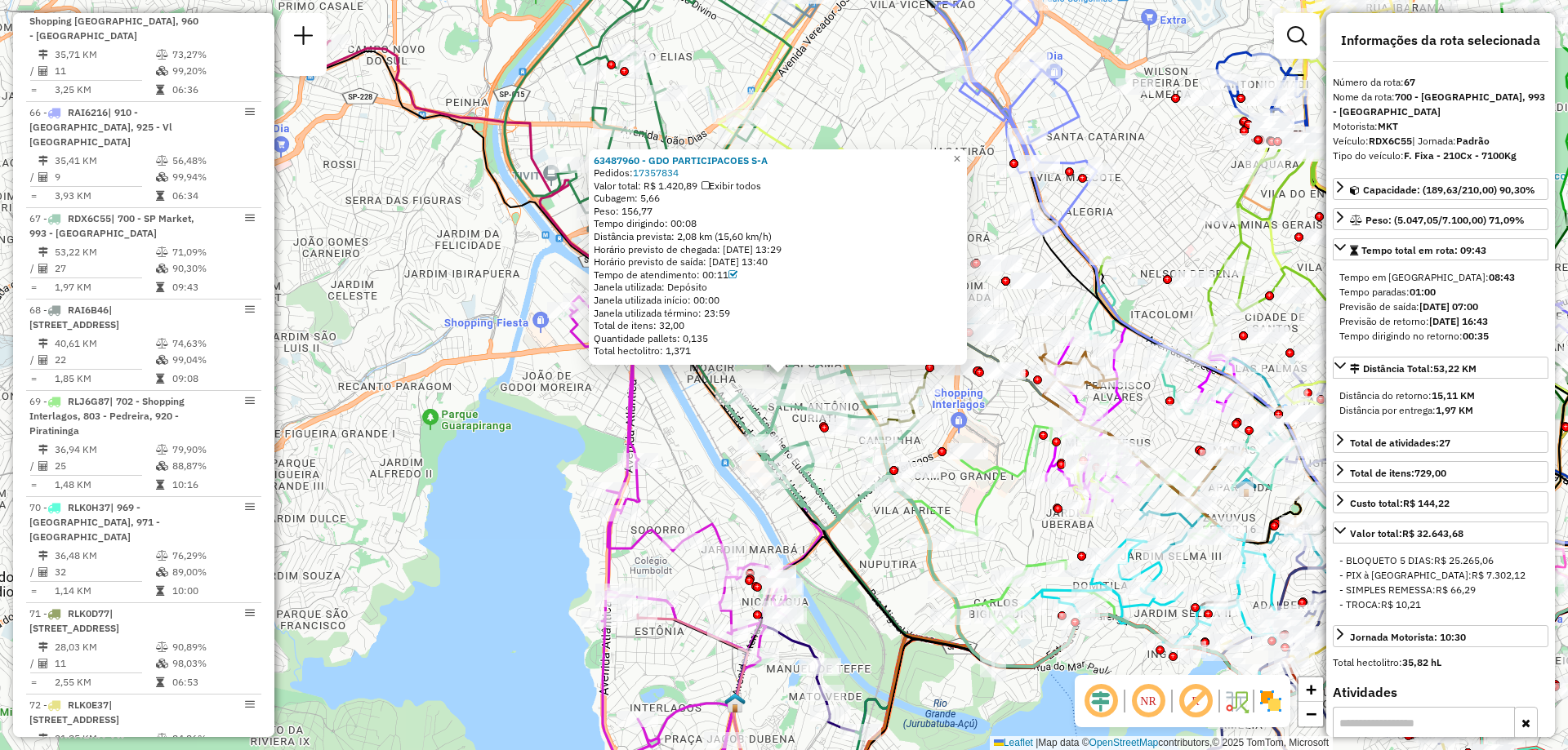
scroll to position [7114, 0]
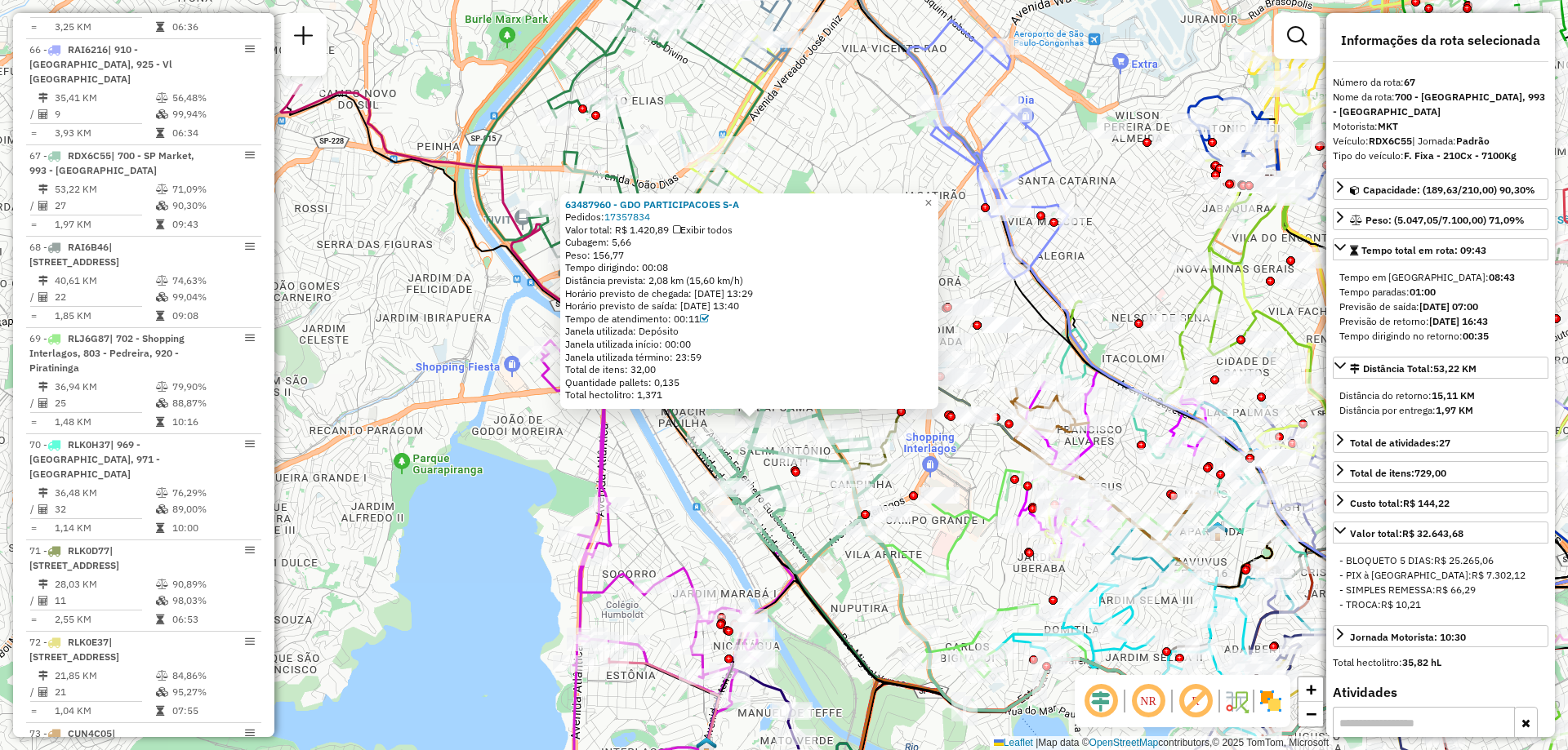
drag, startPoint x: 694, startPoint y: 433, endPoint x: 665, endPoint y: 477, distance: 52.7
click div "63487960 - GDO PARTICIPACOES S-A Pedidos: 17357834 Valor total: R$ 1.420,89 Exi…"
click span "×"
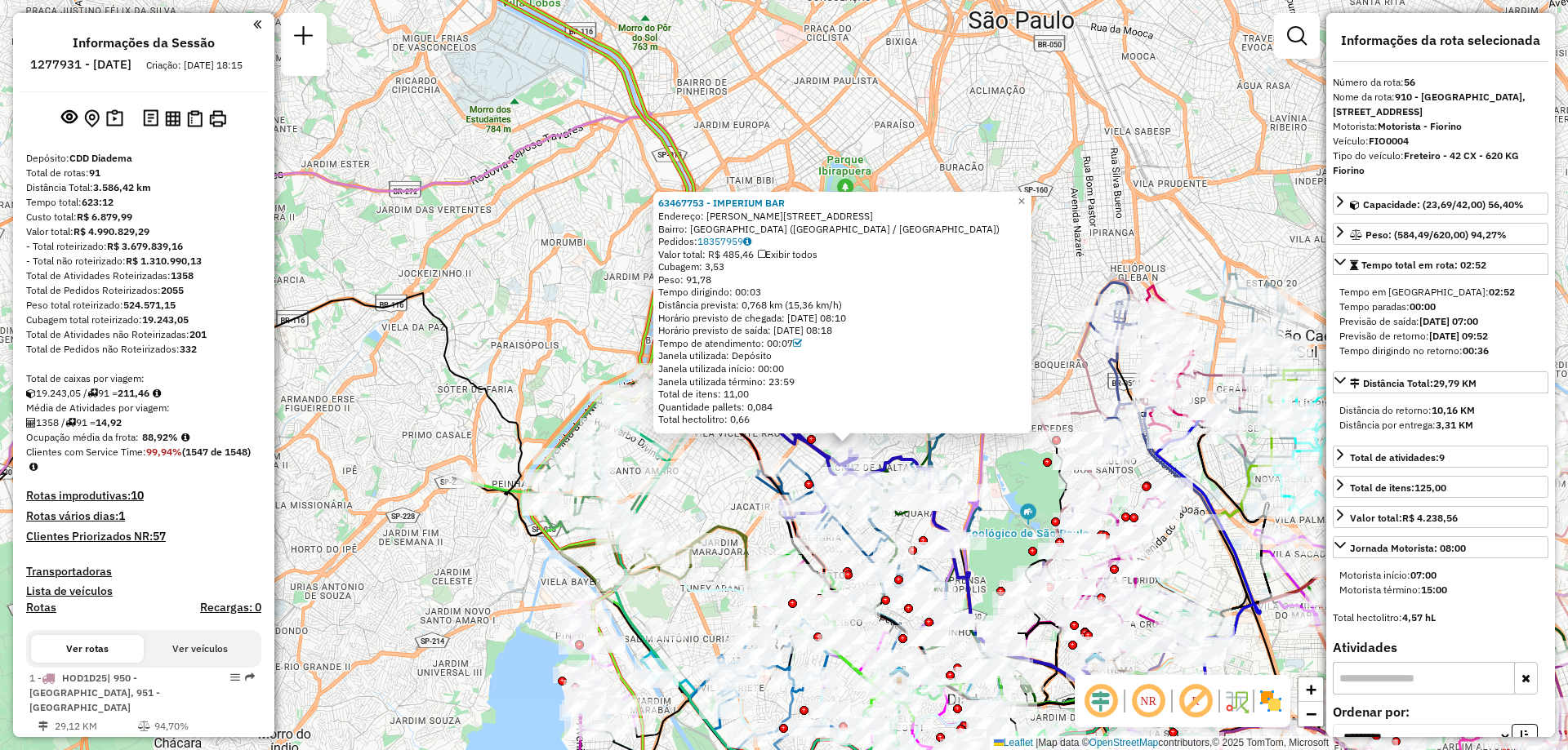
select select "**********"
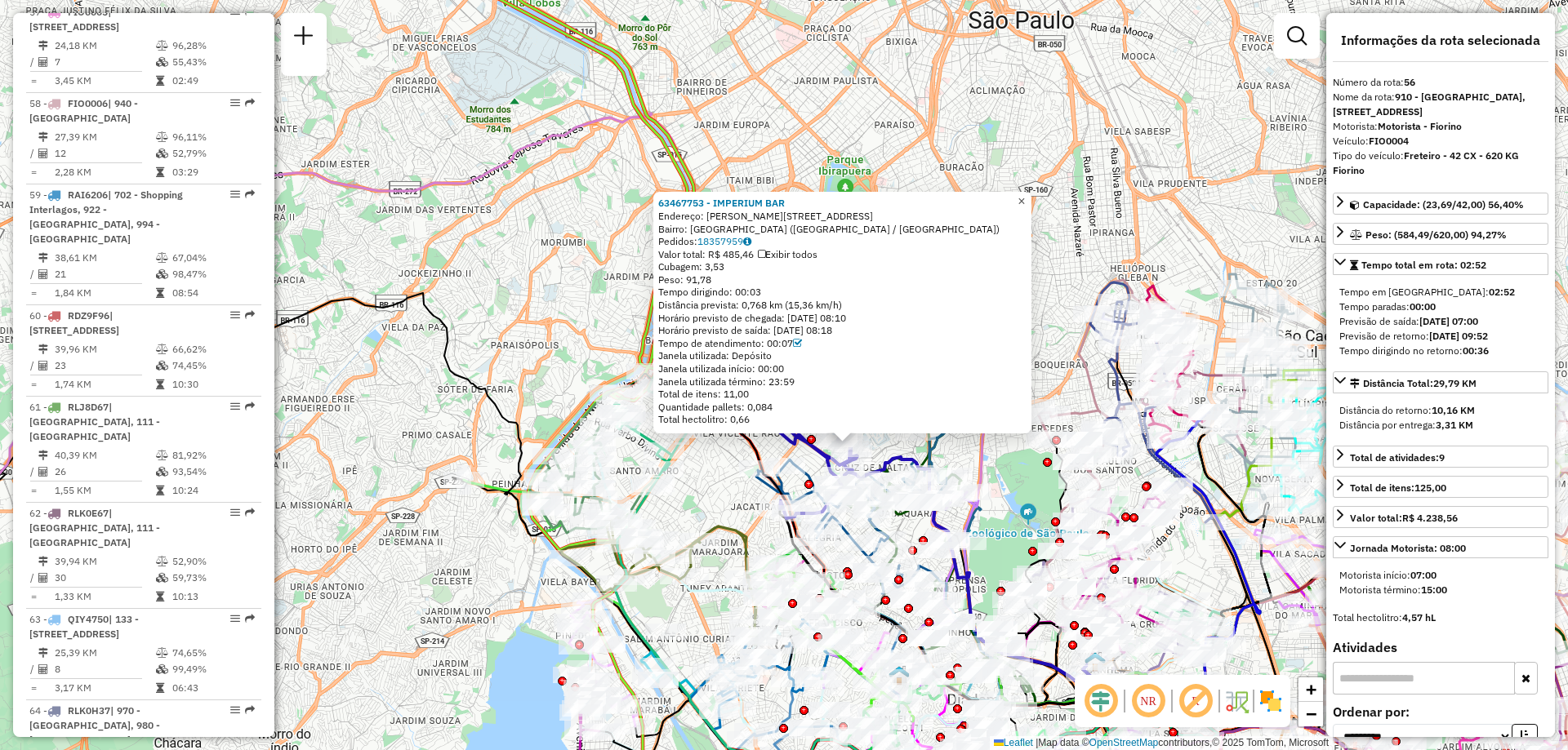
click at [1024, 195] on span "×" at bounding box center [1021, 200] width 7 height 14
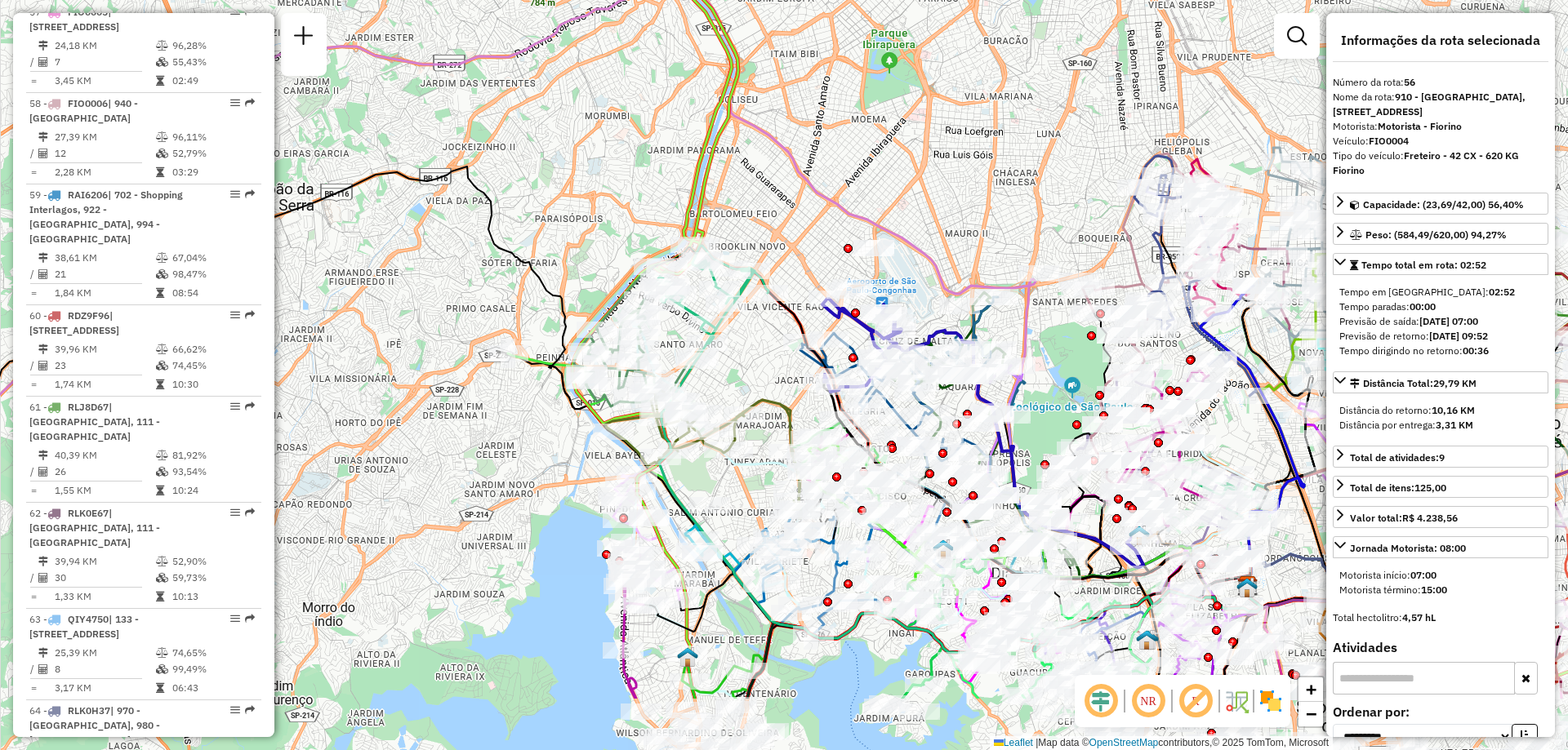
drag, startPoint x: 697, startPoint y: 621, endPoint x: 769, endPoint y: 432, distance: 202.2
click at [768, 433] on div "Janela de atendimento Grade de atendimento Capacidade Transportadoras Veículos …" at bounding box center [784, 375] width 1568 height 750
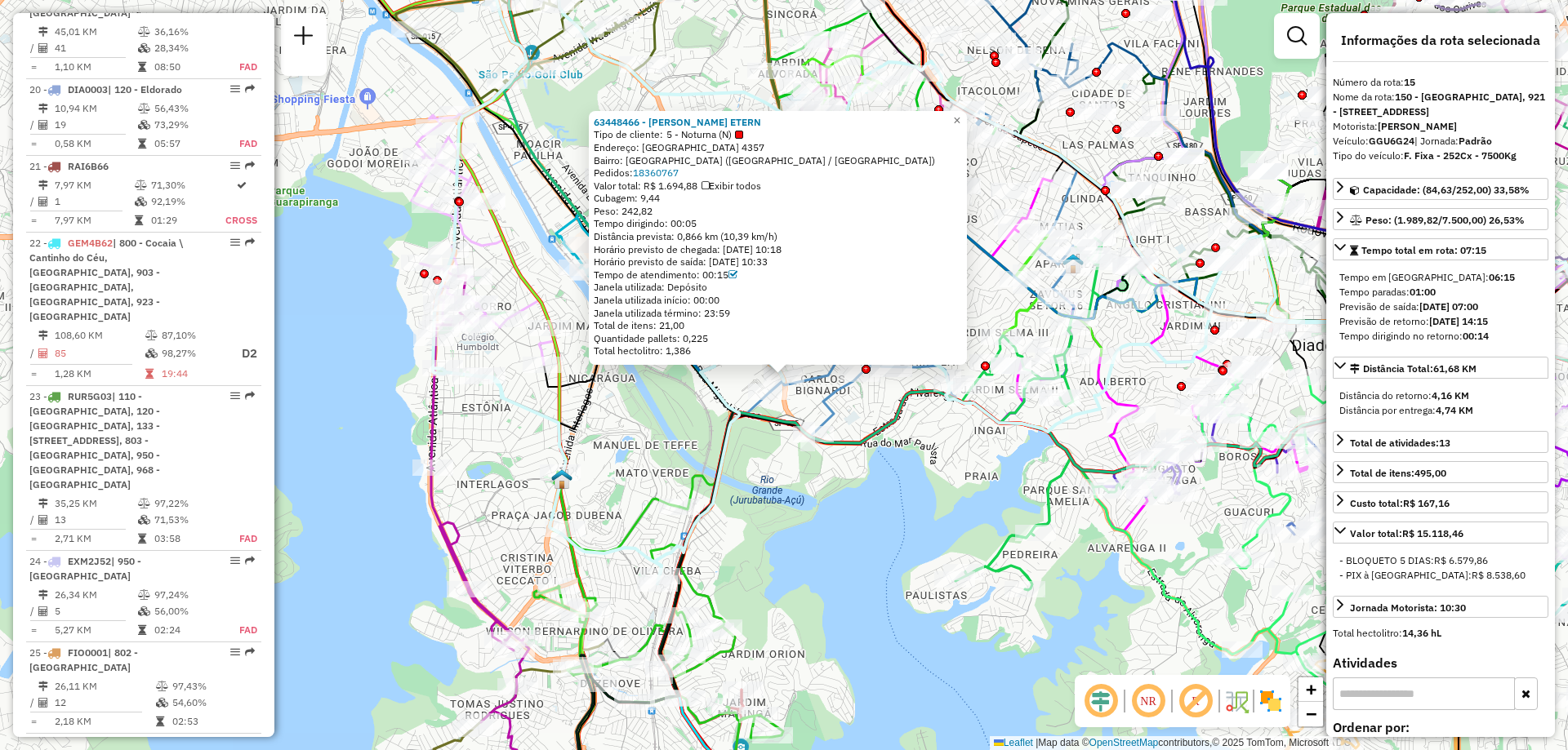
scroll to position [2051, 0]
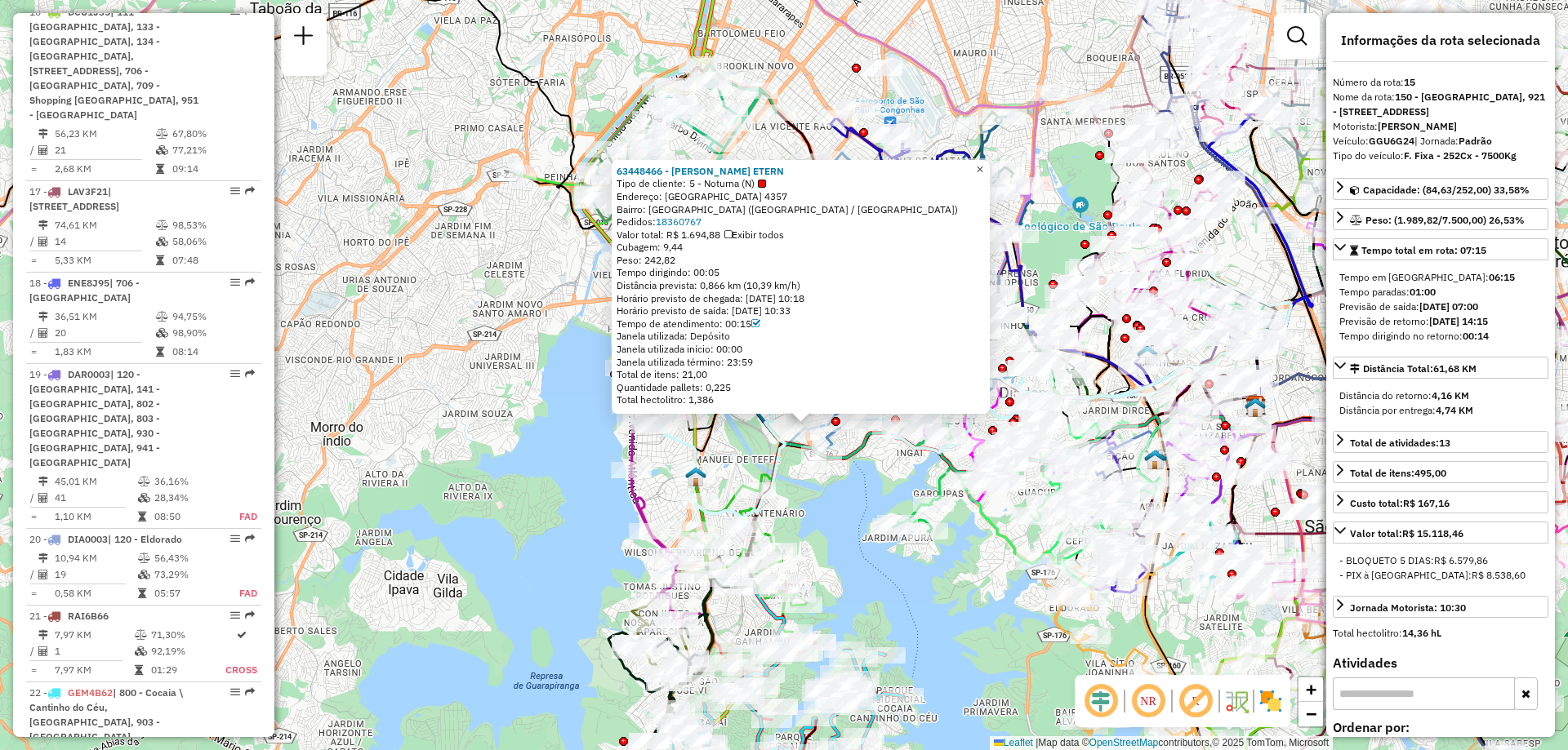
click at [983, 167] on span "×" at bounding box center [979, 169] width 7 height 14
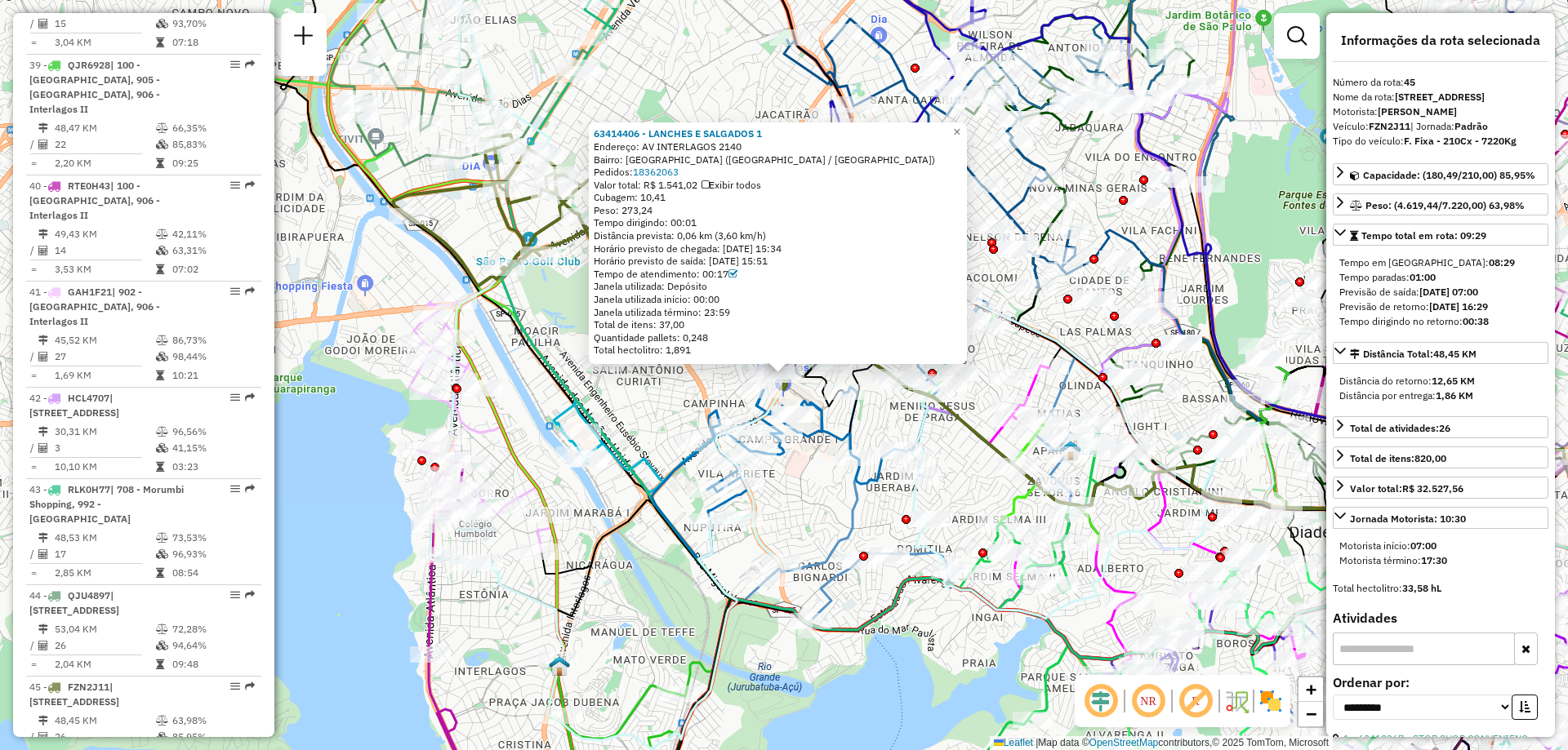
scroll to position [5179, 0]
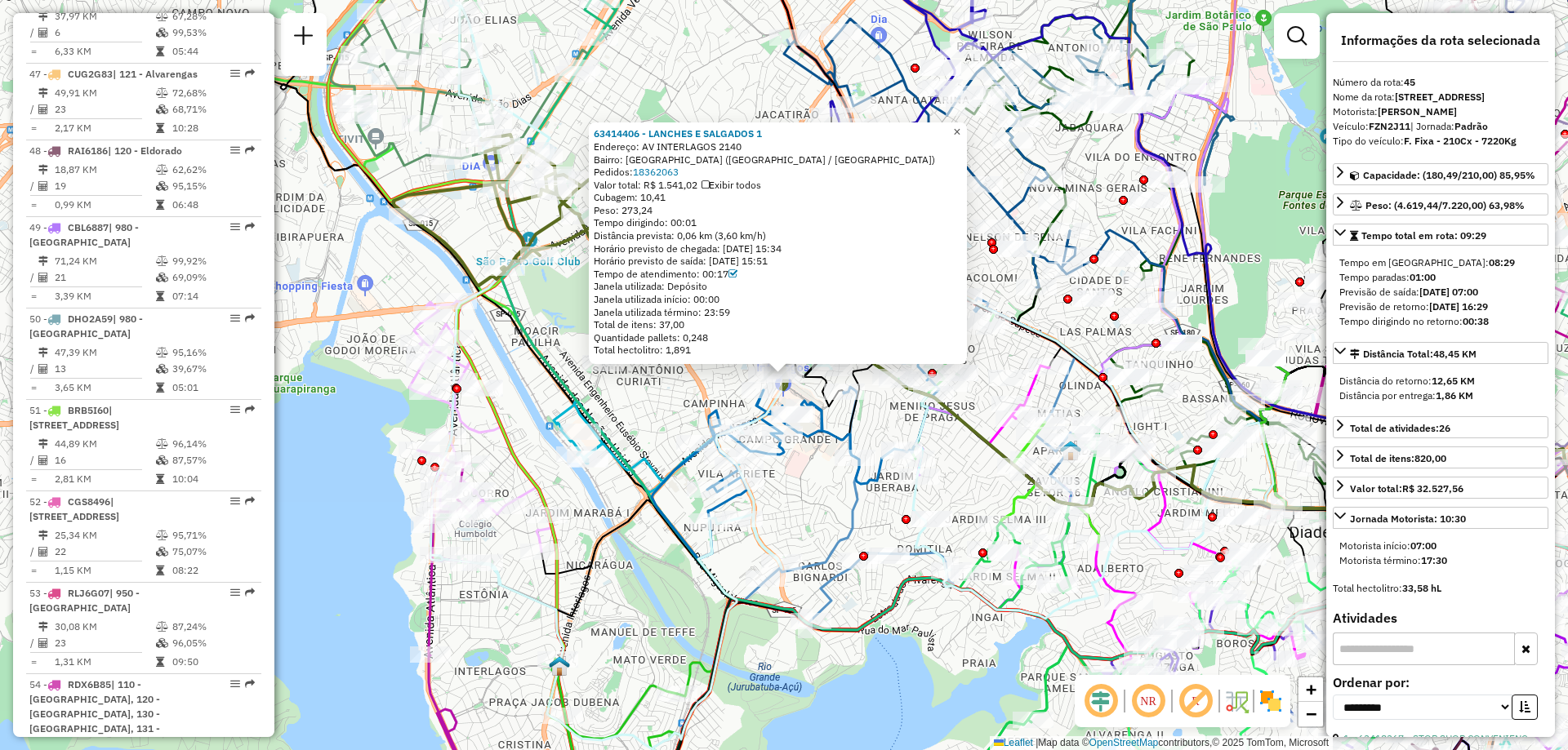
click at [960, 125] on span "×" at bounding box center [956, 131] width 7 height 14
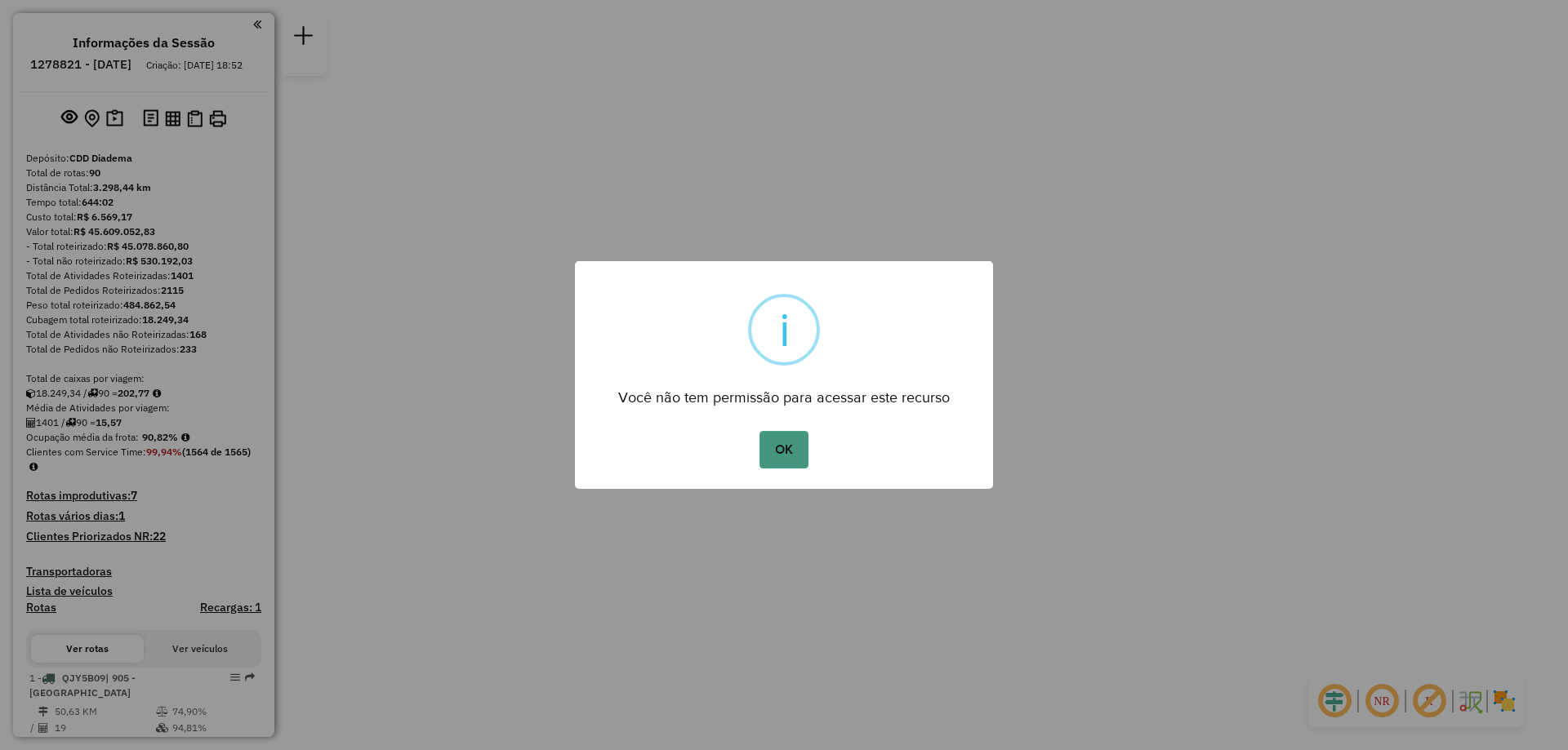
click at [783, 441] on button "OK" at bounding box center [783, 449] width 48 height 37
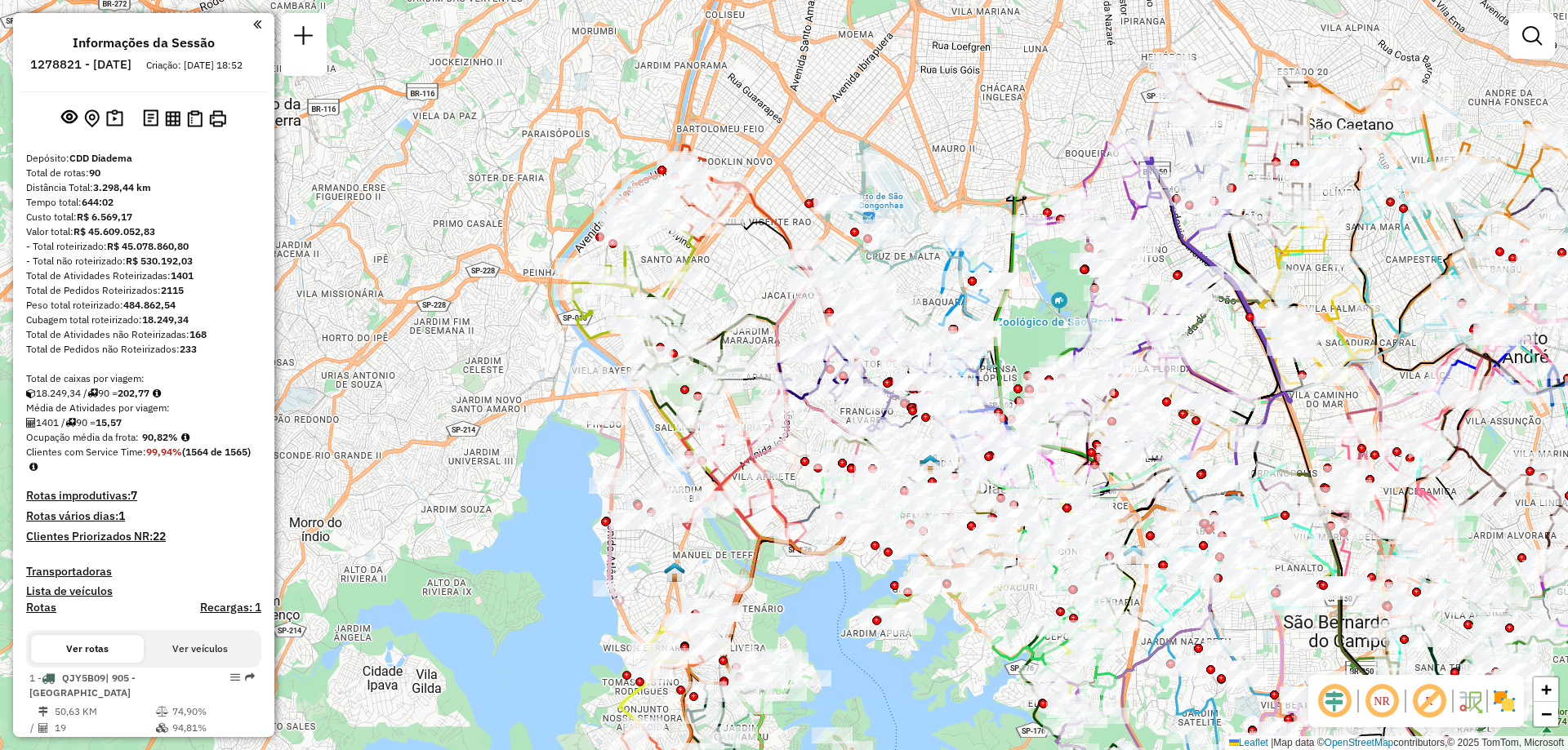
drag, startPoint x: 698, startPoint y: 226, endPoint x: 1180, endPoint y: 255, distance: 482.9
click at [1180, 255] on div "Janela de atendimento Grade de atendimento Capacidade Transportadoras Veículos …" at bounding box center [784, 375] width 1568 height 750
select select "**********"
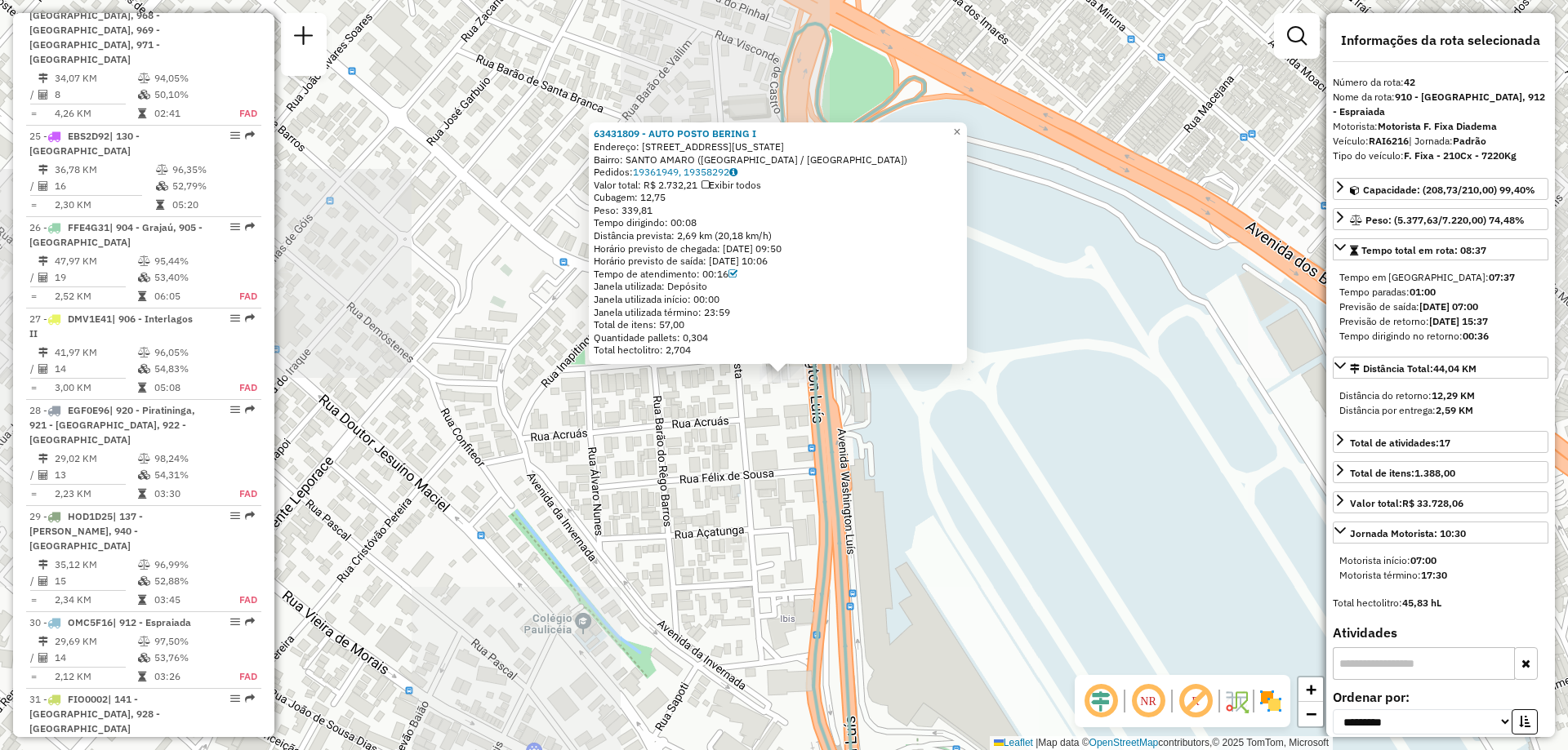
scroll to position [4817, 0]
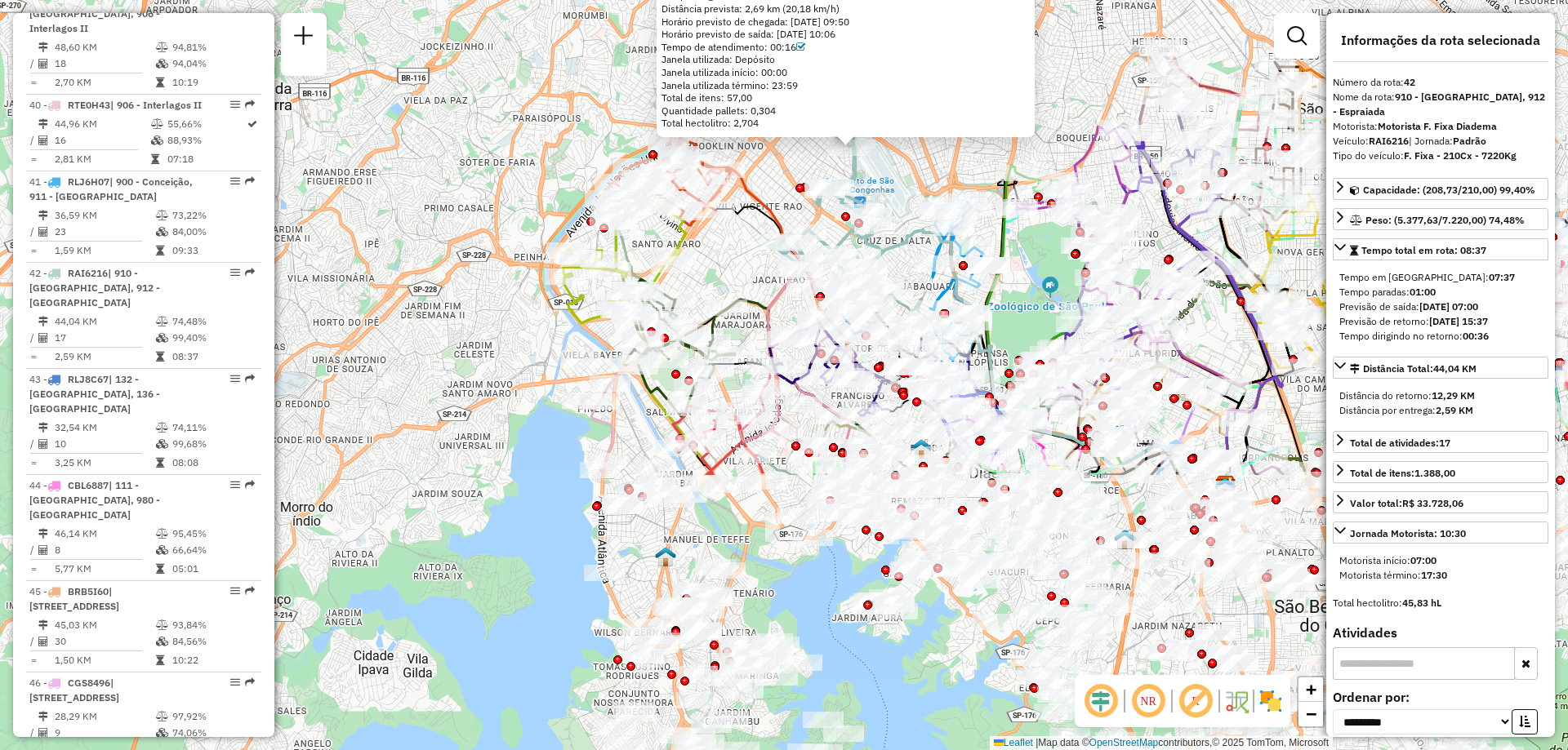
drag, startPoint x: 653, startPoint y: 561, endPoint x: 769, endPoint y: 211, distance: 368.7
click at [769, 211] on icon at bounding box center [947, 307] width 560 height 336
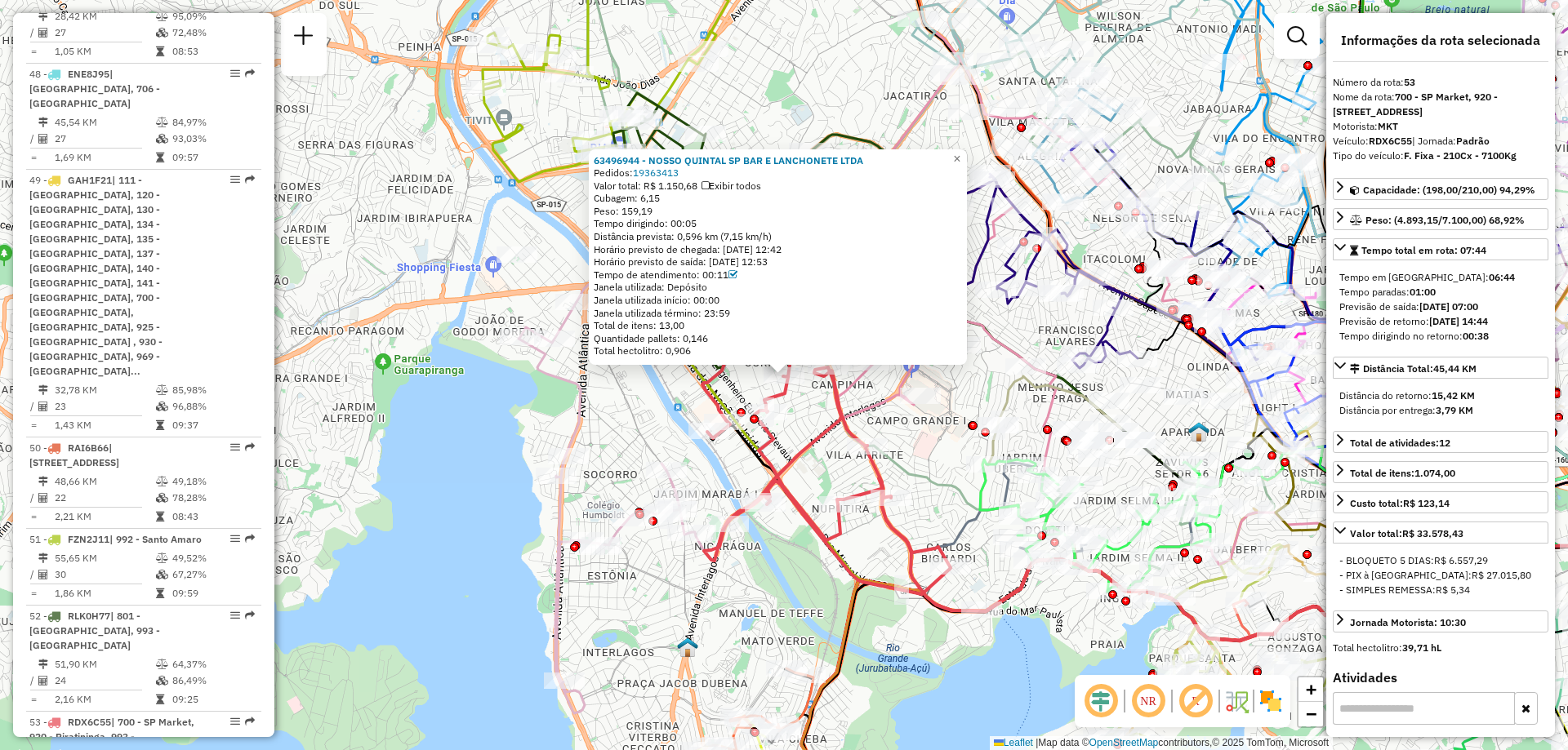
scroll to position [5925, 0]
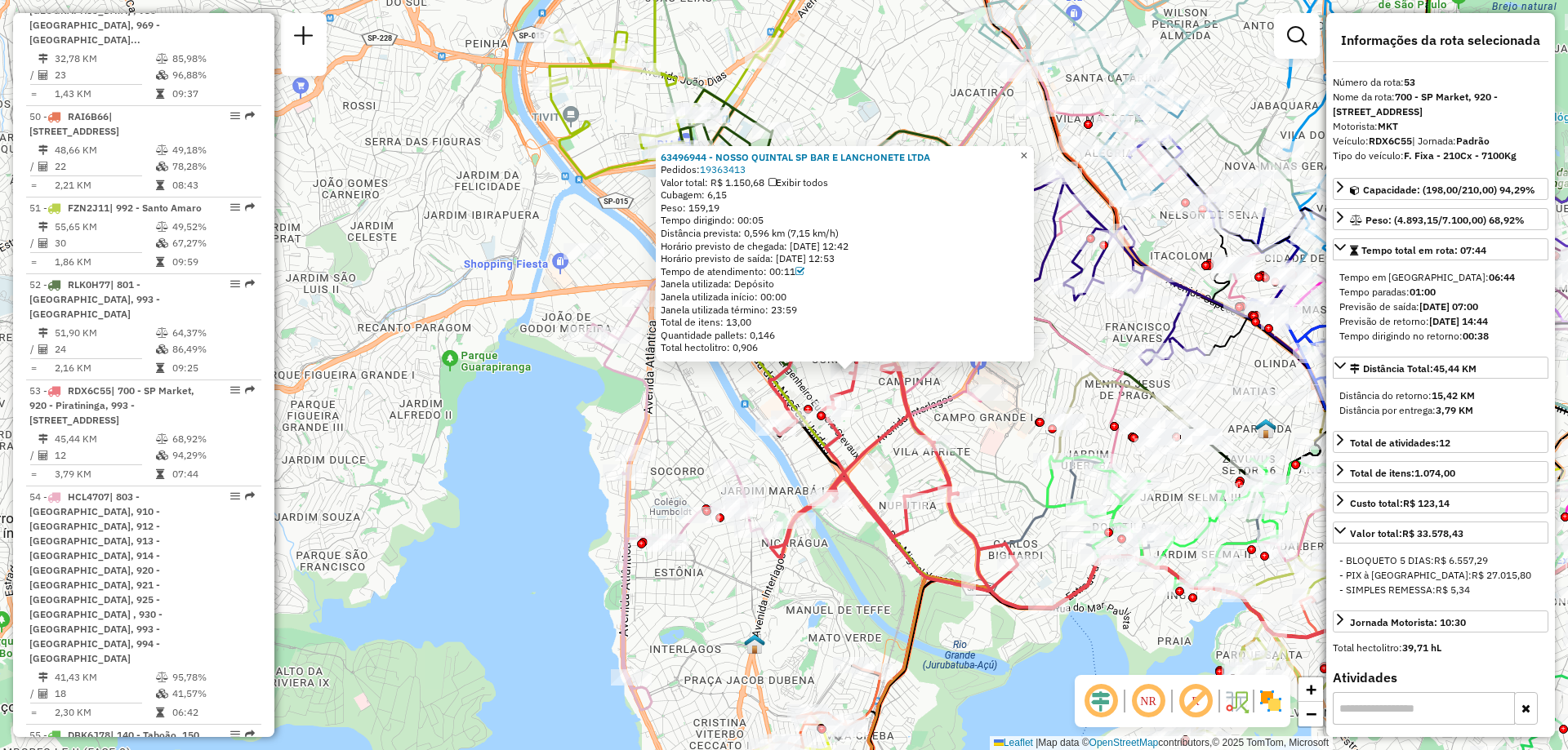
click at [1027, 155] on span "×" at bounding box center [1024, 155] width 7 height 14
